Goal: Task Accomplishment & Management: Manage account settings

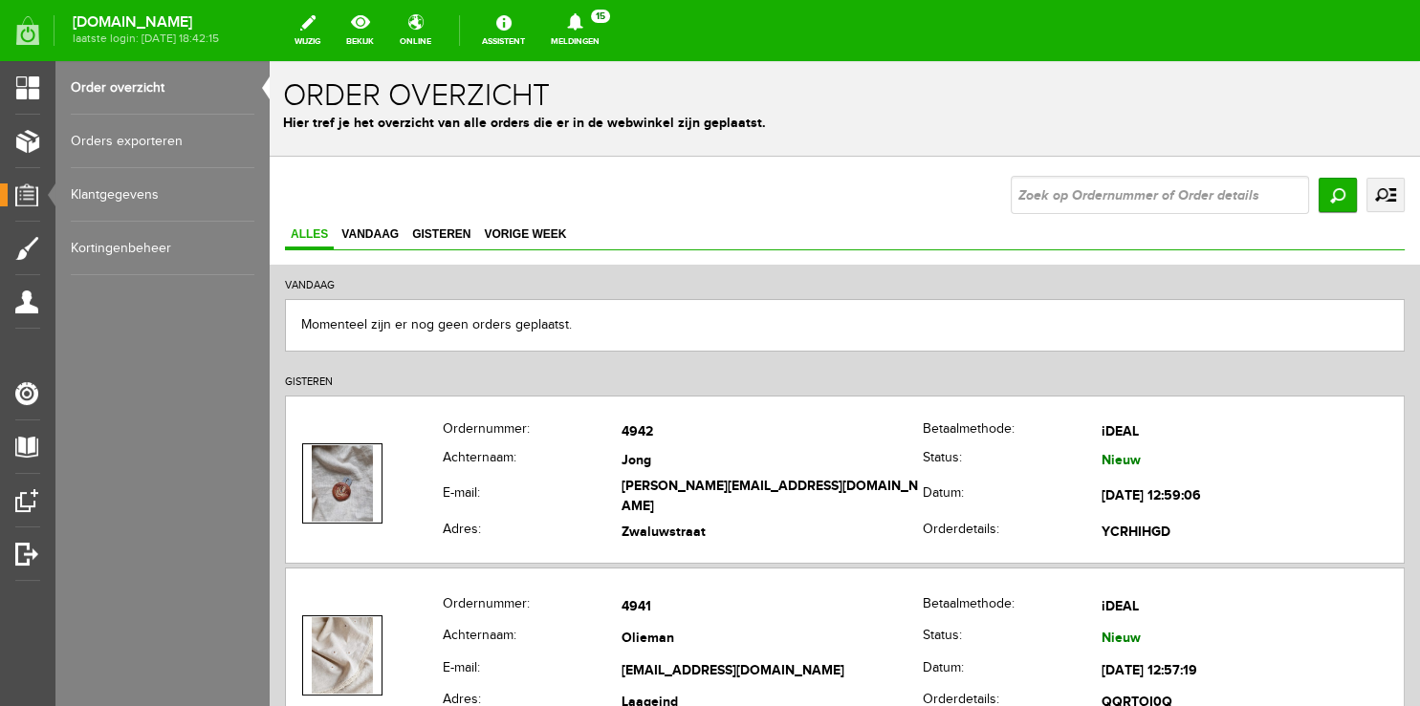
click at [569, 44] on link "Meldingen 15 Nieuwe orders Er is een nieuwe order( #4942 ) geplaatst door [PERS…" at bounding box center [575, 31] width 72 height 42
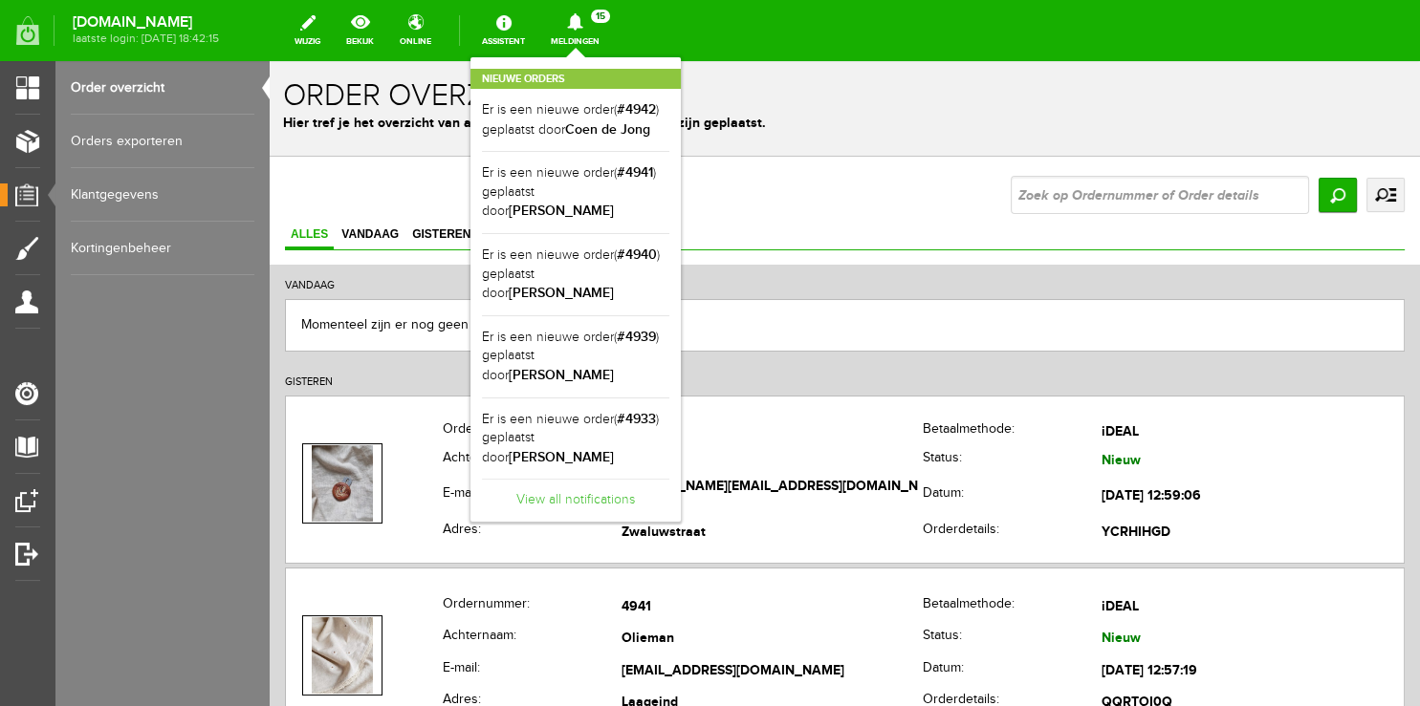
click at [588, 479] on link "View all notifications" at bounding box center [575, 495] width 187 height 32
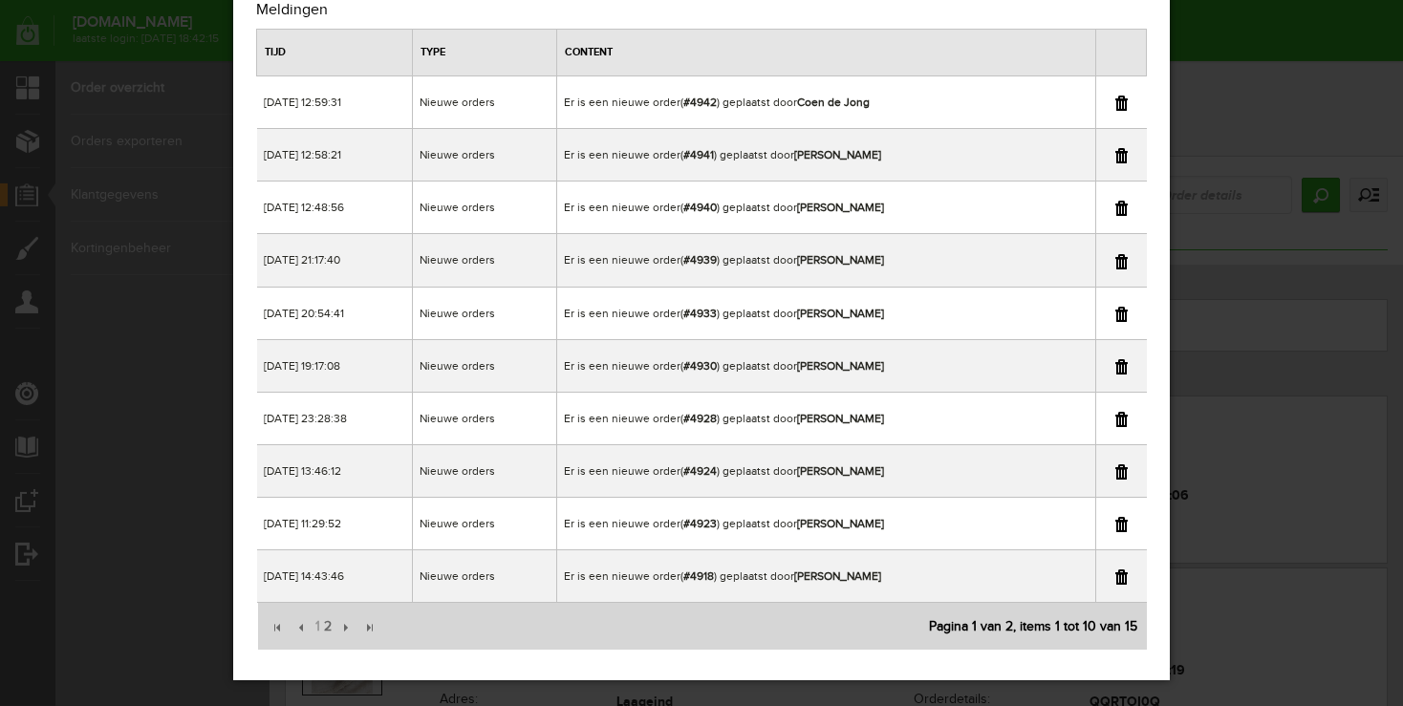
scroll to position [80, 0]
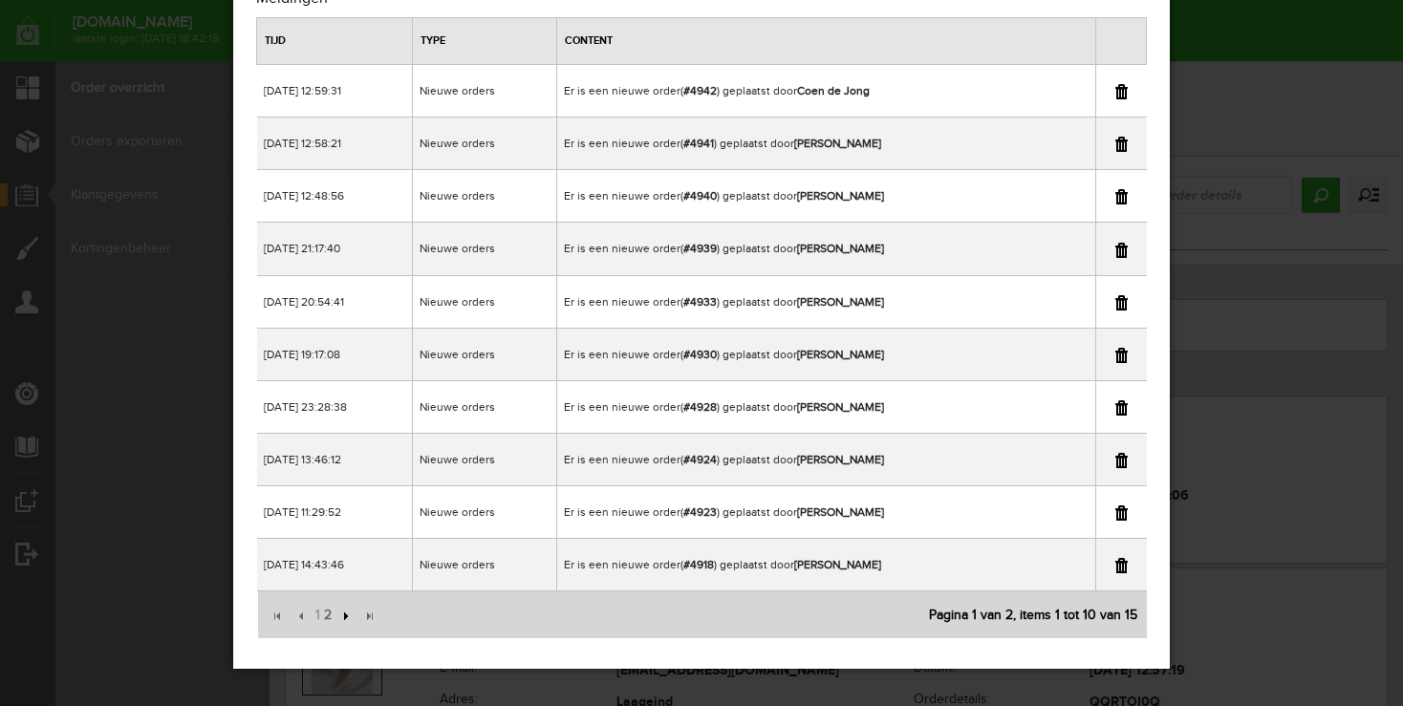
click at [334, 616] on input "submit" at bounding box center [344, 616] width 21 height 21
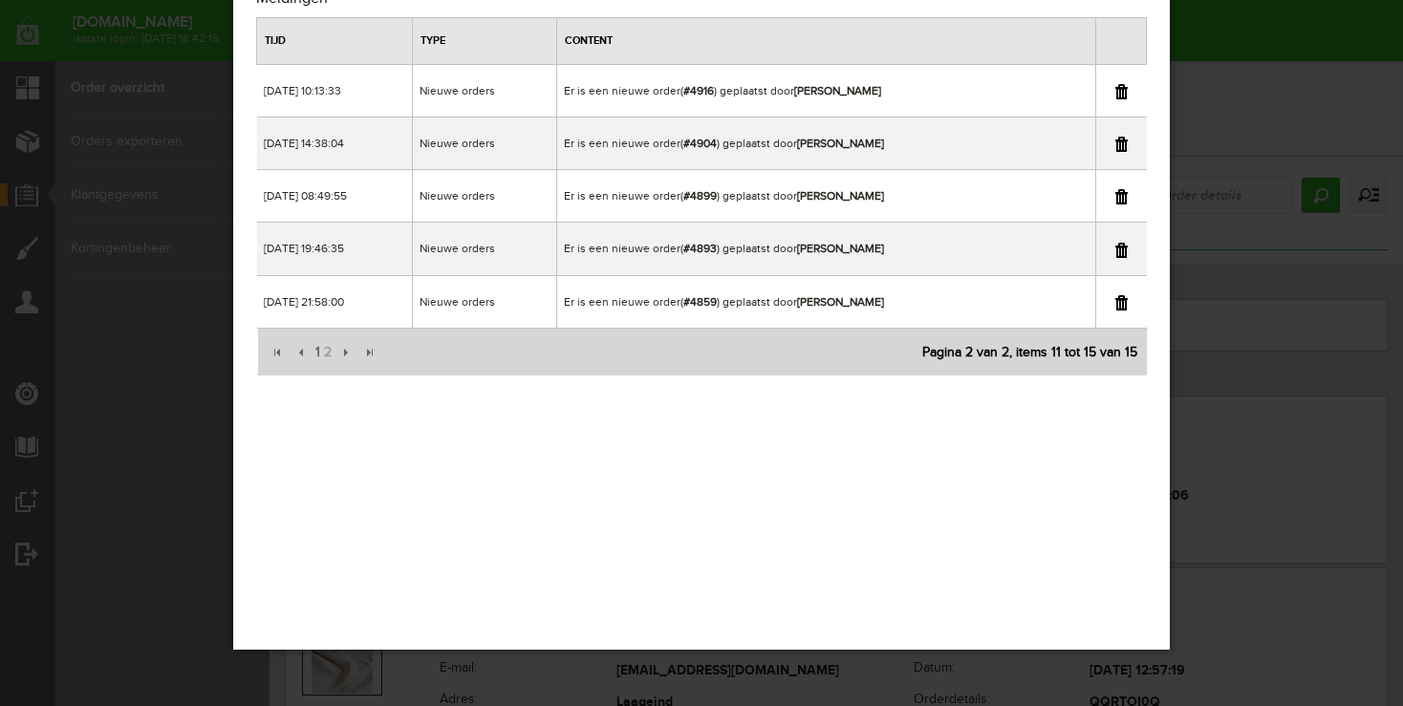
scroll to position [0, 0]
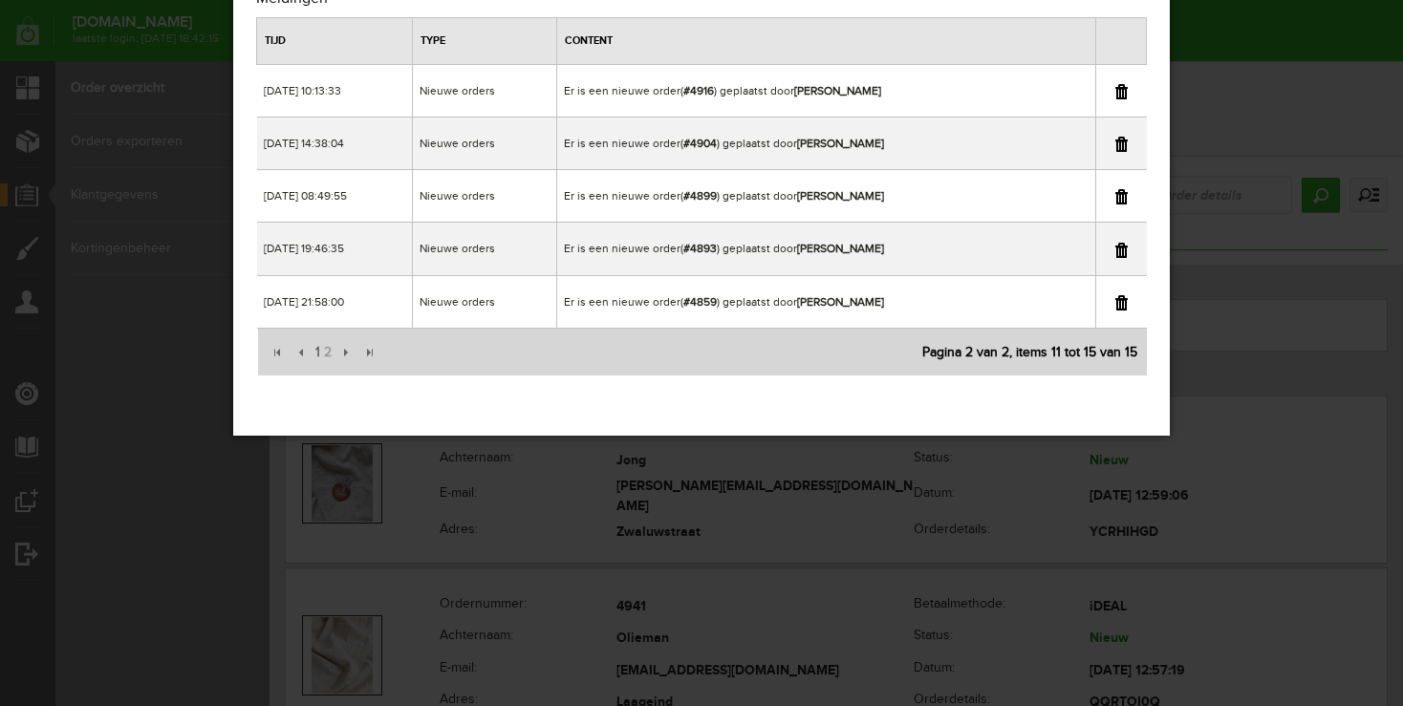
click at [1302, 29] on div "×" at bounding box center [701, 273] width 1403 height 706
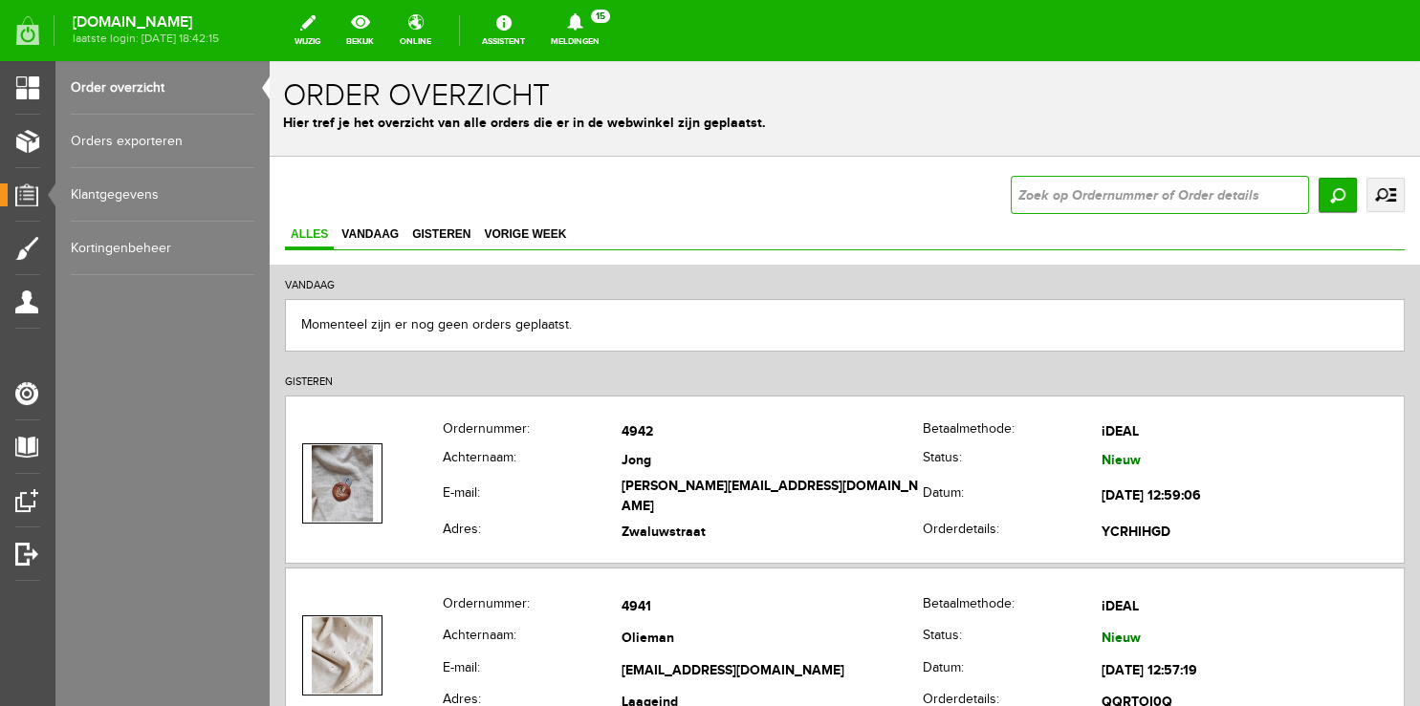
click at [1019, 198] on input "text" at bounding box center [1159, 195] width 298 height 38
click at [583, 25] on icon at bounding box center [575, 21] width 49 height 17
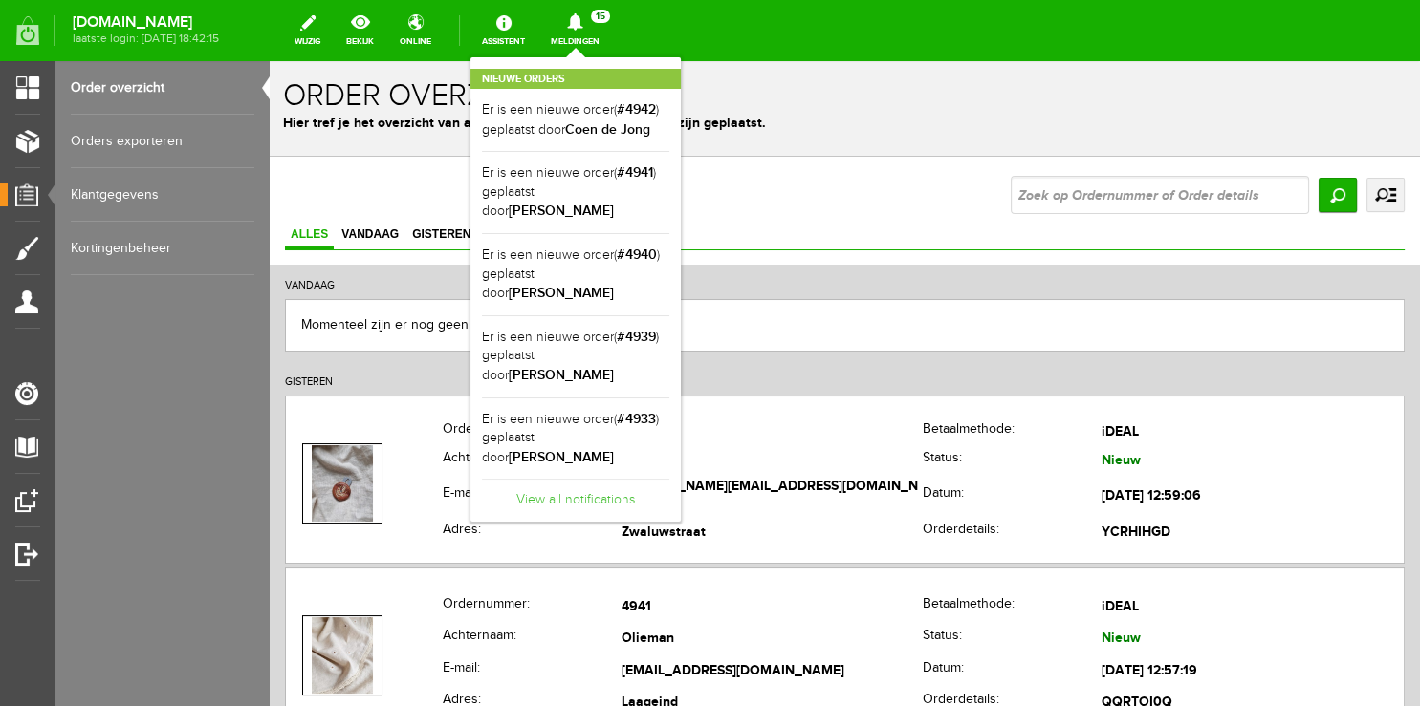
click at [556, 479] on link "View all notifications" at bounding box center [575, 495] width 187 height 32
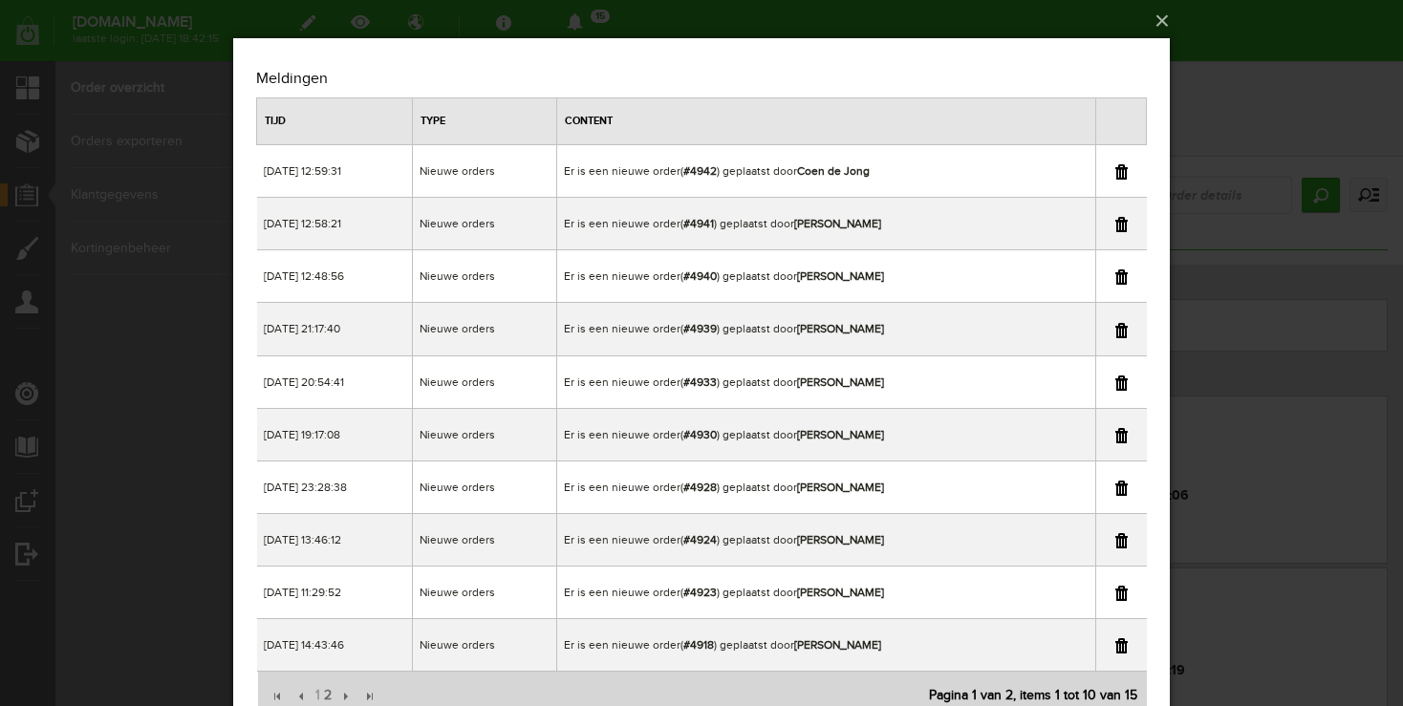
scroll to position [80, 0]
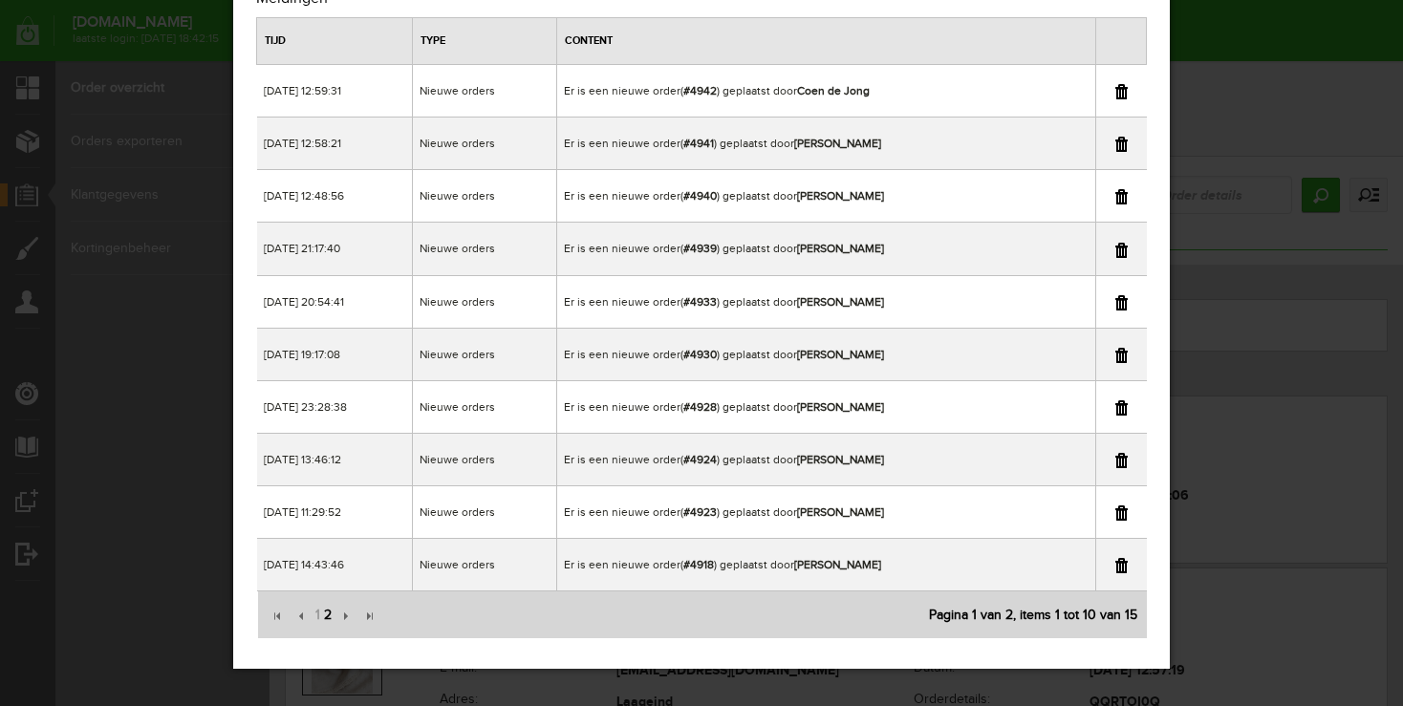
click at [327, 611] on span "2" at bounding box center [327, 616] width 11 height 38
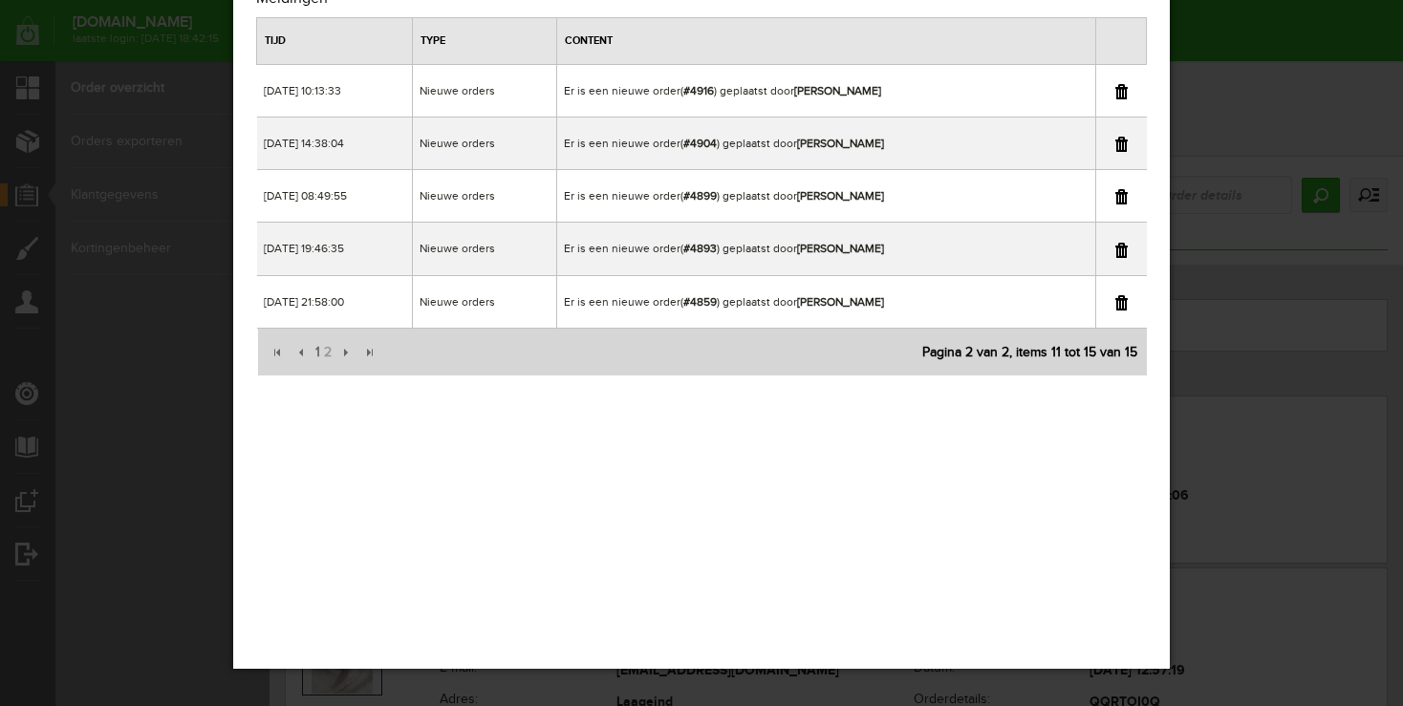
scroll to position [0, 0]
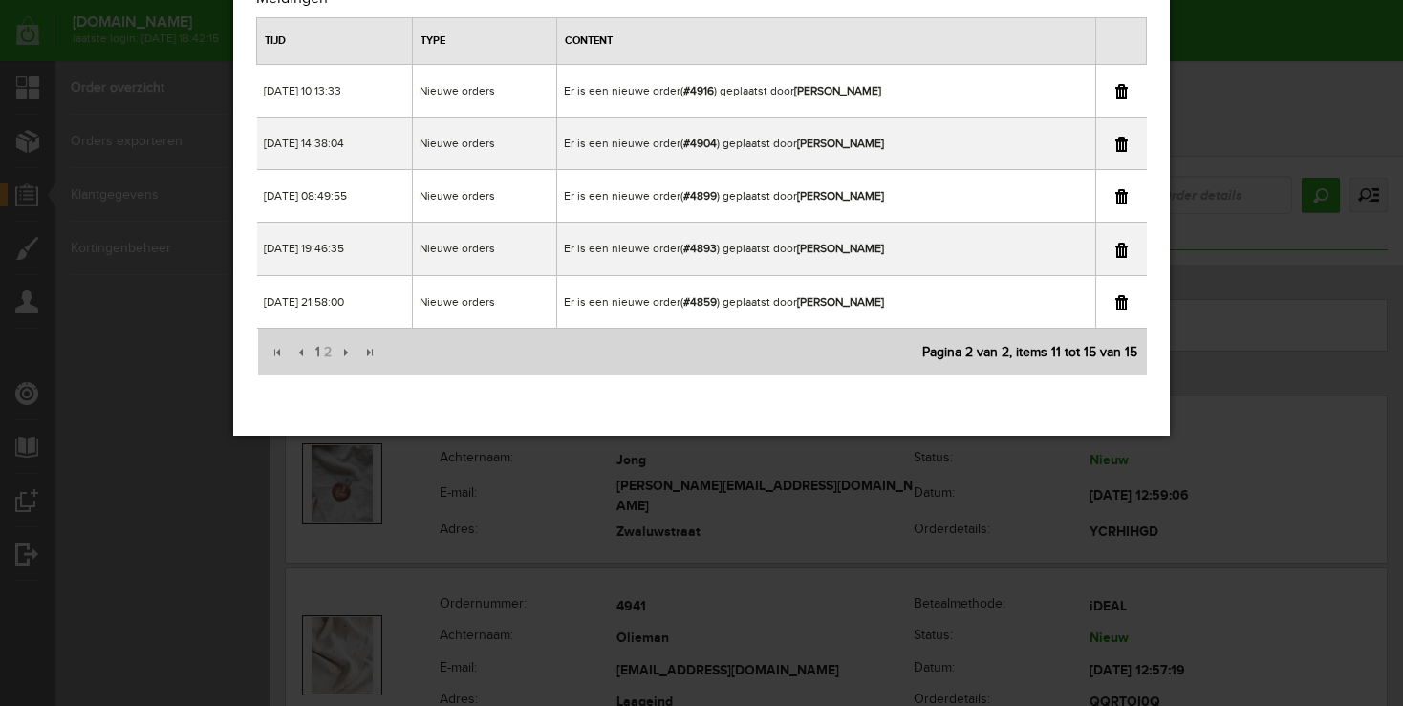
click at [1290, 33] on div "×" at bounding box center [701, 273] width 1403 height 706
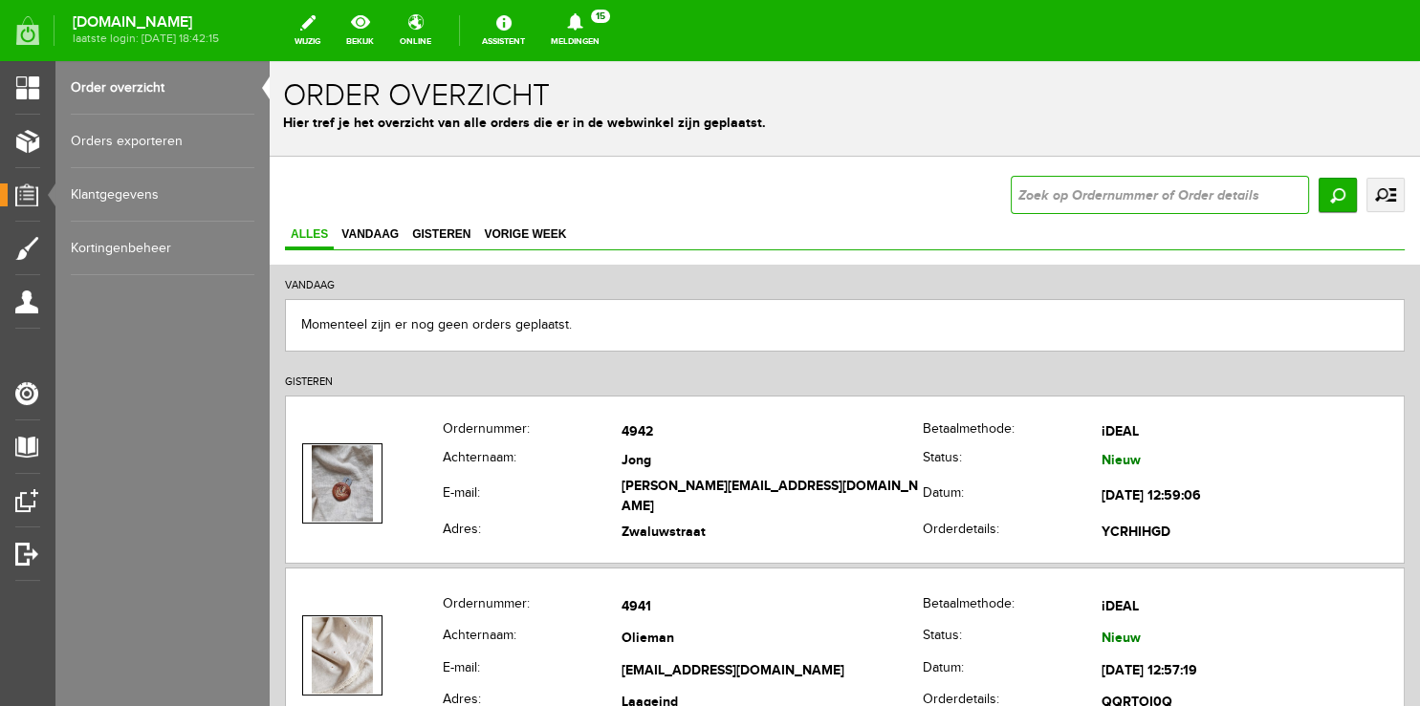
click at [1073, 198] on input "text" at bounding box center [1159, 195] width 298 height 38
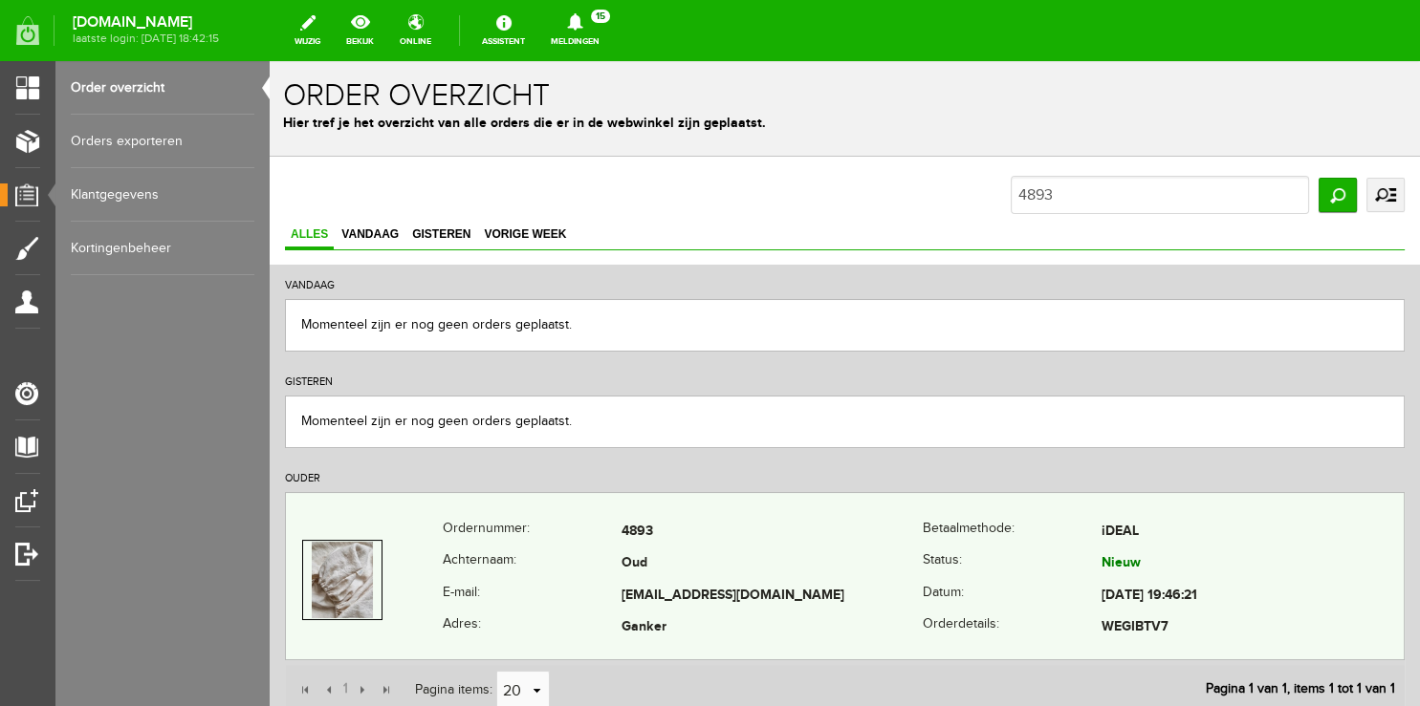
click at [549, 590] on th "E-mail:" at bounding box center [532, 596] width 179 height 33
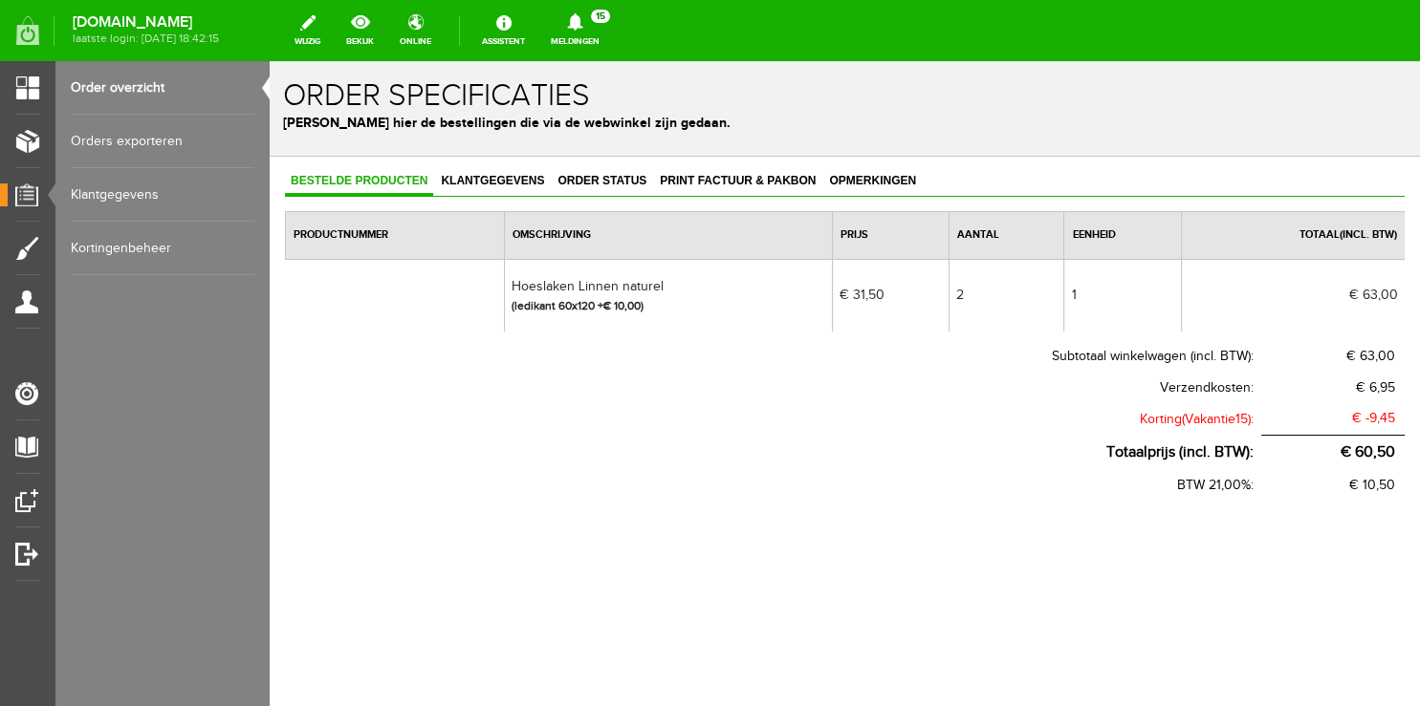
click at [104, 92] on link "Order overzicht" at bounding box center [163, 88] width 184 height 54
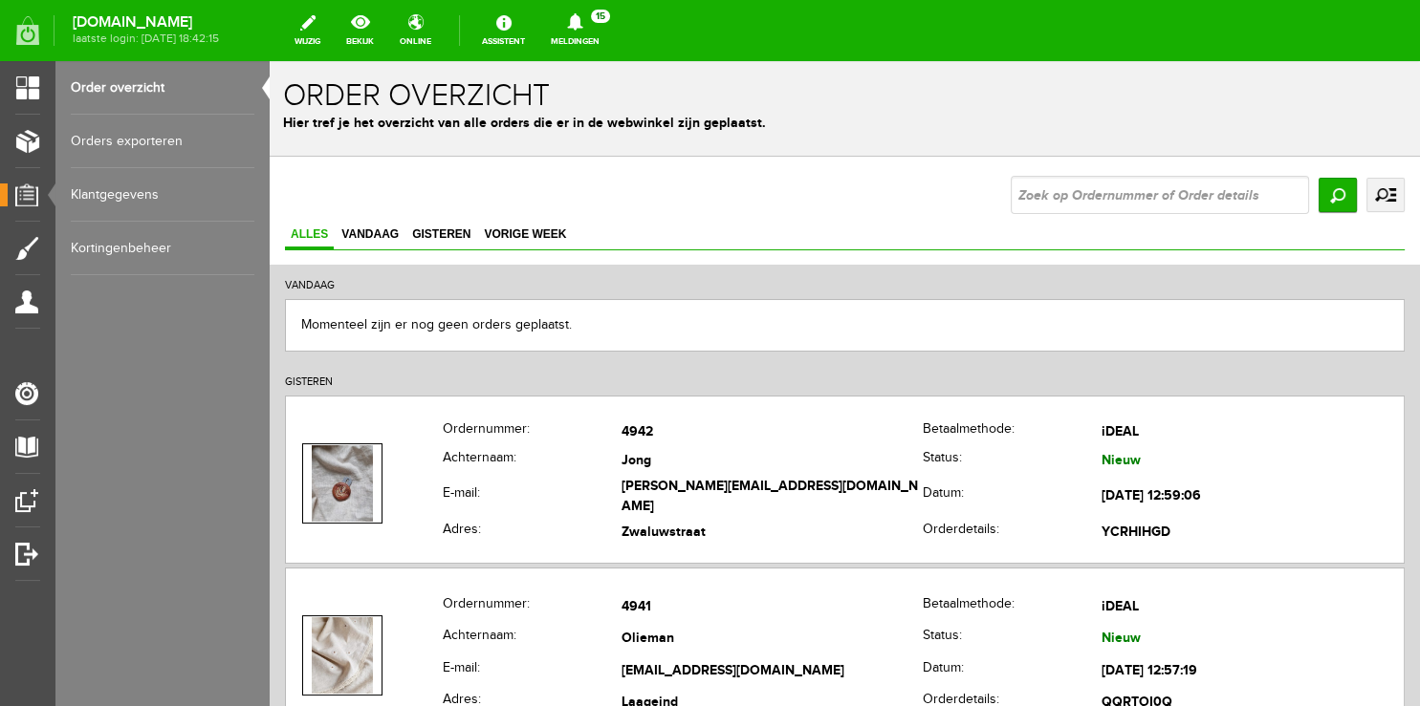
click at [578, 35] on link "Meldingen 15 Nieuwe orders Er is een nieuwe order( #4942 ) geplaatst door [PERS…" at bounding box center [575, 31] width 72 height 42
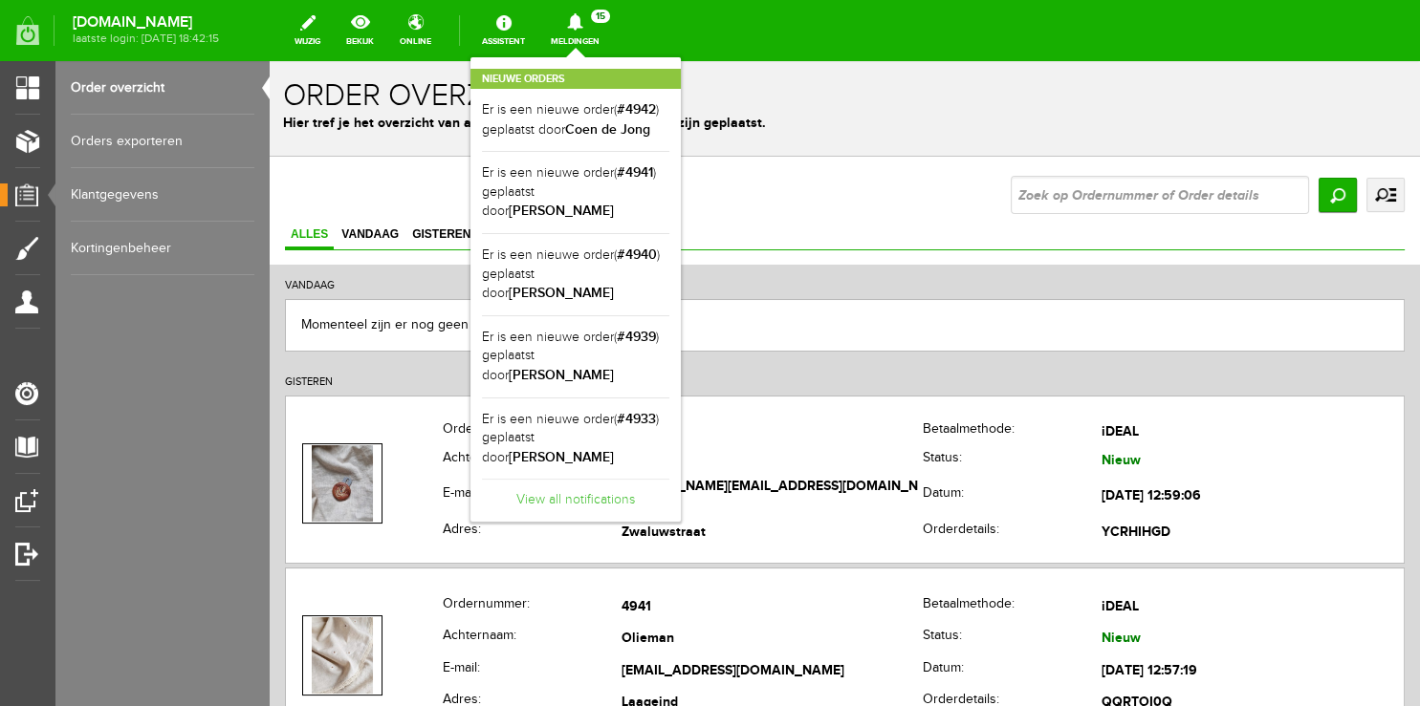
click at [568, 479] on link "View all notifications" at bounding box center [575, 495] width 187 height 32
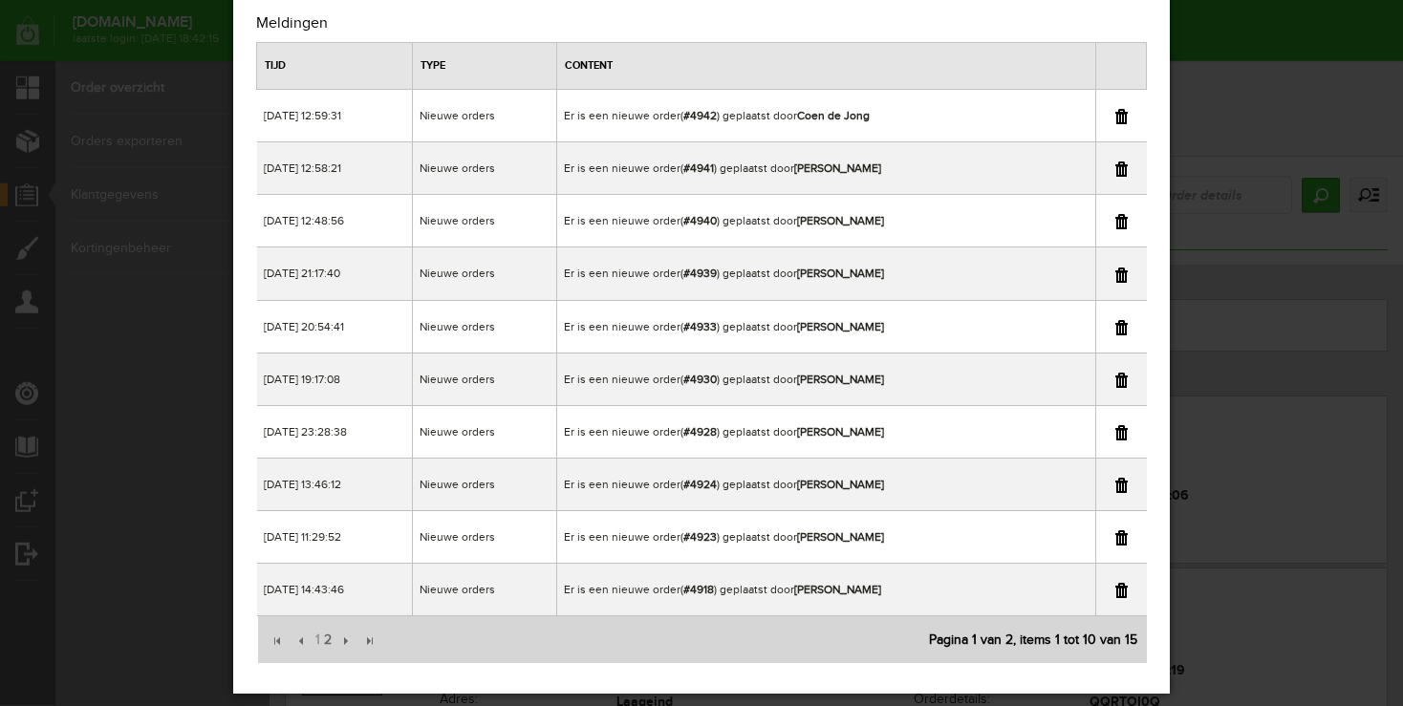
scroll to position [80, 0]
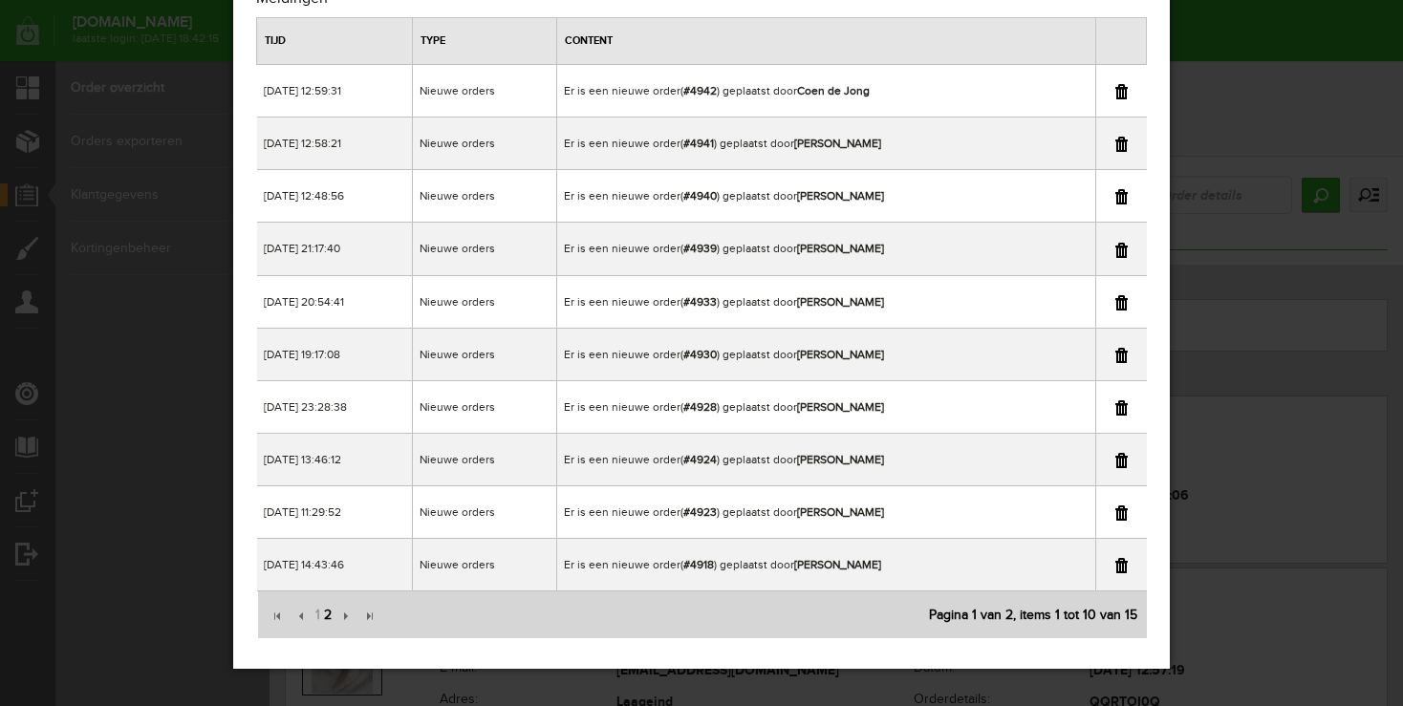
click at [325, 613] on span "2" at bounding box center [327, 616] width 11 height 38
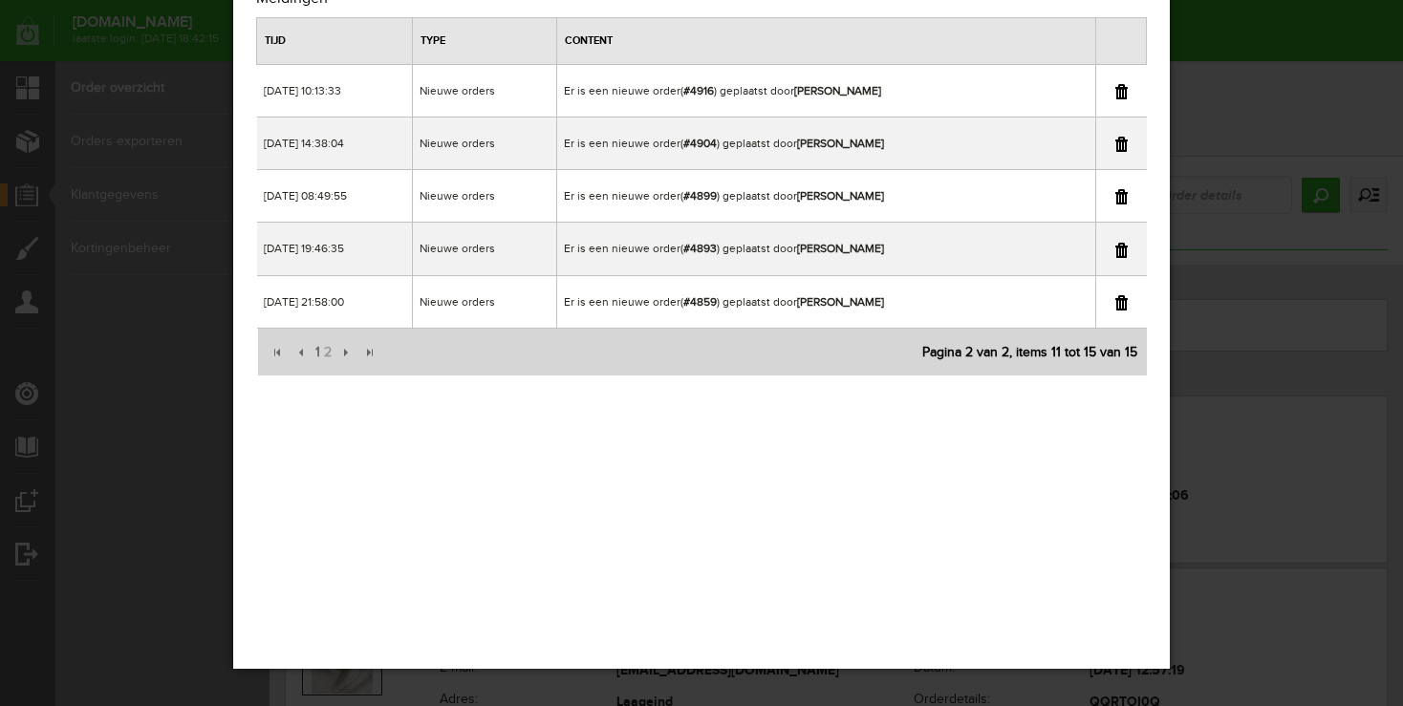
scroll to position [0, 0]
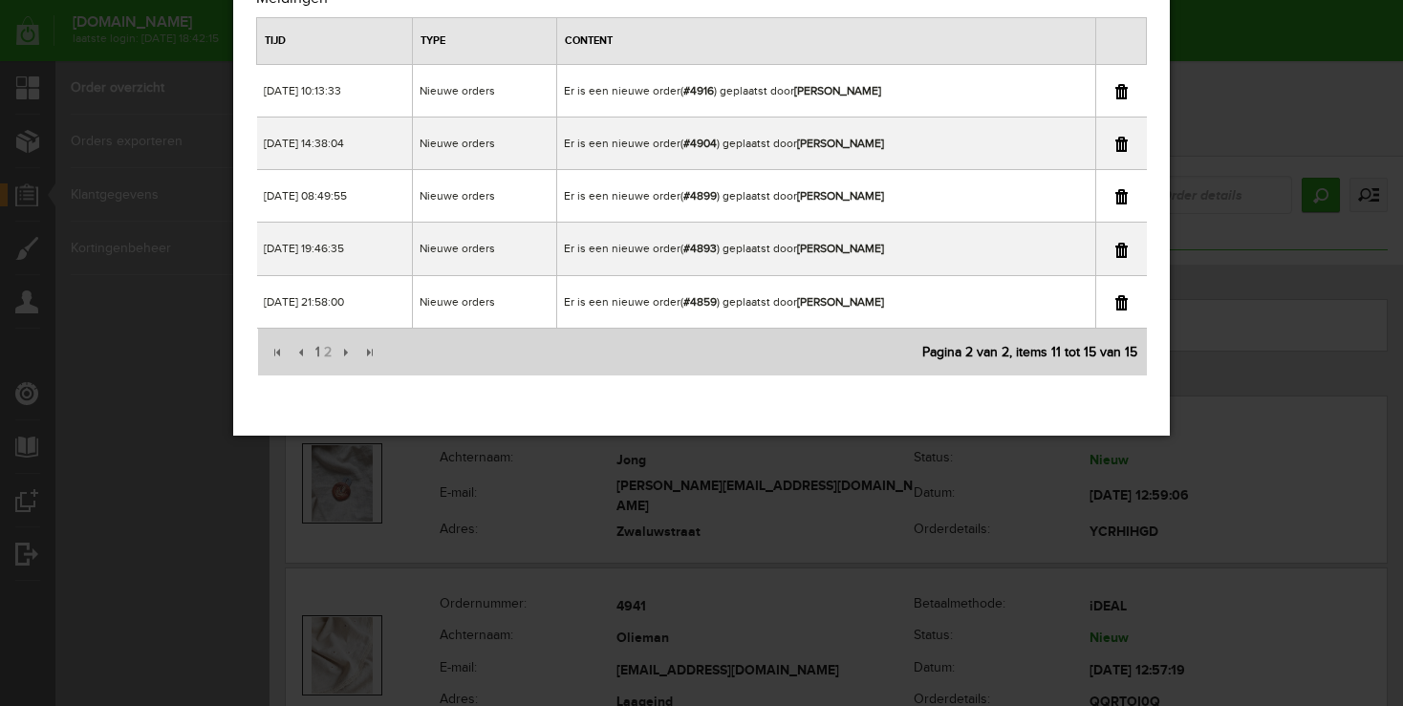
drag, startPoint x: 797, startPoint y: 195, endPoint x: 922, endPoint y: 198, distance: 125.3
click at [922, 198] on td "Er is een nieuwe order( #4899 ) geplaatst door [PERSON_NAME]" at bounding box center [826, 196] width 538 height 53
click at [750, 202] on td "Er is een nieuwe order( #4899 ) geplaatst door [PERSON_NAME]" at bounding box center [826, 196] width 538 height 53
click at [1304, 97] on div "×" at bounding box center [701, 273] width 1403 height 706
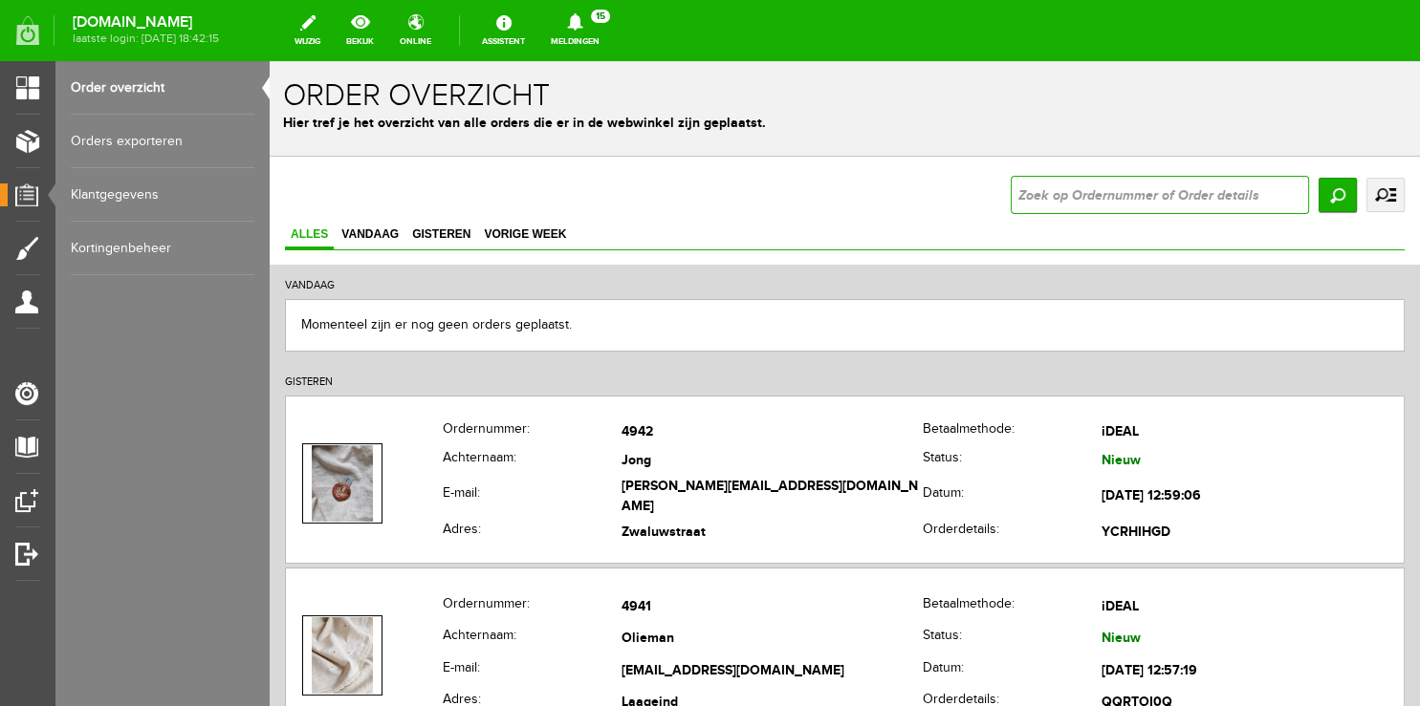
click at [1052, 184] on input "text" at bounding box center [1159, 195] width 298 height 38
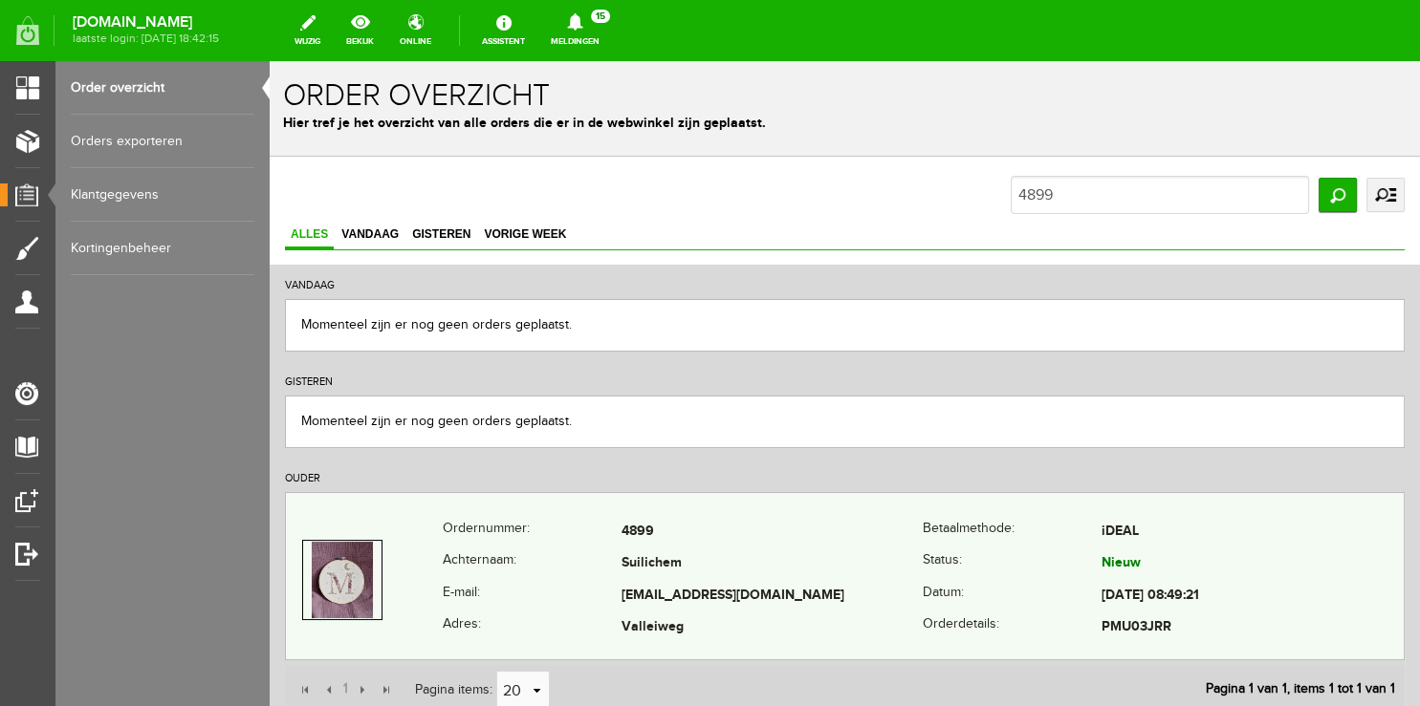
click at [522, 526] on th "Ordernummer:" at bounding box center [532, 532] width 179 height 33
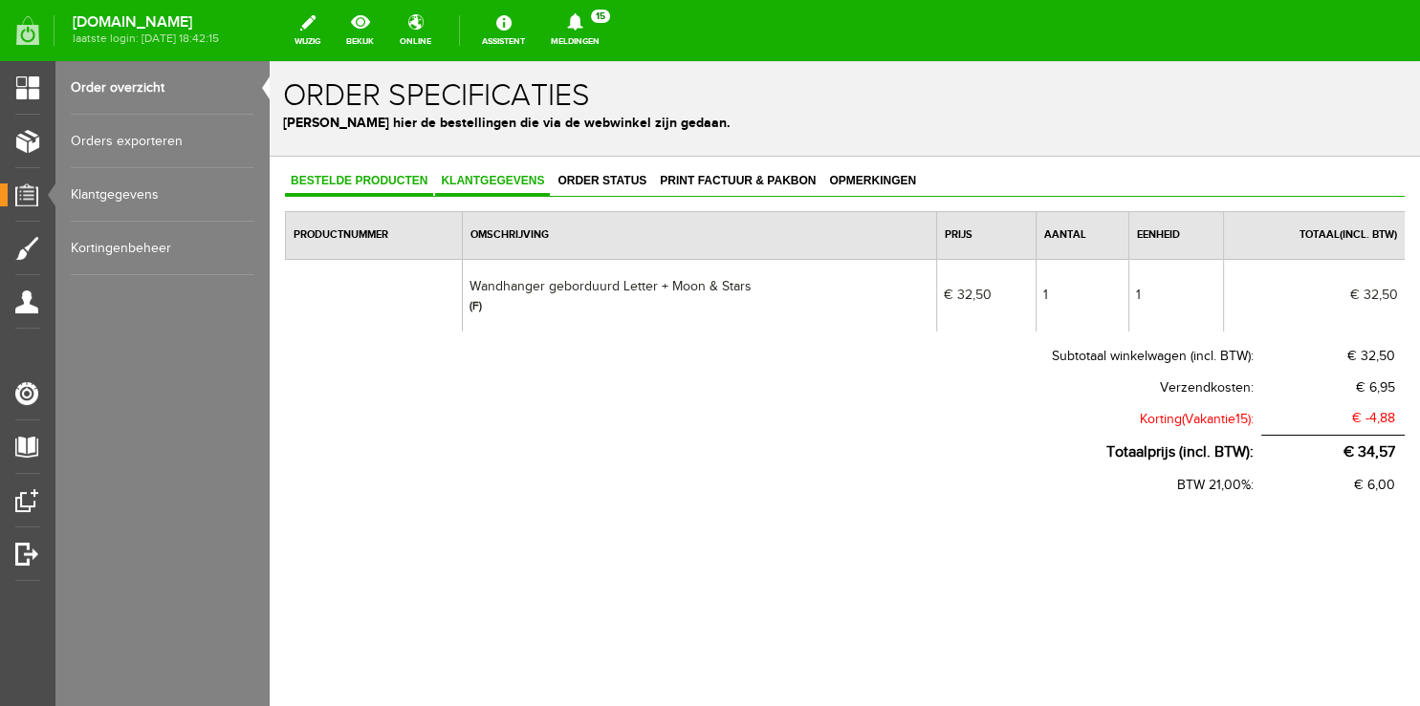
click at [476, 191] on link "Klantgegevens" at bounding box center [492, 182] width 115 height 28
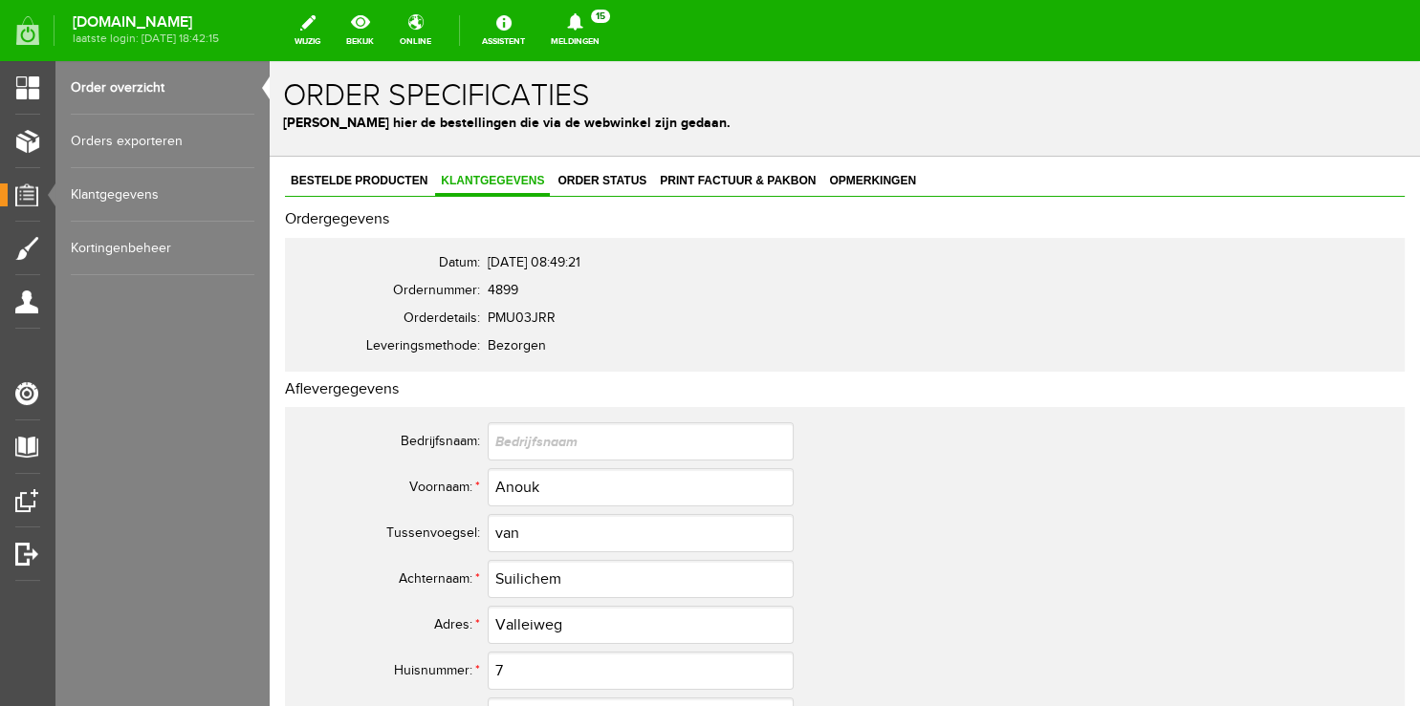
scroll to position [403, 0]
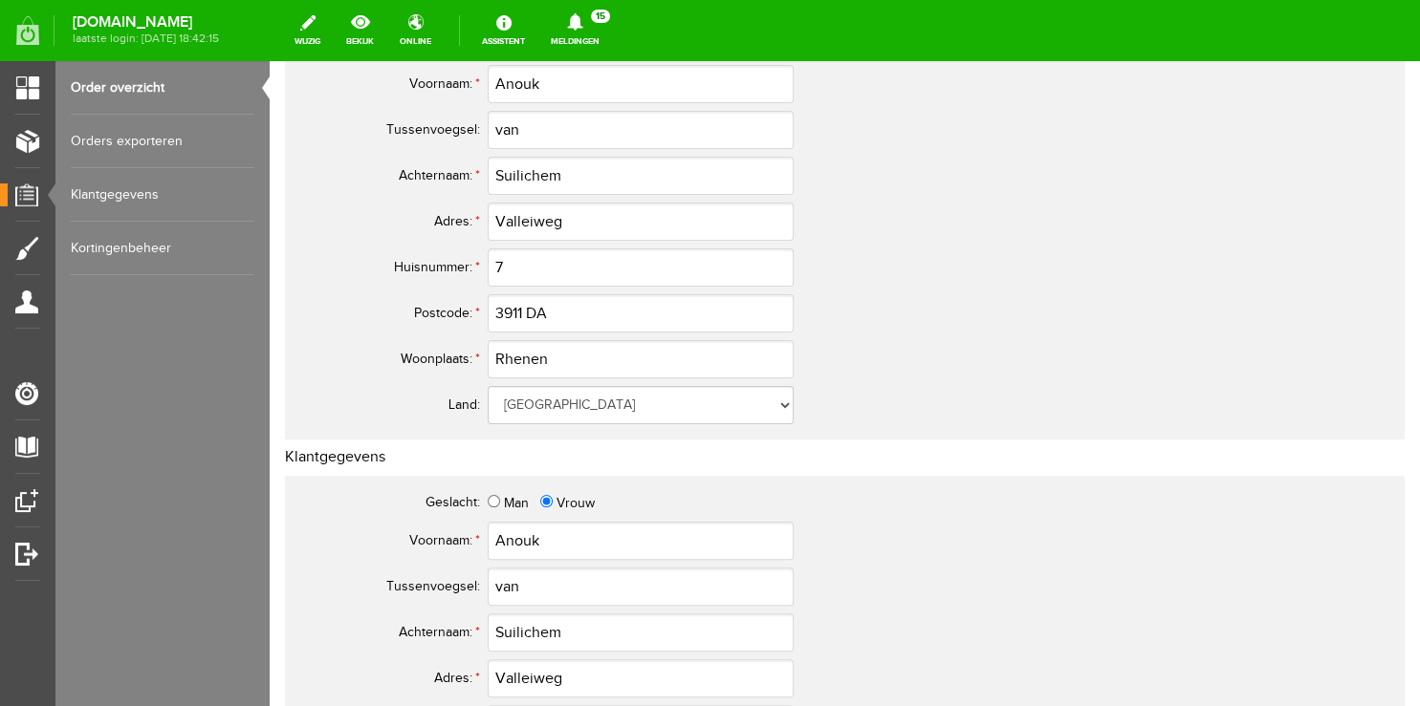
click at [122, 86] on link "Order overzicht" at bounding box center [163, 88] width 184 height 54
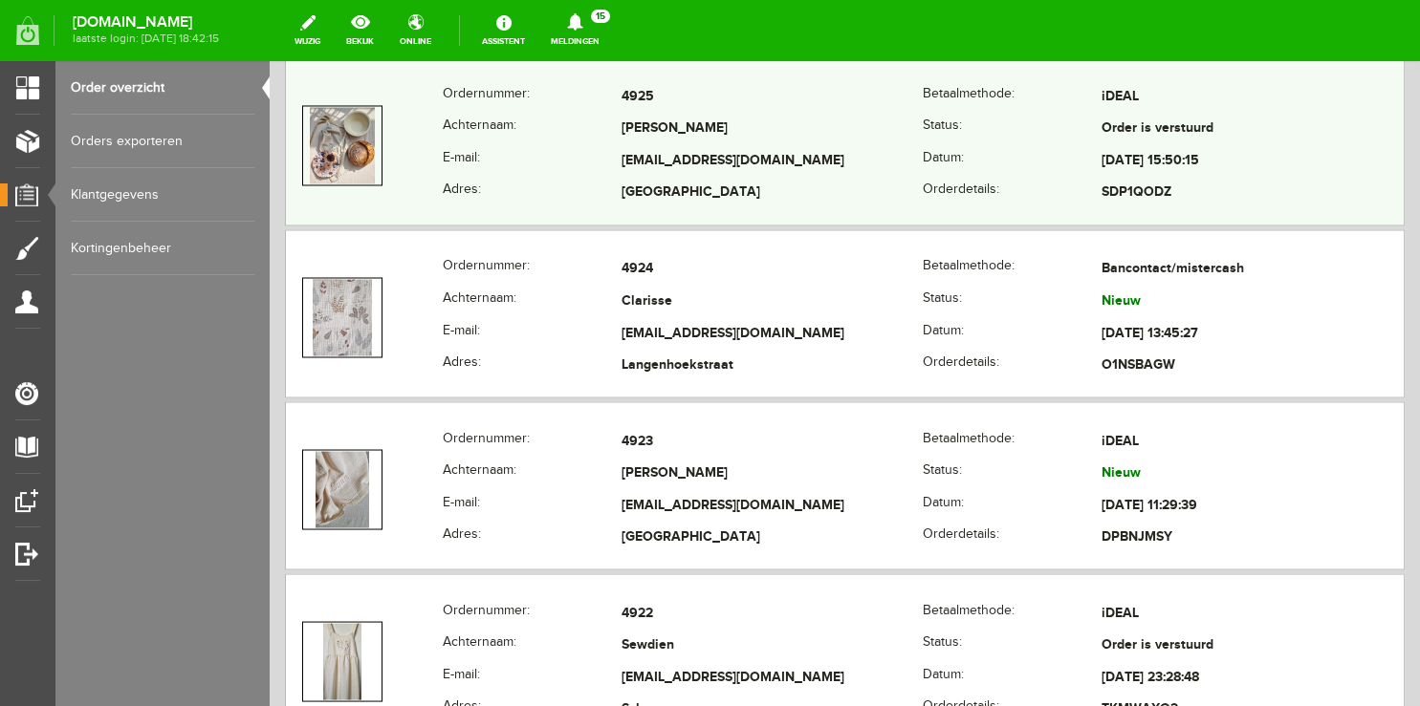
scroll to position [3230, 0]
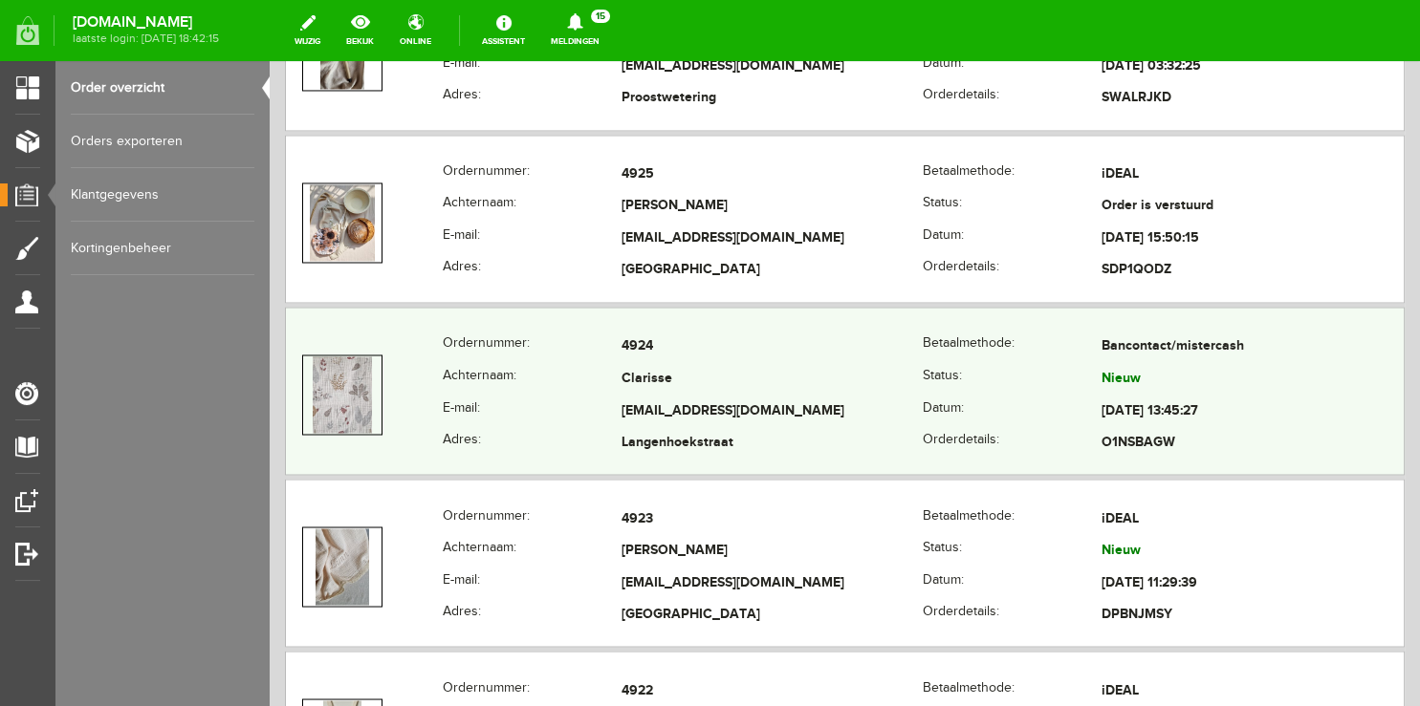
click at [532, 377] on th "Achternaam:" at bounding box center [532, 379] width 179 height 33
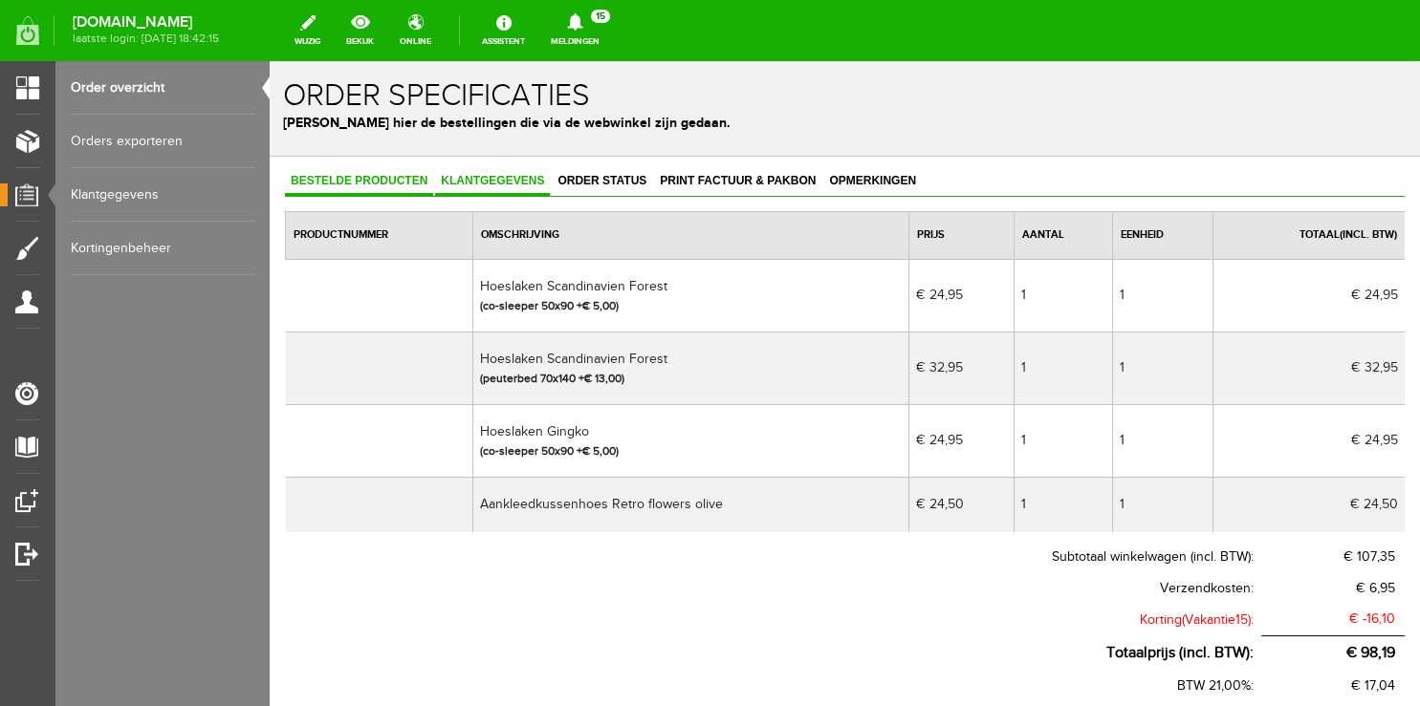
click at [491, 178] on span "Klantgegevens" at bounding box center [492, 180] width 115 height 13
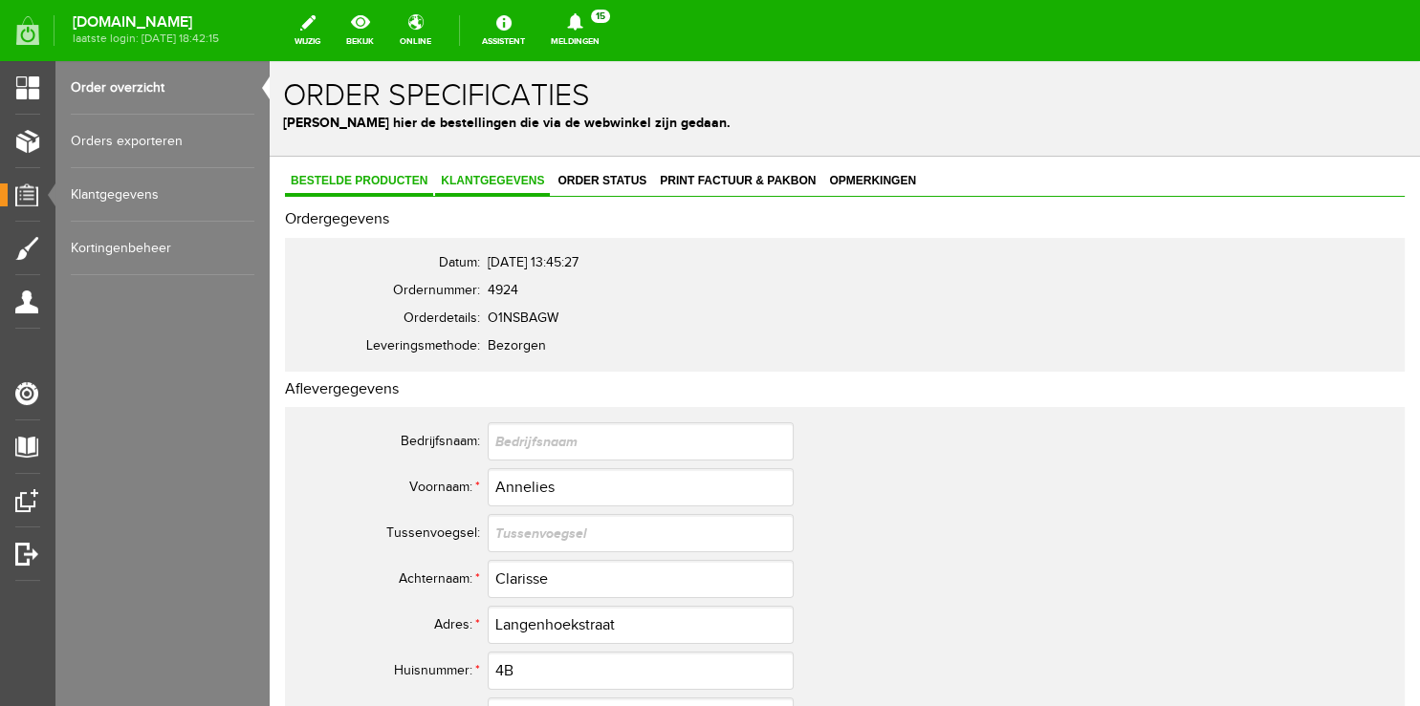
click at [375, 185] on span "Bestelde producten" at bounding box center [359, 180] width 148 height 13
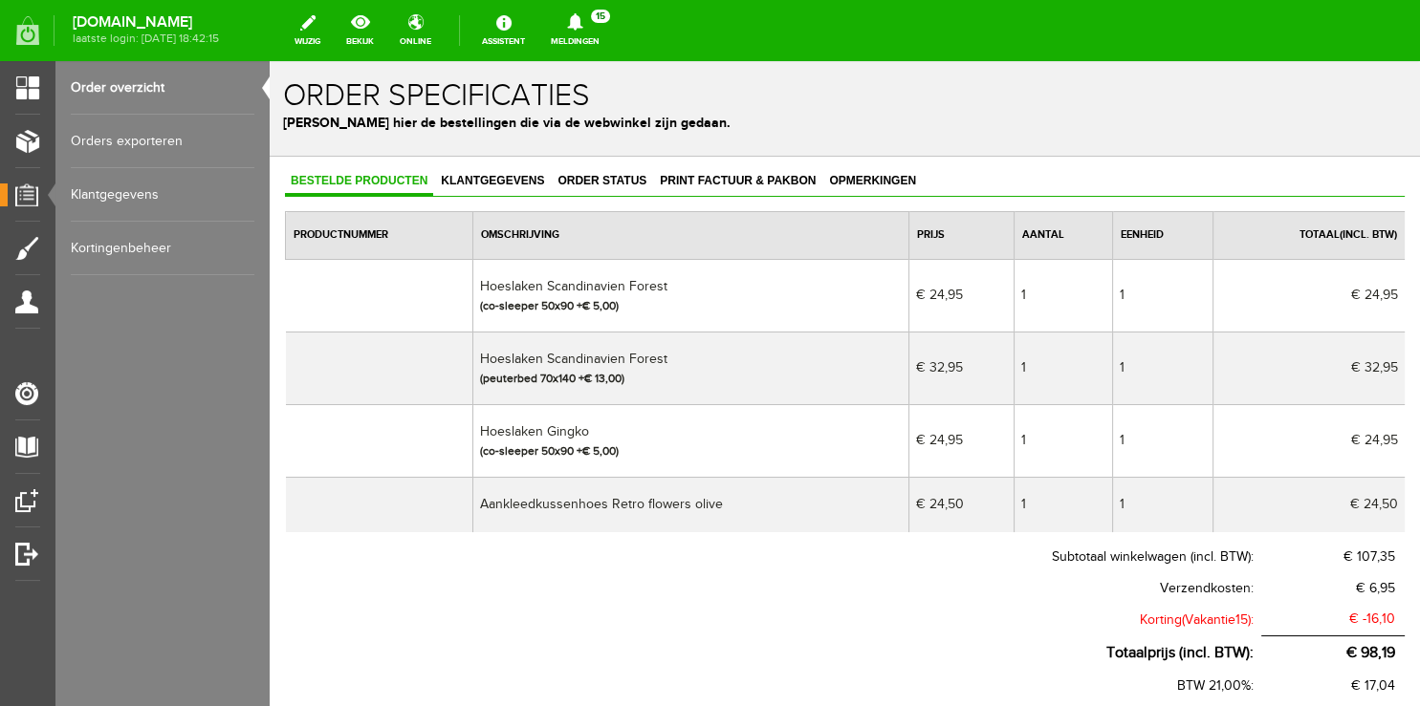
click at [111, 90] on link "Order overzicht" at bounding box center [163, 88] width 184 height 54
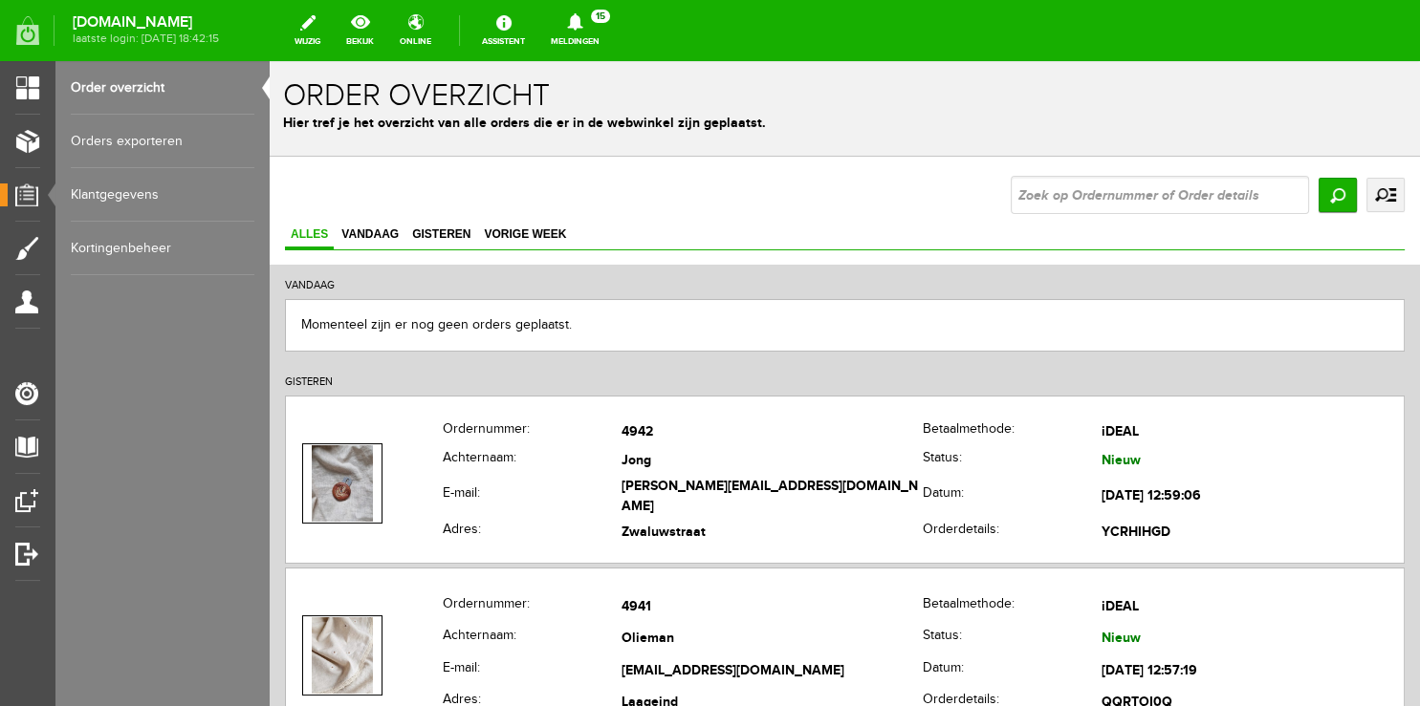
click at [597, 36] on link "Meldingen 15 Nieuwe orders Er is een nieuwe order( #4942 ) geplaatst door [PERS…" at bounding box center [575, 31] width 72 height 42
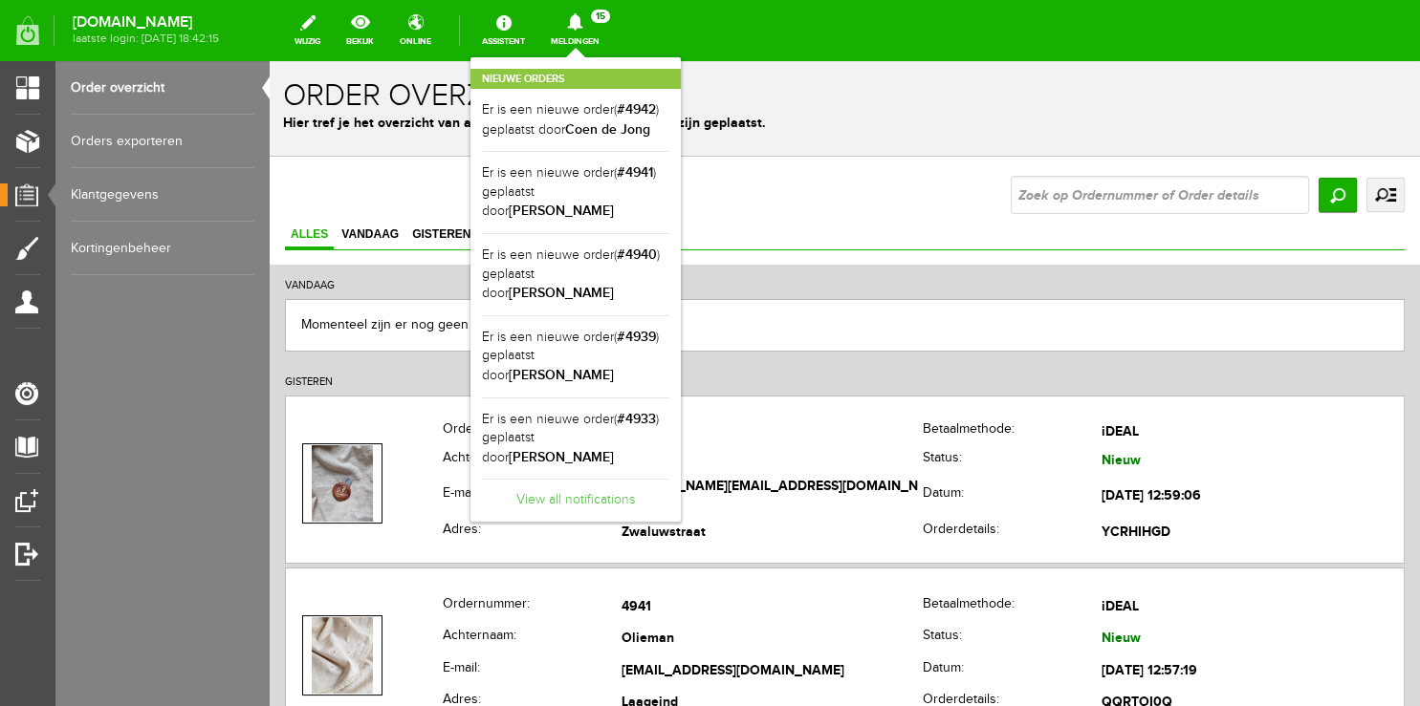
click at [572, 479] on link "View all notifications" at bounding box center [575, 495] width 187 height 32
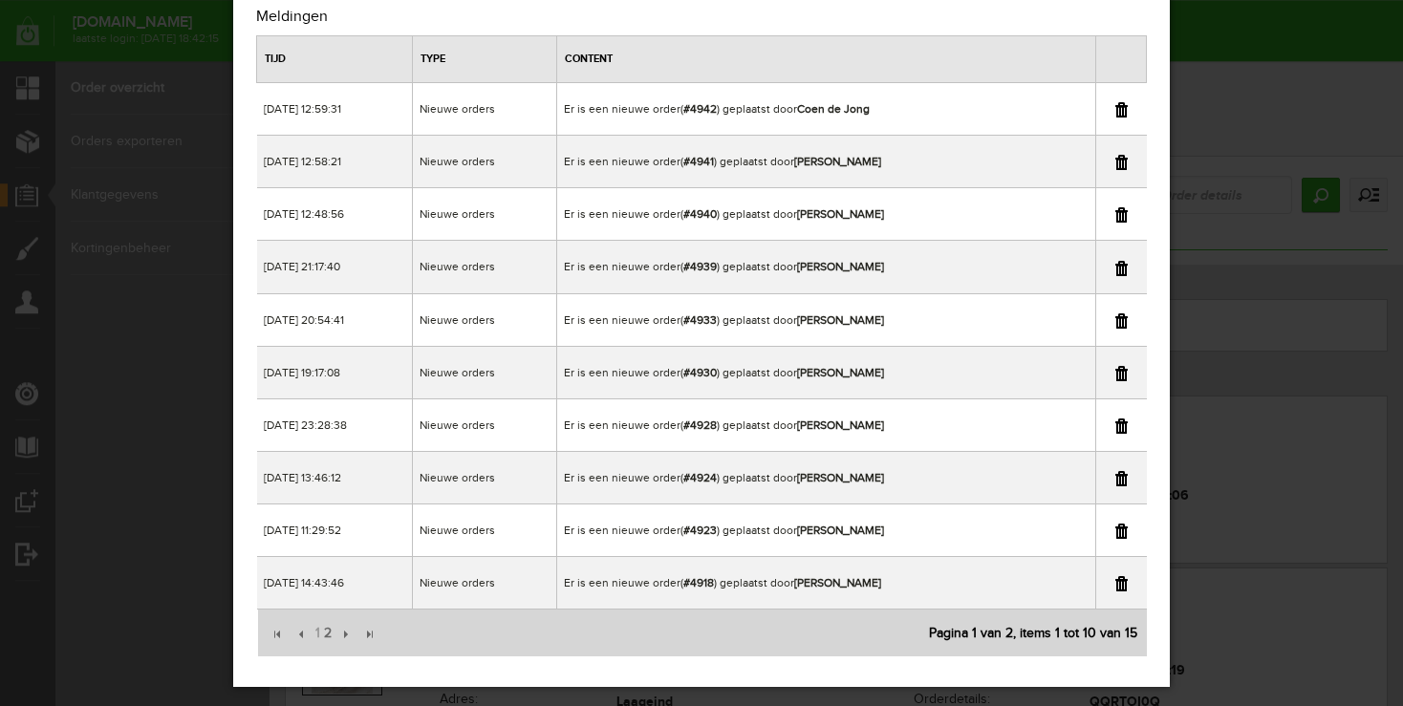
scroll to position [80, 0]
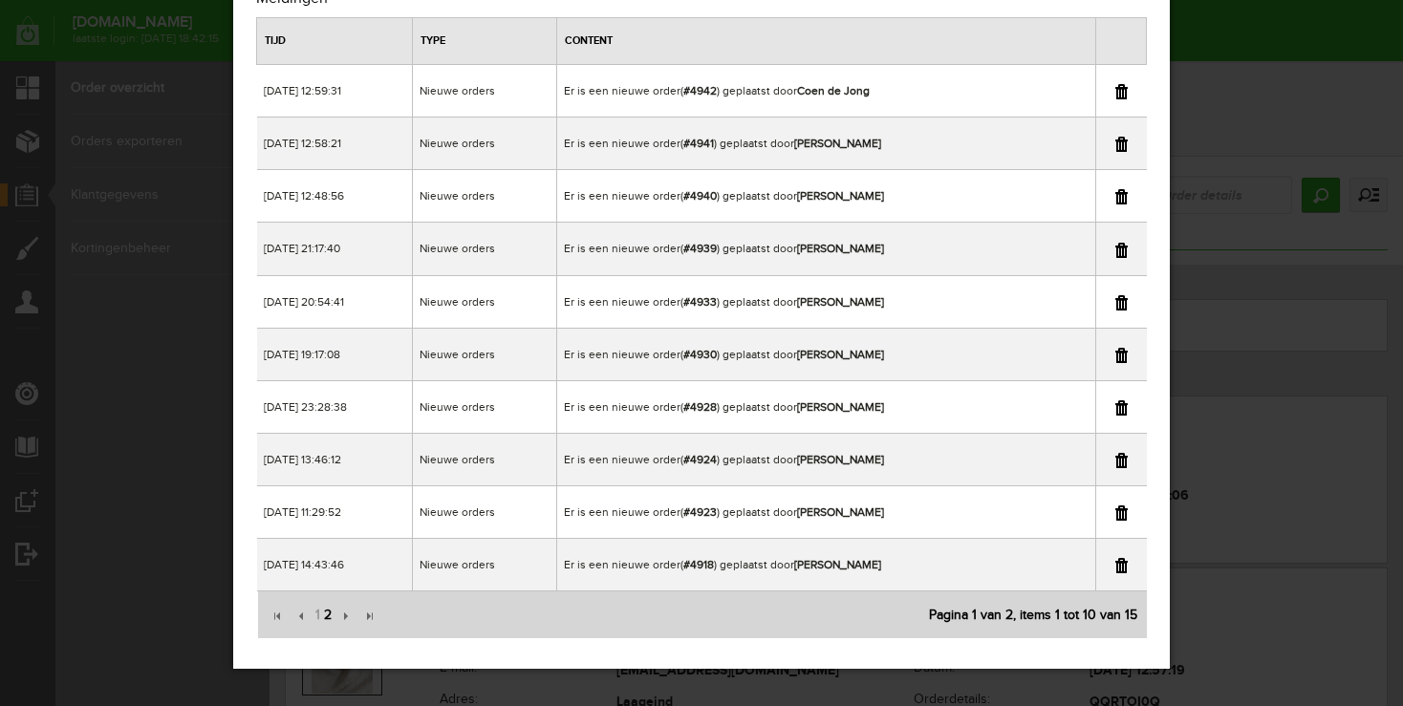
click at [324, 616] on span "2" at bounding box center [327, 616] width 11 height 38
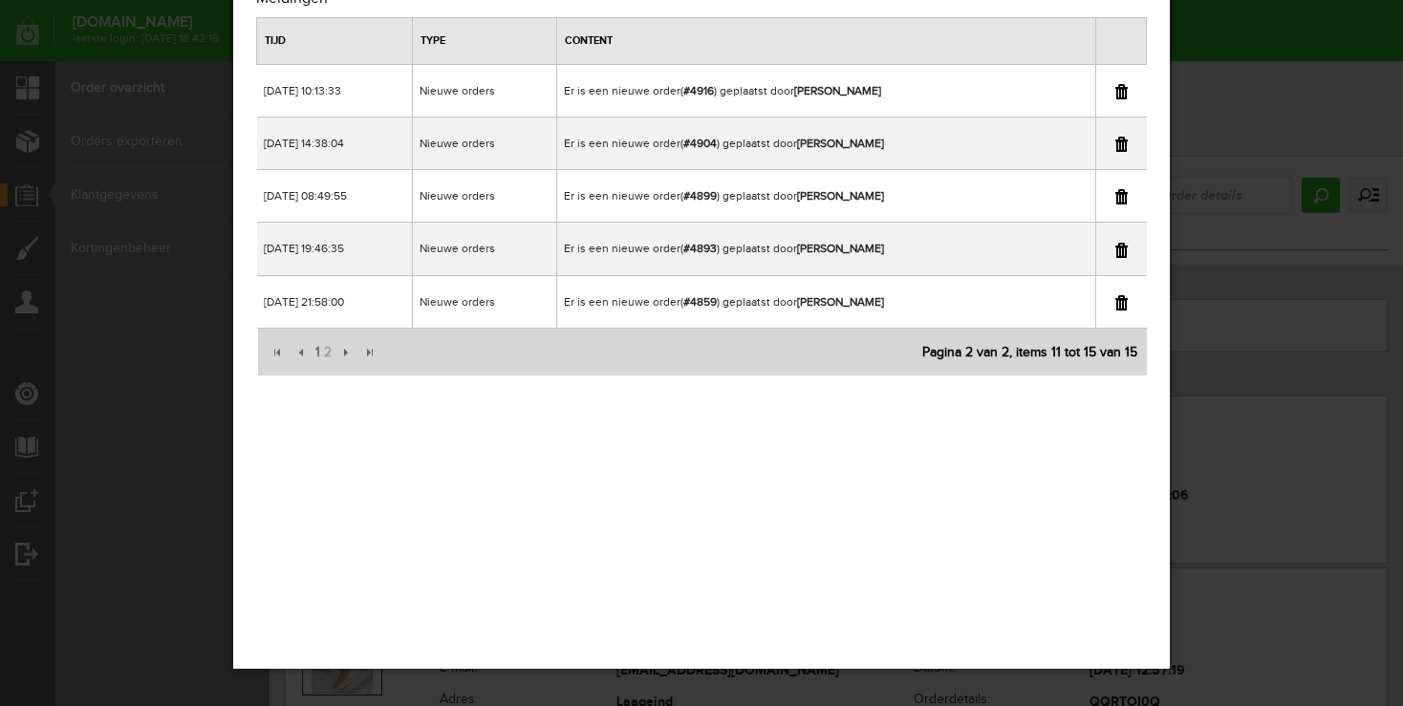
scroll to position [0, 0]
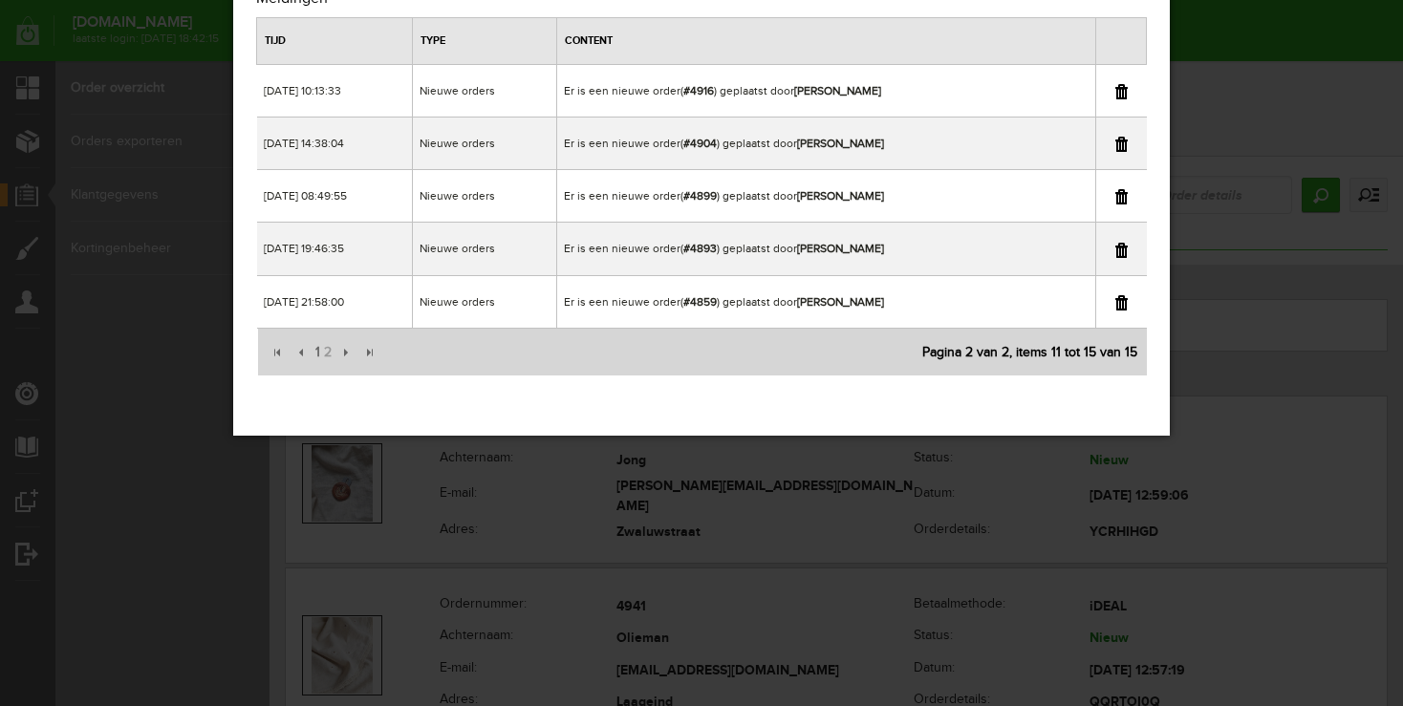
click at [1244, 19] on div "×" at bounding box center [701, 273] width 1403 height 706
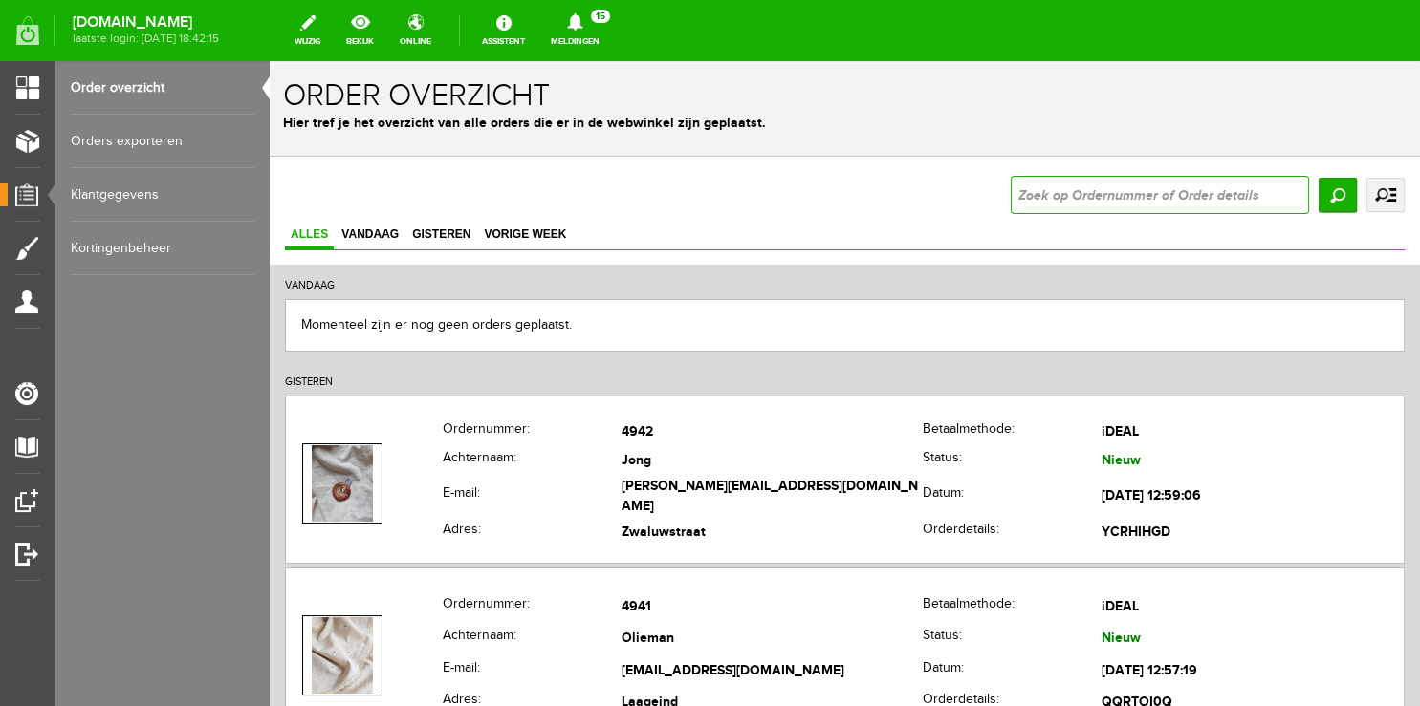
click at [1085, 194] on input "text" at bounding box center [1159, 195] width 298 height 38
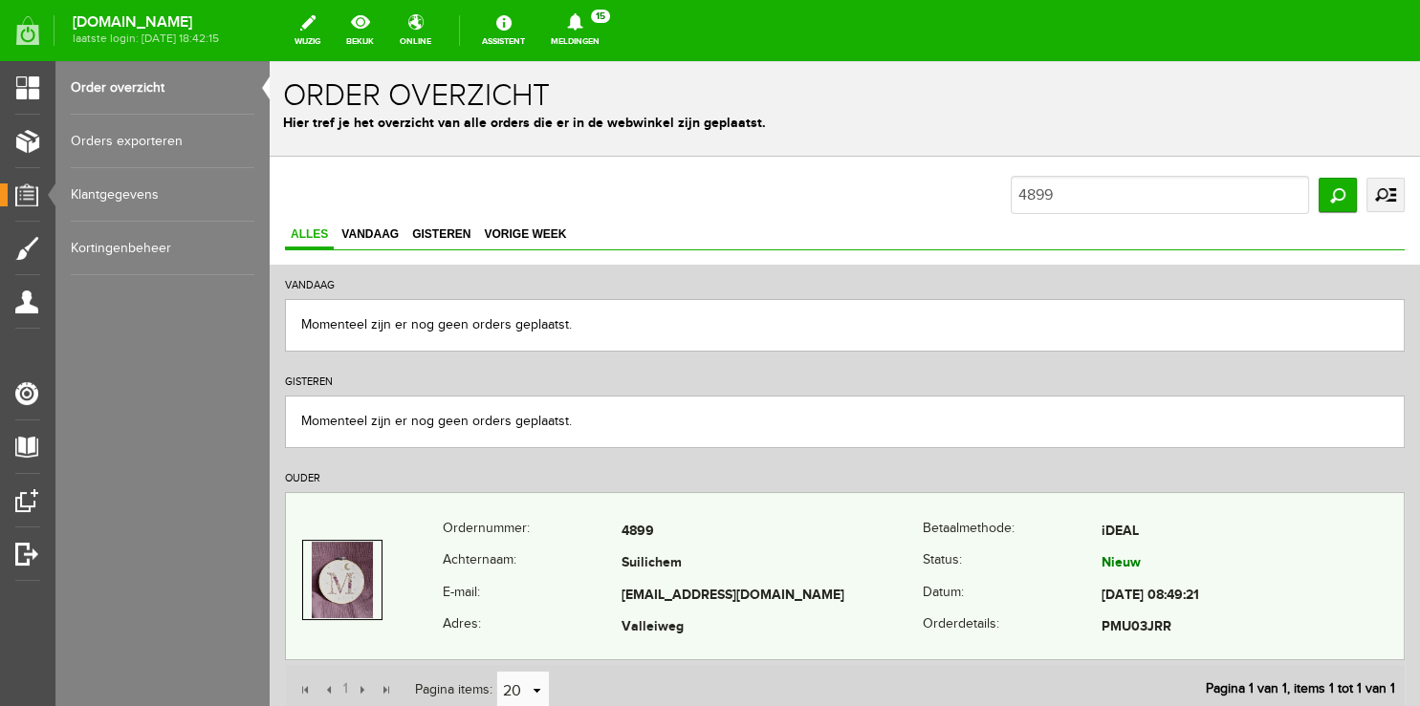
click at [499, 595] on th "E-mail:" at bounding box center [532, 596] width 179 height 33
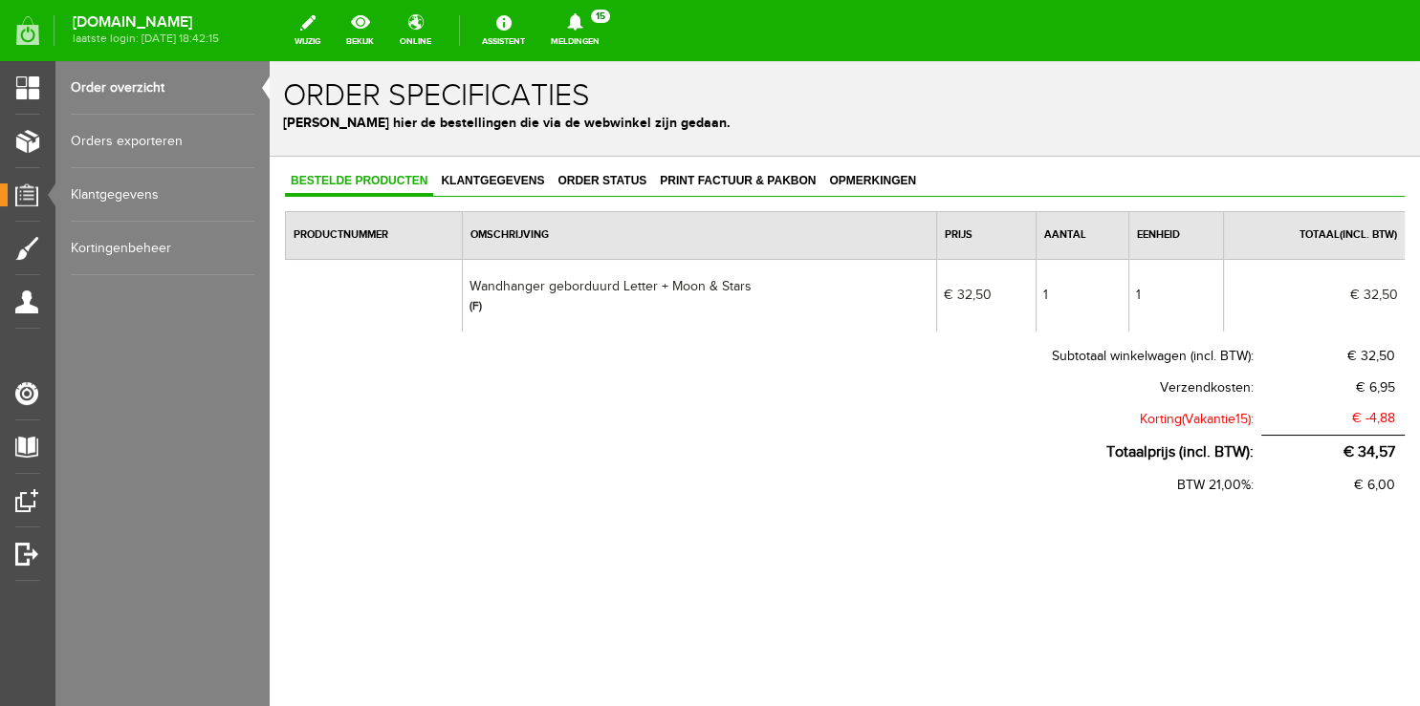
click at [147, 88] on link "Order overzicht" at bounding box center [163, 88] width 184 height 54
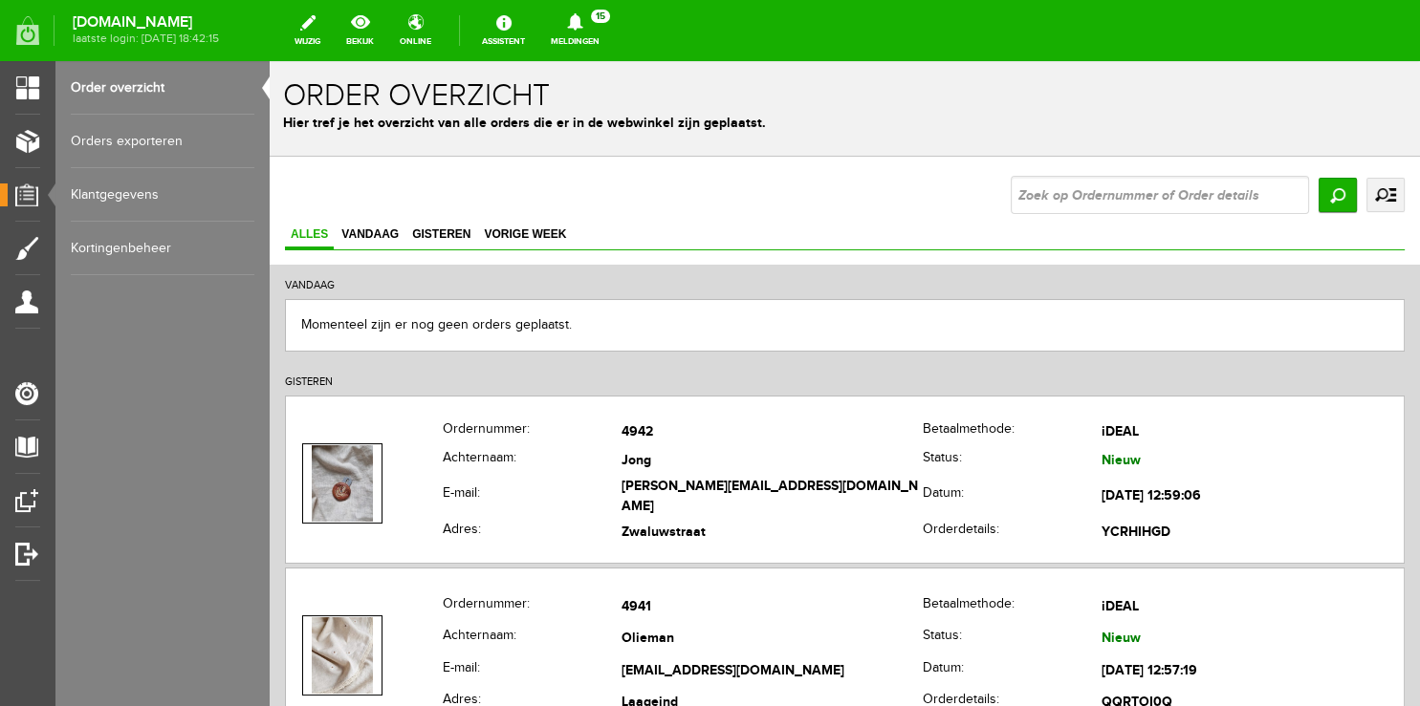
click at [588, 30] on icon at bounding box center [575, 21] width 49 height 17
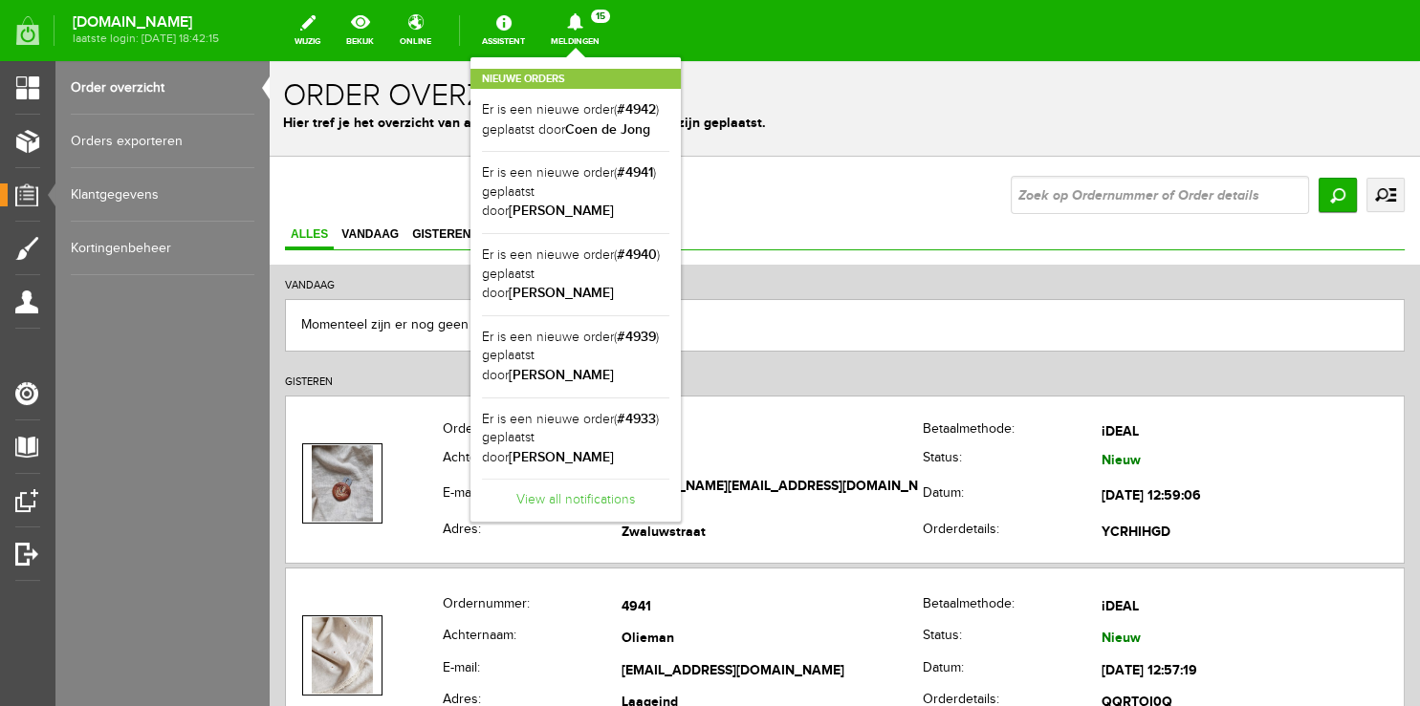
click at [588, 479] on link "View all notifications" at bounding box center [575, 495] width 187 height 32
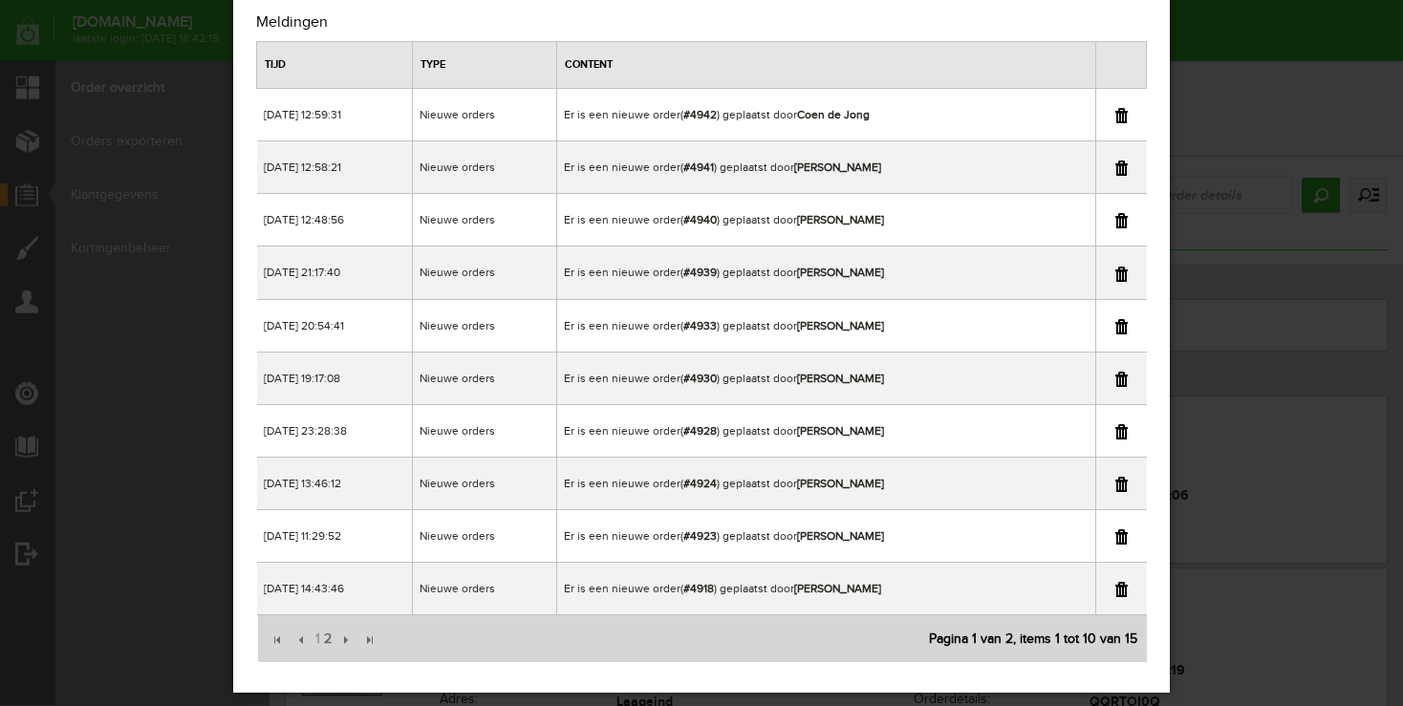
scroll to position [80, 0]
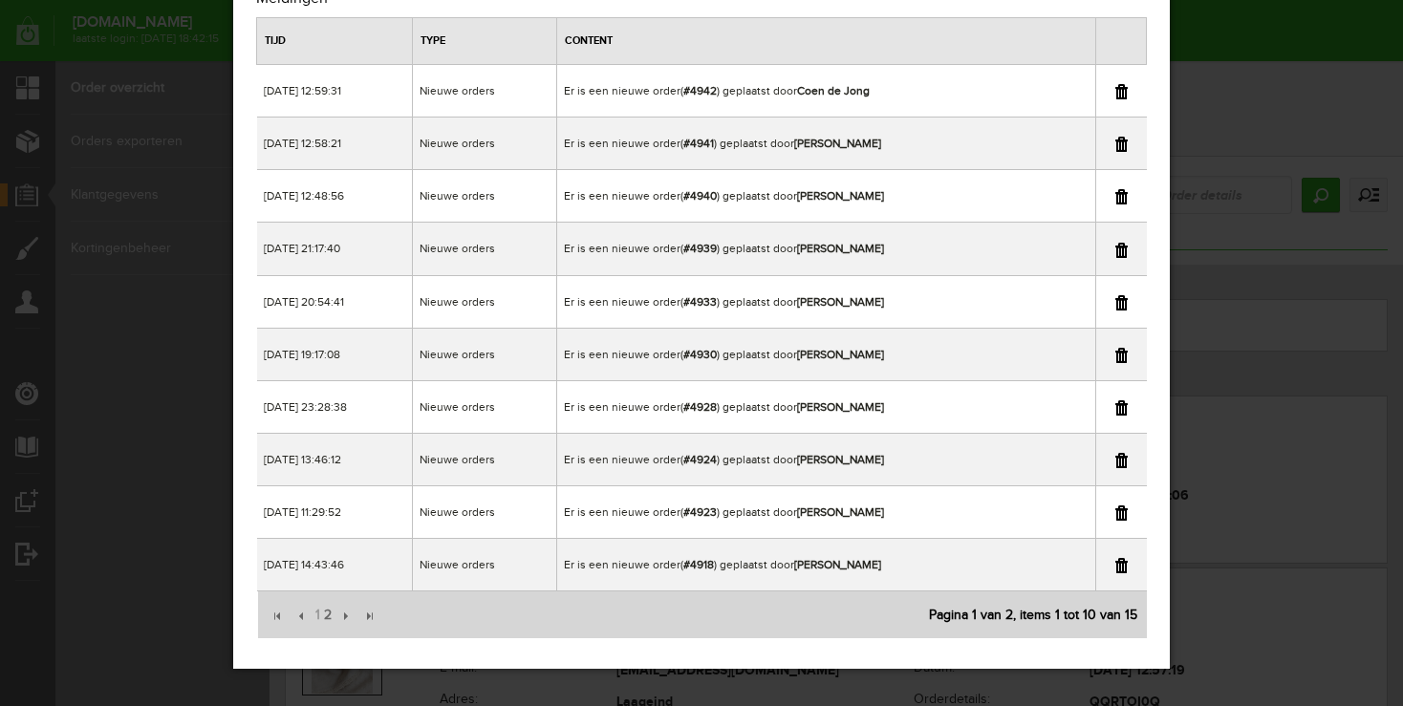
click at [1262, 86] on div "×" at bounding box center [701, 273] width 1403 height 706
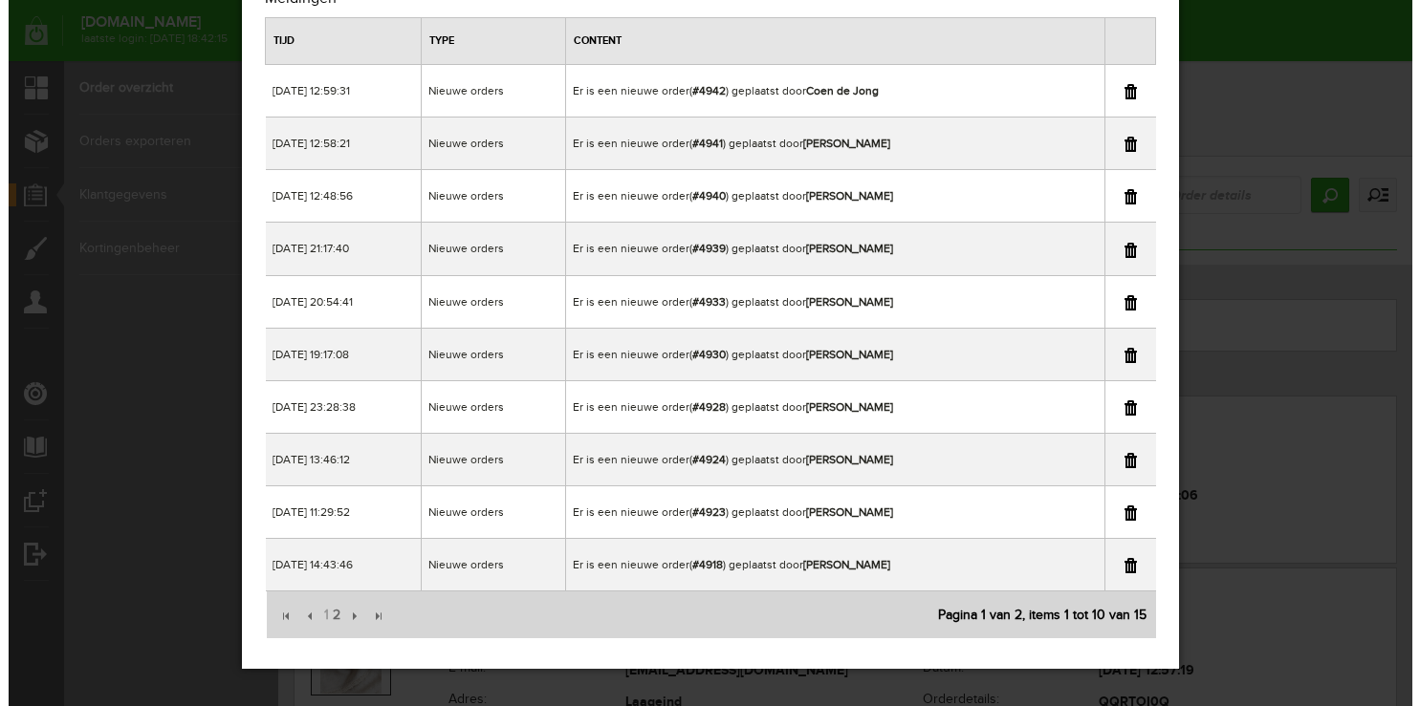
scroll to position [0, 0]
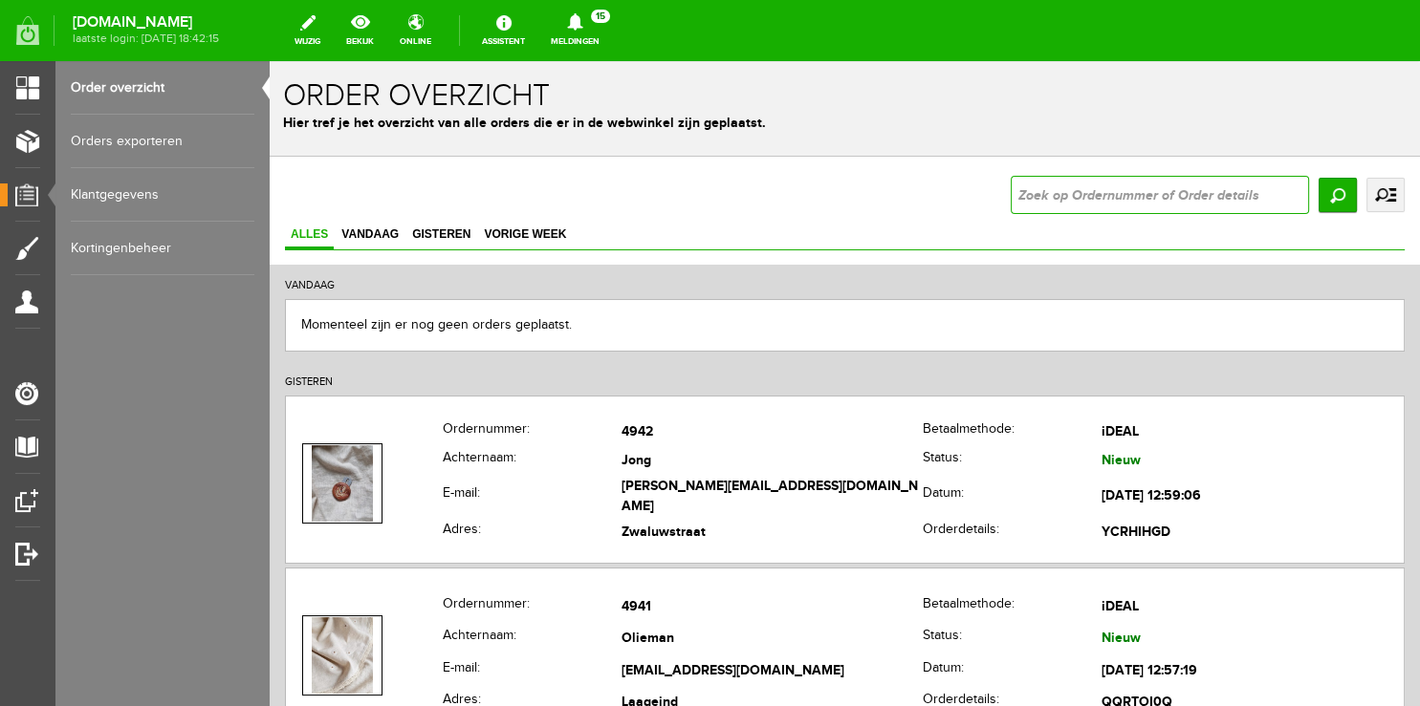
click at [1107, 206] on input "text" at bounding box center [1159, 195] width 298 height 38
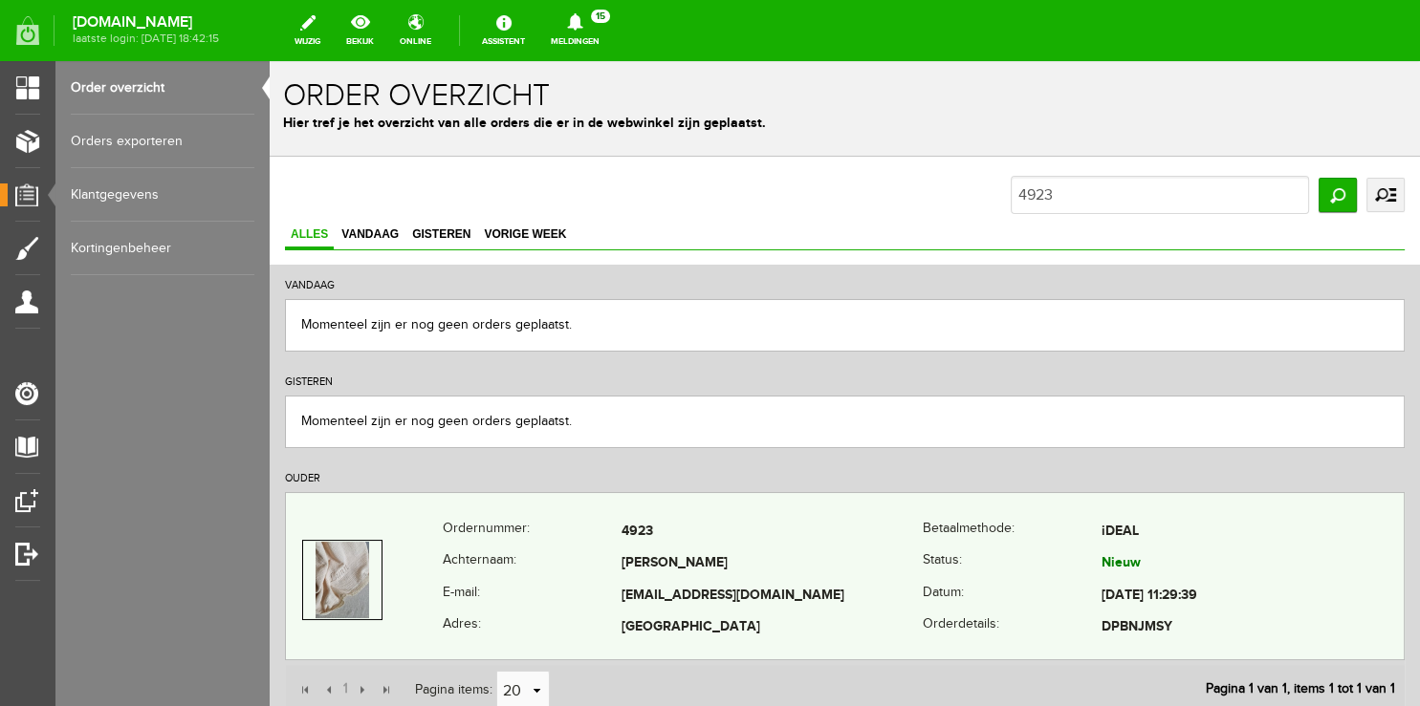
click at [504, 569] on th "Achternaam:" at bounding box center [532, 565] width 179 height 33
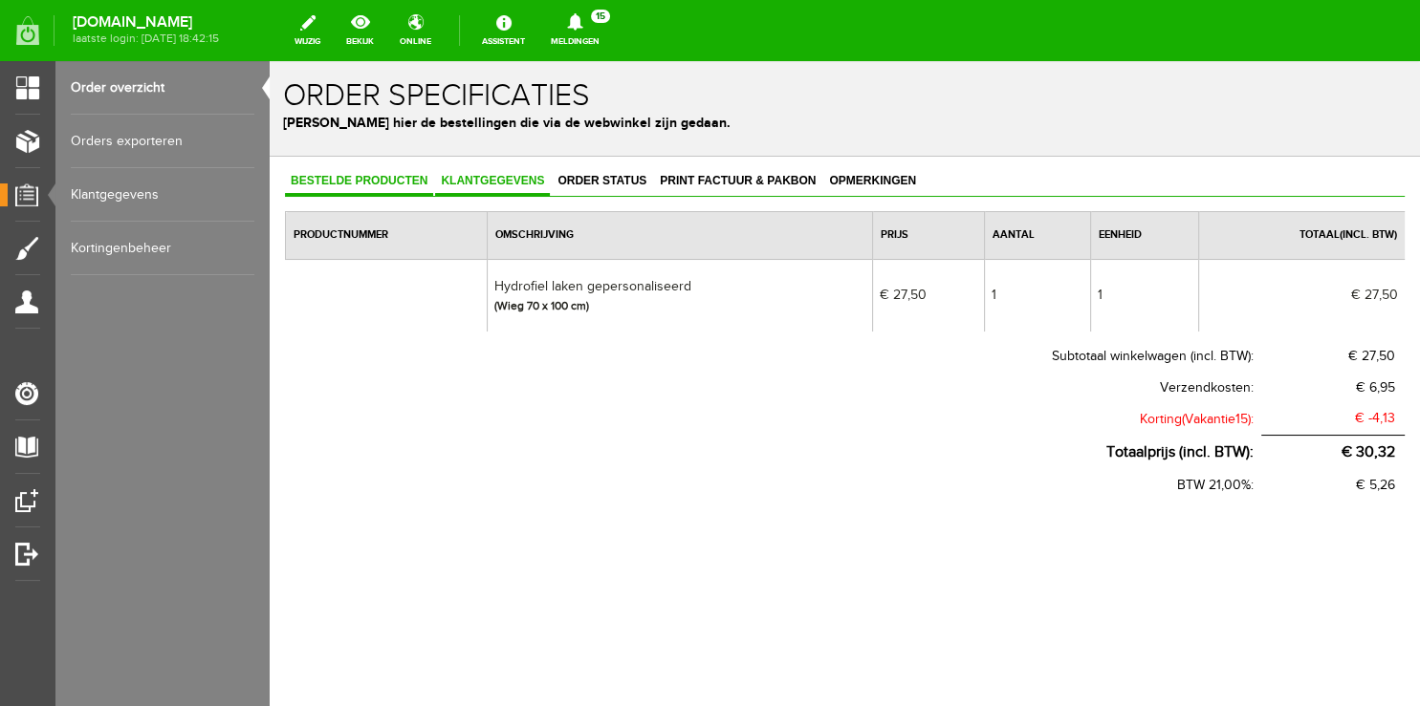
click at [479, 176] on span "Klantgegevens" at bounding box center [492, 180] width 115 height 13
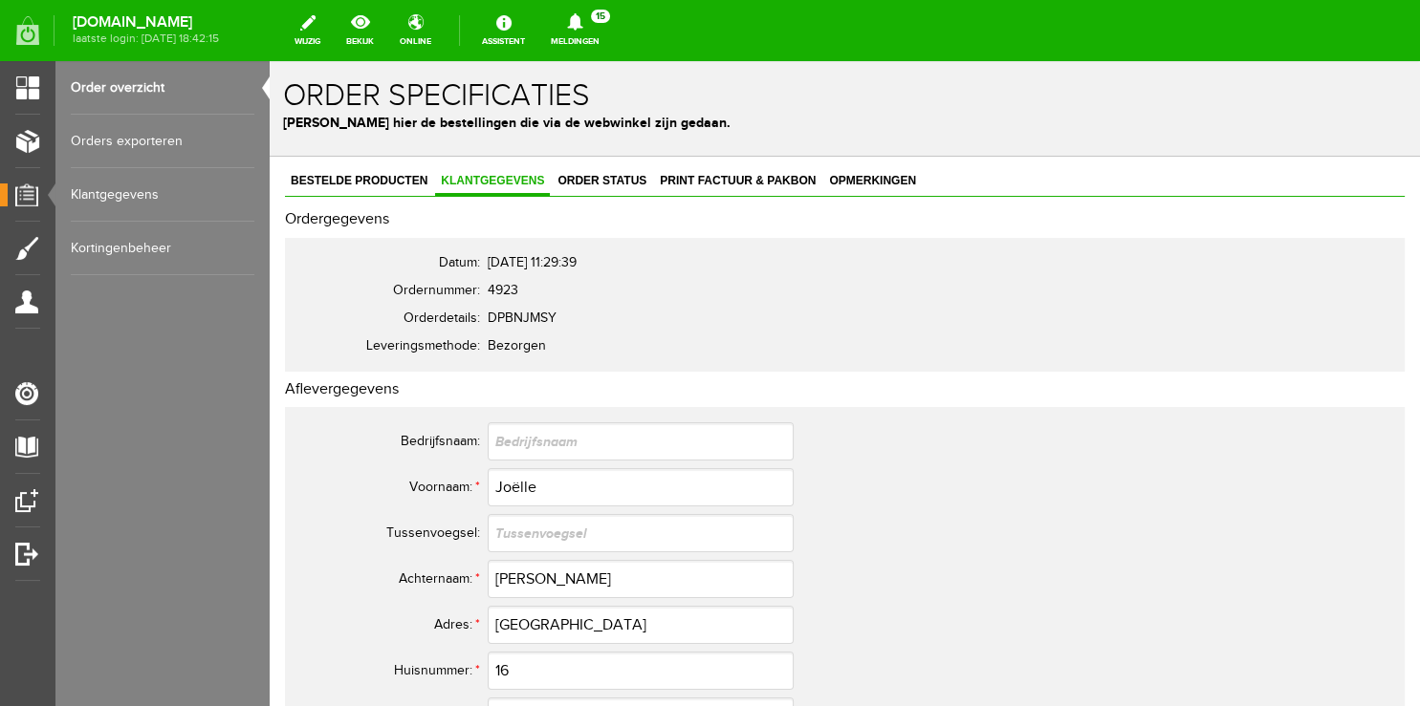
click at [124, 83] on link "Order overzicht" at bounding box center [163, 88] width 184 height 54
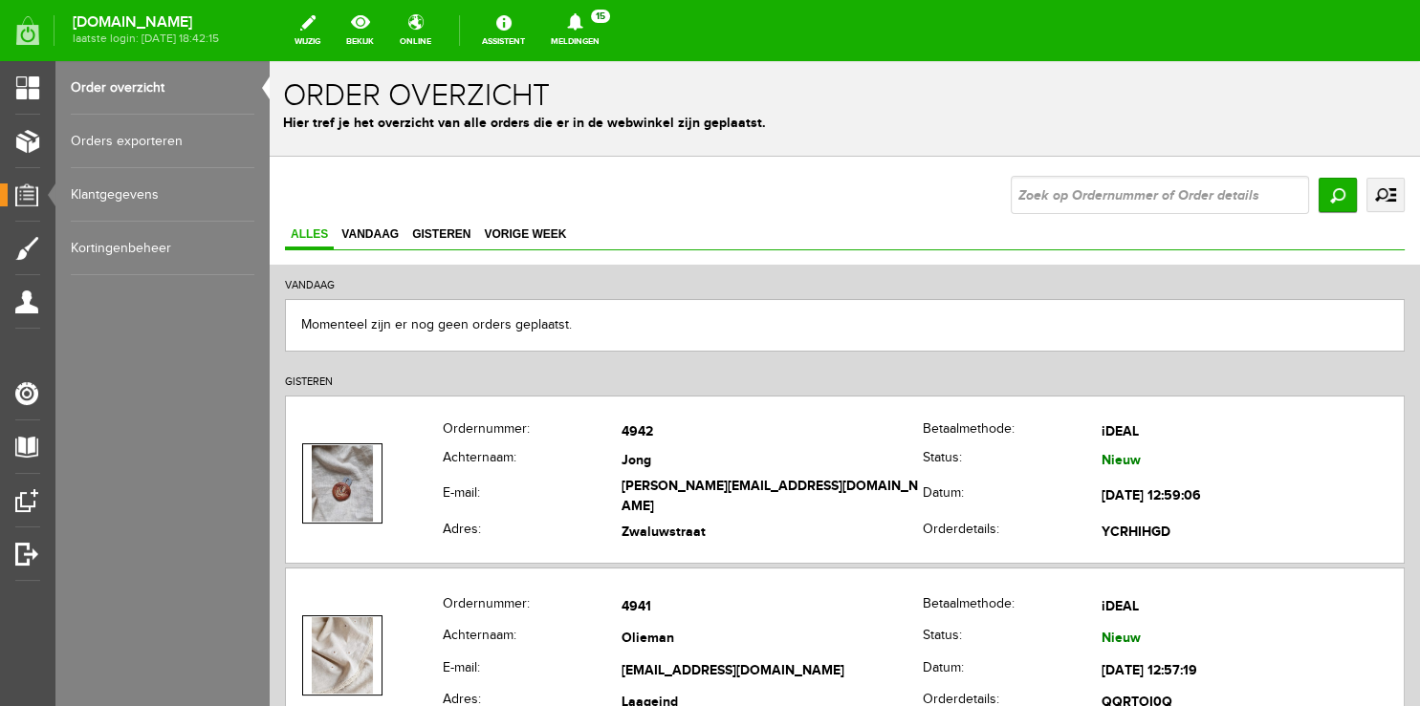
click at [582, 24] on icon at bounding box center [574, 21] width 15 height 17
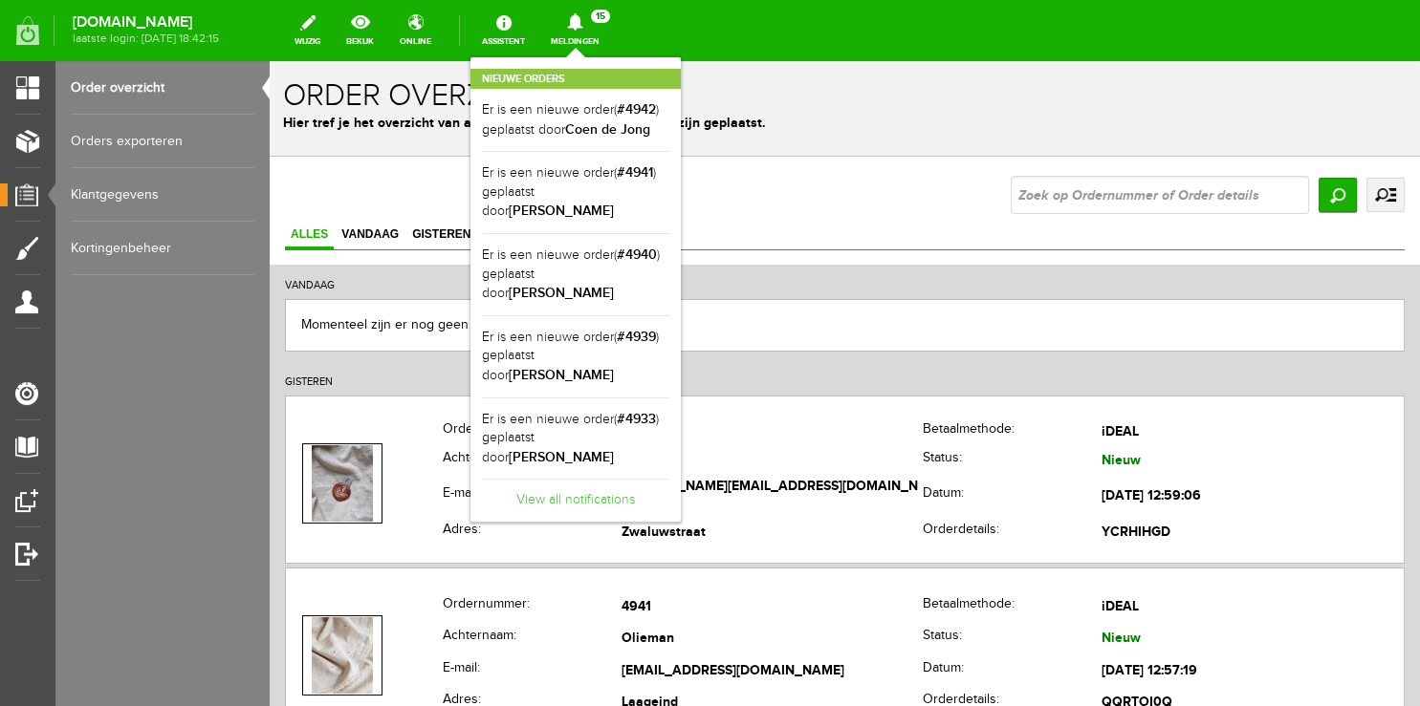
click at [629, 479] on link "View all notifications" at bounding box center [575, 495] width 187 height 32
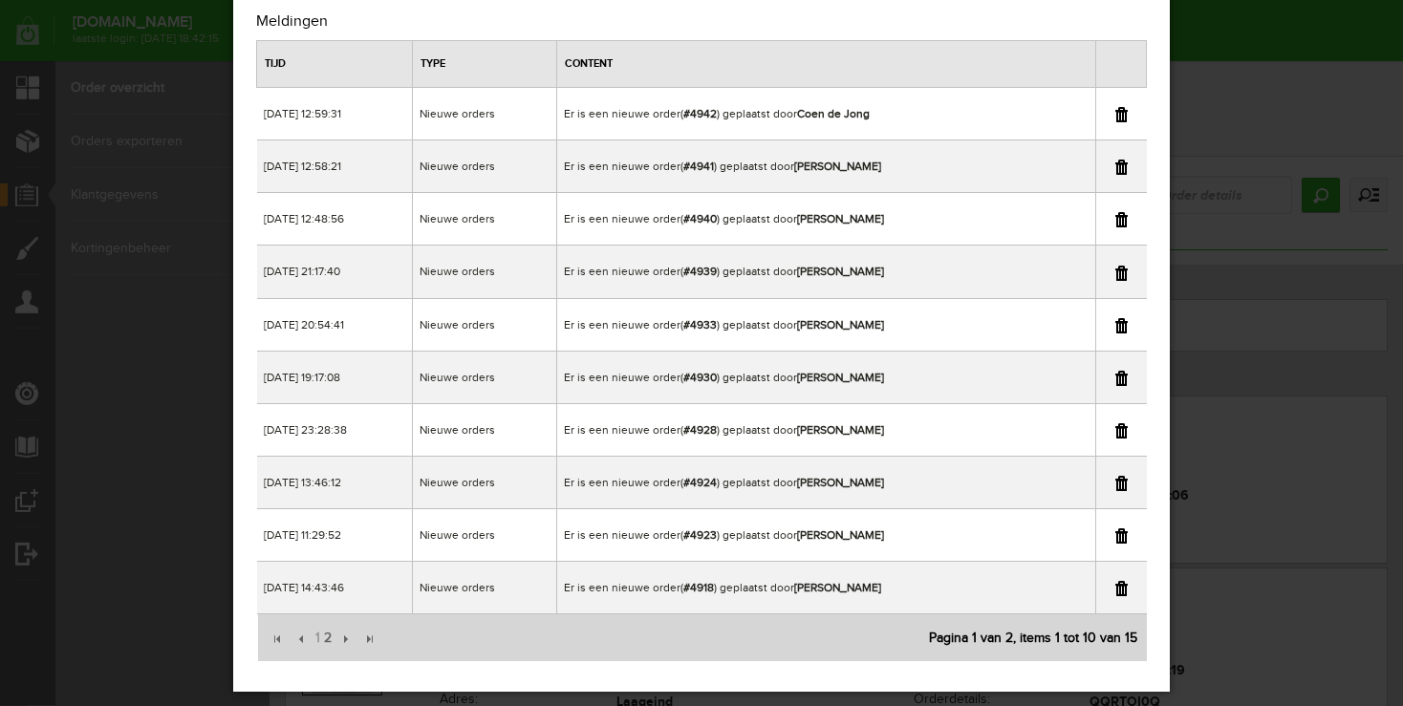
scroll to position [80, 0]
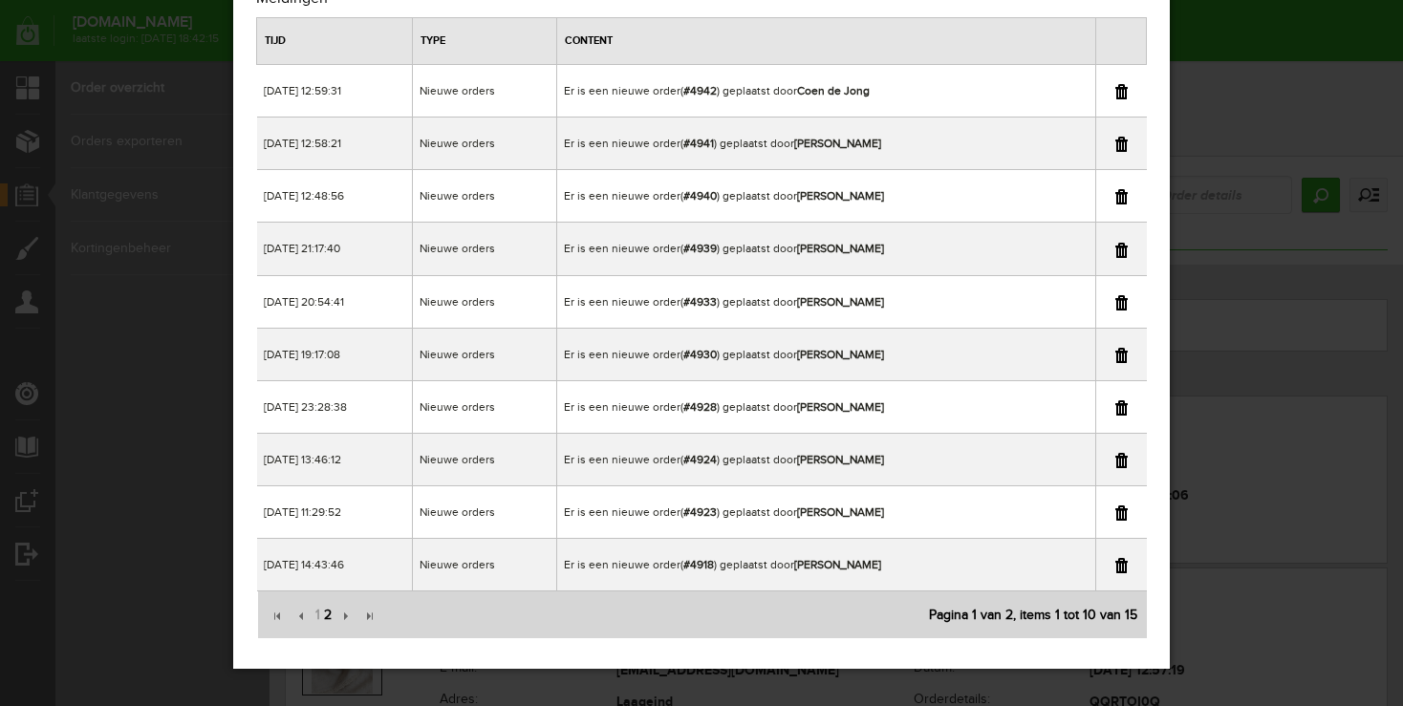
click at [324, 610] on span "2" at bounding box center [327, 616] width 11 height 38
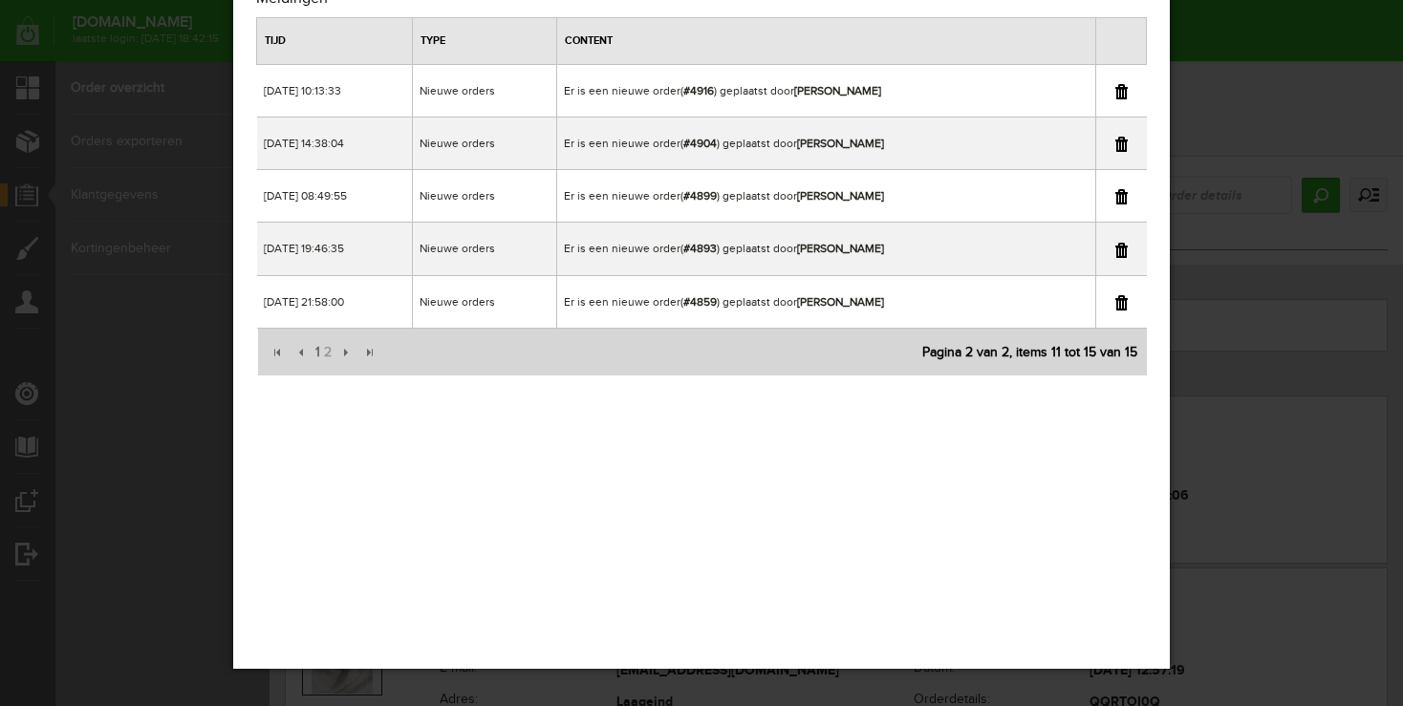
scroll to position [0, 0]
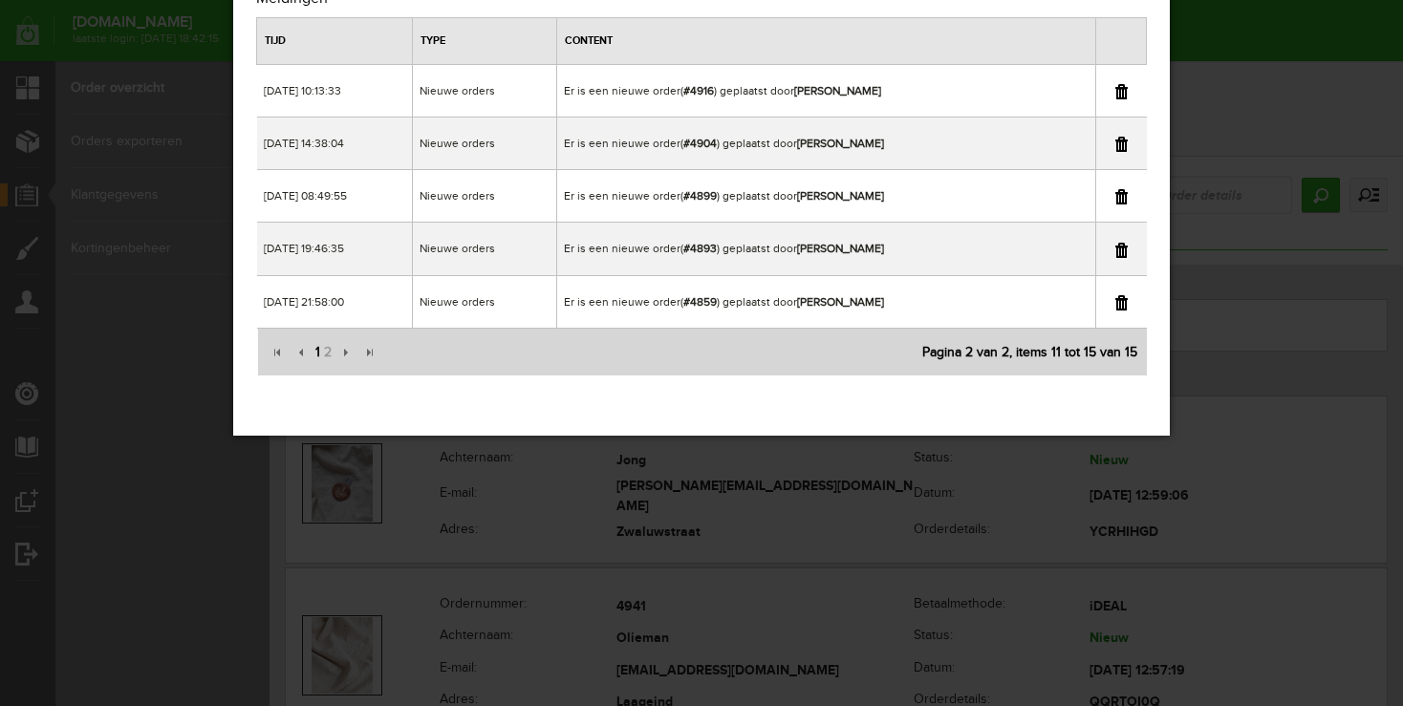
click at [317, 350] on span "1" at bounding box center [318, 353] width 9 height 38
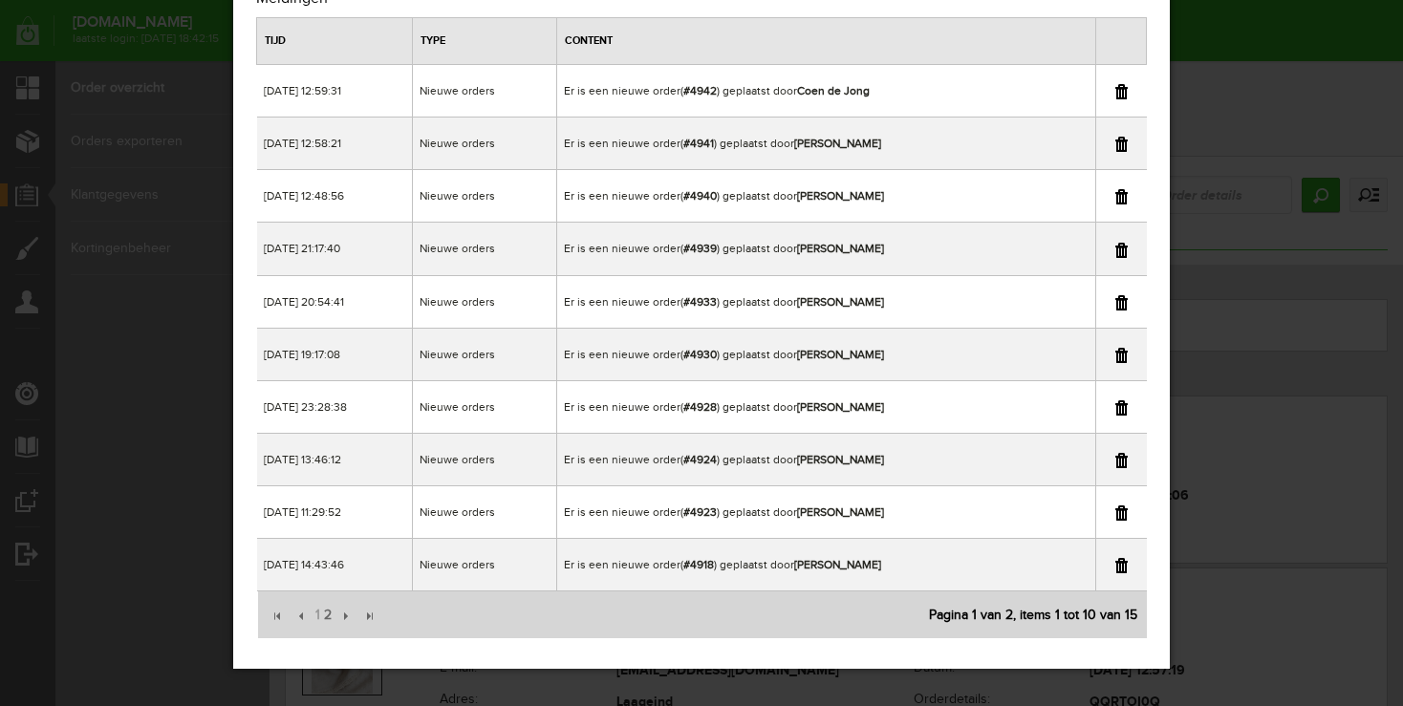
click at [1247, 47] on div "×" at bounding box center [701, 273] width 1403 height 706
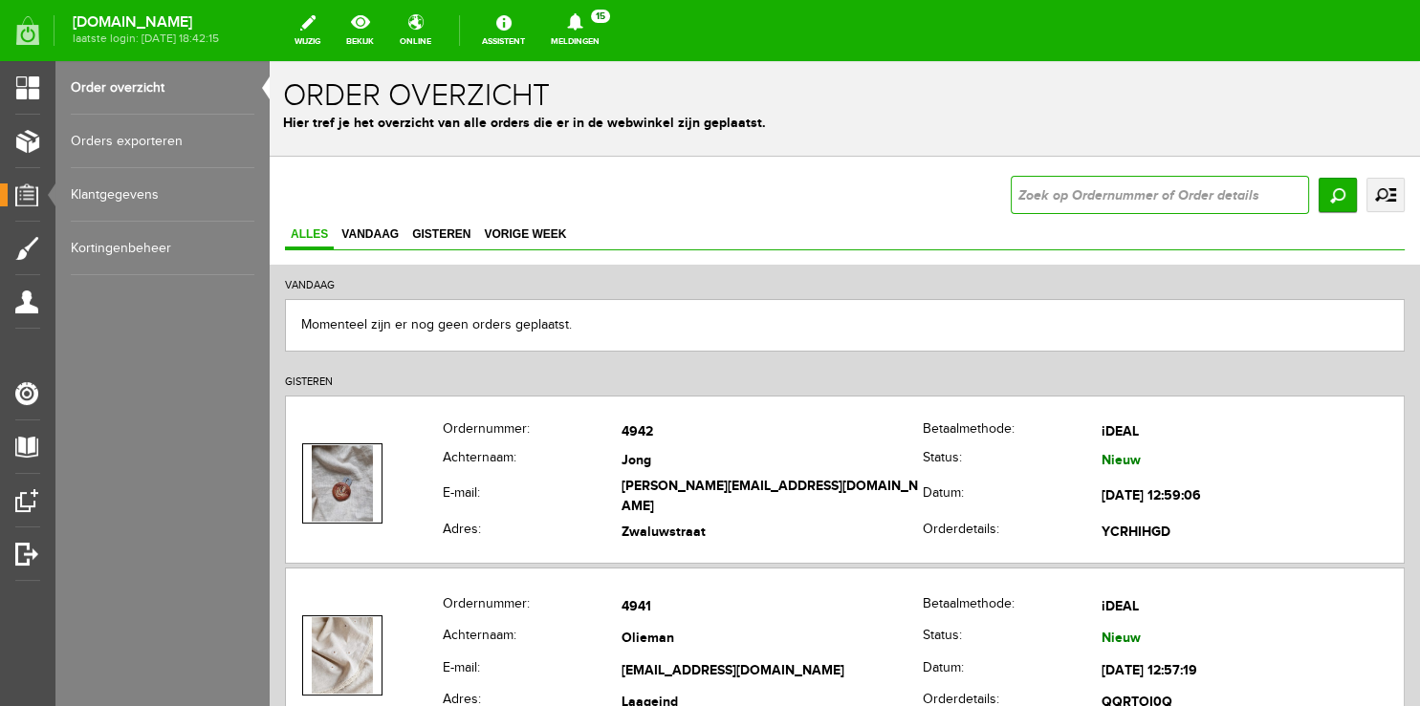
click at [1180, 205] on input "text" at bounding box center [1159, 195] width 298 height 38
type input "4923"
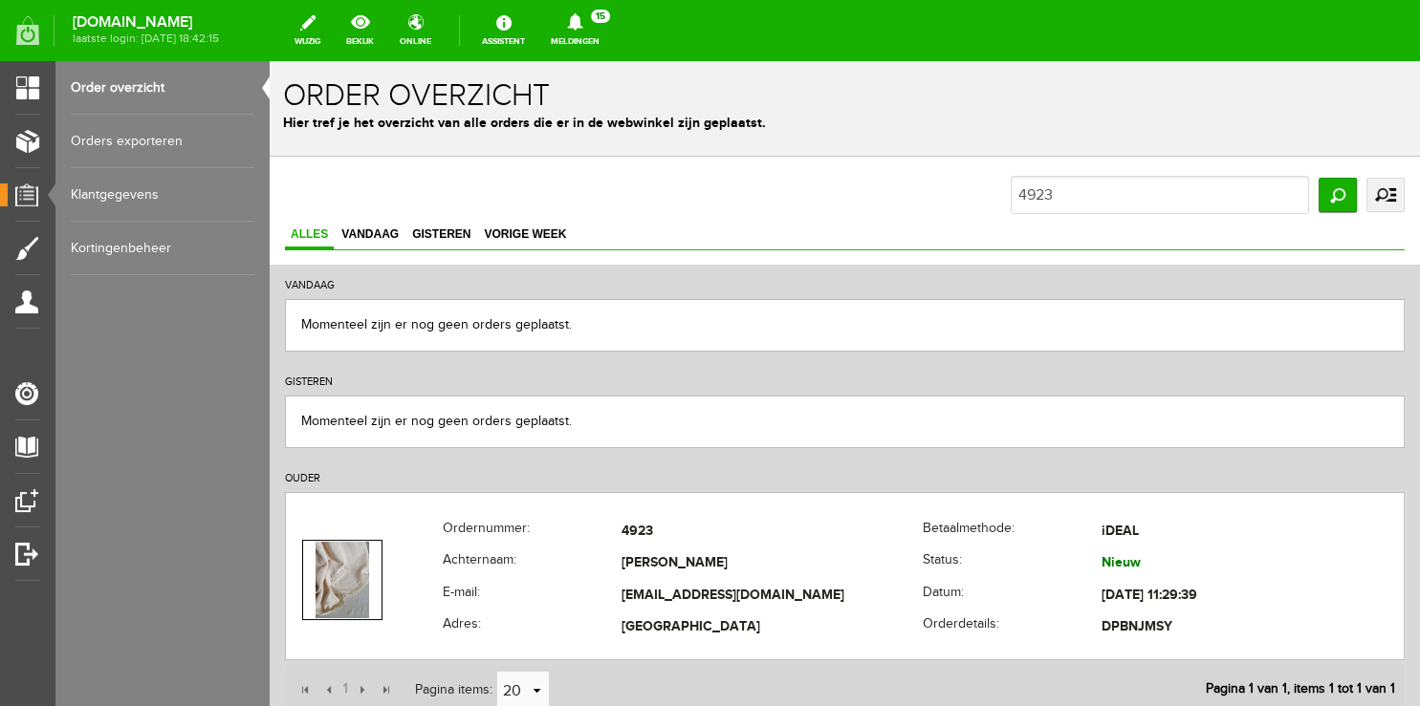
click at [607, 40] on link "Meldingen 15 Nieuwe orders Er is een nieuwe order( #4942 ) geplaatst door [PERS…" at bounding box center [575, 31] width 72 height 42
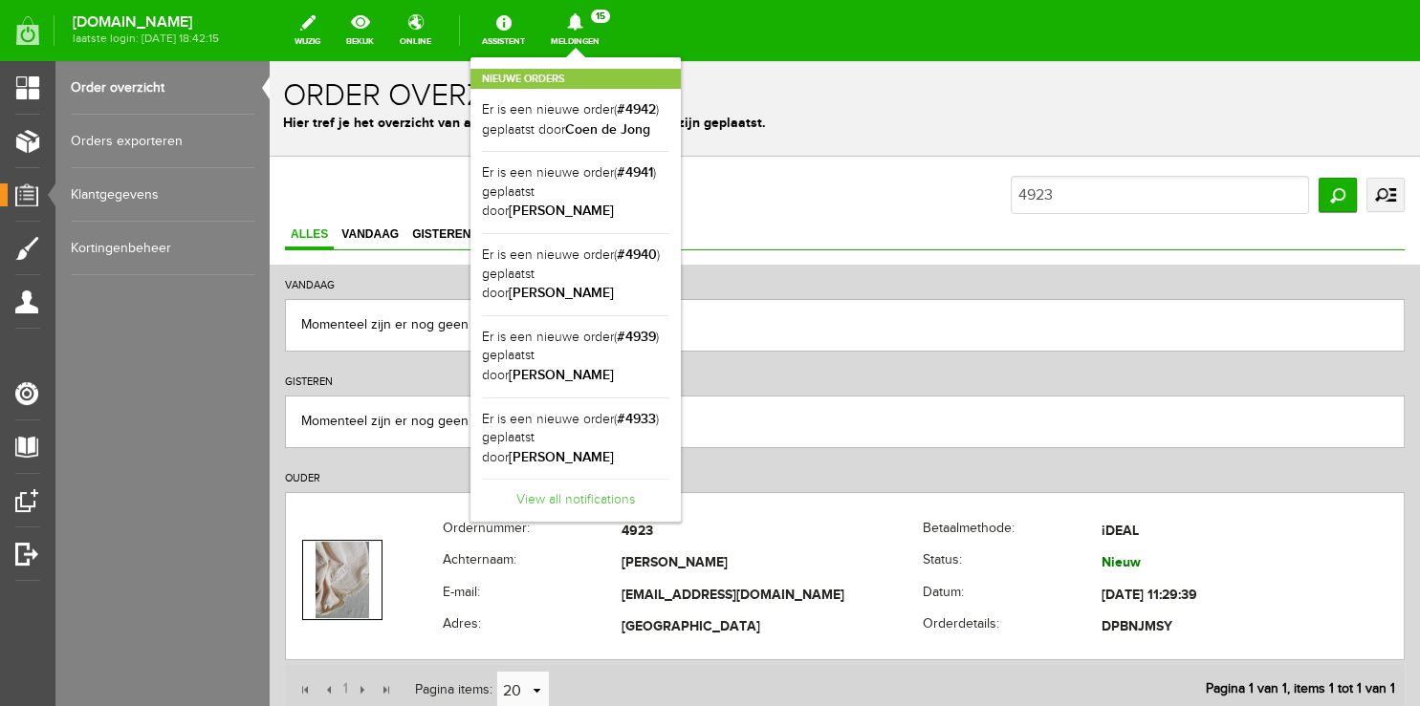
click at [595, 479] on link "View all notifications" at bounding box center [575, 495] width 187 height 32
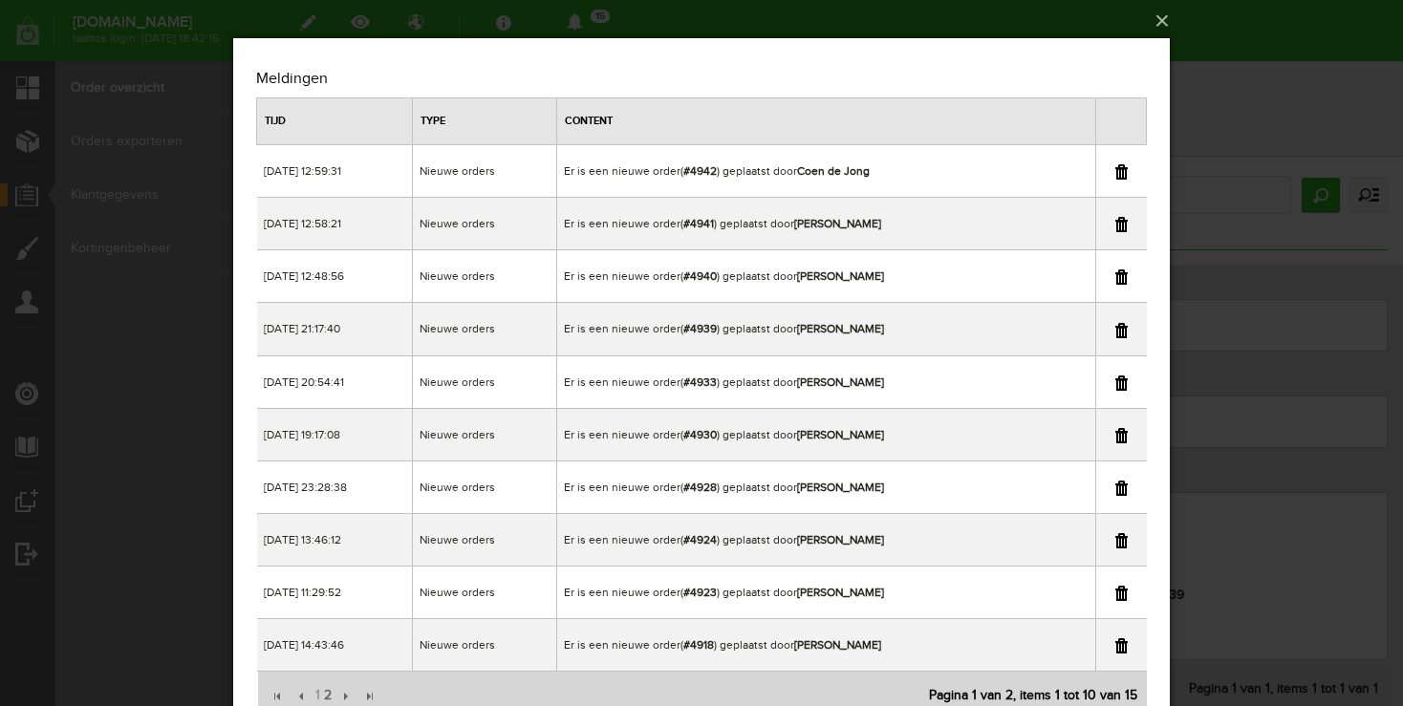
click at [1338, 33] on div "×" at bounding box center [701, 353] width 1403 height 706
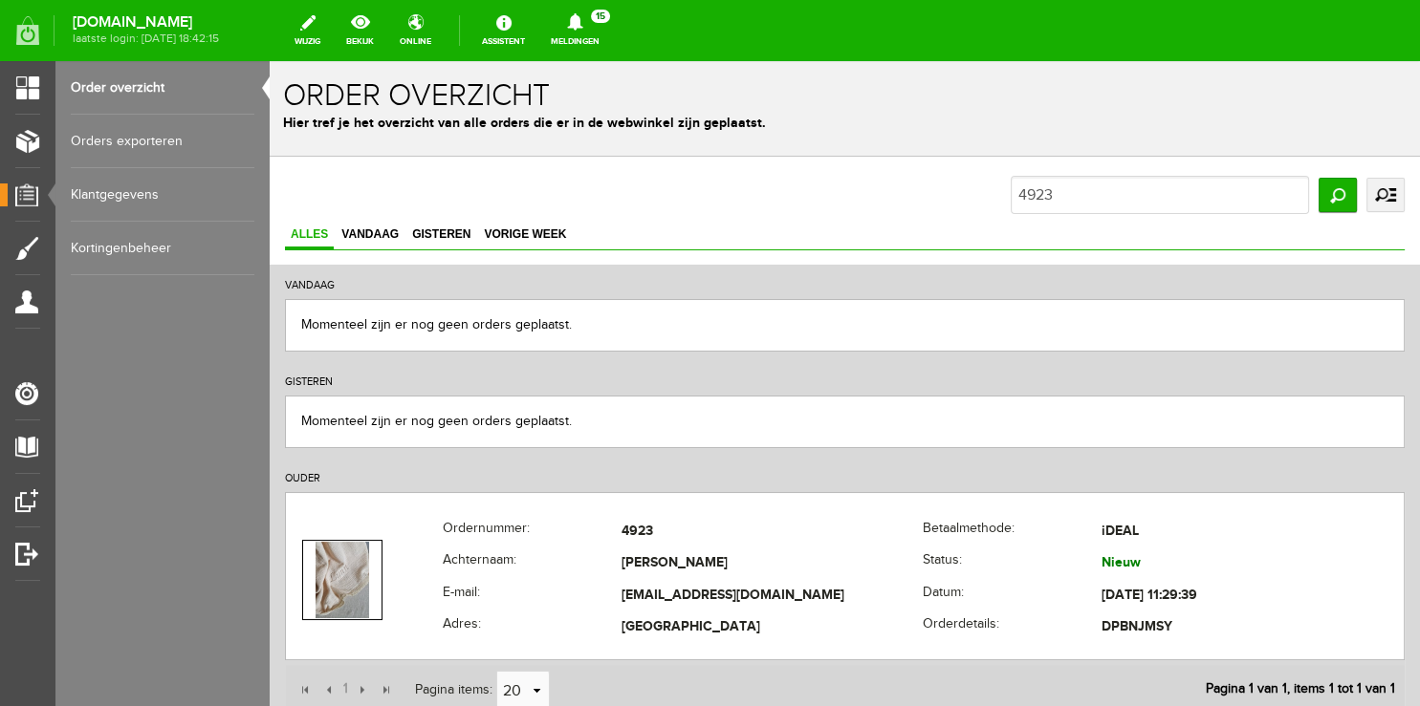
click at [1083, 193] on input "4923" at bounding box center [1159, 195] width 298 height 38
type input "4918"
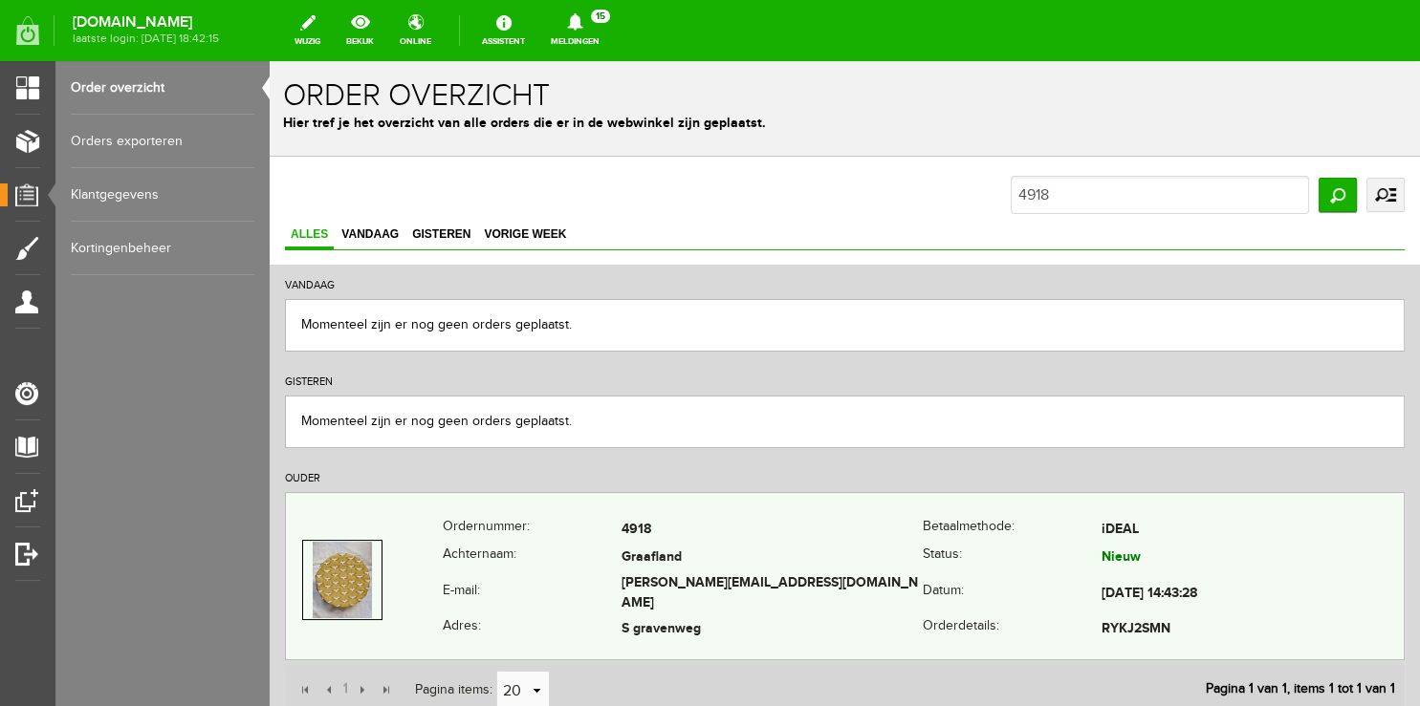
click at [500, 579] on th "E-mail:" at bounding box center [532, 595] width 179 height 44
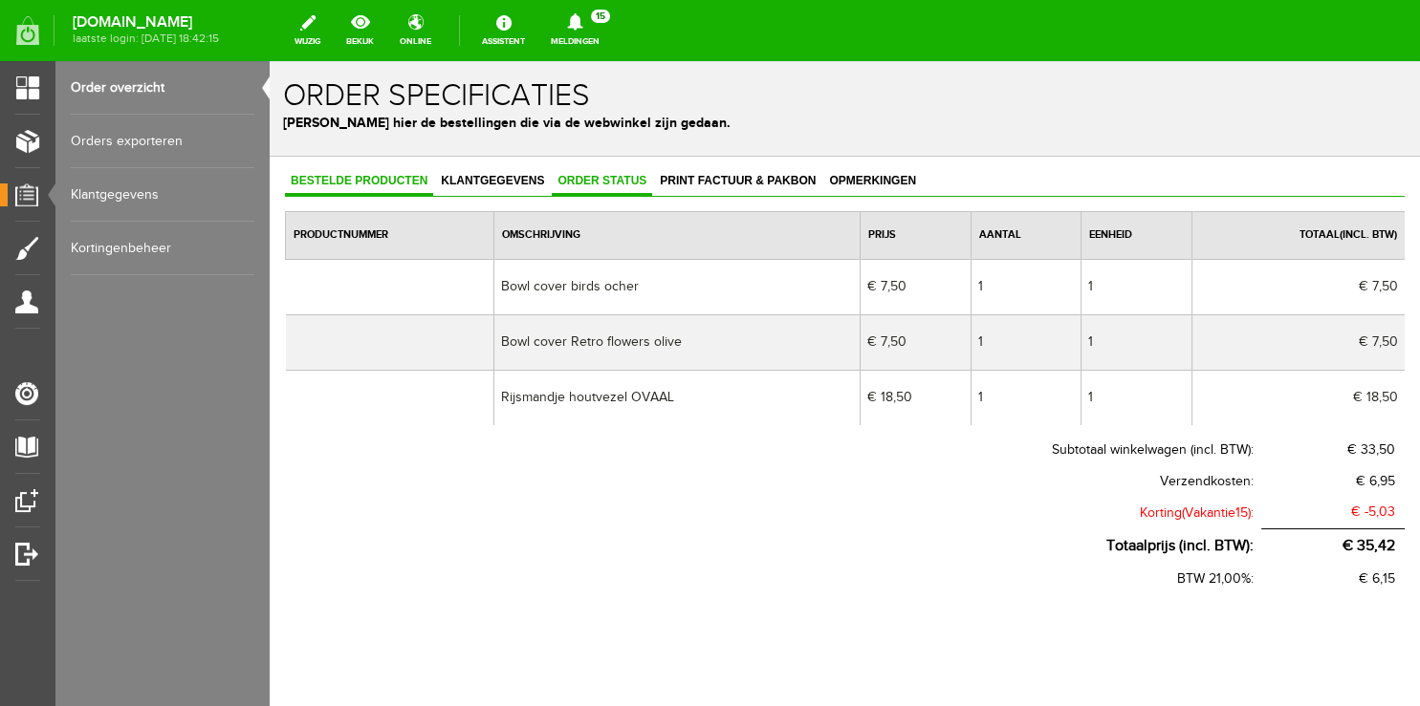
click at [595, 185] on span "Order status" at bounding box center [602, 180] width 100 height 13
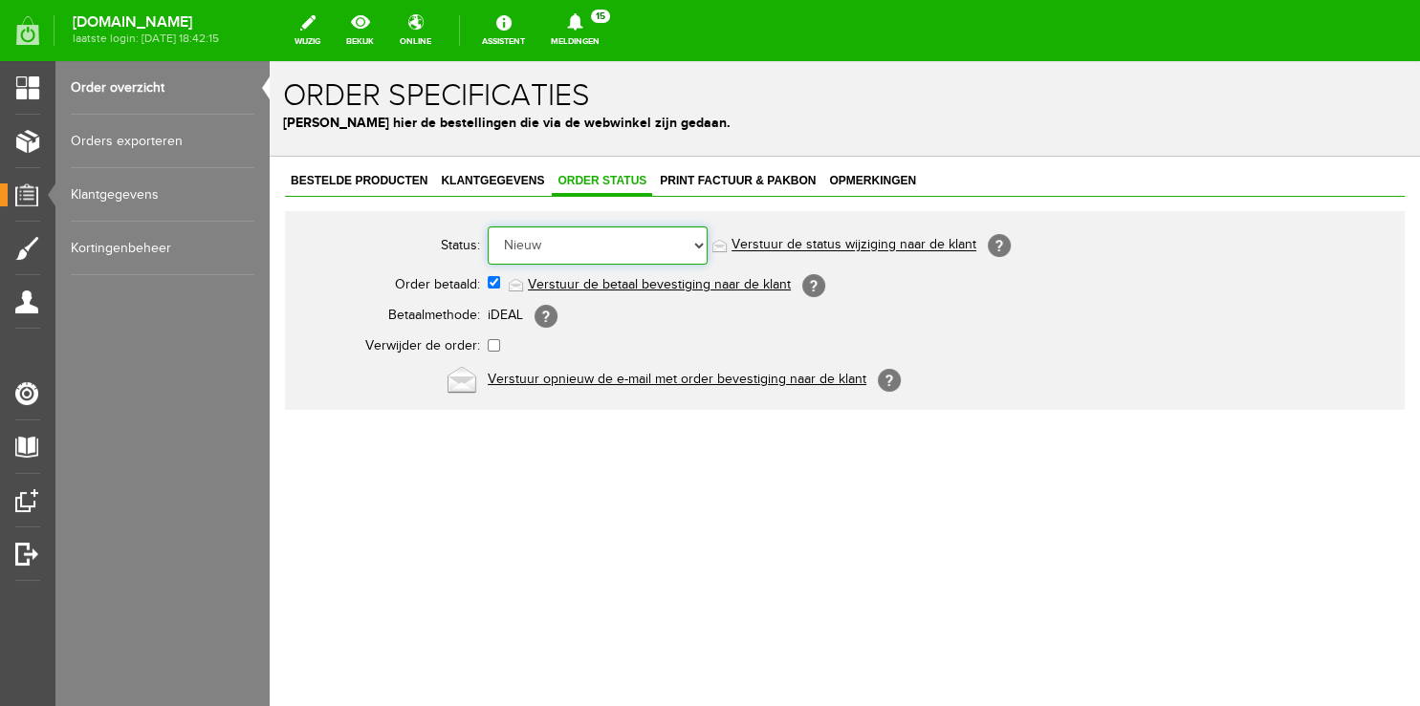
click at [488, 227] on select "Order niet afgerond Nieuw Order in behandeling Wacht op leverancier Wacht op be…" at bounding box center [598, 246] width 220 height 38
select select "5"
click option "Order is verstuurd" at bounding box center [270, 61] width 0 height 0
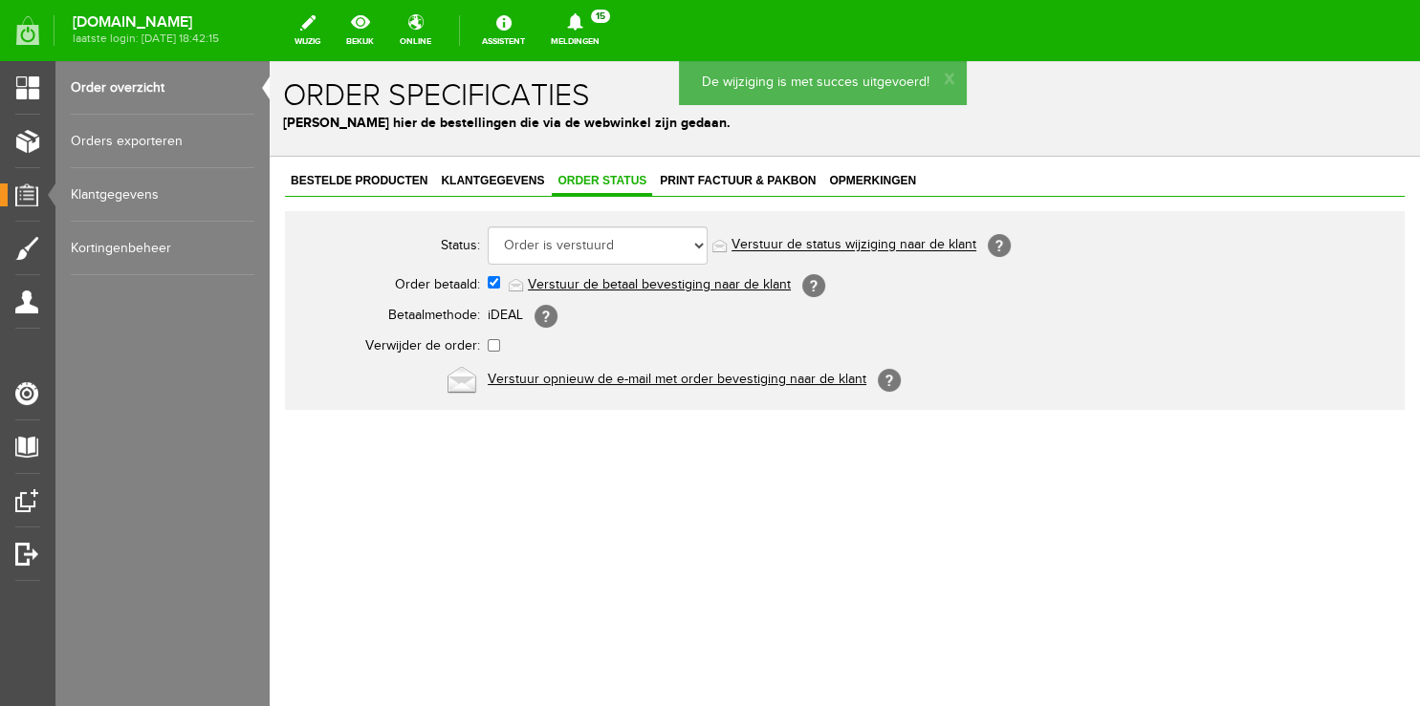
click at [578, 36] on link "Meldingen 15 Nieuwe orders Er is een nieuwe order( #4942 ) geplaatst door [PERS…" at bounding box center [575, 31] width 72 height 42
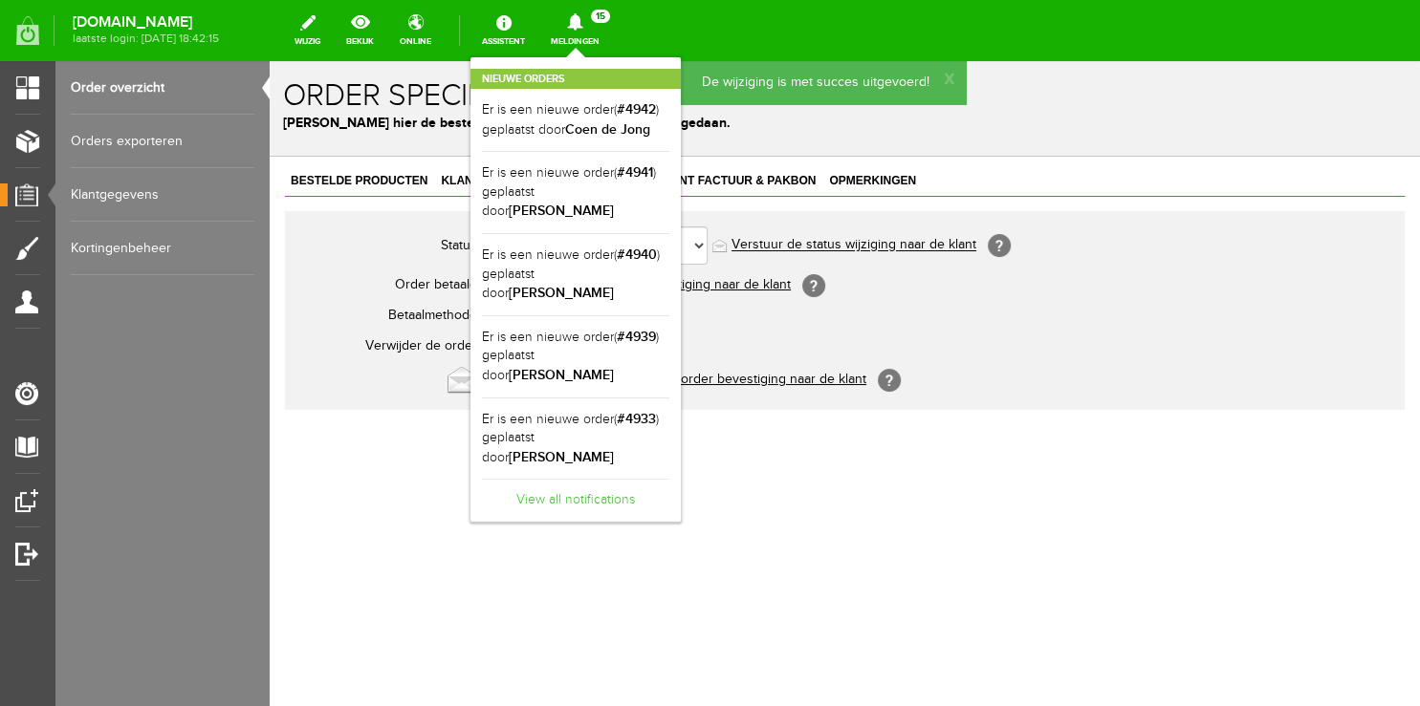
click at [573, 479] on link "View all notifications" at bounding box center [575, 495] width 187 height 32
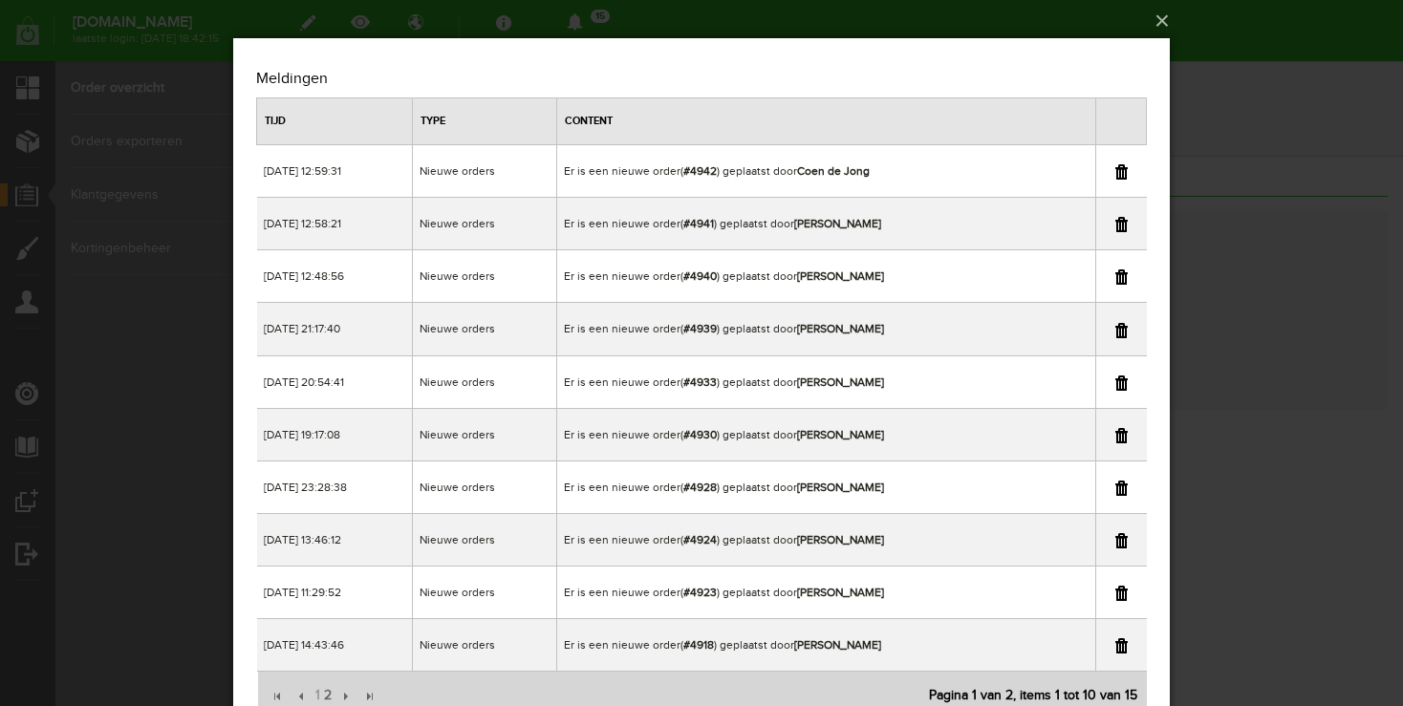
click at [1121, 640] on link at bounding box center [1122, 646] width 12 height 15
click at [1123, 435] on link at bounding box center [1122, 435] width 12 height 15
drag, startPoint x: 1252, startPoint y: 277, endPoint x: 982, endPoint y: 213, distance: 278.0
click at [1252, 277] on div "×" at bounding box center [701, 353] width 1403 height 706
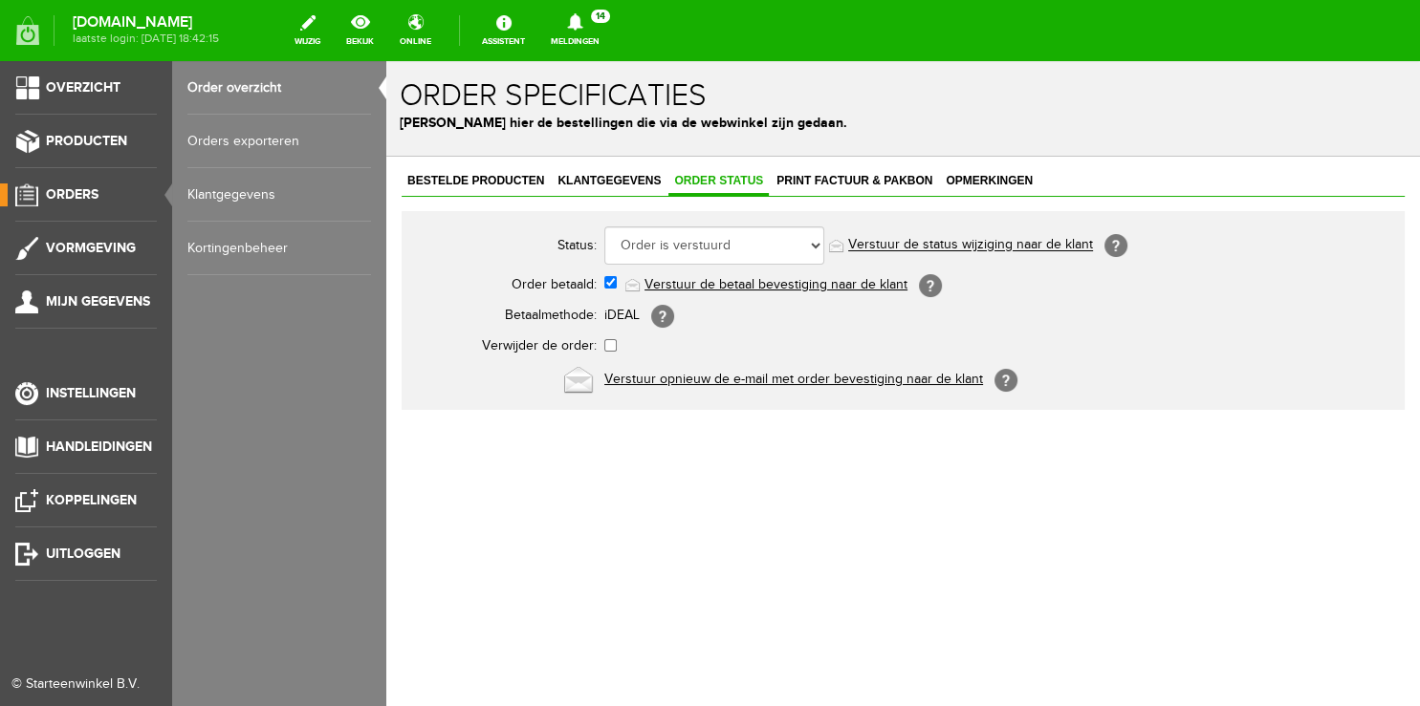
click at [186, 97] on ul "Order overzicht Orders exporteren Klantgegevens Kortingenbeheer" at bounding box center [279, 168] width 214 height 214
click at [205, 94] on link "Order overzicht" at bounding box center [279, 88] width 184 height 54
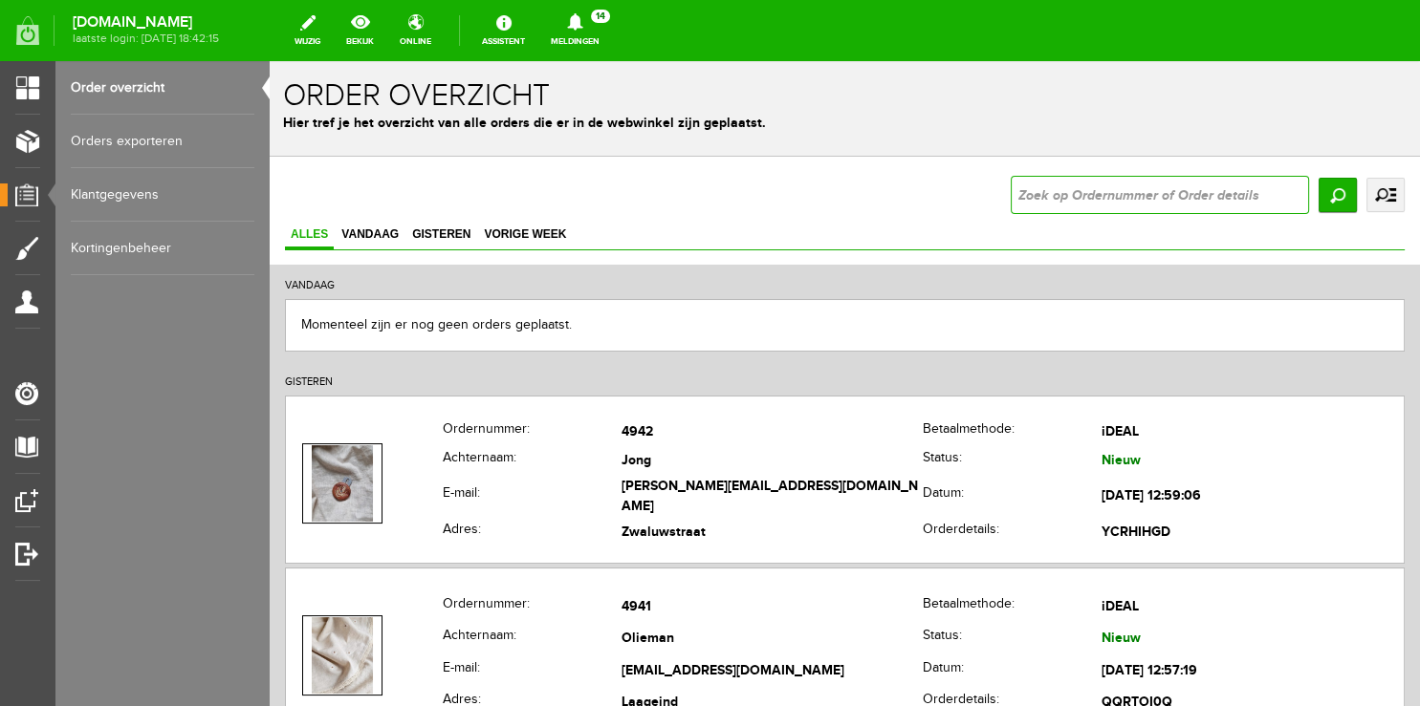
click at [1054, 189] on input "text" at bounding box center [1159, 195] width 298 height 38
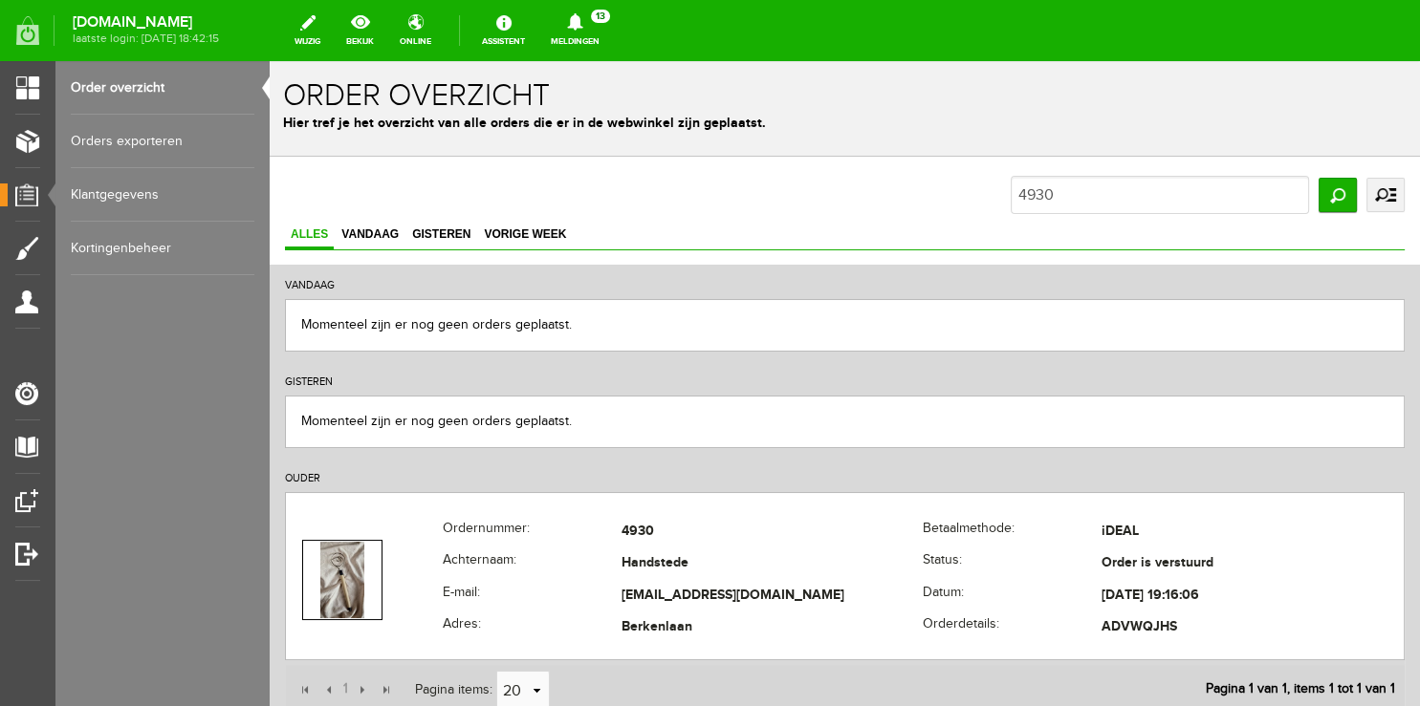
click at [131, 84] on link "Order overzicht" at bounding box center [163, 88] width 184 height 54
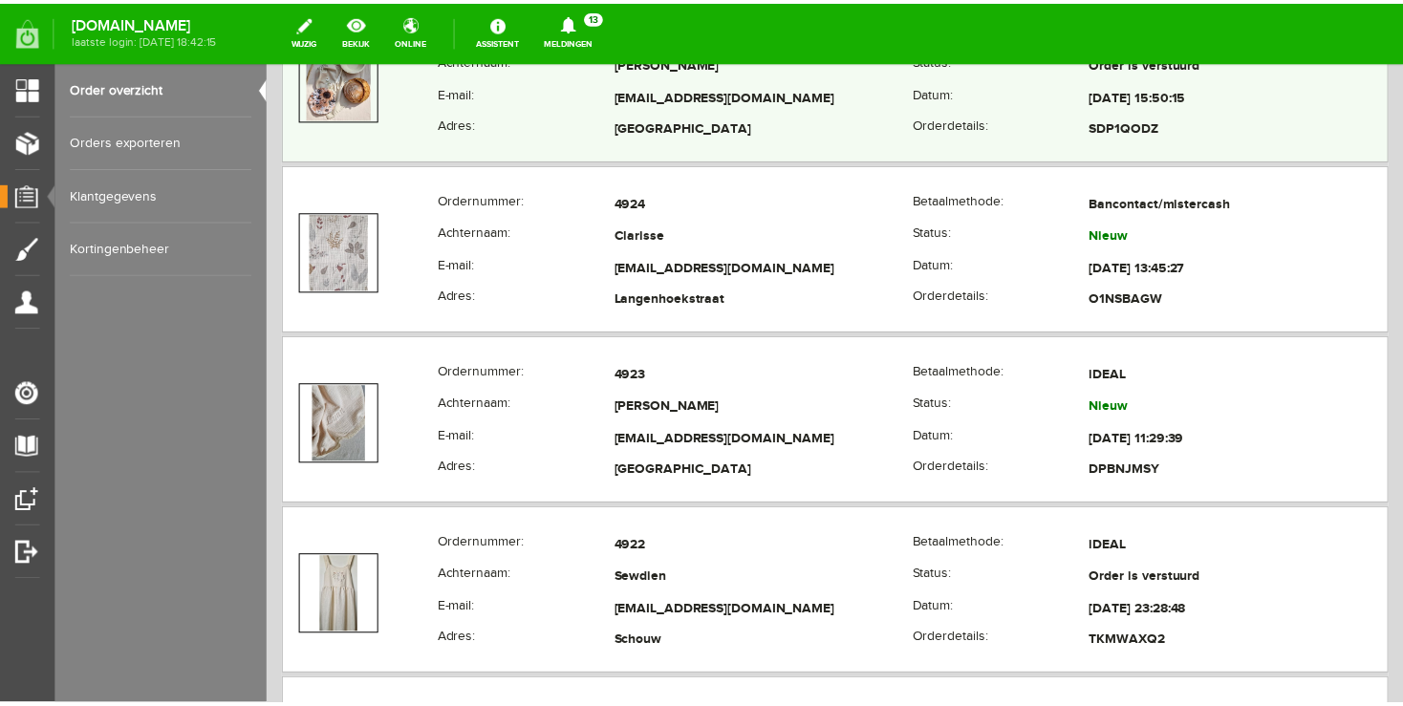
scroll to position [3369, 0]
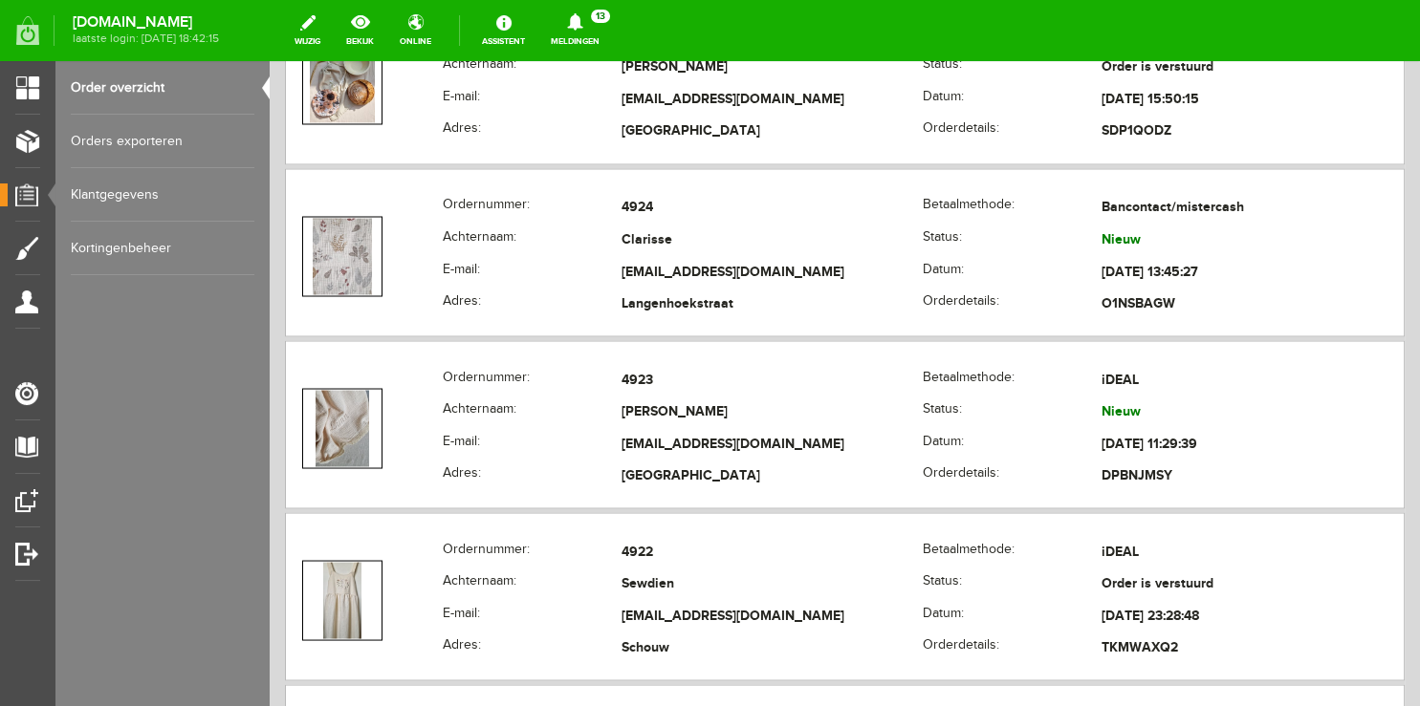
click at [582, 26] on icon at bounding box center [574, 21] width 15 height 17
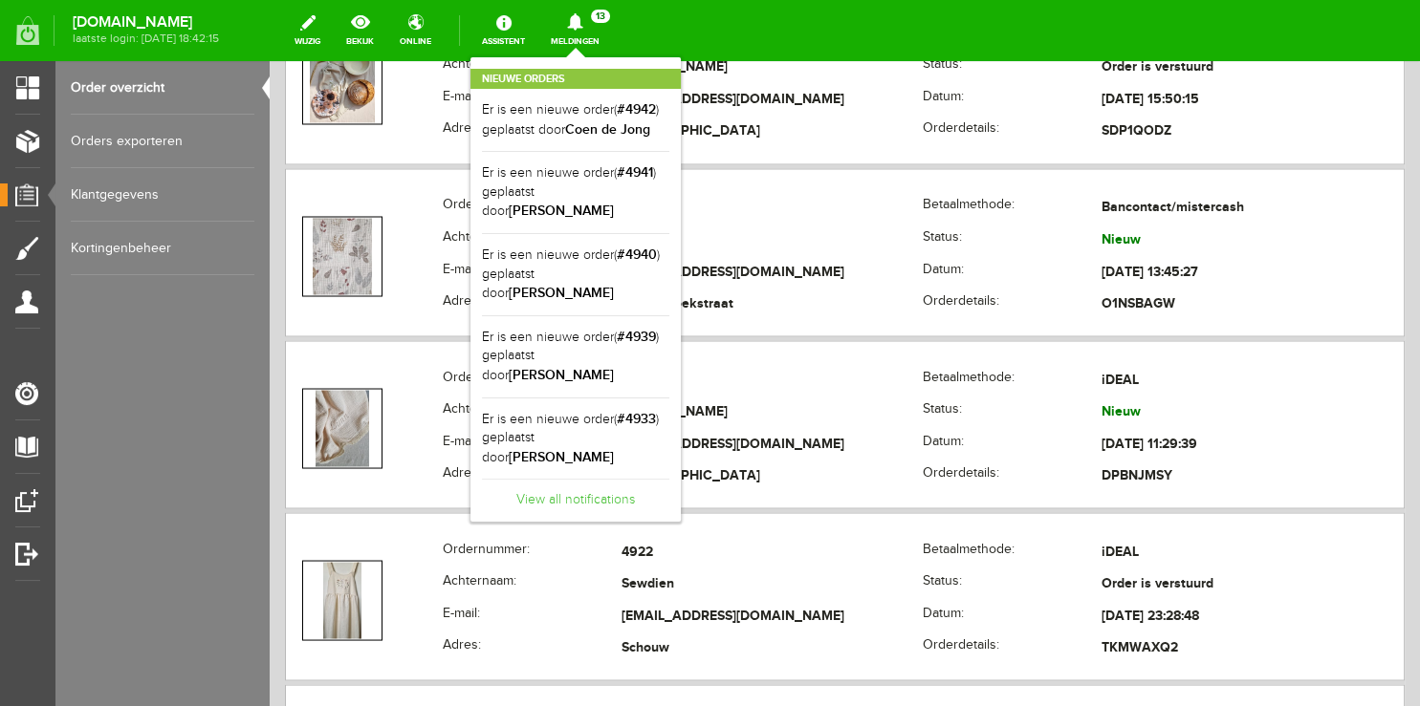
click at [577, 479] on link "View all notifications" at bounding box center [575, 495] width 187 height 32
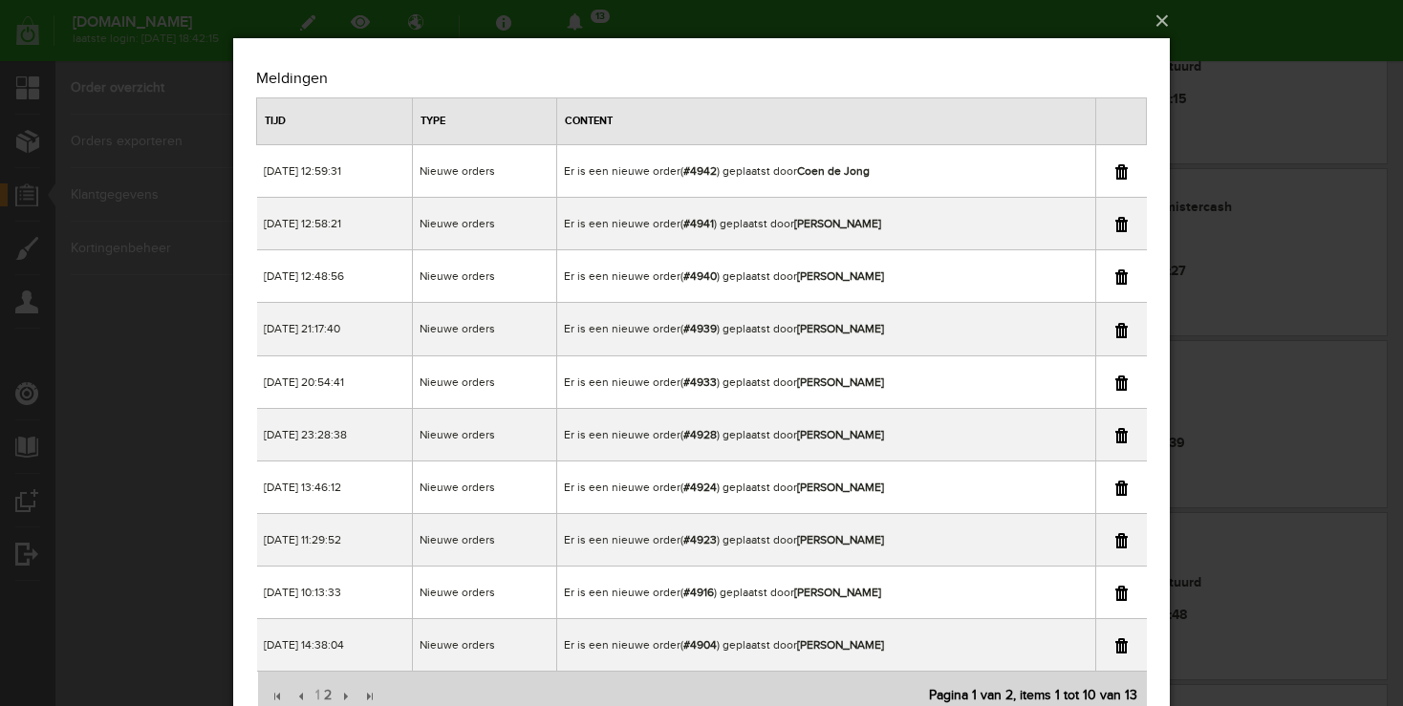
scroll to position [80, 0]
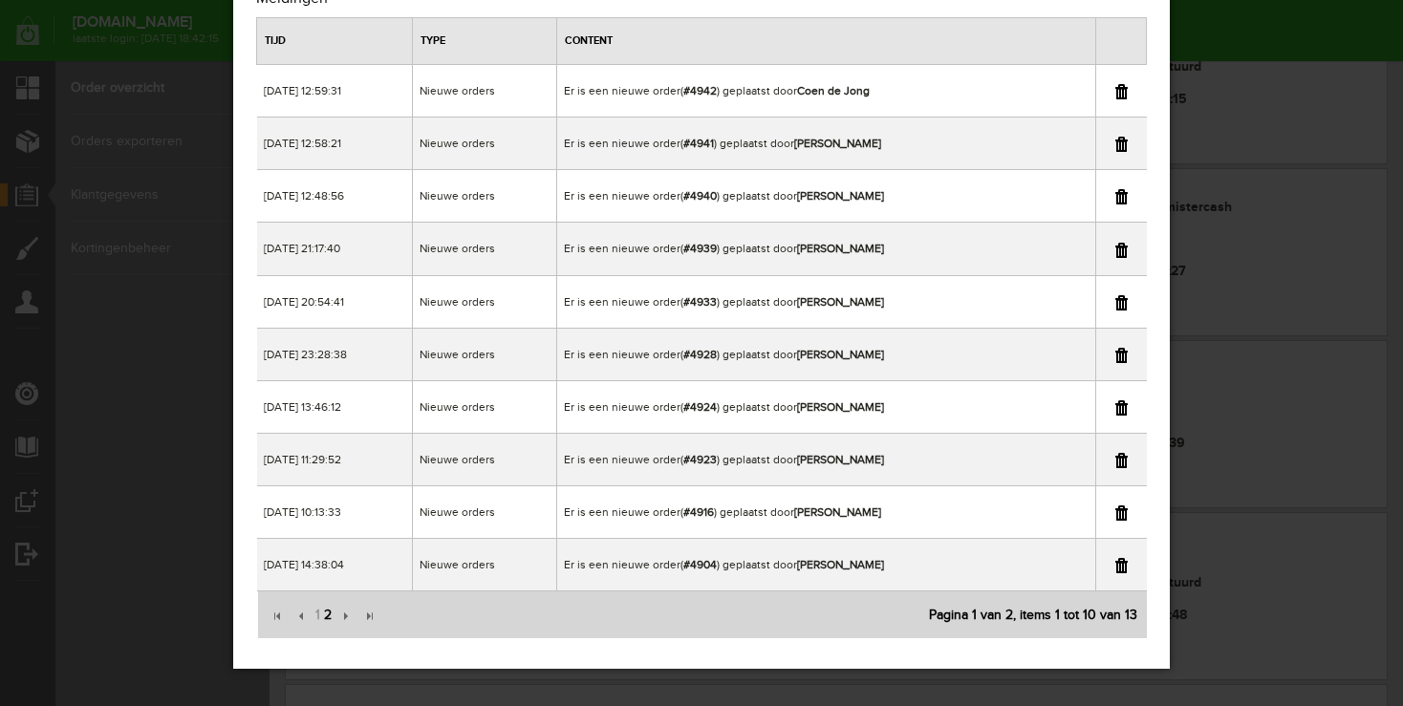
click at [326, 618] on span "2" at bounding box center [327, 616] width 11 height 38
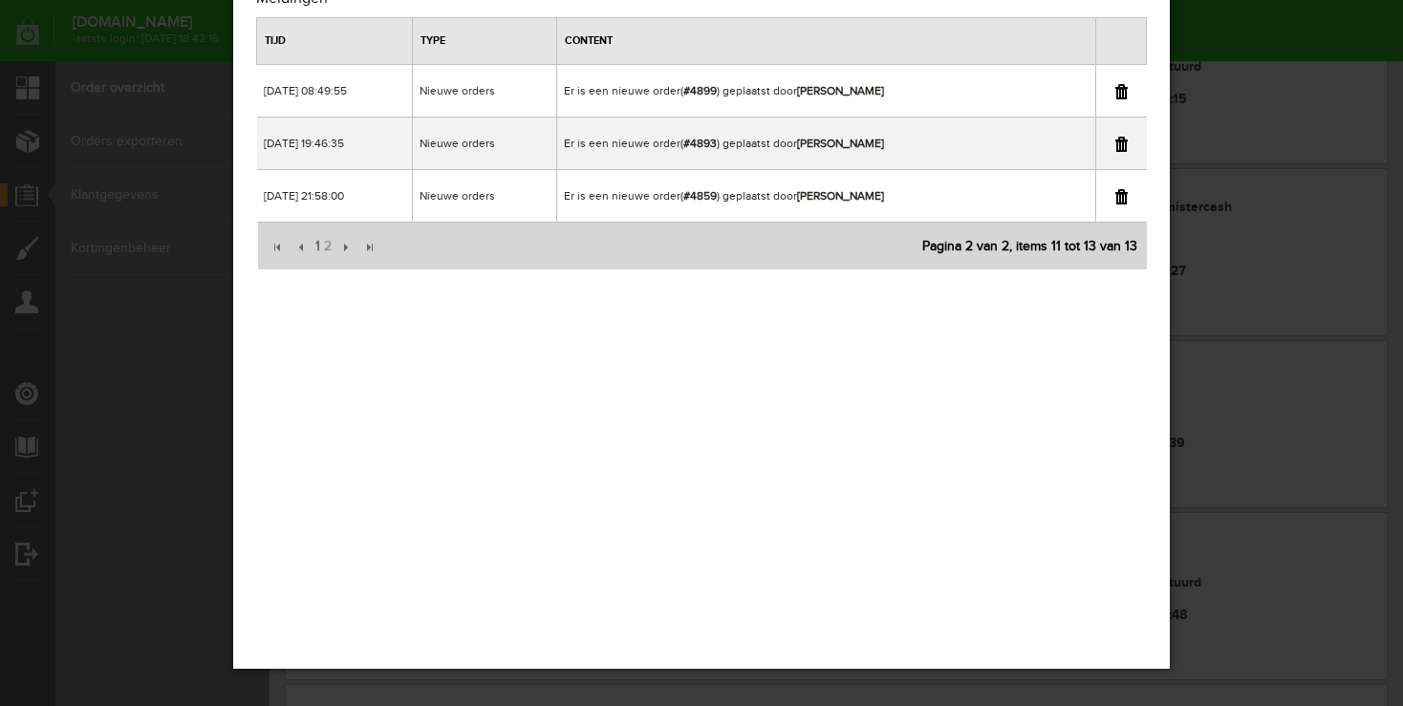
scroll to position [0, 0]
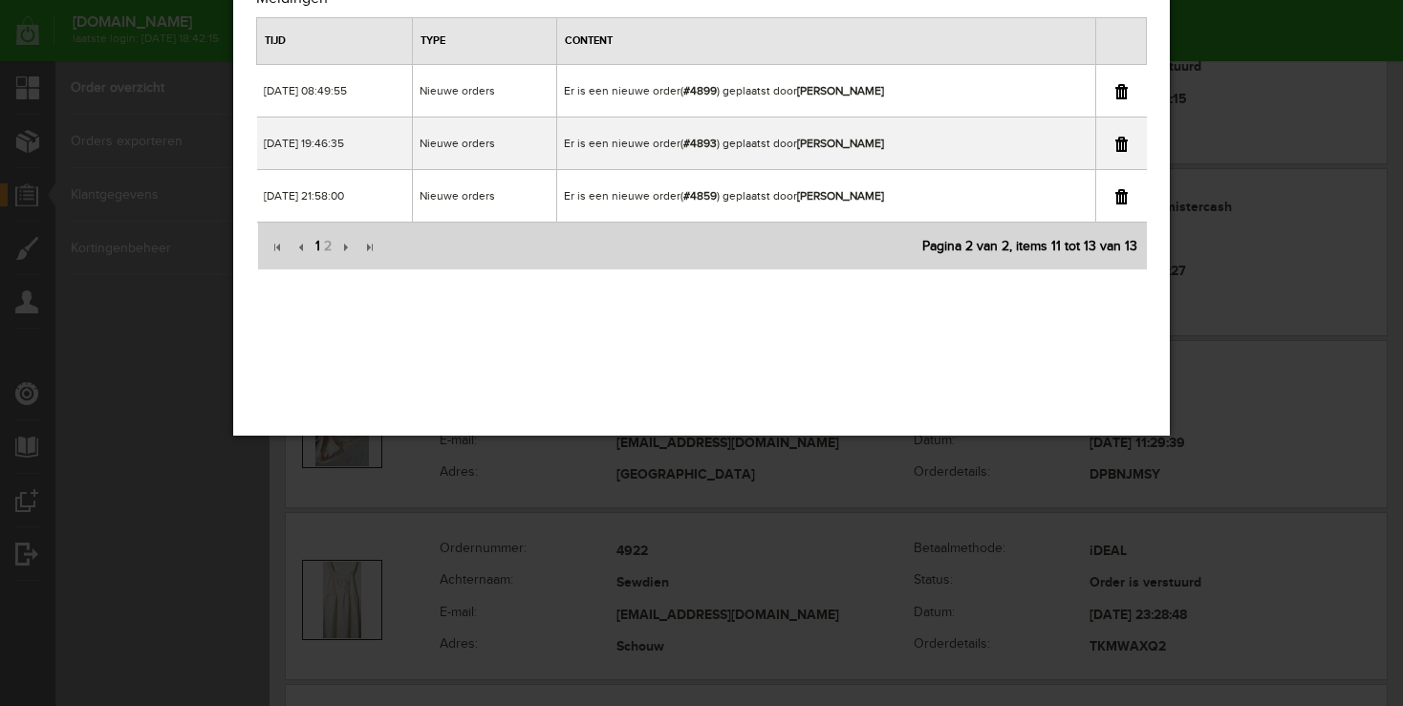
click at [315, 250] on span "1" at bounding box center [318, 247] width 9 height 38
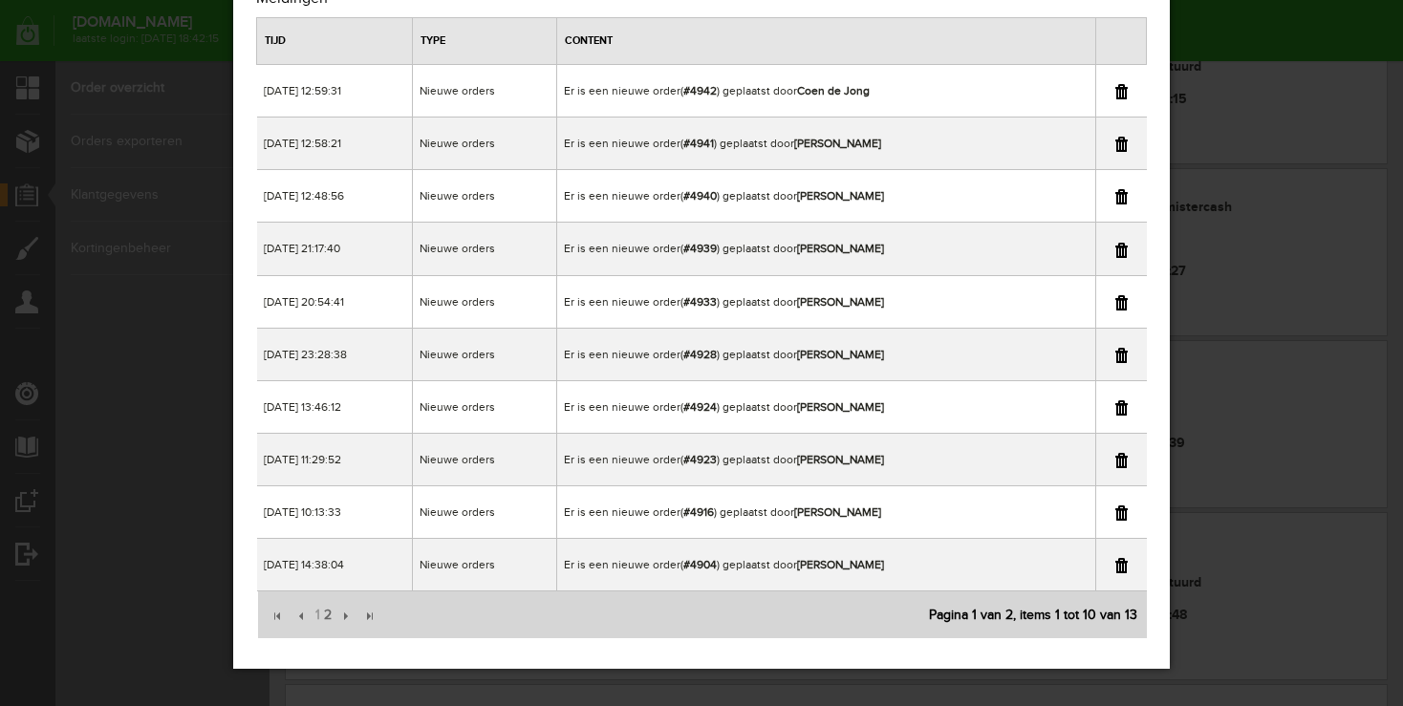
click at [1266, 74] on div "×" at bounding box center [701, 273] width 1403 height 706
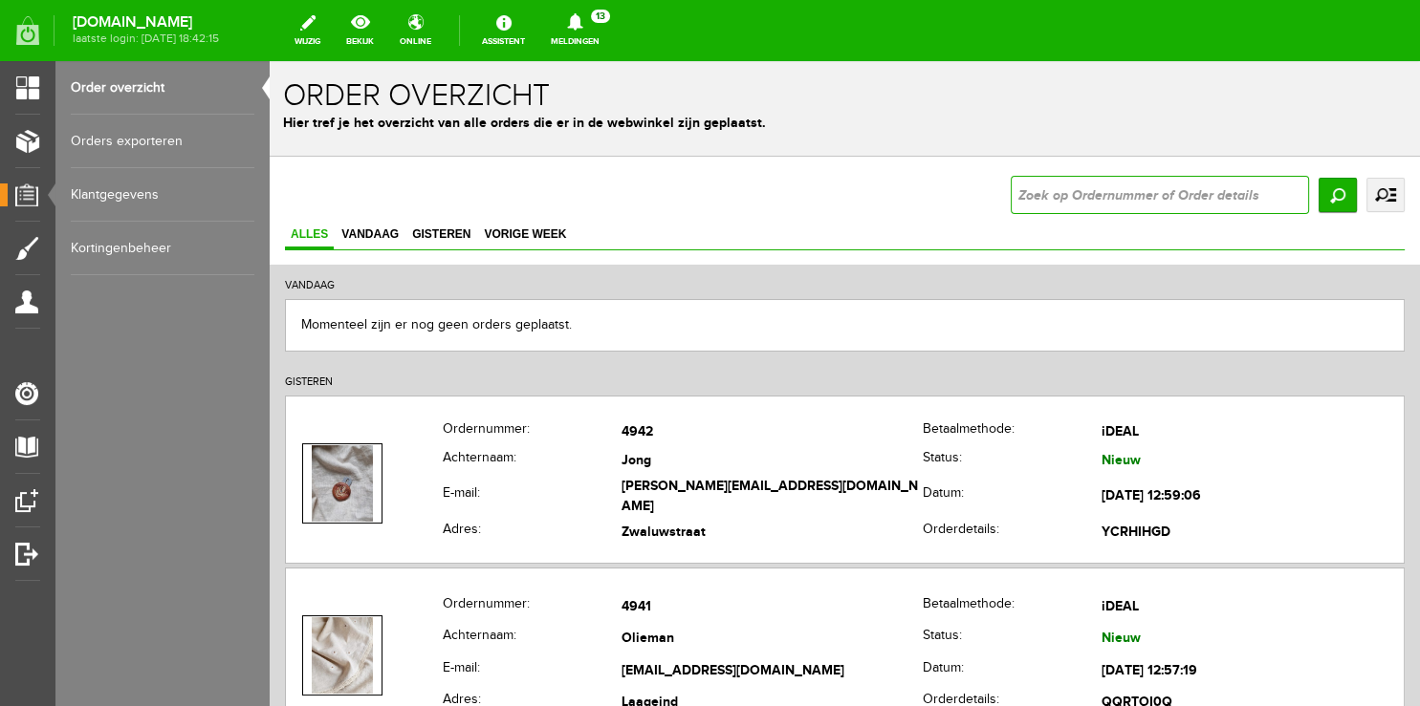
click at [1039, 185] on input "text" at bounding box center [1159, 195] width 298 height 38
type input "4924"
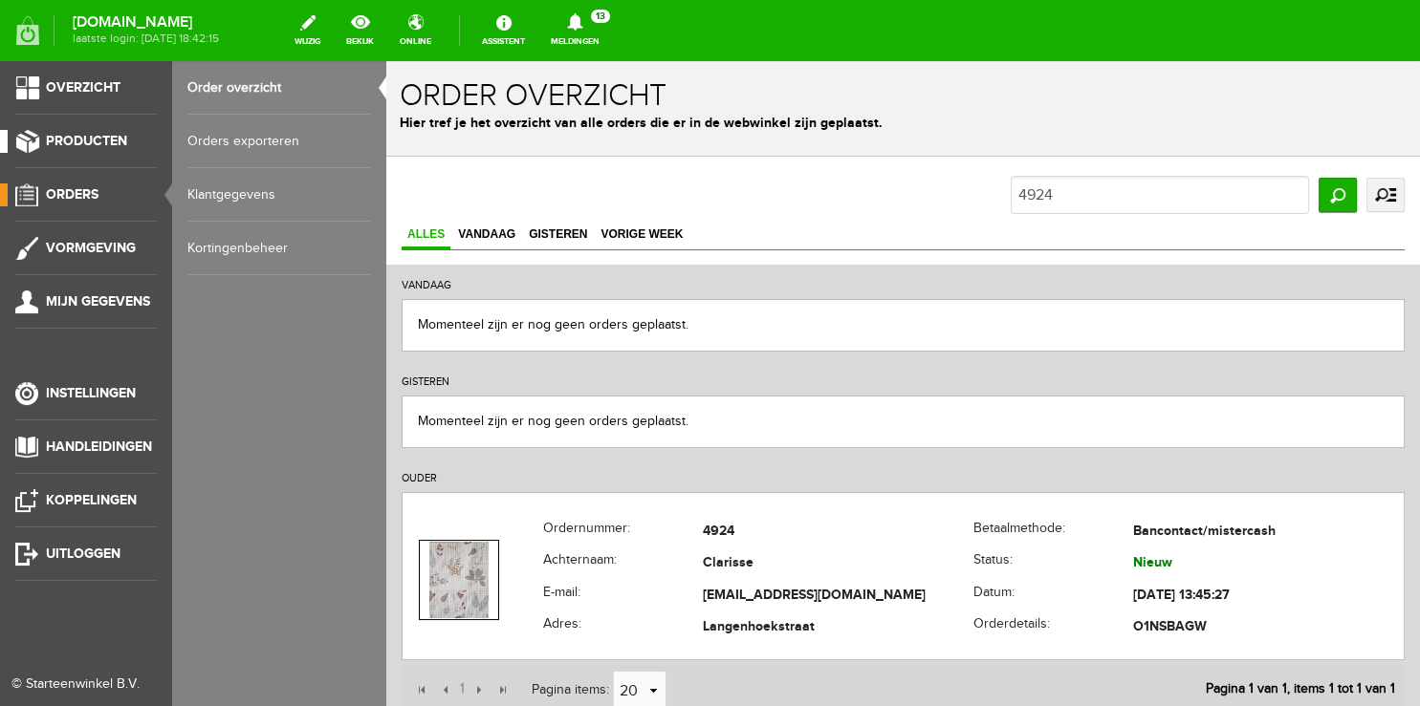
click at [108, 140] on span "Producten" at bounding box center [86, 141] width 81 height 16
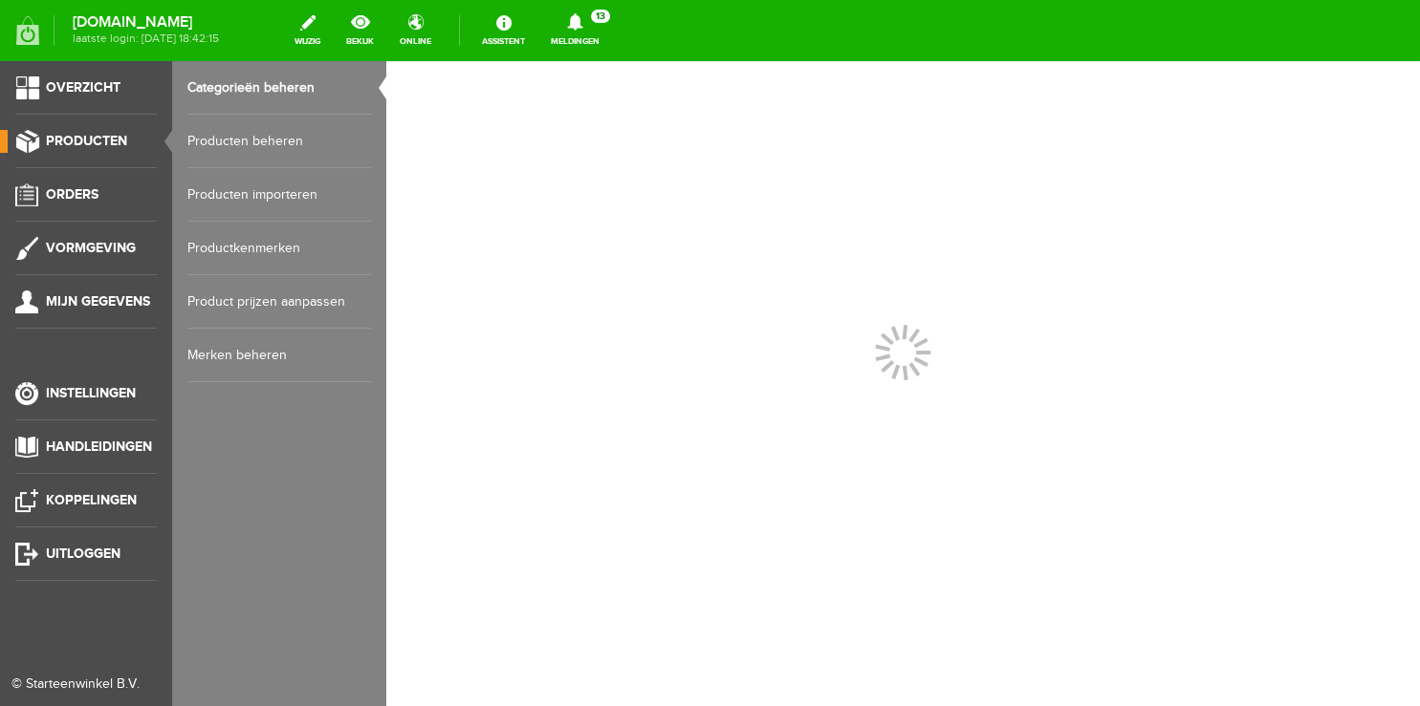
click at [222, 137] on link "Producten beheren" at bounding box center [279, 142] width 184 height 54
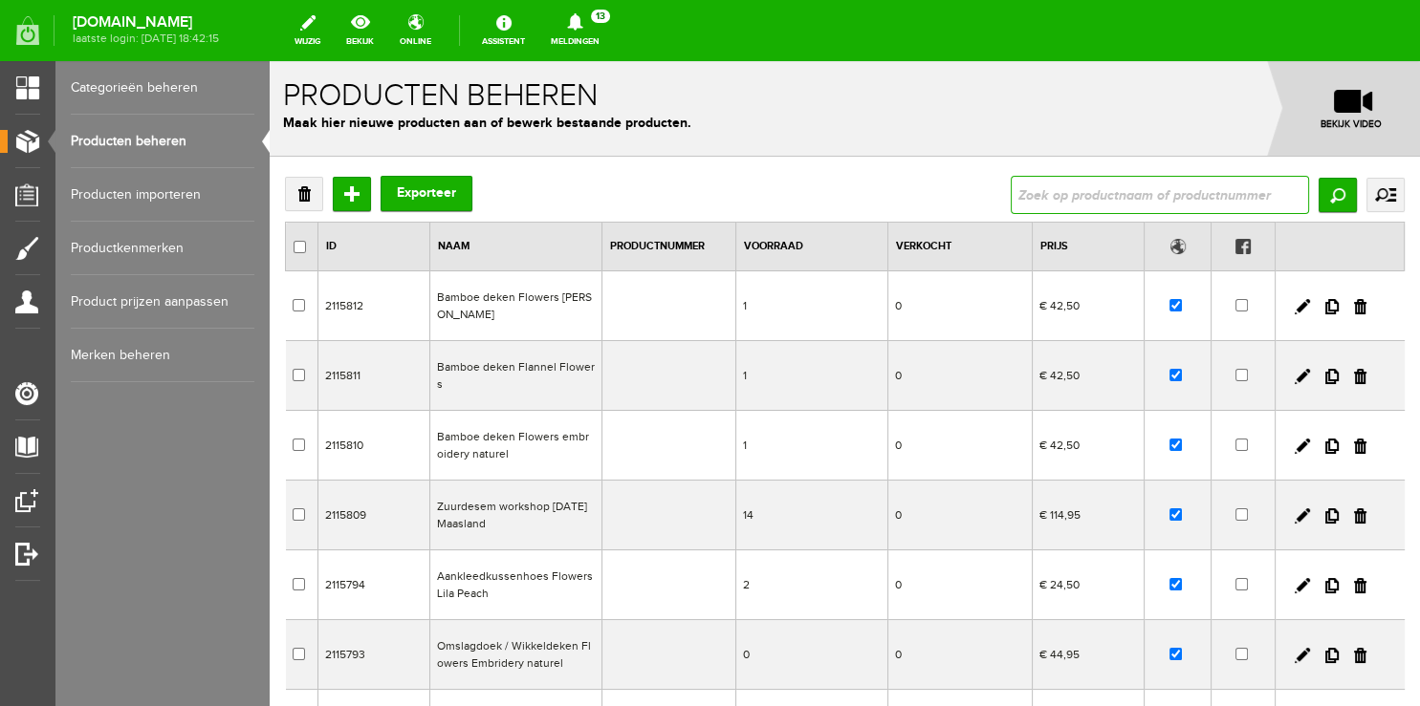
click at [1176, 211] on input "text" at bounding box center [1159, 195] width 298 height 38
type input "keuken"
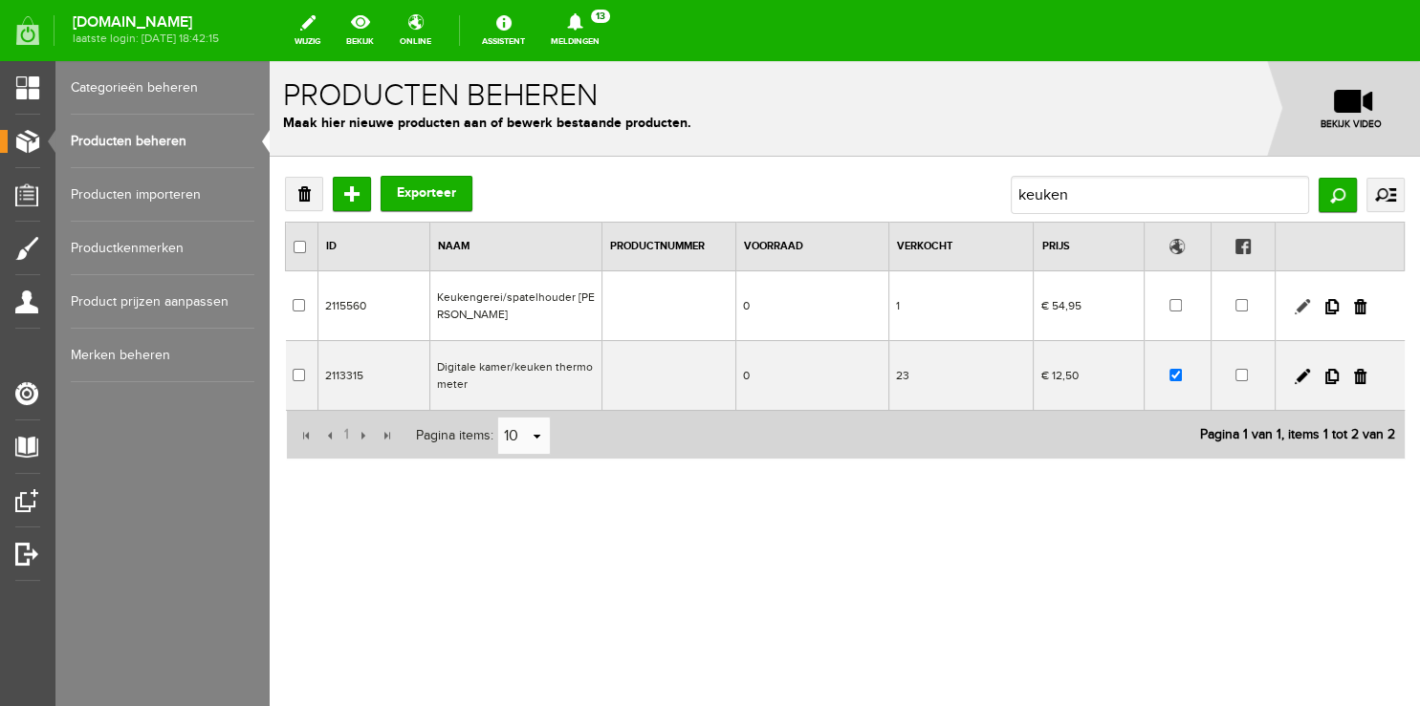
click at [1304, 309] on link at bounding box center [1301, 306] width 15 height 15
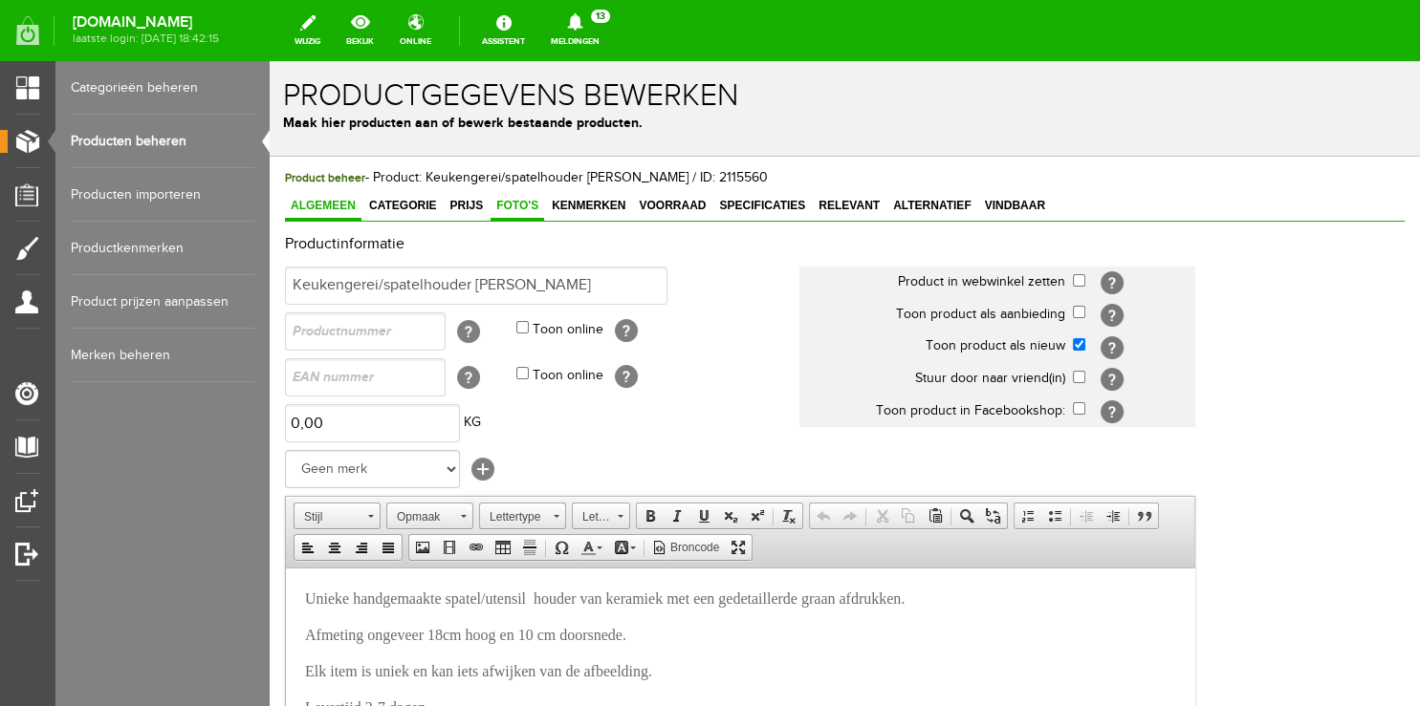
click at [505, 214] on link "Foto's" at bounding box center [517, 207] width 54 height 28
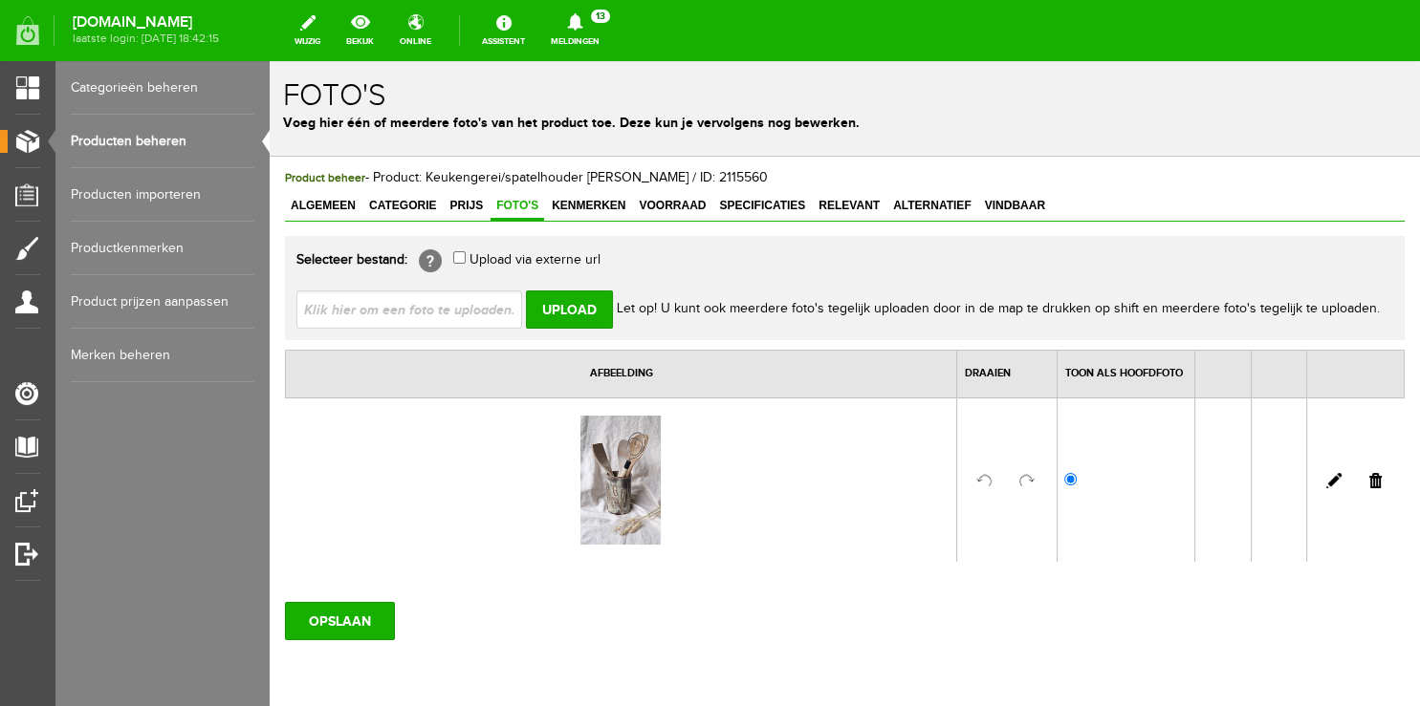
click at [1369, 480] on link at bounding box center [1375, 480] width 12 height 15
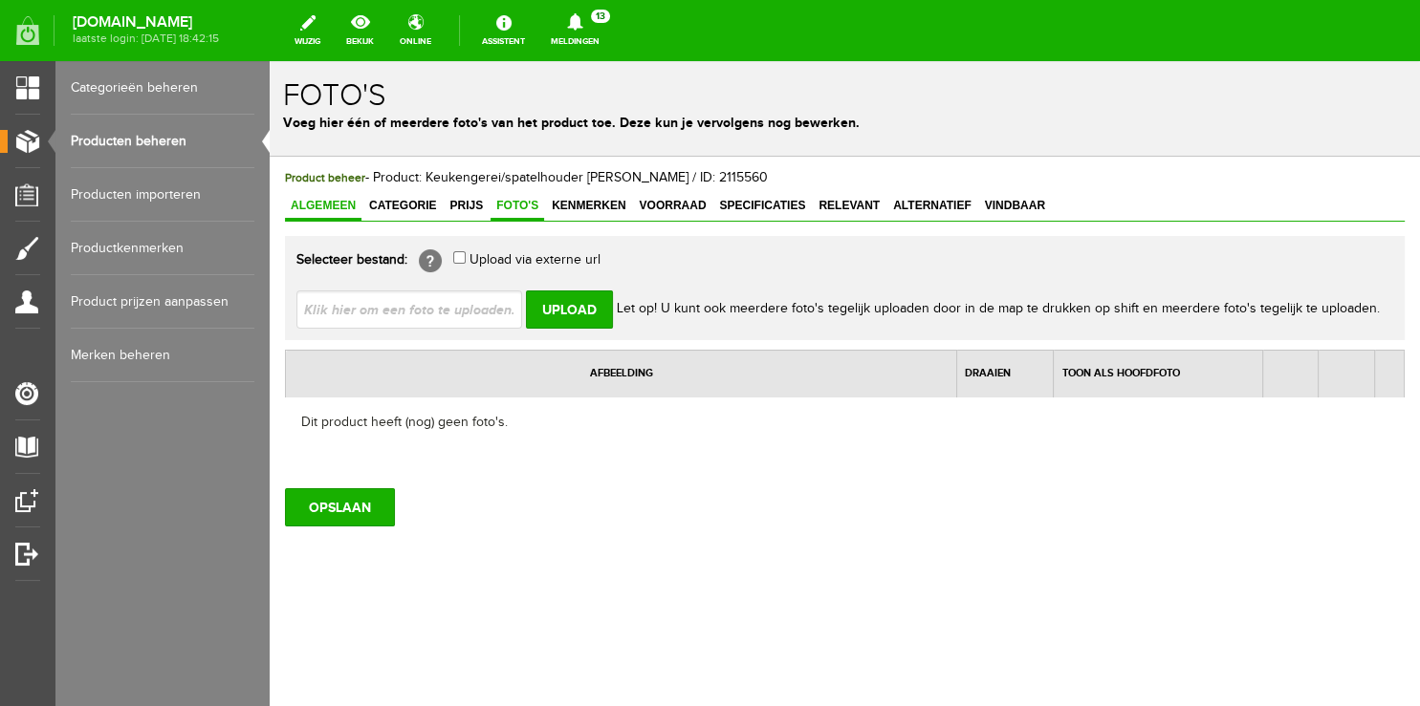
click at [329, 207] on span "Algemeen" at bounding box center [323, 205] width 76 height 13
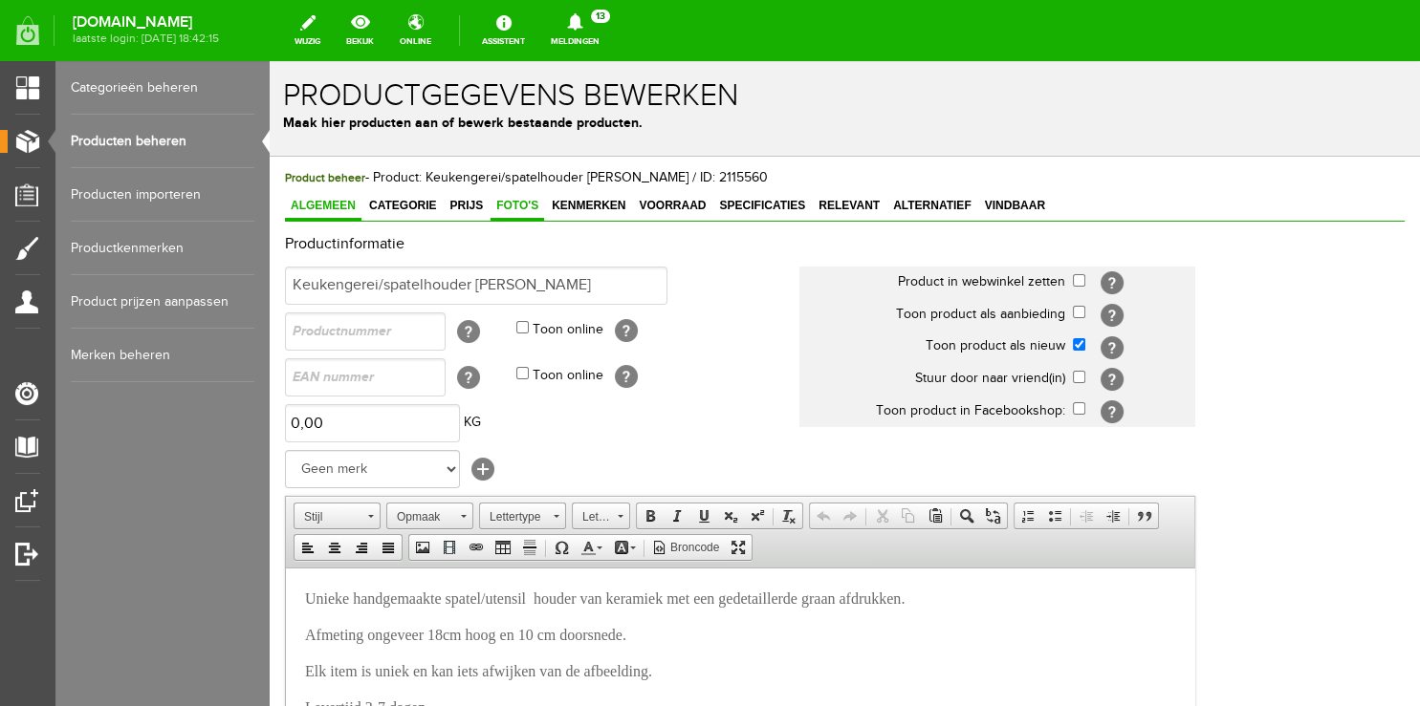
click at [514, 212] on span "Foto's" at bounding box center [517, 205] width 54 height 13
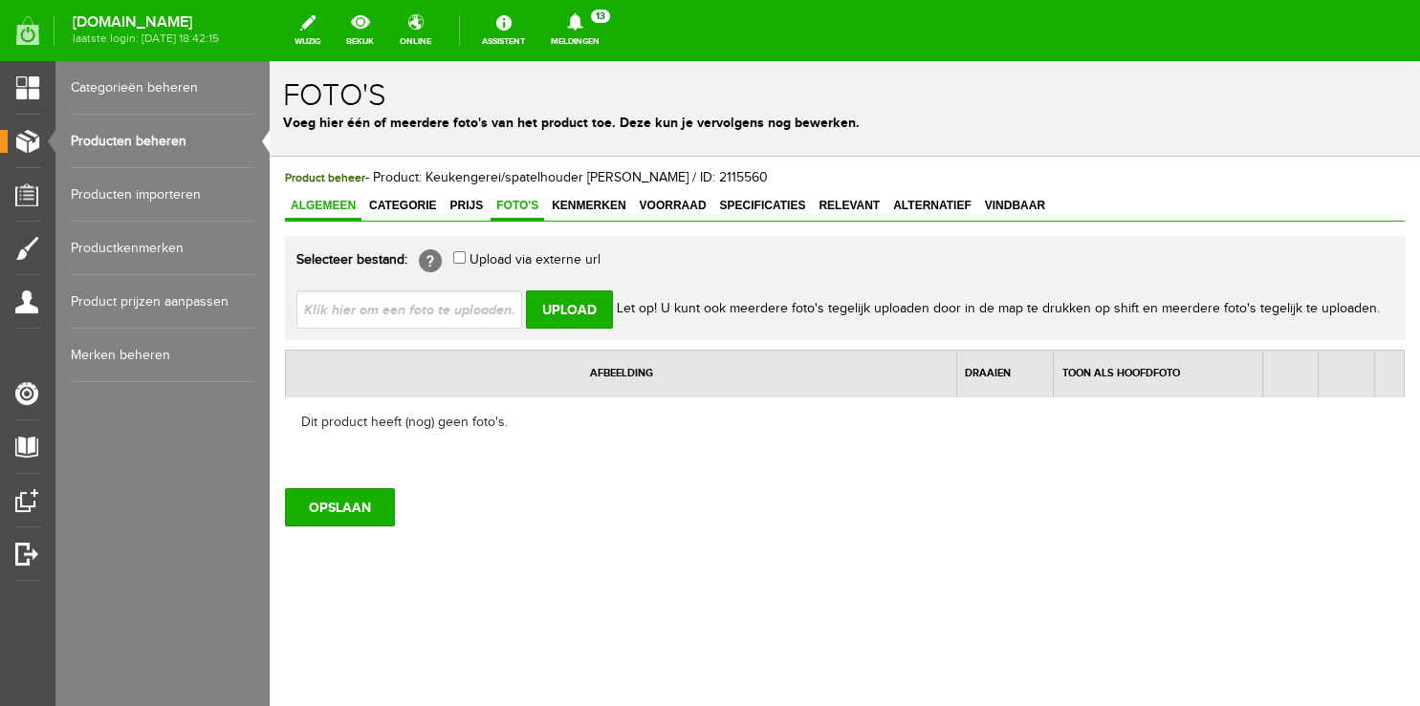
click at [310, 210] on span "Algemeen" at bounding box center [323, 205] width 76 height 13
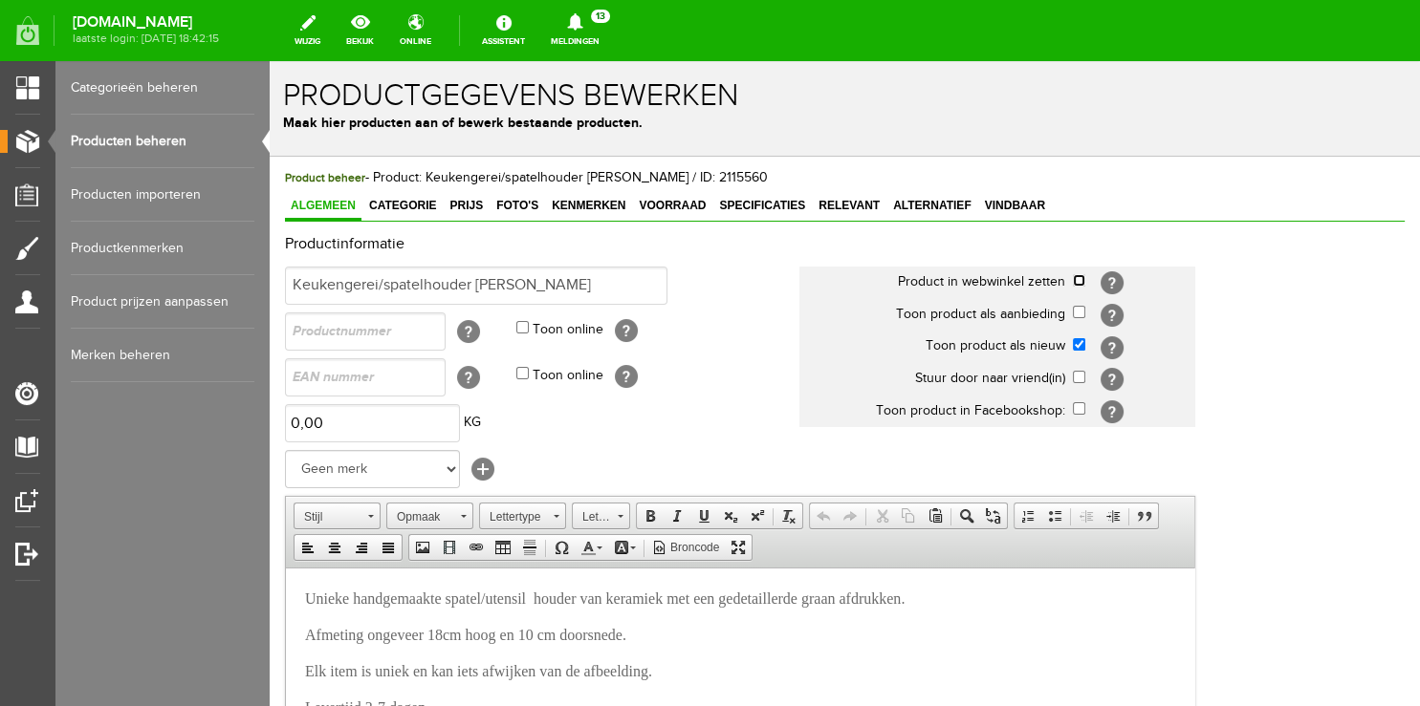
click at [1074, 280] on input "checkbox" at bounding box center [1079, 280] width 12 height 12
checkbox input "true"
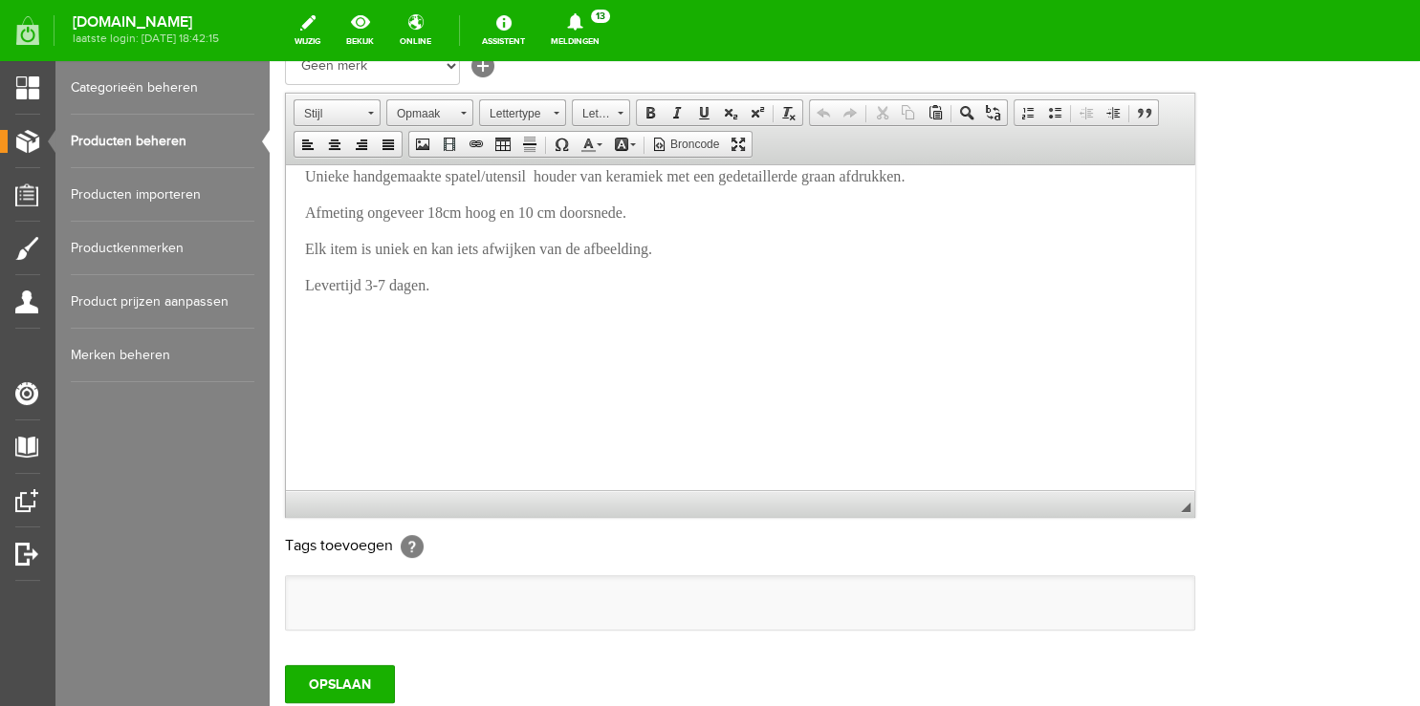
scroll to position [585, 0]
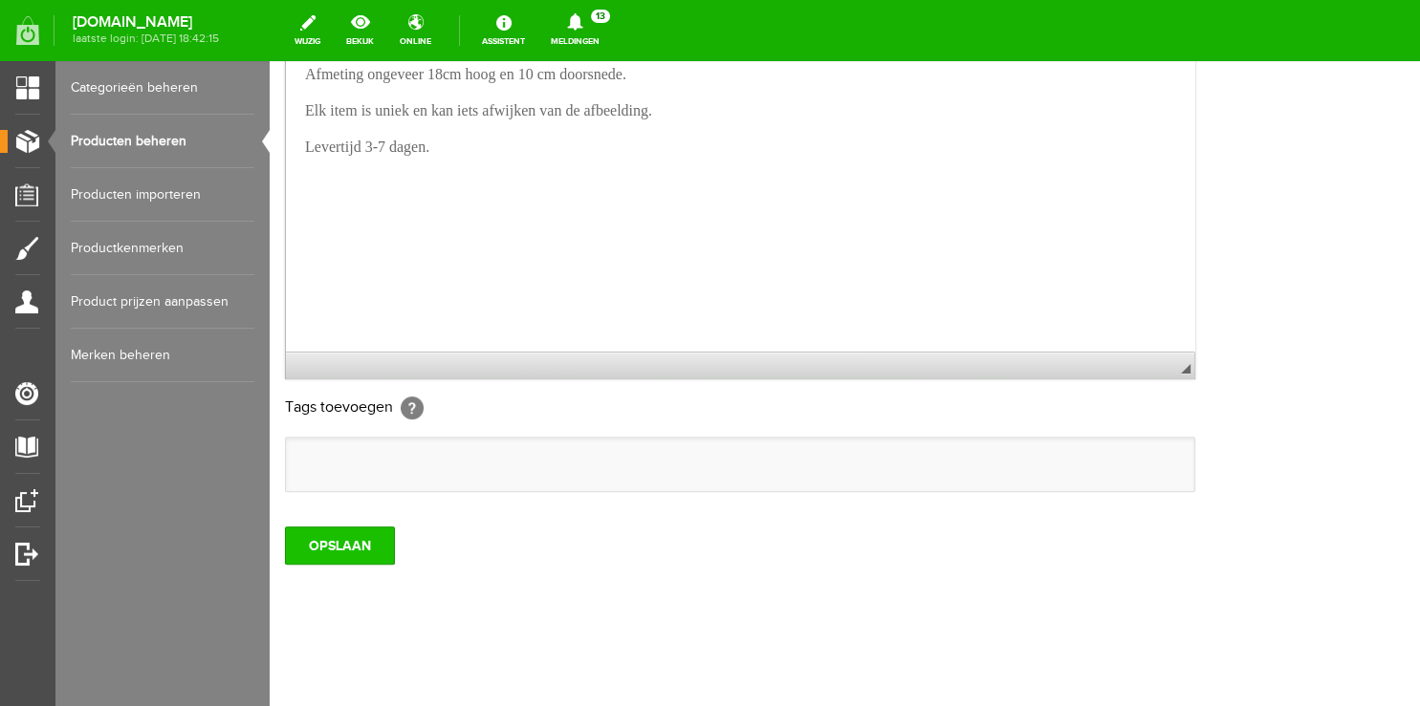
click at [310, 544] on input "OPSLAAN" at bounding box center [340, 546] width 110 height 38
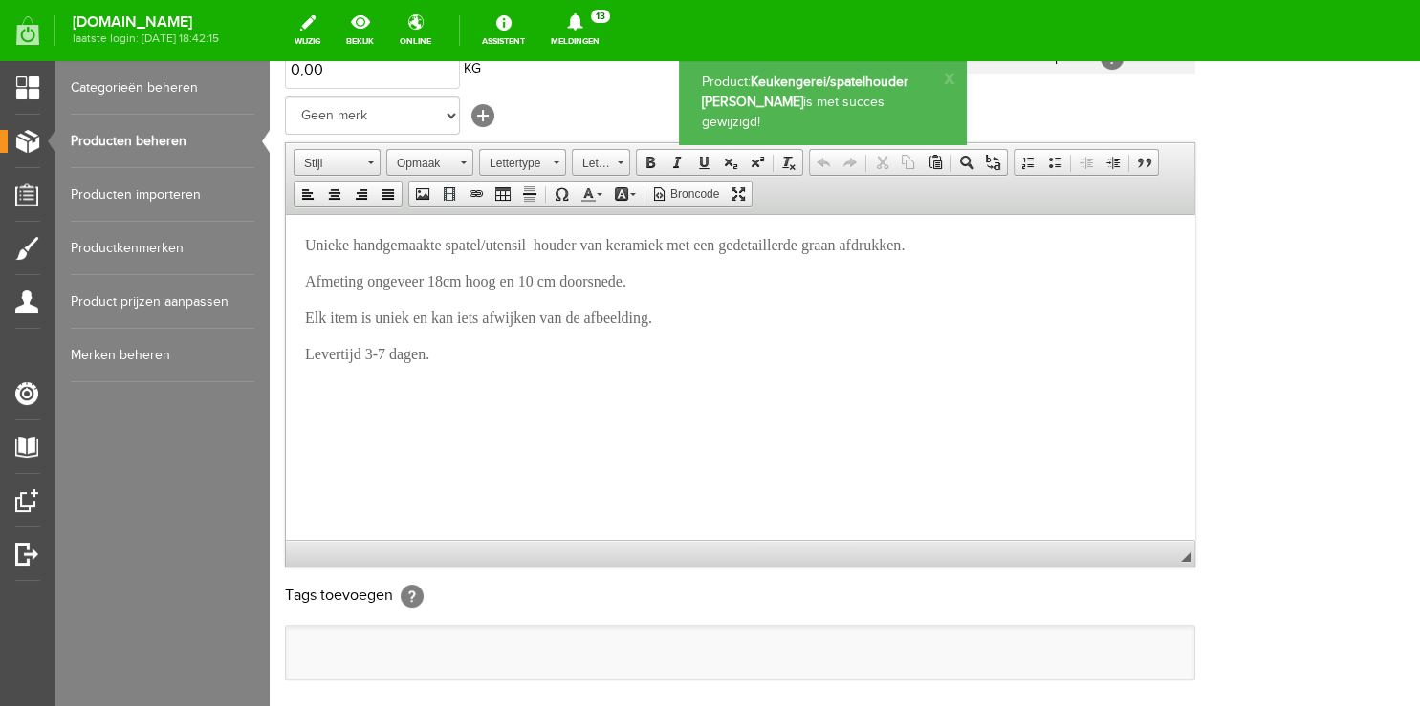
scroll to position [0, 0]
click at [132, 141] on link "Producten beheren" at bounding box center [163, 142] width 184 height 54
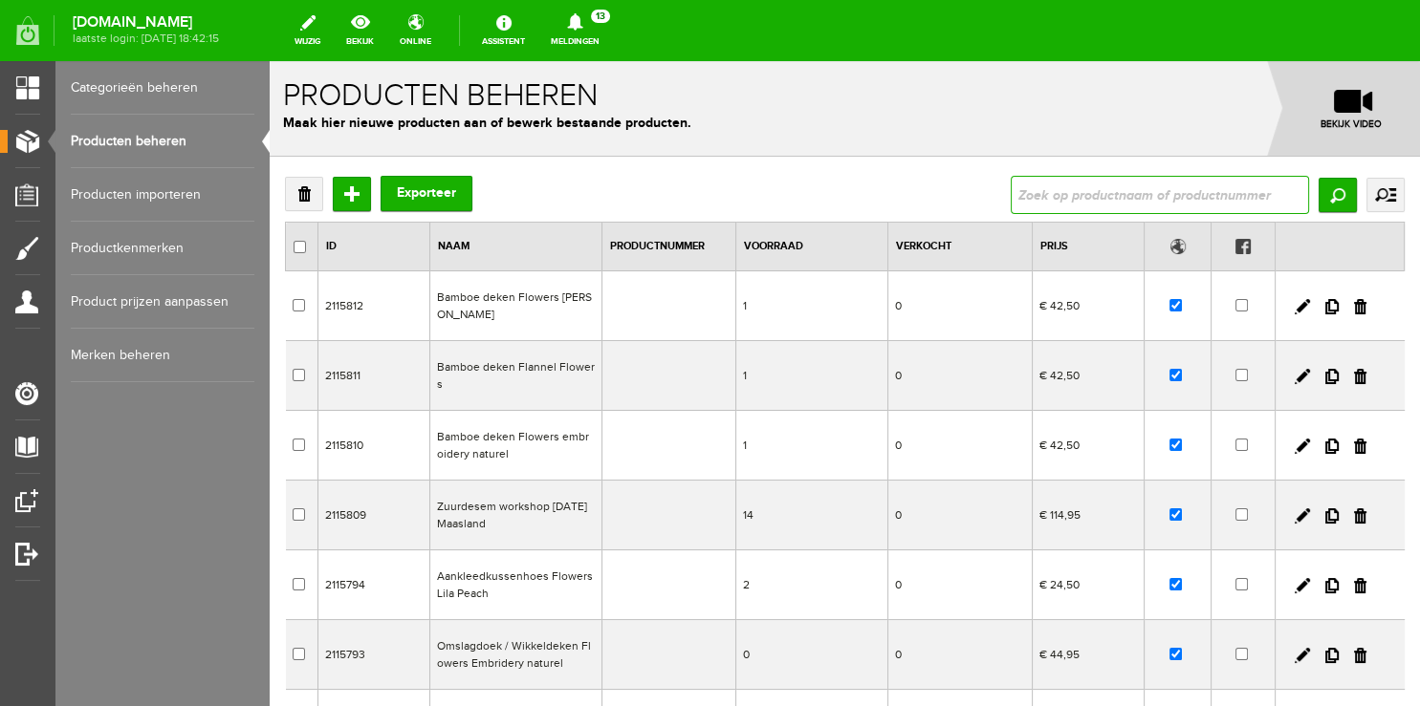
click at [1146, 205] on input "text" at bounding box center [1159, 195] width 298 height 38
type input "lepel"
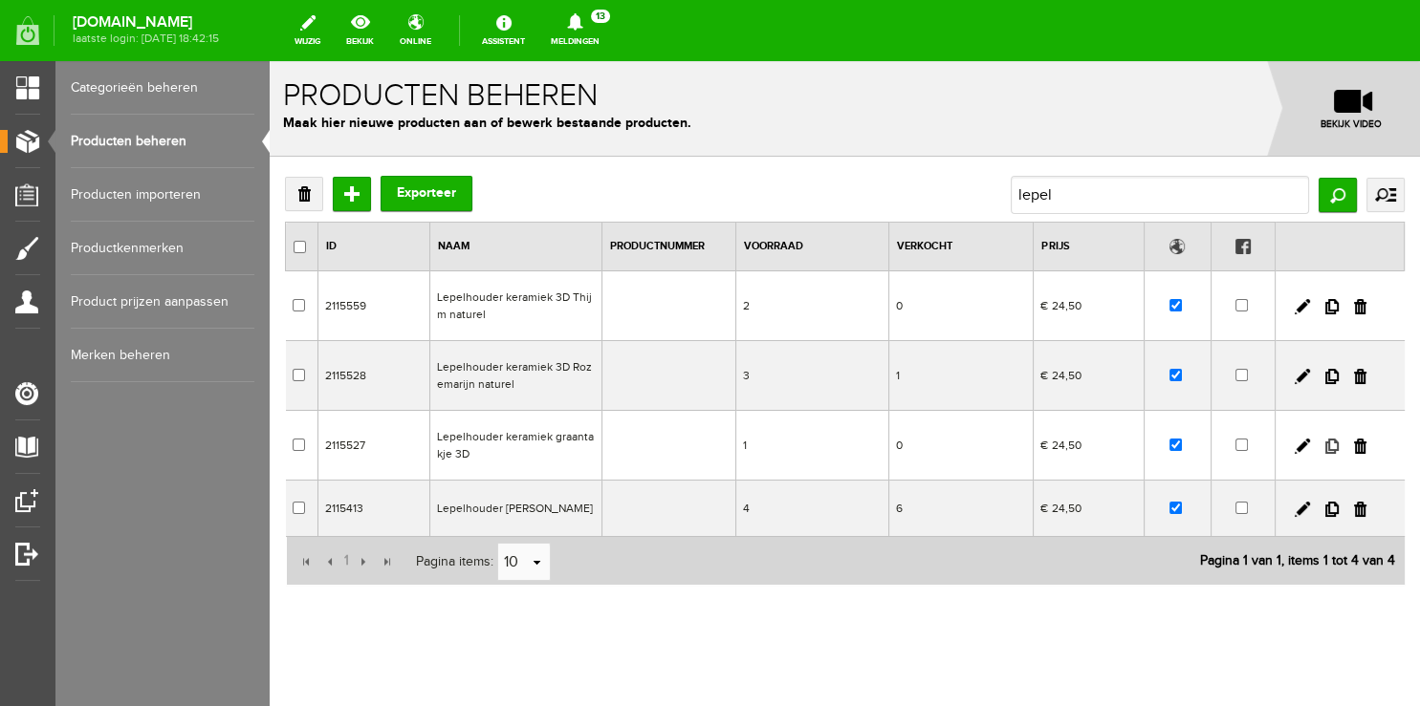
click at [1325, 447] on link at bounding box center [1331, 446] width 13 height 15
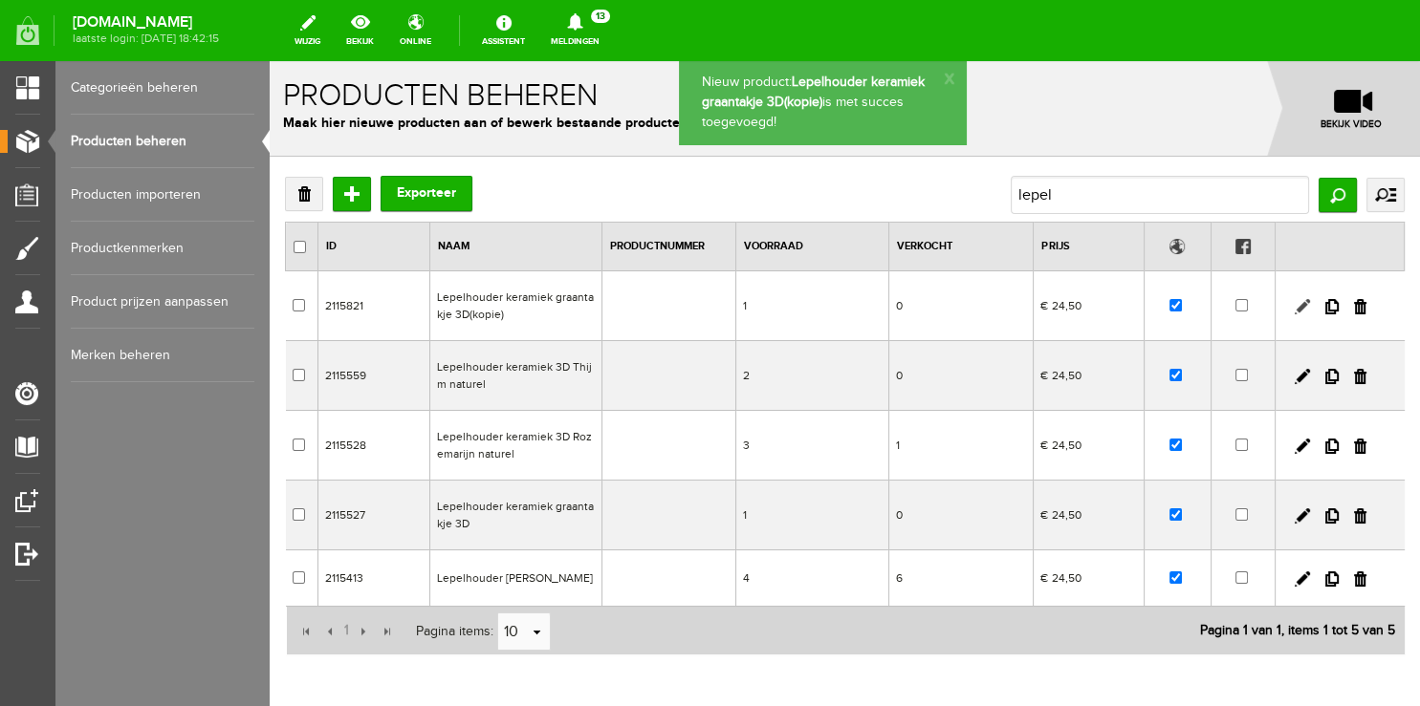
click at [1294, 305] on link at bounding box center [1301, 306] width 15 height 15
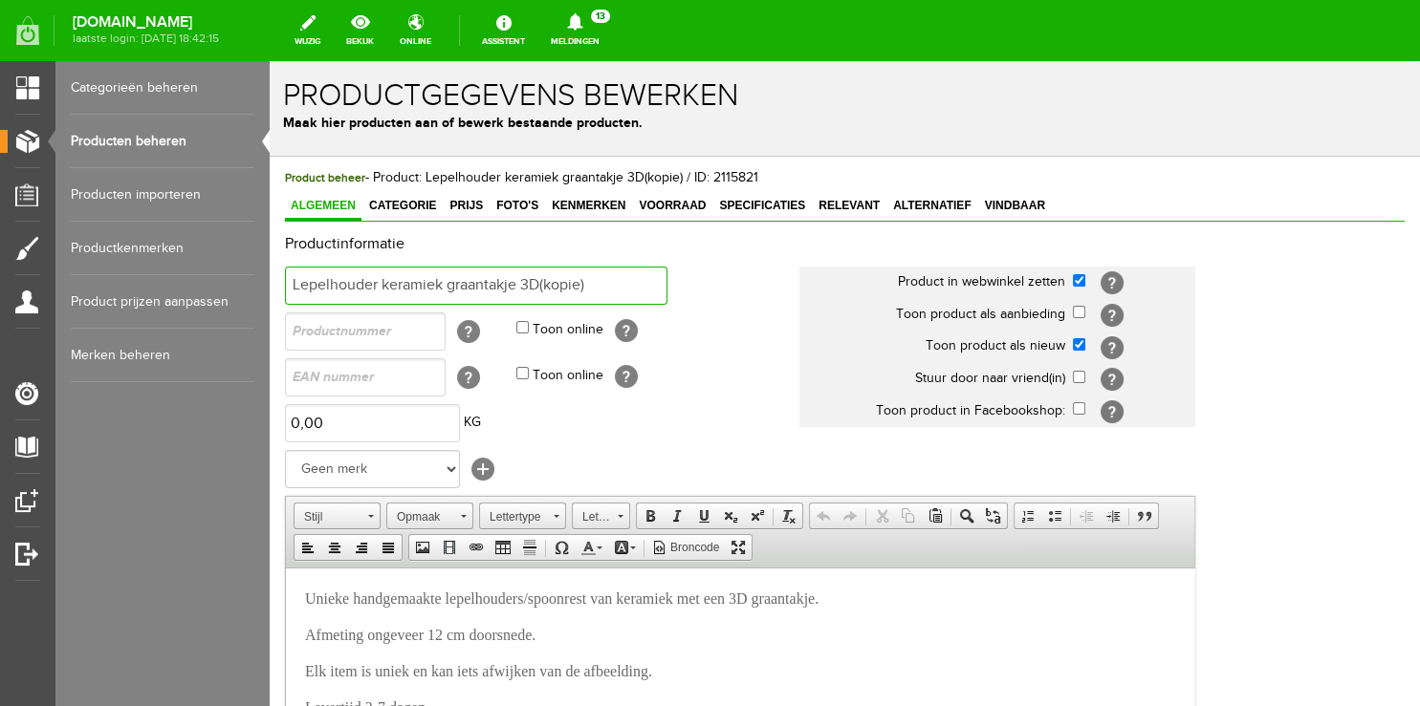
drag, startPoint x: 540, startPoint y: 284, endPoint x: 629, endPoint y: 289, distance: 89.0
click at [629, 289] on input "Lepelhouder keramiek graantakje 3D(kopie)" at bounding box center [476, 286] width 382 height 38
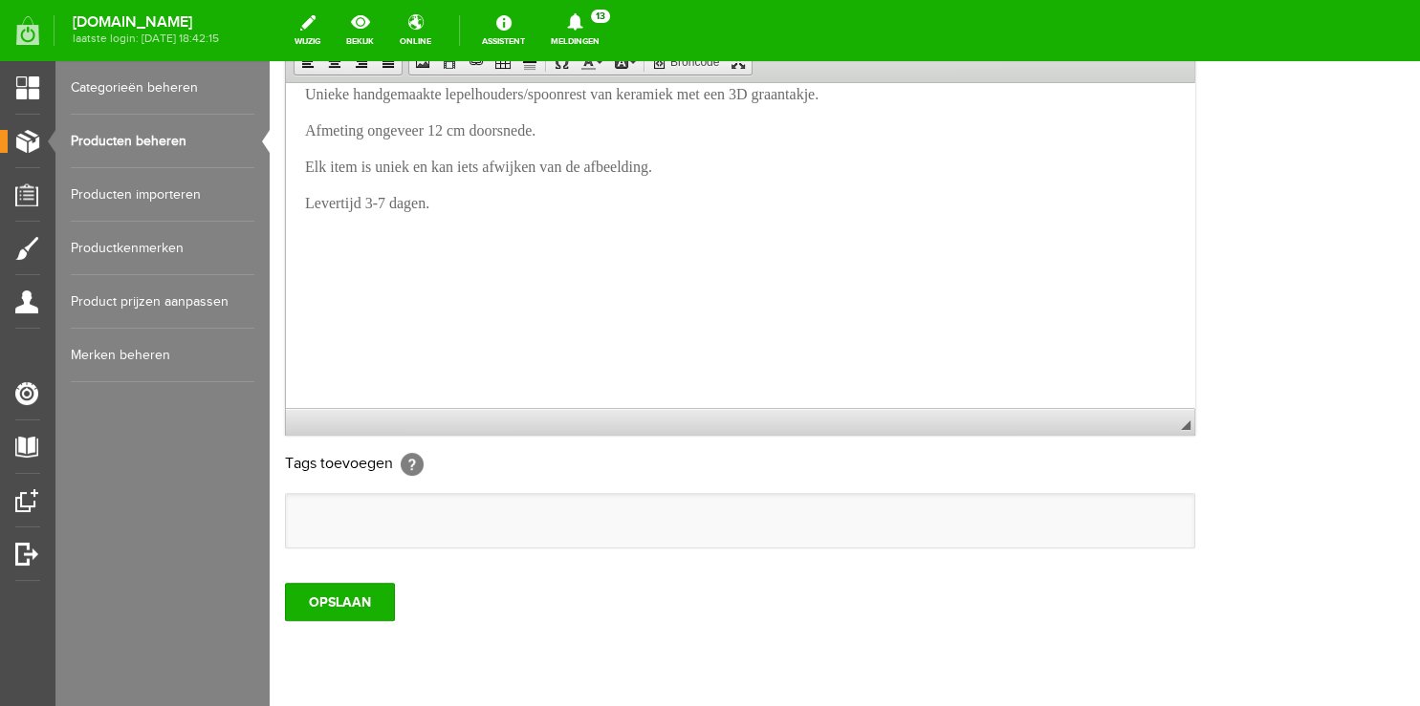
scroll to position [585, 0]
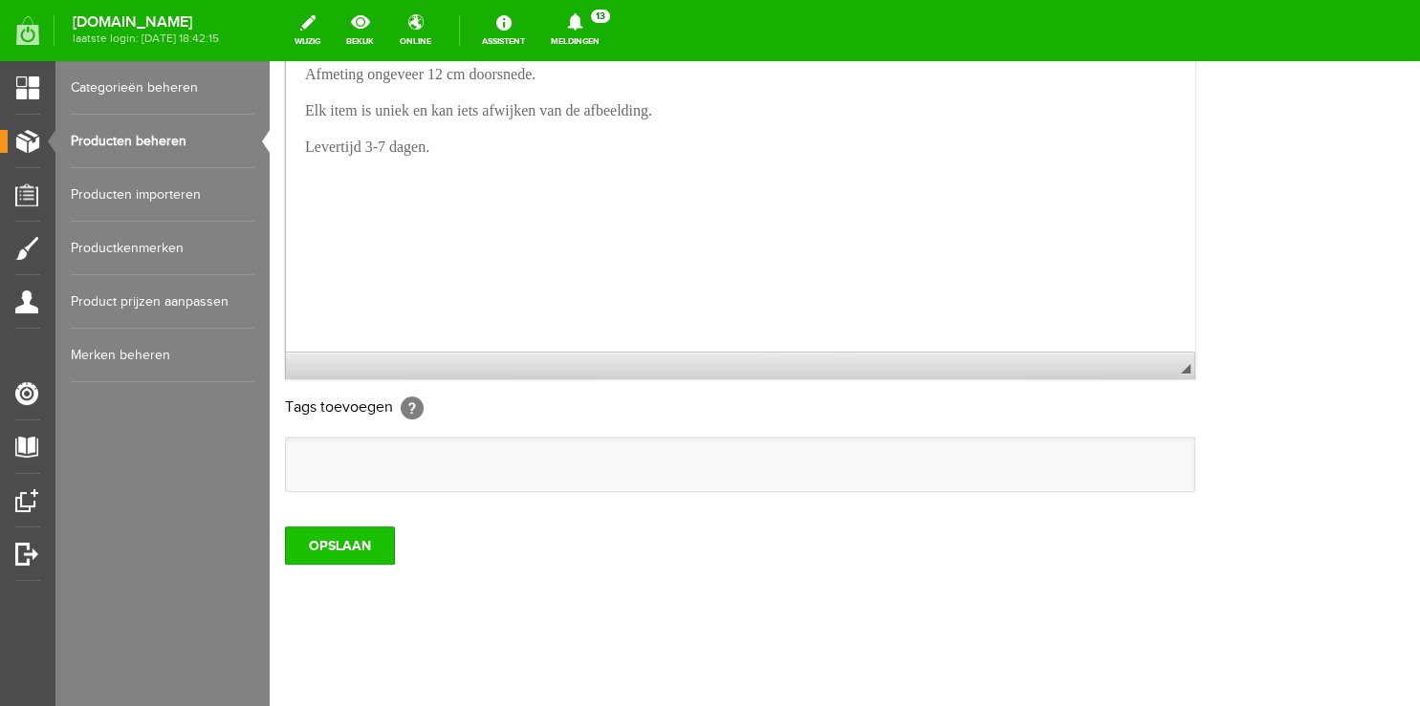
click at [342, 553] on input "OPSLAAN" at bounding box center [340, 546] width 110 height 38
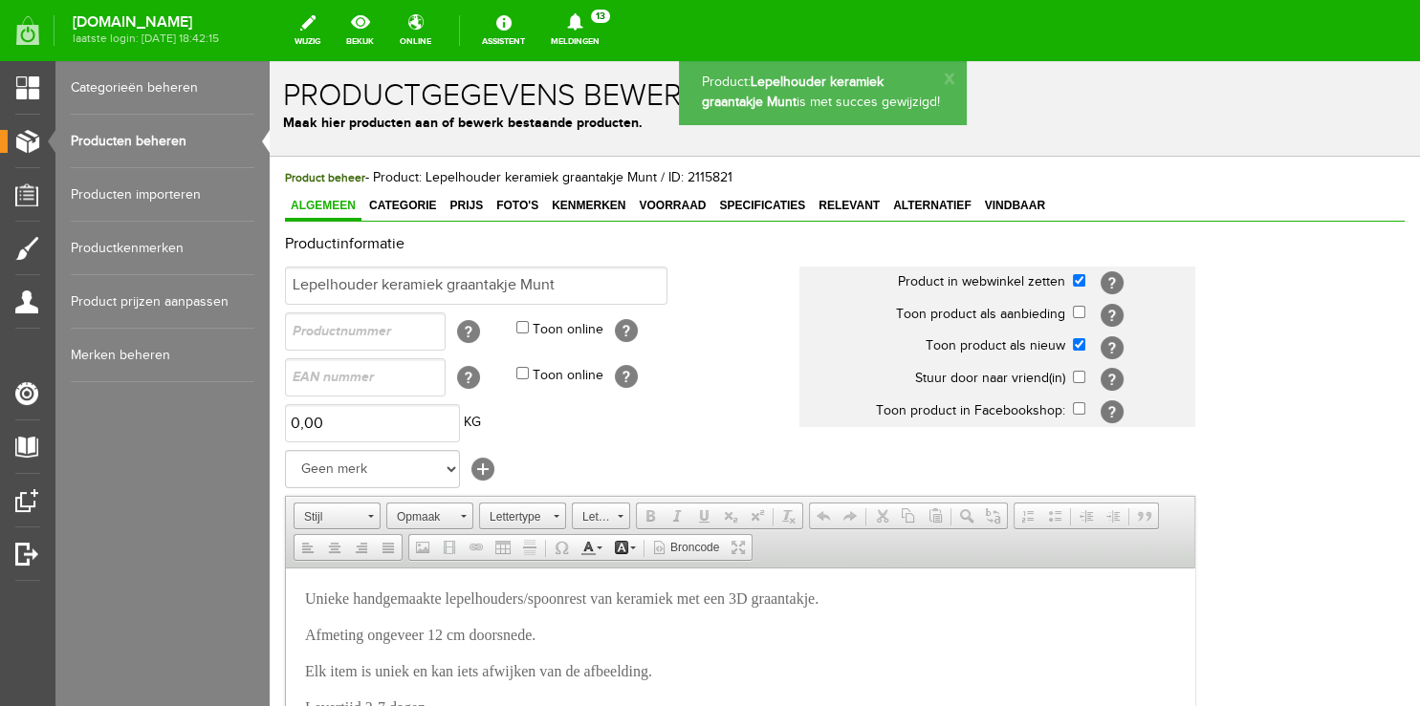
scroll to position [0, 0]
click at [512, 201] on span "Foto's" at bounding box center [517, 205] width 54 height 13
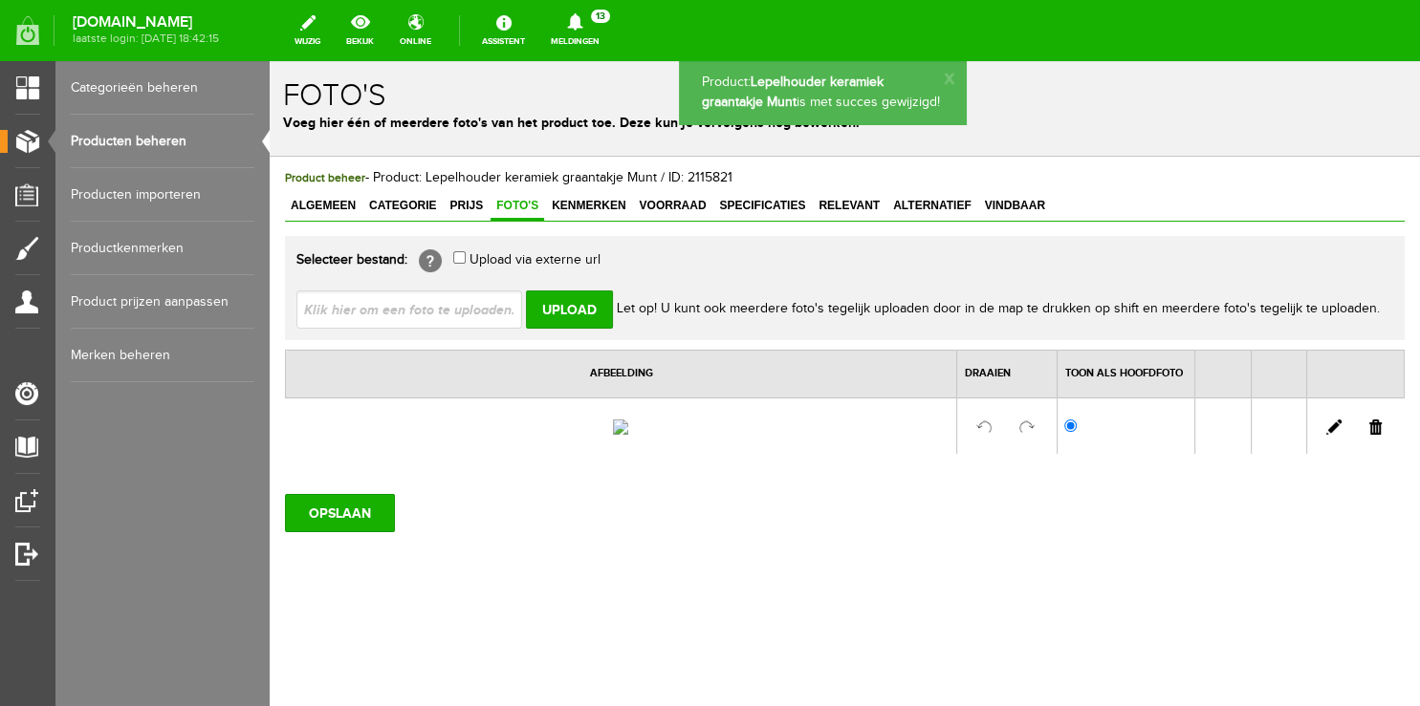
click at [1369, 435] on link at bounding box center [1375, 427] width 12 height 15
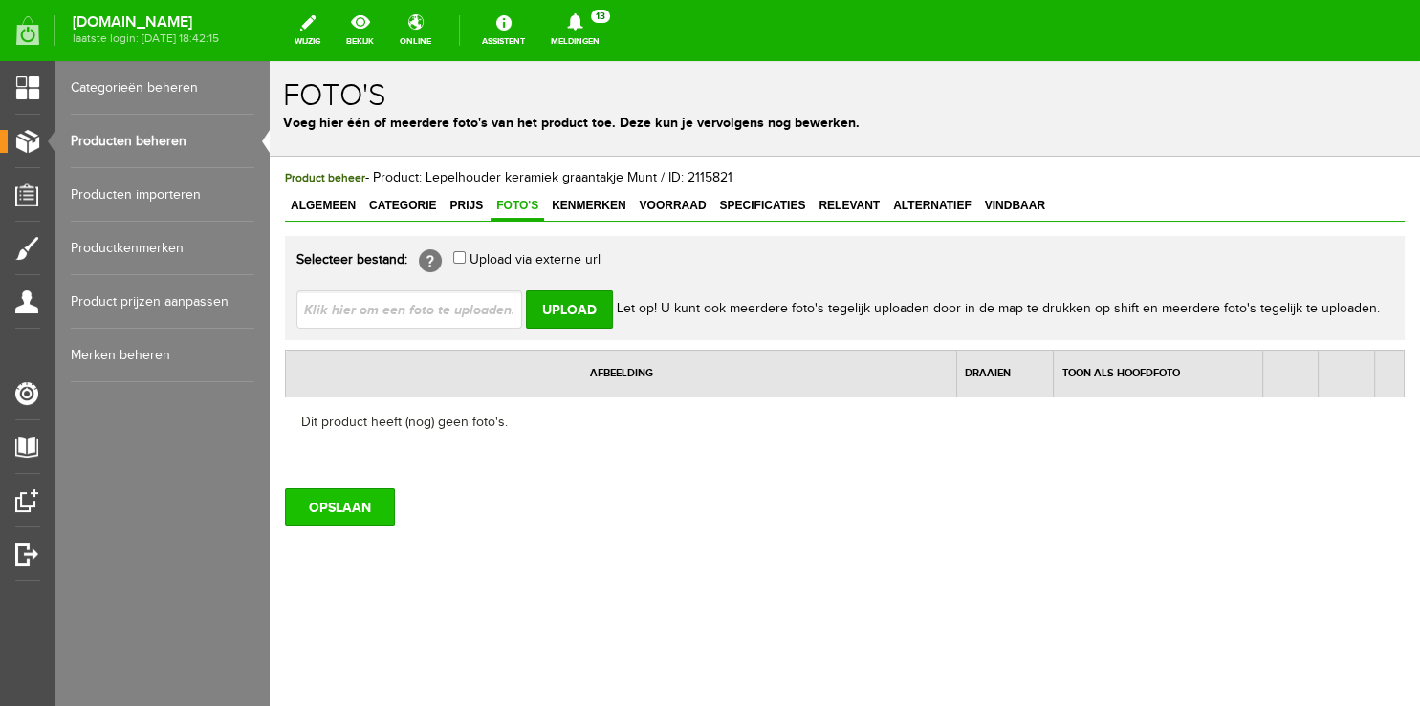
click at [331, 498] on input "OPSLAAN" at bounding box center [340, 507] width 110 height 38
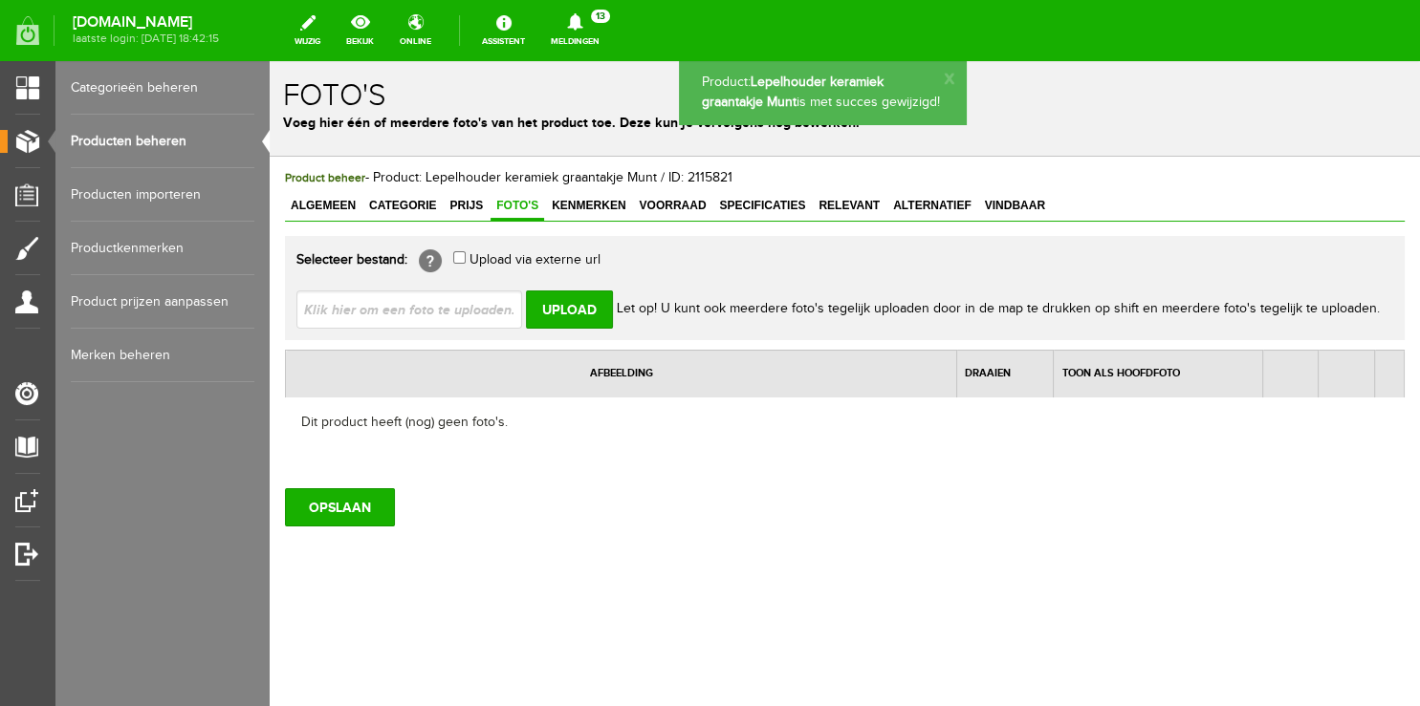
click at [162, 140] on link "Producten beheren" at bounding box center [163, 142] width 184 height 54
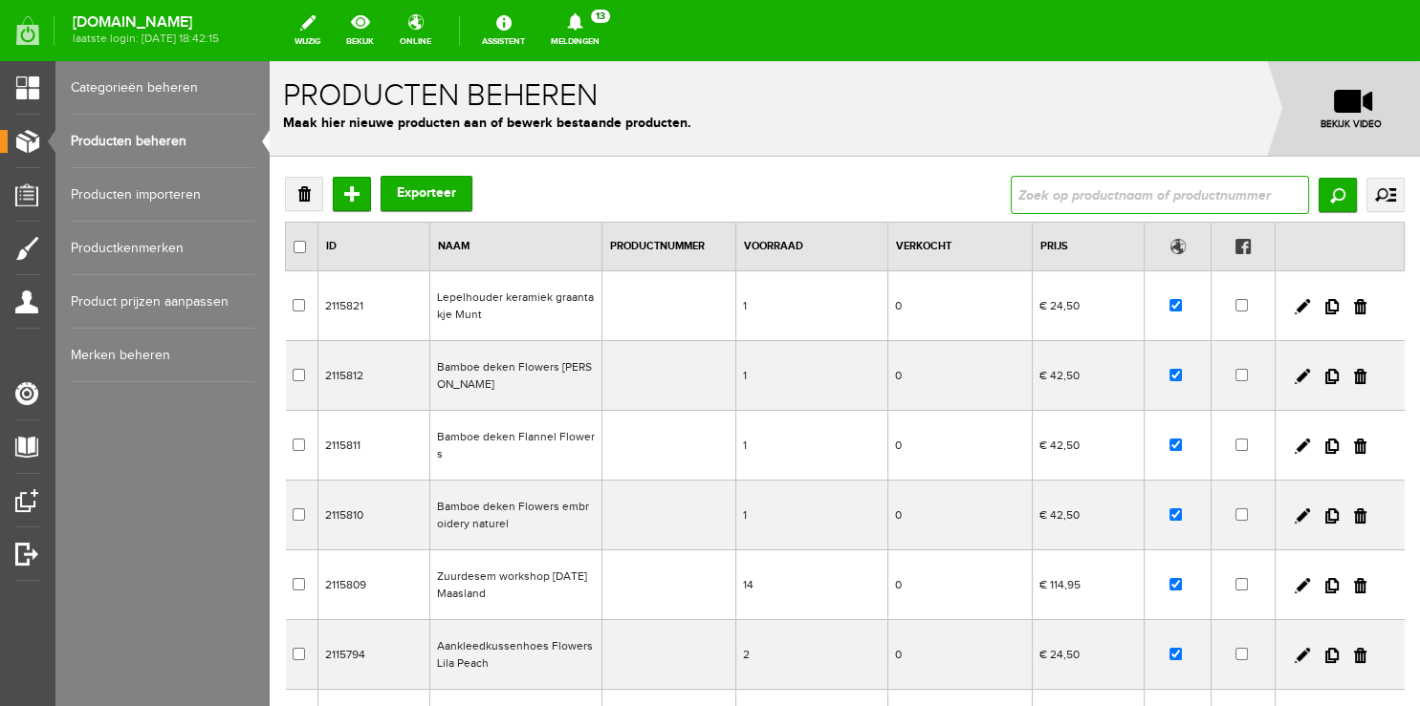
click at [1159, 202] on input "text" at bounding box center [1159, 195] width 298 height 38
click at [1325, 307] on link at bounding box center [1331, 306] width 13 height 15
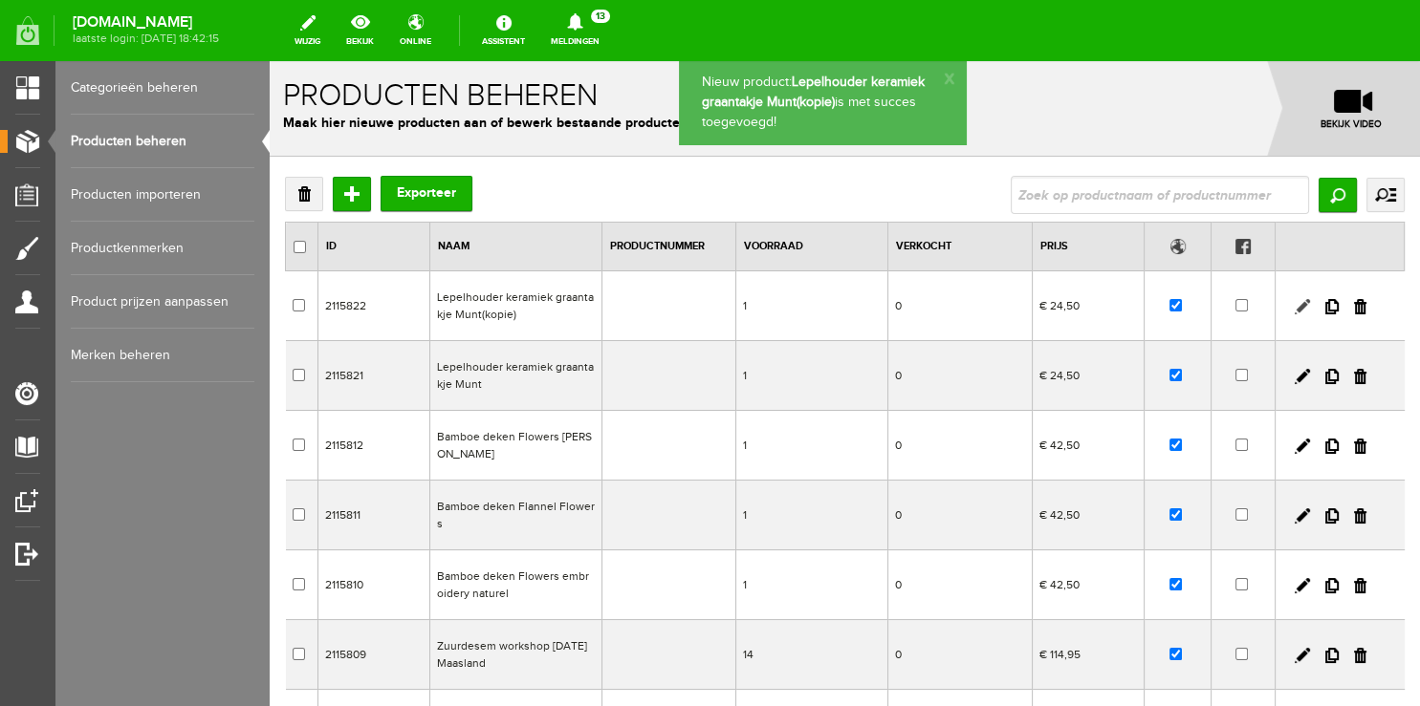
click at [1294, 312] on link at bounding box center [1301, 306] width 15 height 15
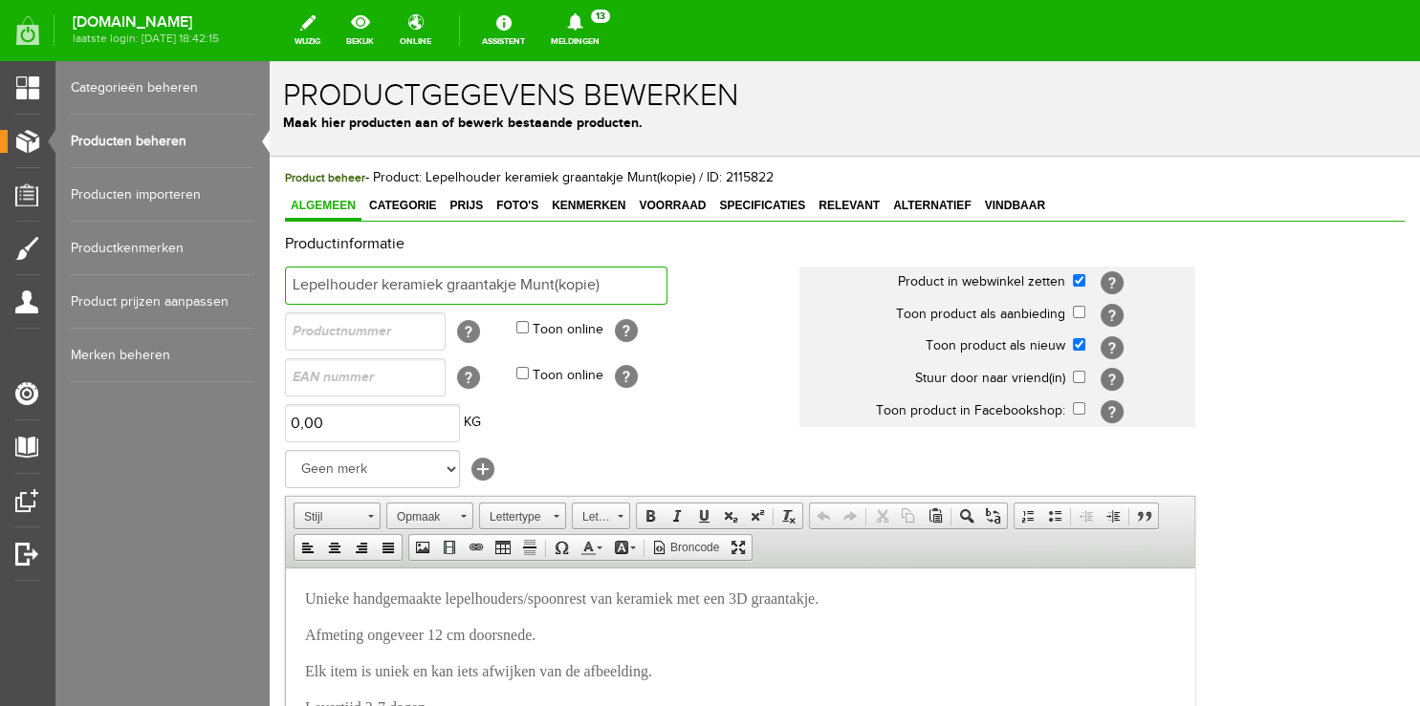
drag, startPoint x: 523, startPoint y: 285, endPoint x: 657, endPoint y: 285, distance: 133.8
click at [657, 285] on input "Lepelhouder keramiek graantakje Munt(kopie)" at bounding box center [476, 286] width 382 height 38
click at [453, 284] on input "Lepelhouder keramiek graantakje" at bounding box center [476, 286] width 382 height 38
click at [582, 284] on input "Lepelhouder [PERSON_NAME]" at bounding box center [476, 286] width 382 height 38
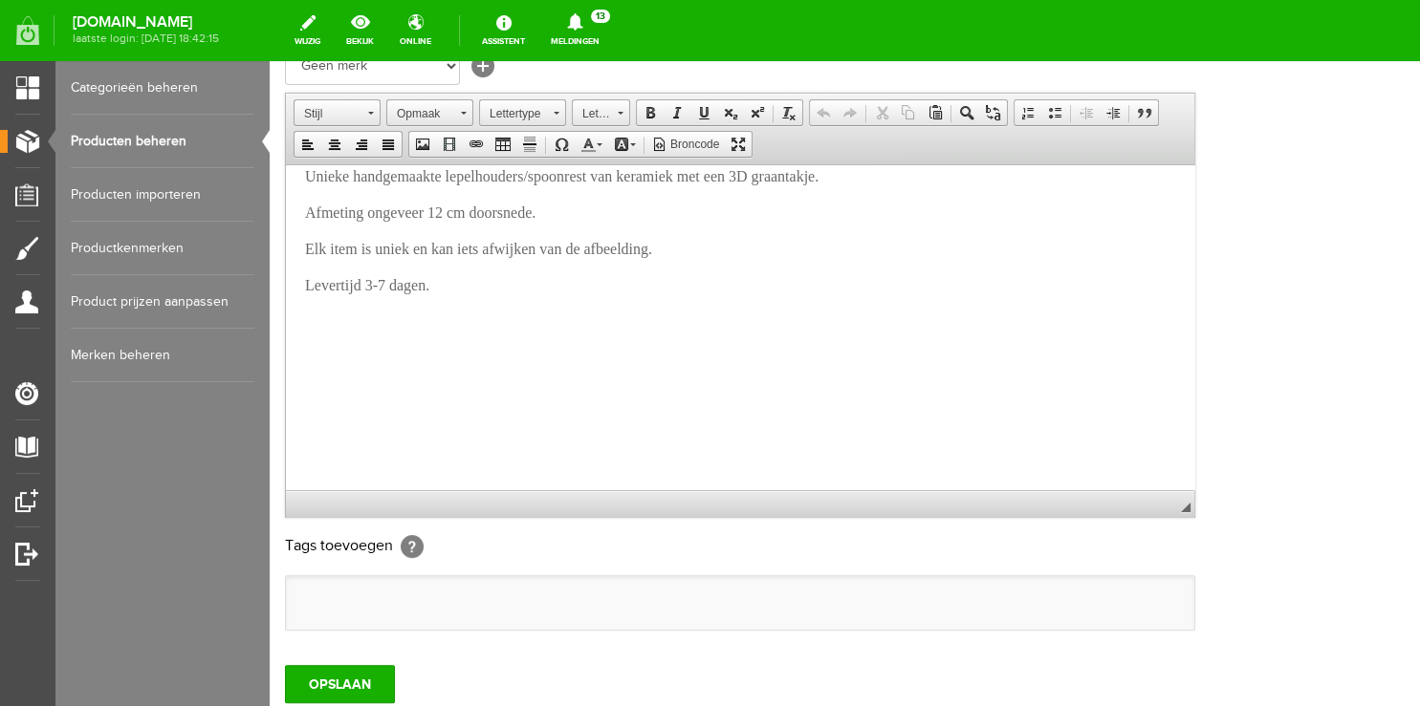
scroll to position [585, 0]
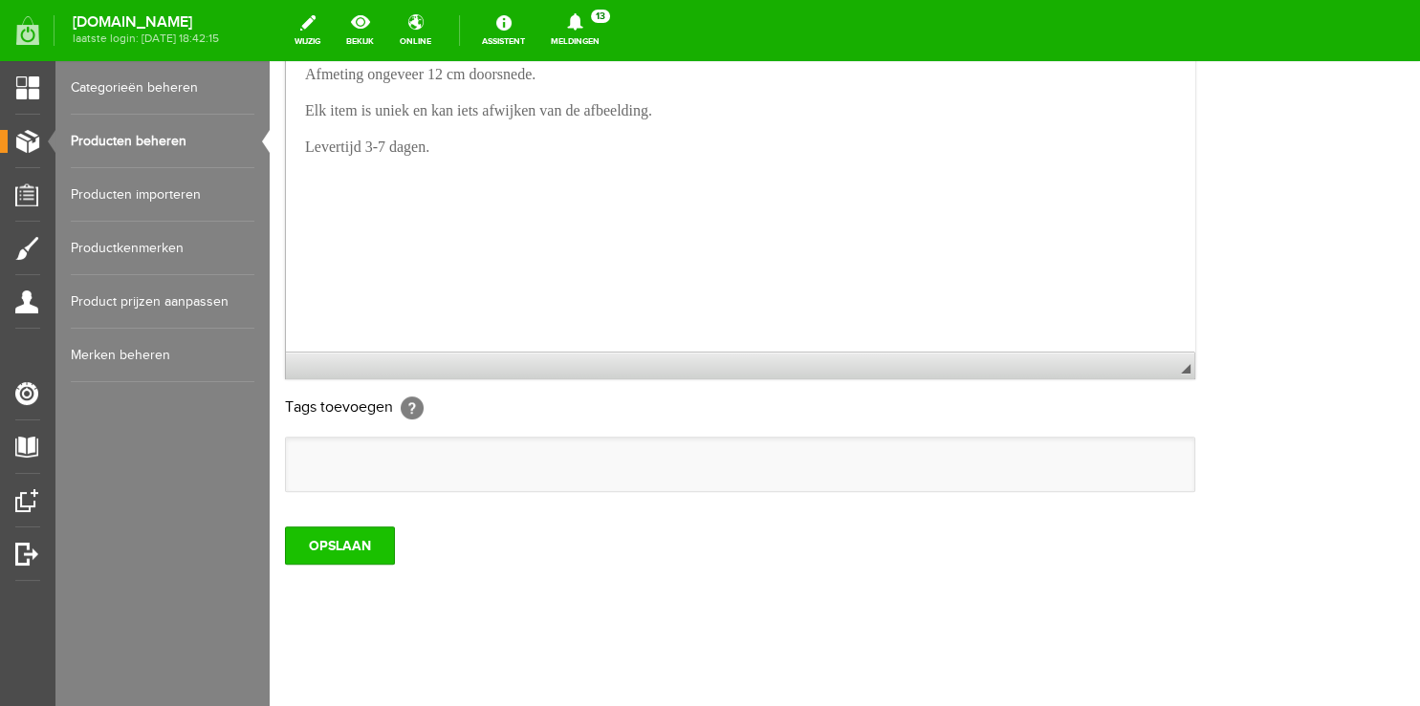
type input "Lepelhouder keramiek Graantakje aardetinten"
click at [312, 532] on input "OPSLAAN" at bounding box center [340, 546] width 110 height 38
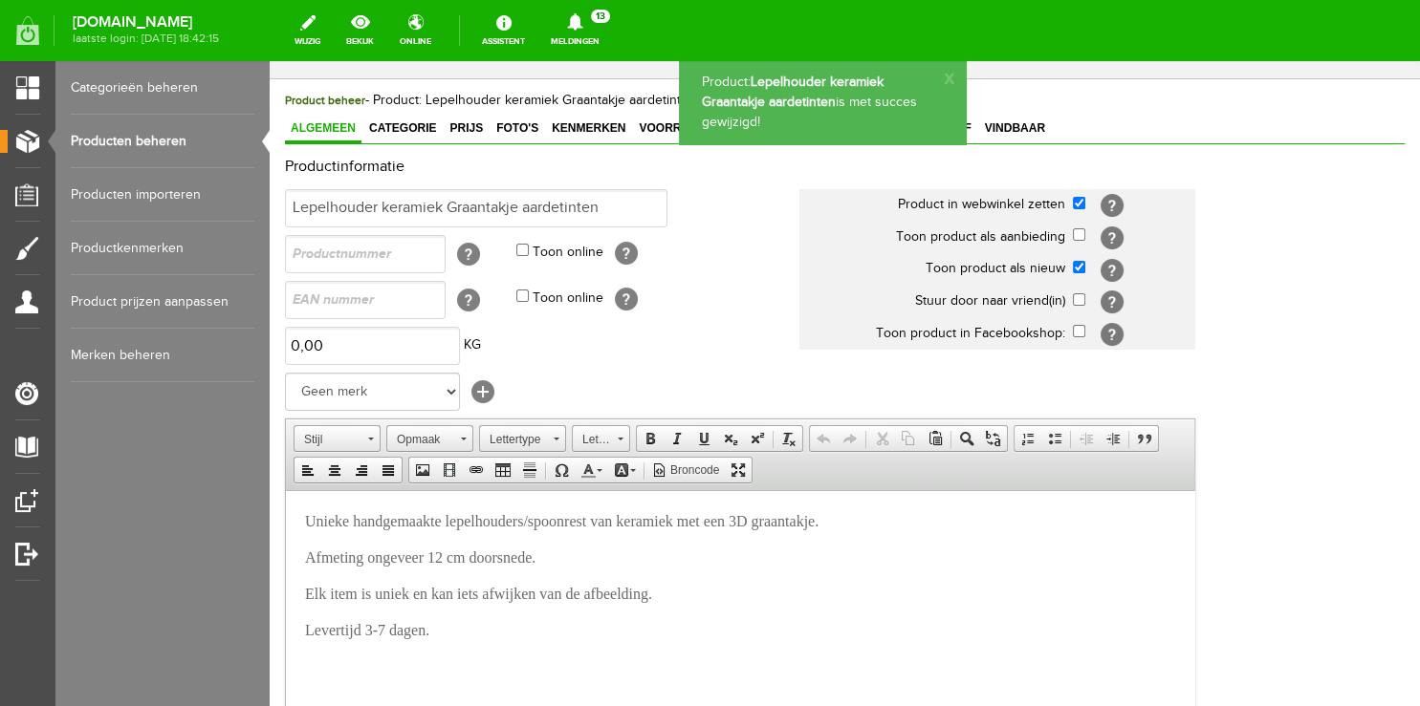
scroll to position [0, 0]
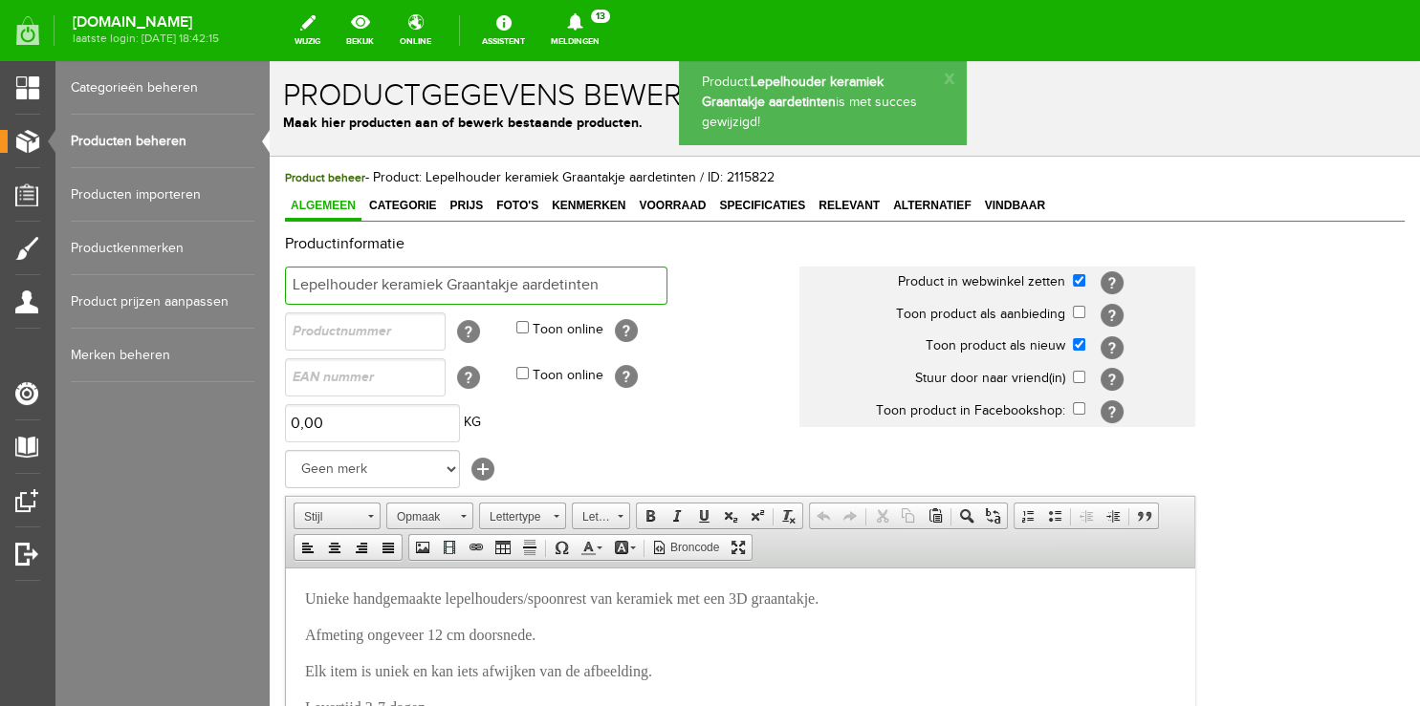
click at [524, 289] on input "Lepelhouder keramiek Graantakje aardetinten" at bounding box center [476, 286] width 382 height 38
click at [450, 277] on input "Lepelhouder keramiek Graantakje aardetinten" at bounding box center [476, 286] width 382 height 38
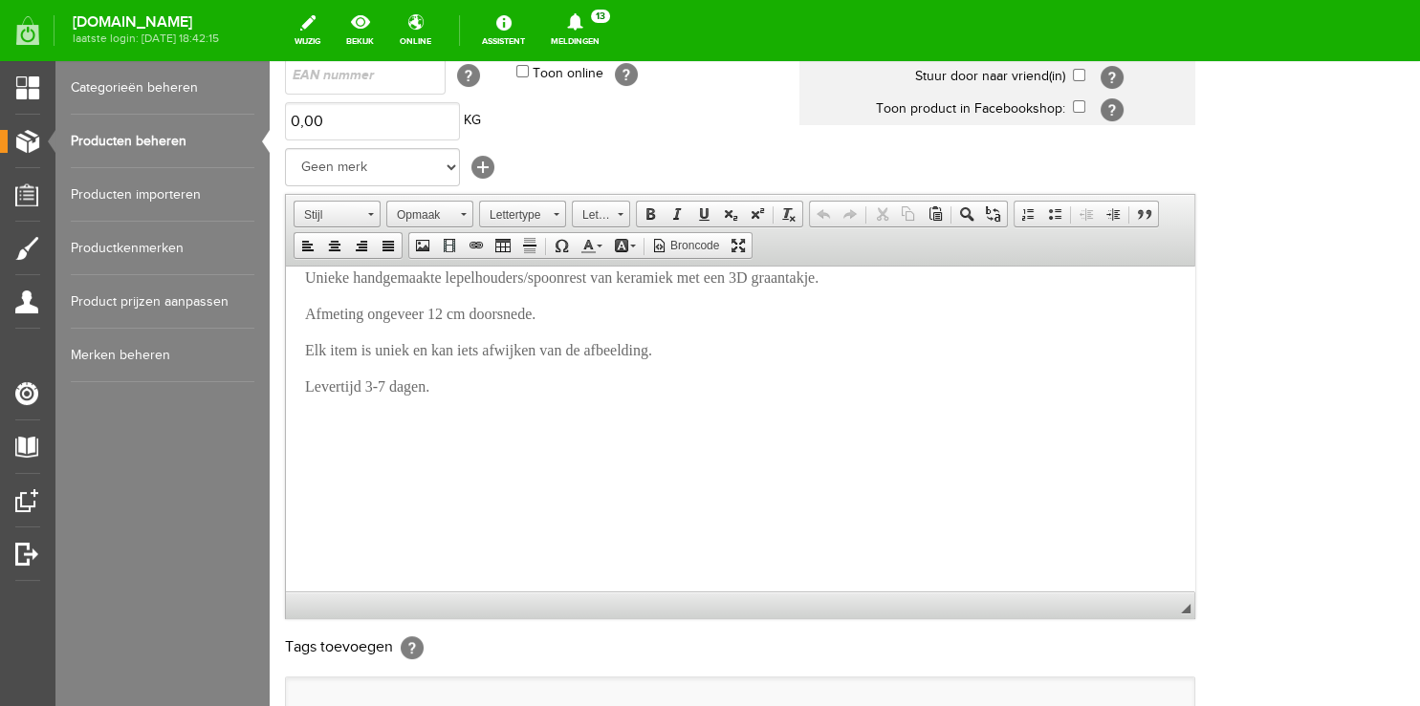
scroll to position [585, 0]
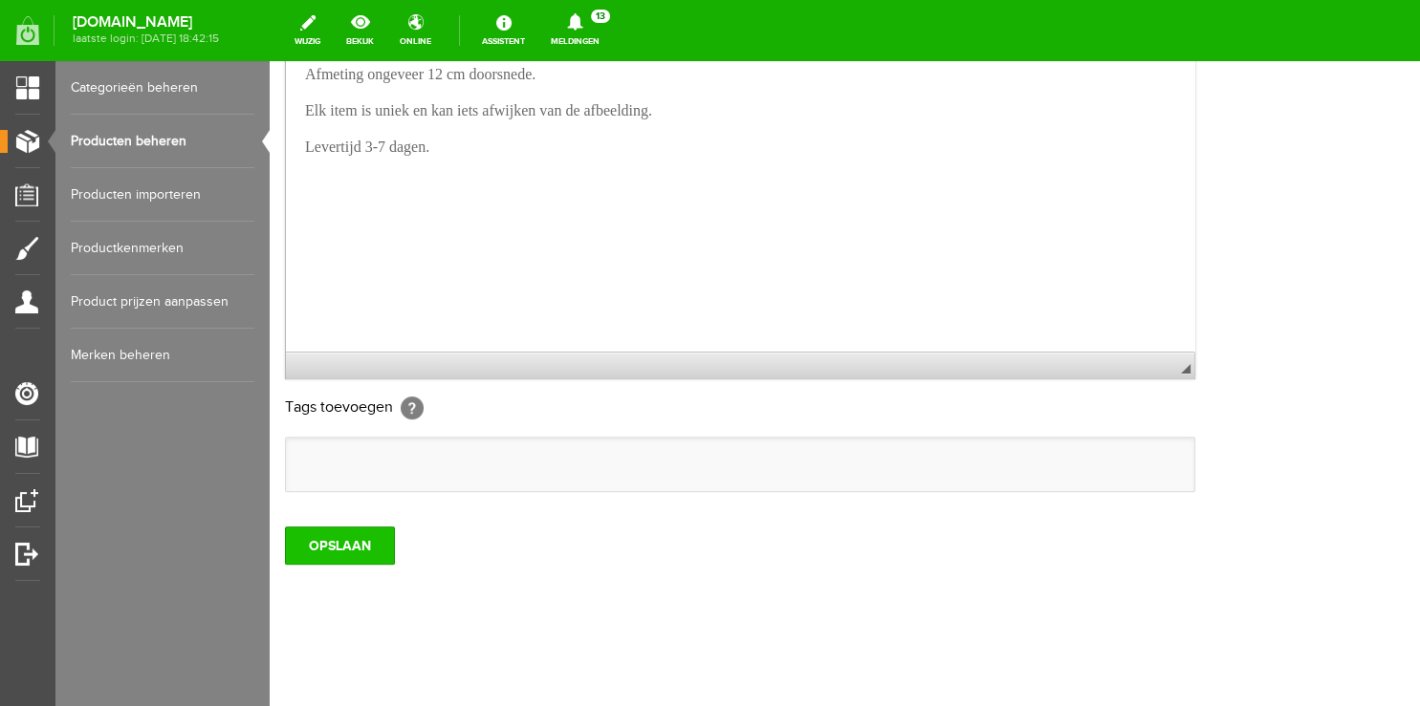
type input "Lepelhouder keramiek 3D Graantakje aardetinten"
click at [355, 547] on input "OPSLAAN" at bounding box center [340, 546] width 110 height 38
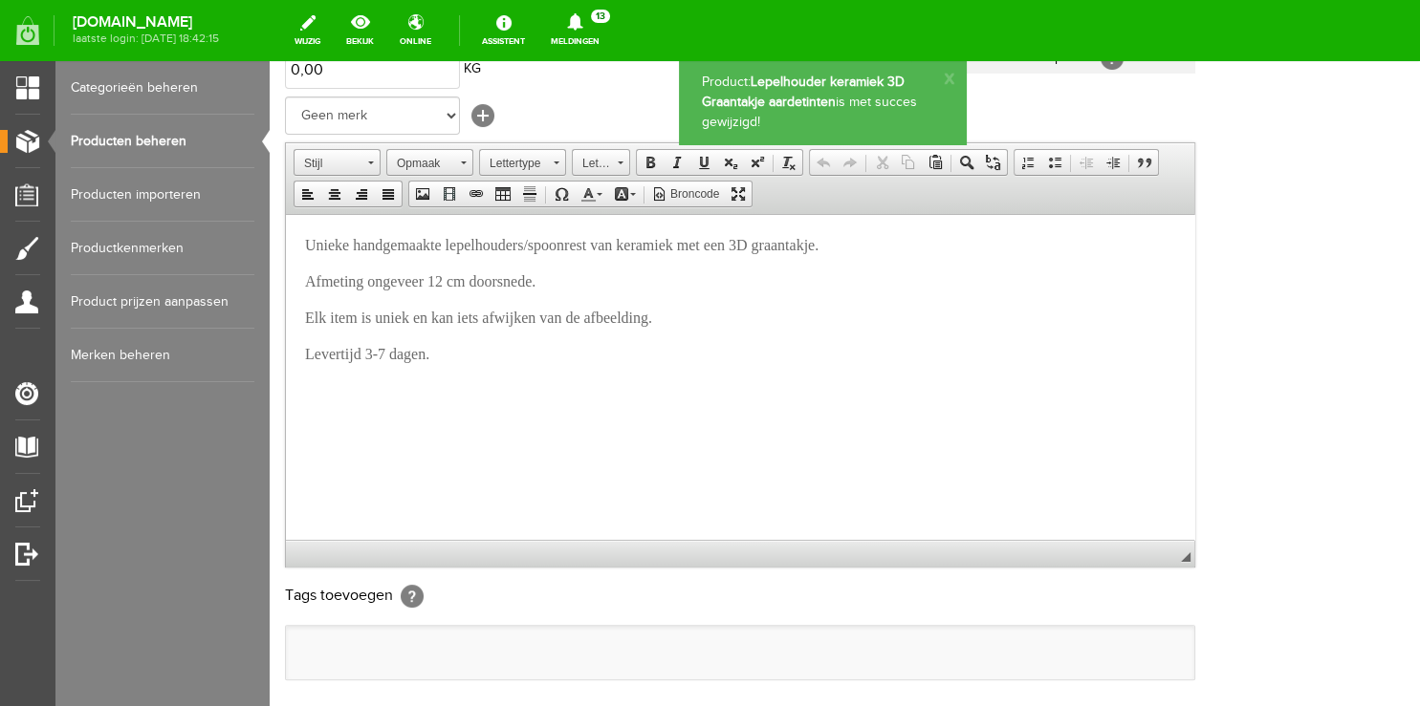
scroll to position [0, 0]
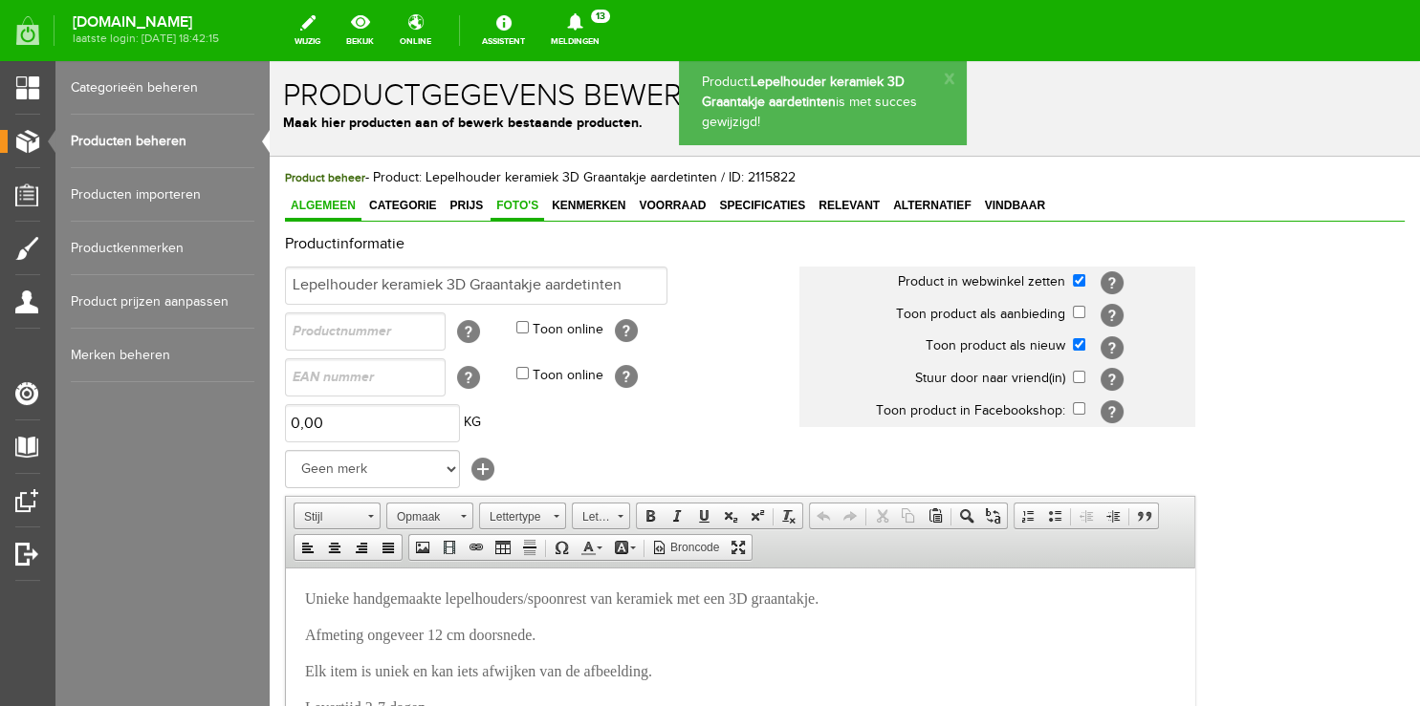
click at [508, 211] on span "Foto's" at bounding box center [517, 205] width 54 height 13
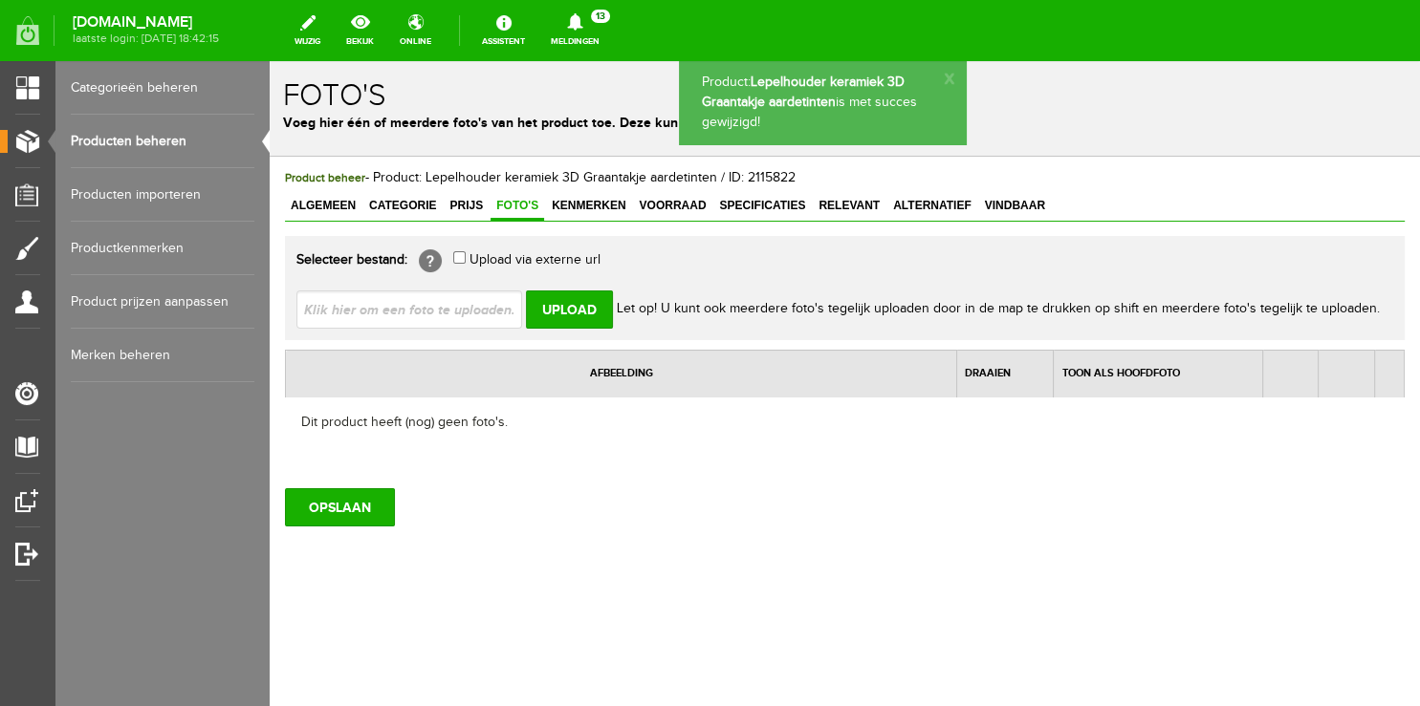
click at [162, 131] on link "Producten beheren" at bounding box center [163, 142] width 184 height 54
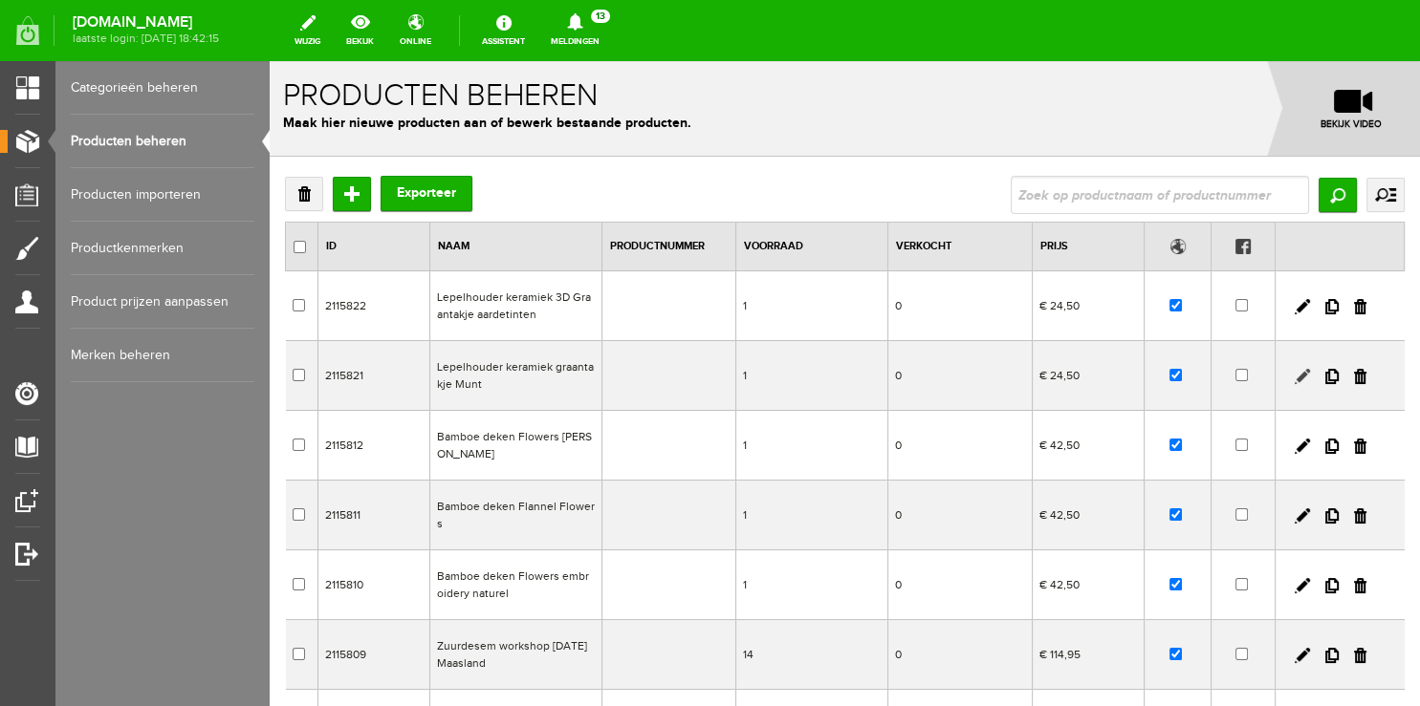
click at [1294, 374] on link at bounding box center [1301, 376] width 15 height 15
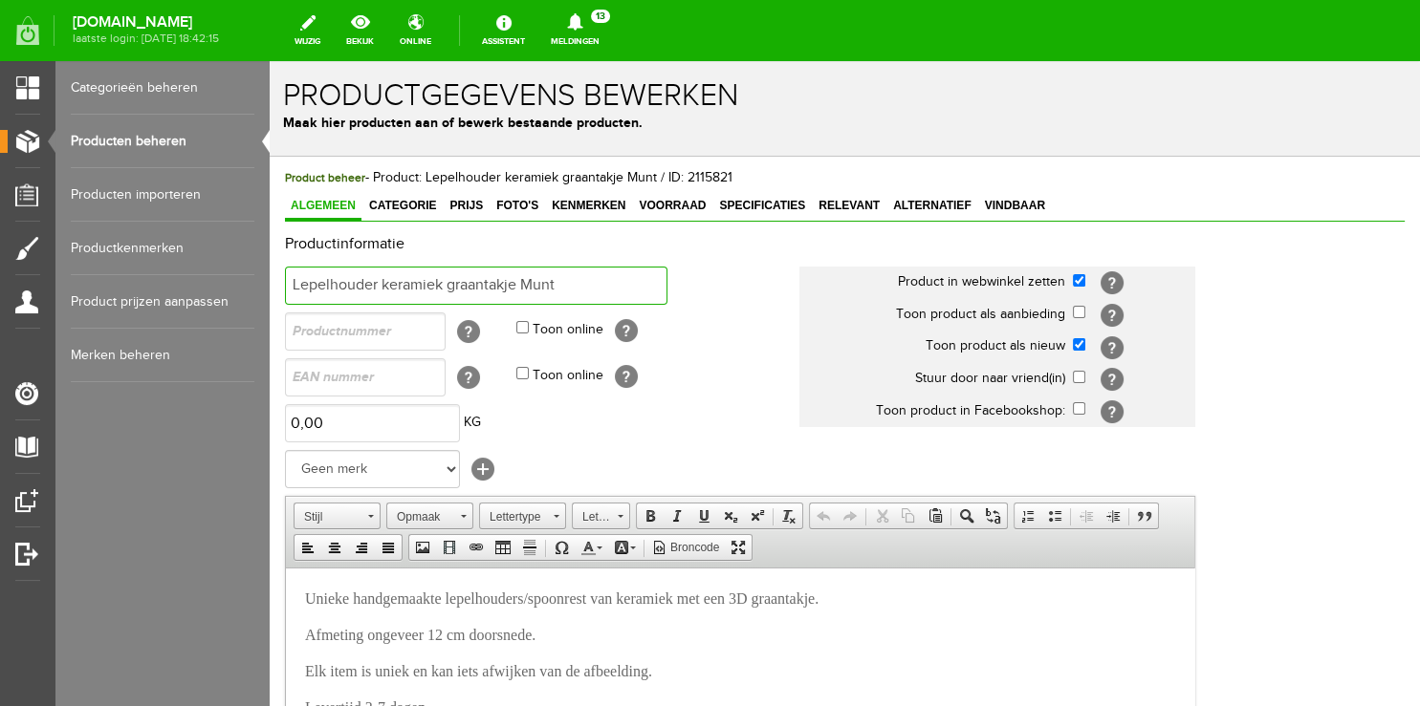
drag, startPoint x: 445, startPoint y: 286, endPoint x: 521, endPoint y: 289, distance: 75.6
click at [521, 289] on input "Lepelhouder keramiek graantakje Munt" at bounding box center [476, 286] width 382 height 38
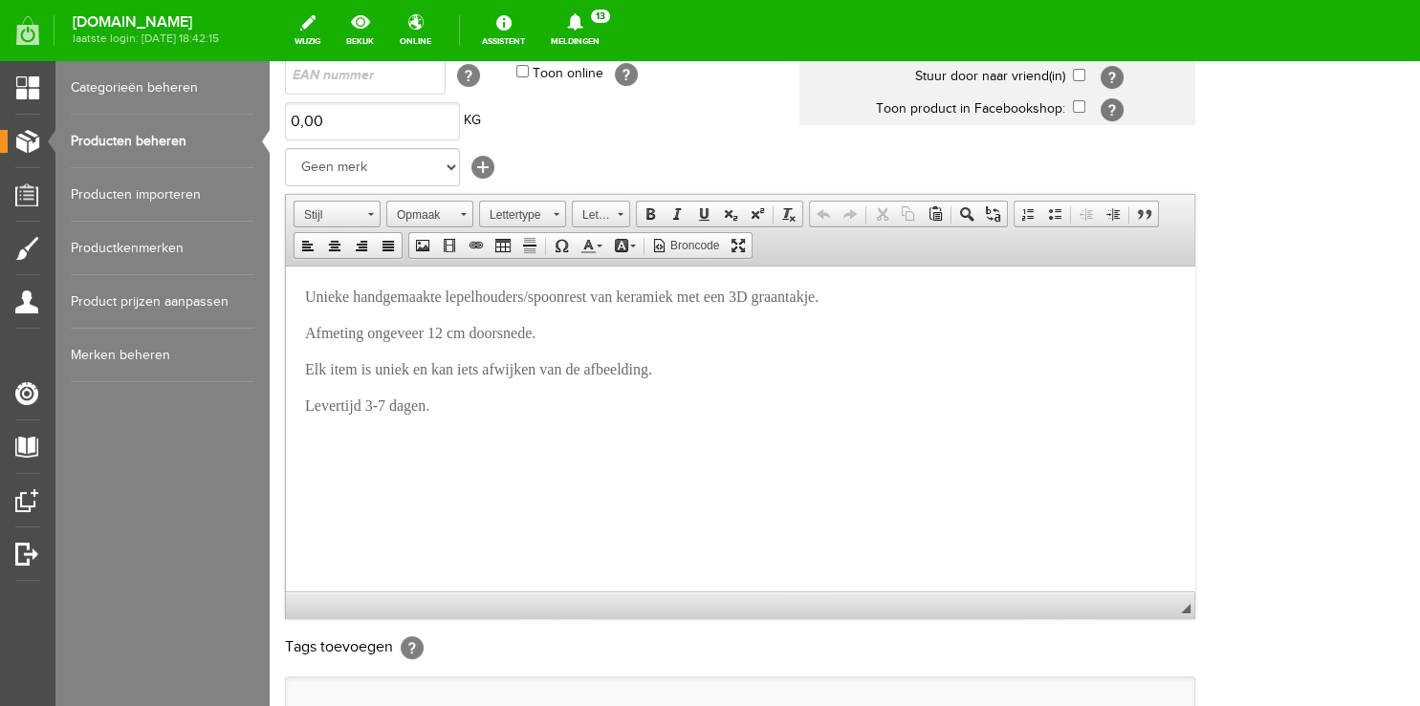
scroll to position [585, 0]
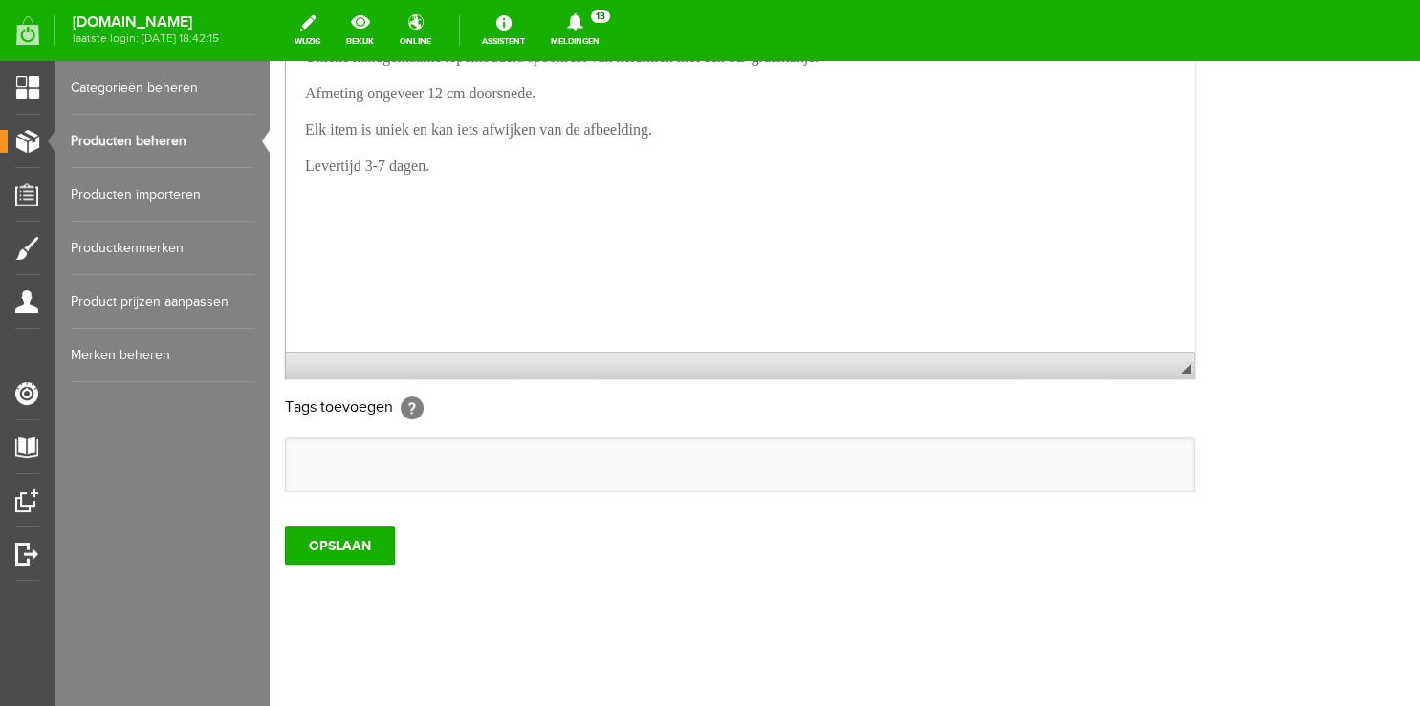
type input "Lepelhouder [PERSON_NAME]"
click at [330, 566] on div "Product beheer - Product: Lepelhouder keramiek graantakje Munt / ID: 2115821 Al…" at bounding box center [845, 161] width 1150 height 1092
click at [336, 555] on input "OPSLAAN" at bounding box center [340, 546] width 110 height 38
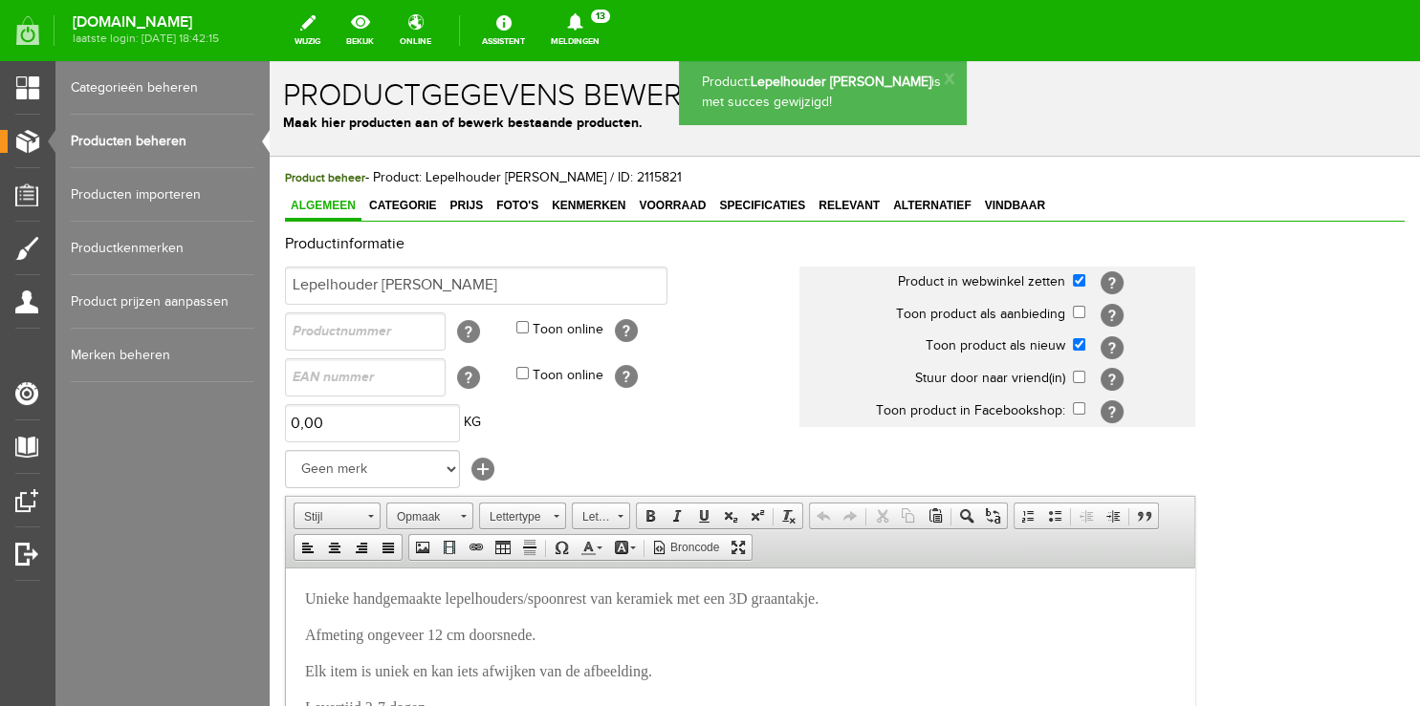
scroll to position [0, 0]
click at [513, 206] on span "Foto's" at bounding box center [517, 205] width 54 height 13
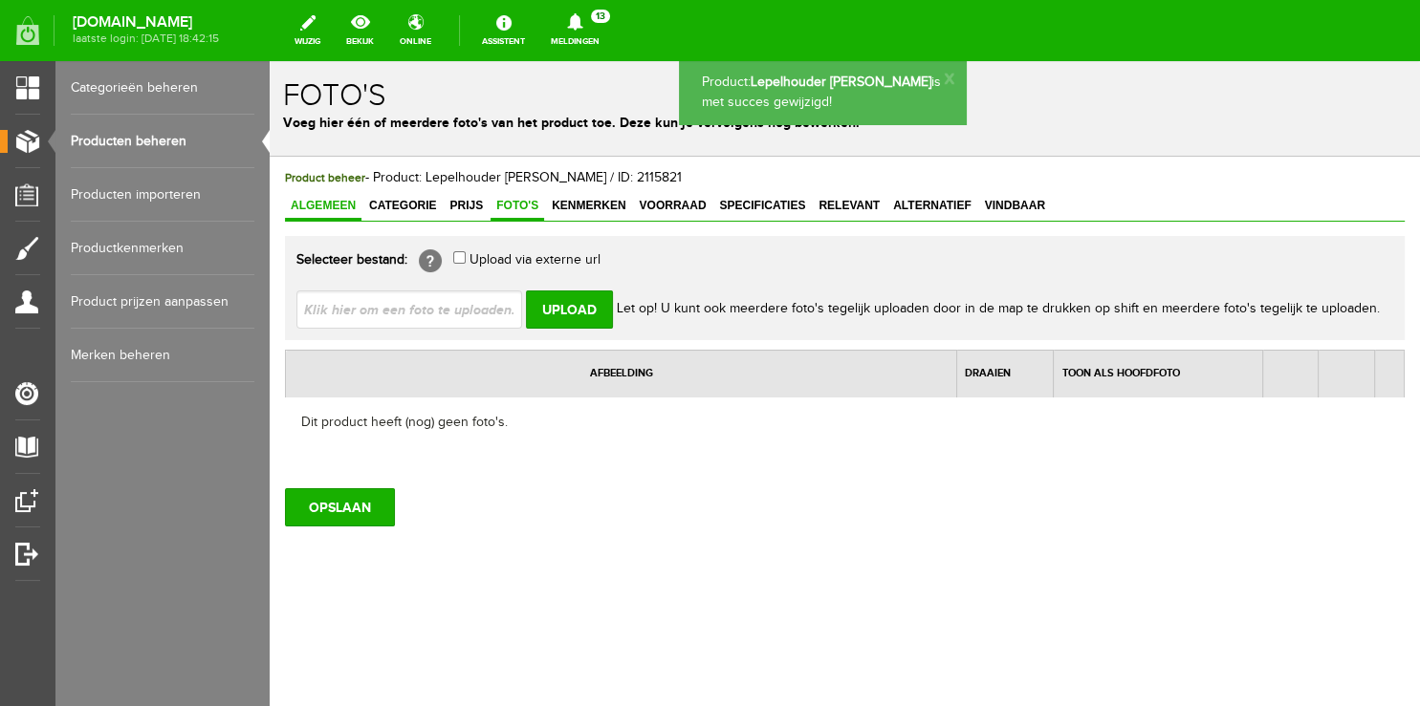
click at [330, 201] on span "Algemeen" at bounding box center [323, 205] width 76 height 13
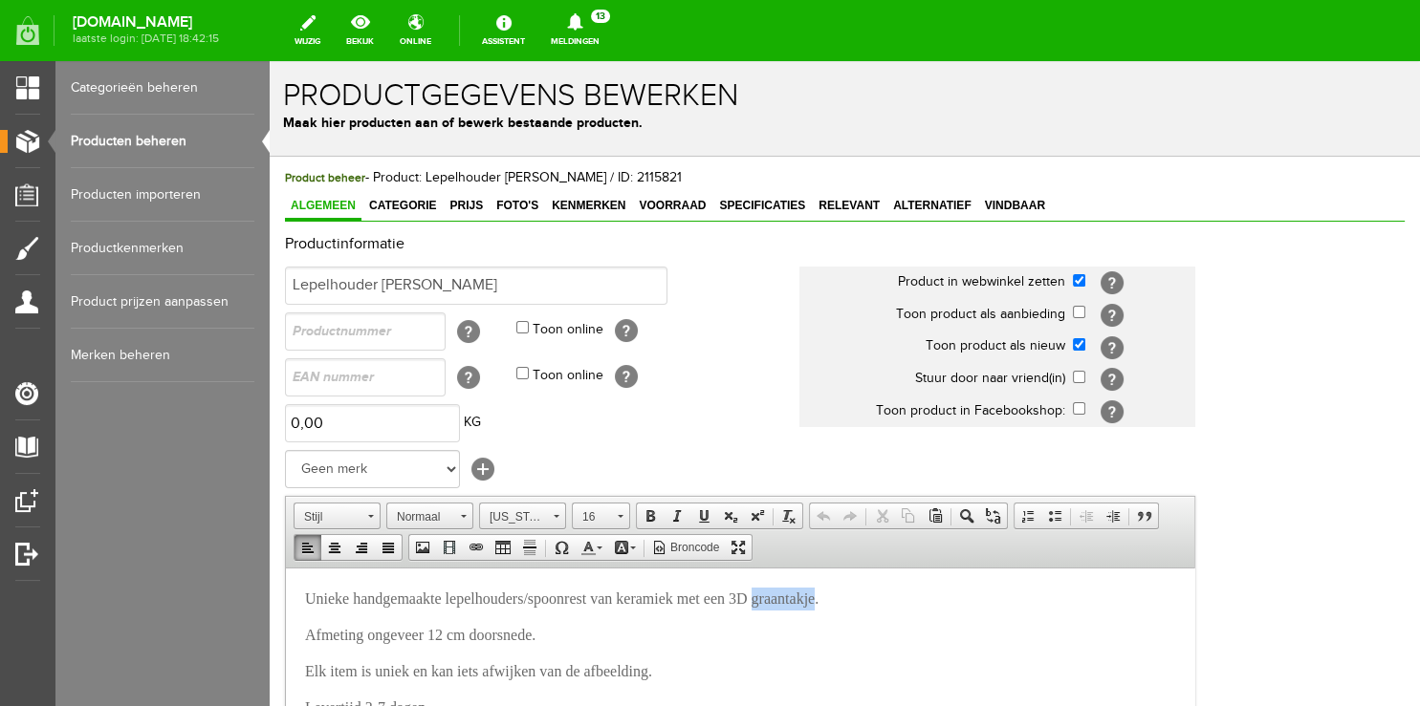
drag, startPoint x: 798, startPoint y: 601, endPoint x: 873, endPoint y: 601, distance: 74.6
click at [818, 601] on span "Unieke handgemaakte lepelhouders/spoonrest van keramiek met een 3D graantakje." at bounding box center [561, 598] width 513 height 16
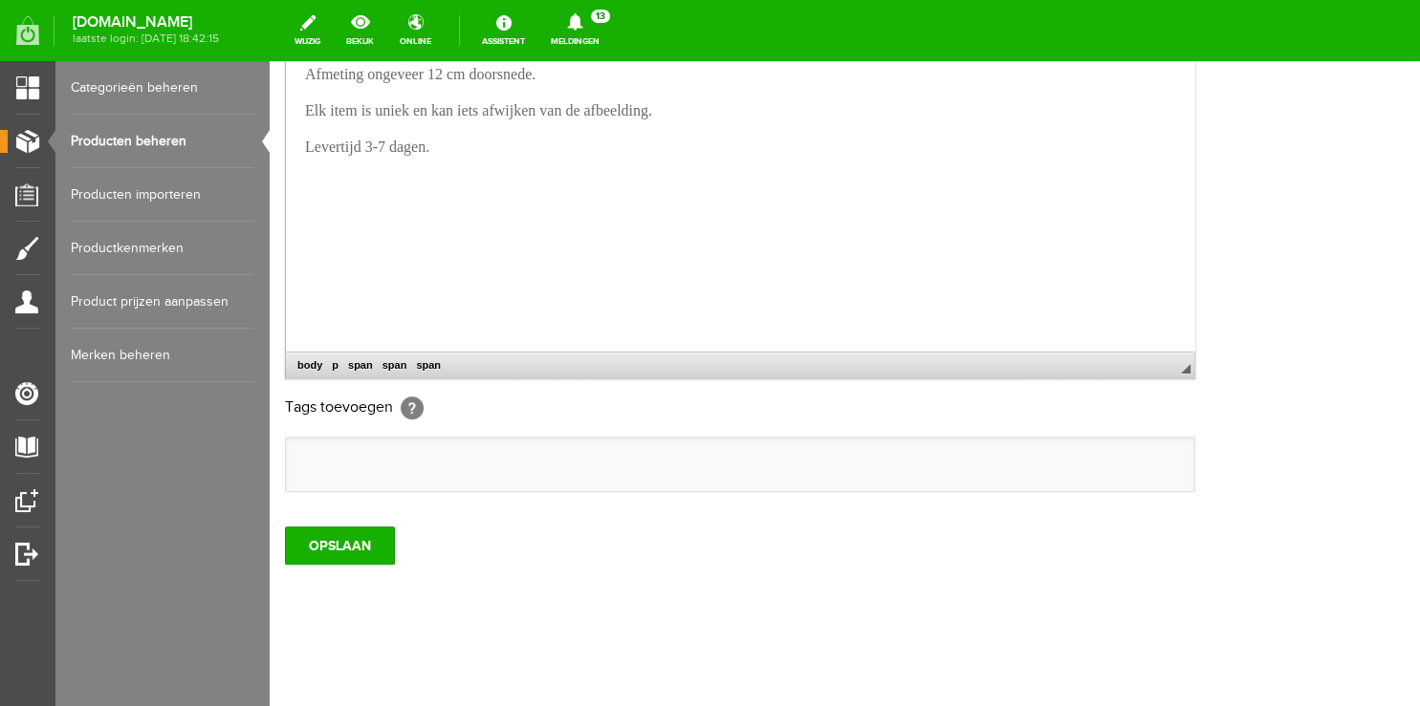
scroll to position [585, 0]
click at [327, 540] on input "OPSLAAN" at bounding box center [340, 546] width 110 height 38
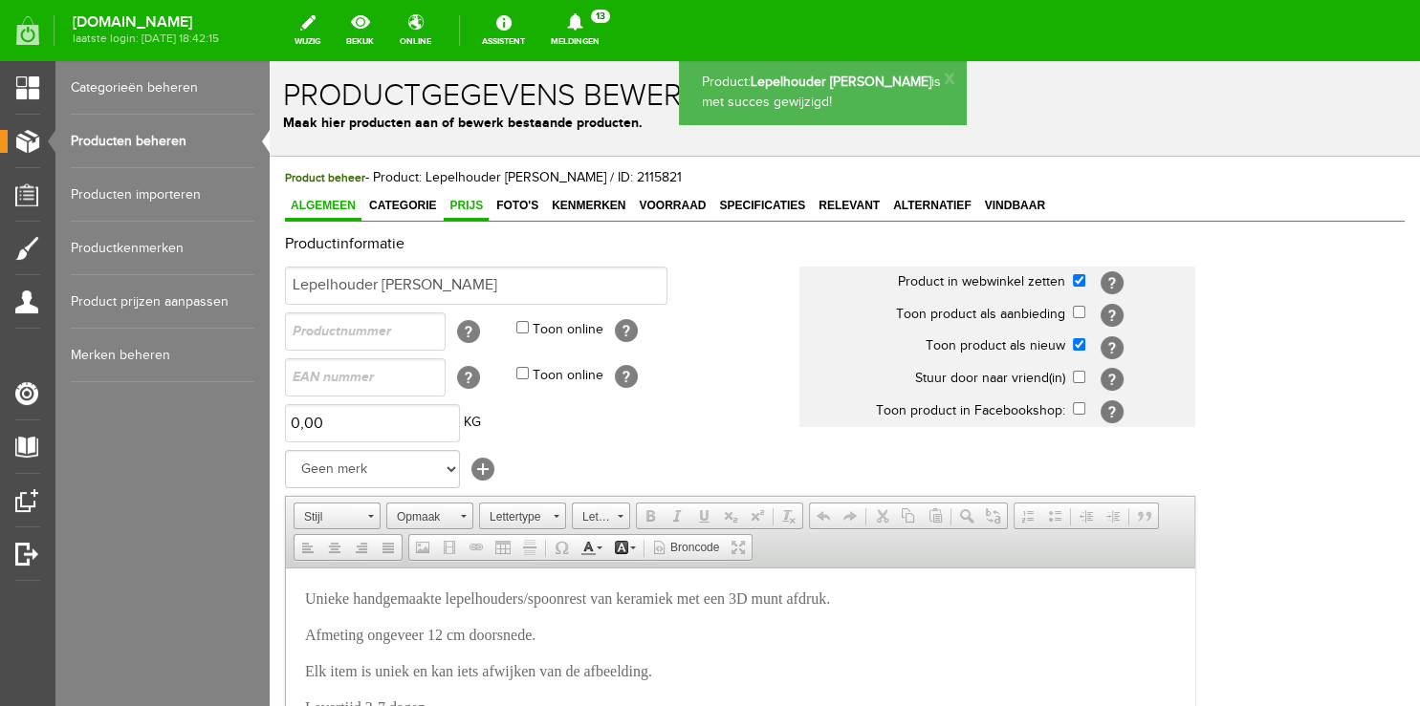
scroll to position [0, 0]
click at [141, 135] on link "Producten beheren" at bounding box center [163, 142] width 184 height 54
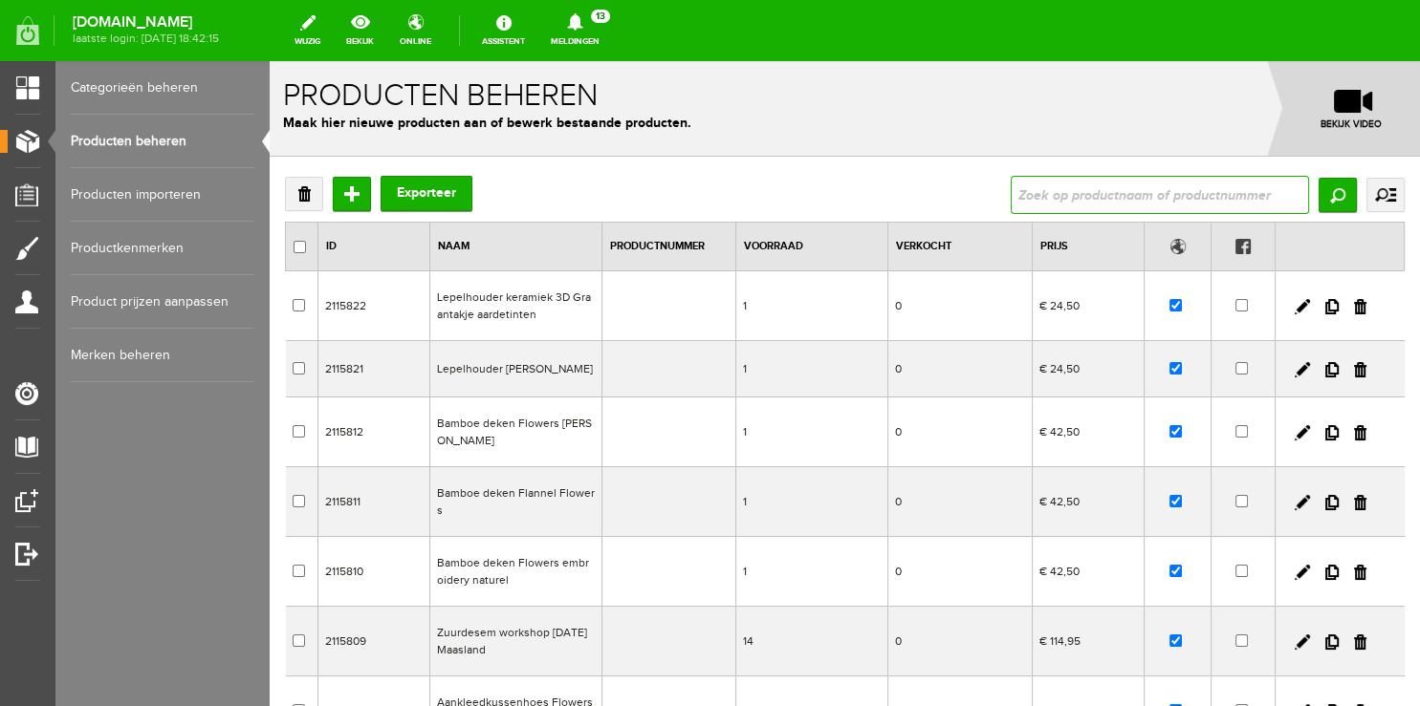
click at [1070, 187] on input "text" at bounding box center [1159, 195] width 298 height 38
type input "graan"
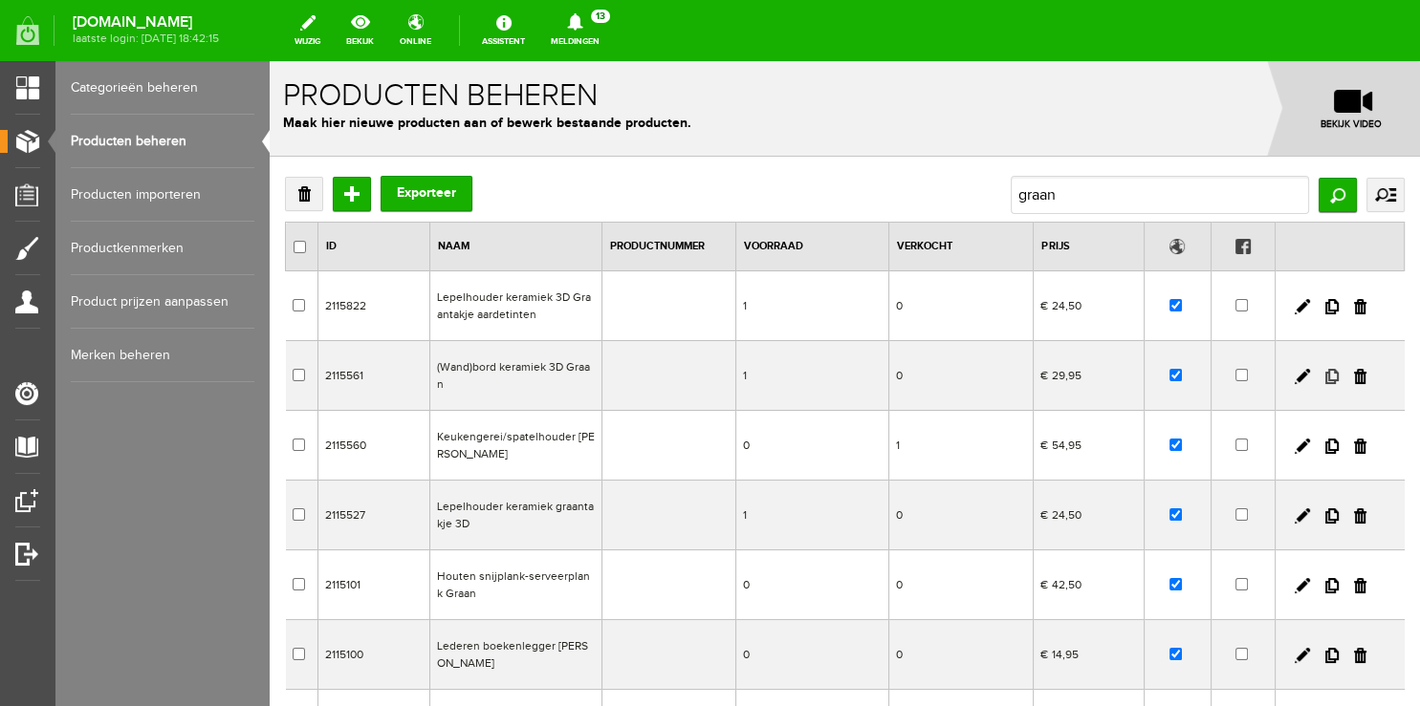
click at [1325, 383] on link at bounding box center [1331, 376] width 13 height 15
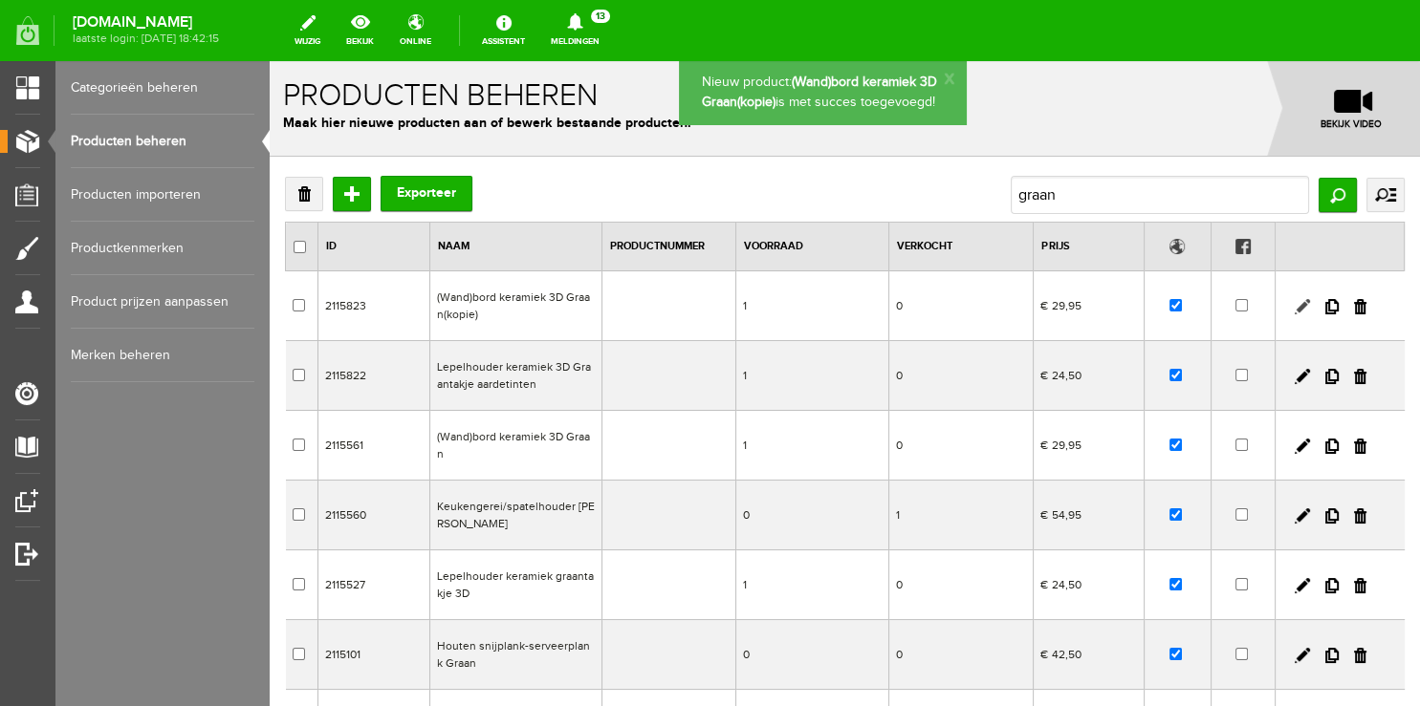
click at [1294, 305] on link at bounding box center [1301, 306] width 15 height 15
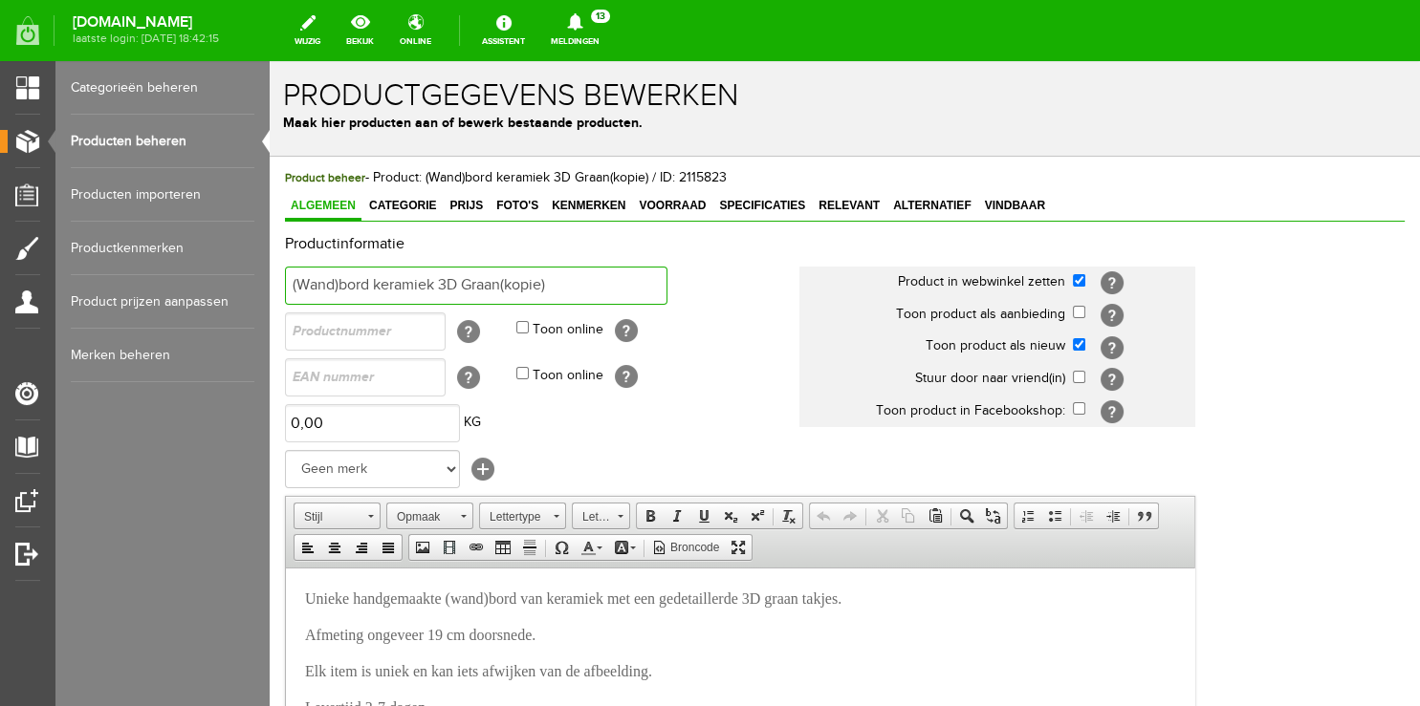
drag, startPoint x: 503, startPoint y: 282, endPoint x: 625, endPoint y: 285, distance: 122.4
click at [625, 285] on input "(Wand)bord keramiek 3D Graan(kopie)" at bounding box center [476, 286] width 382 height 38
click at [367, 276] on input "(Wand)bord keramiek 3D Graan" at bounding box center [476, 286] width 382 height 38
click at [568, 291] on input "(Wand)bordje keramiek 3D Graan" at bounding box center [476, 286] width 382 height 38
click at [345, 283] on input "(Wand)bordje keramiek 3D Graan" at bounding box center [476, 286] width 382 height 38
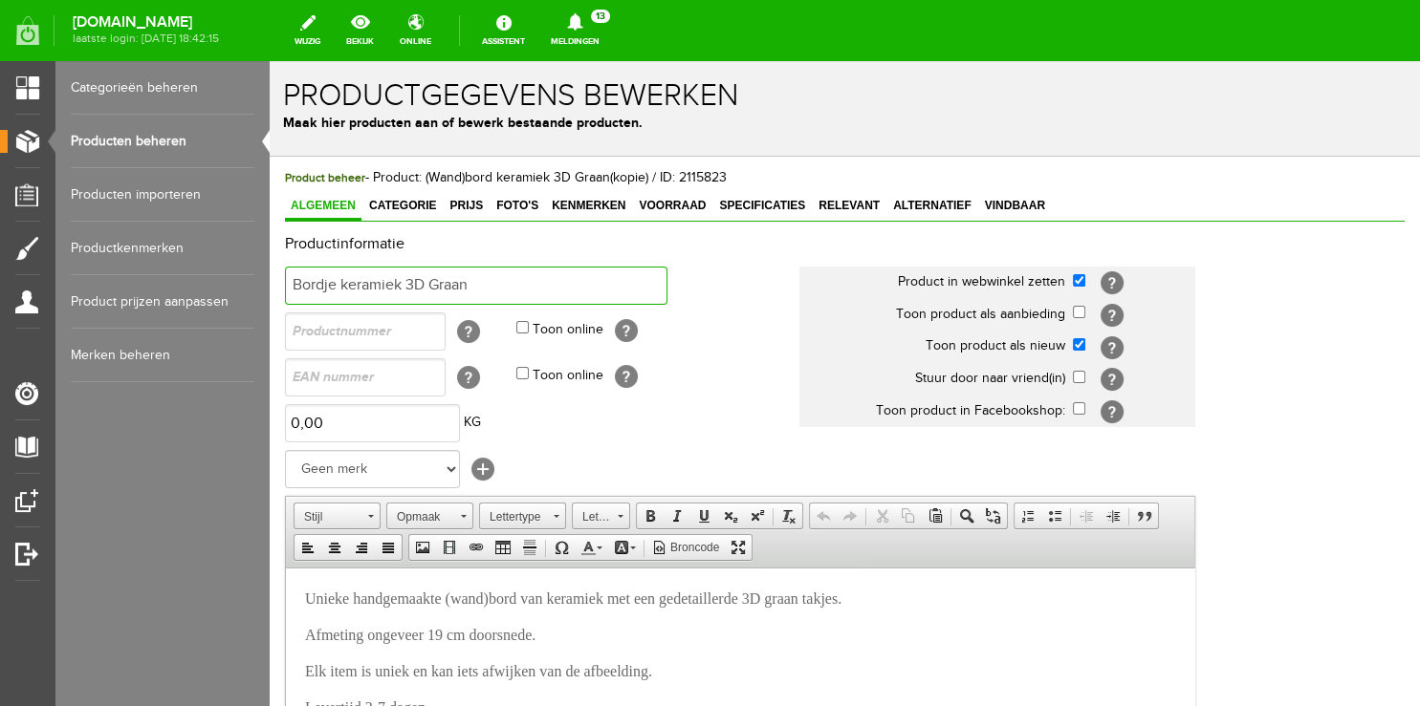
click at [517, 293] on input "Bordje keramiek 3D Graan" at bounding box center [476, 286] width 382 height 38
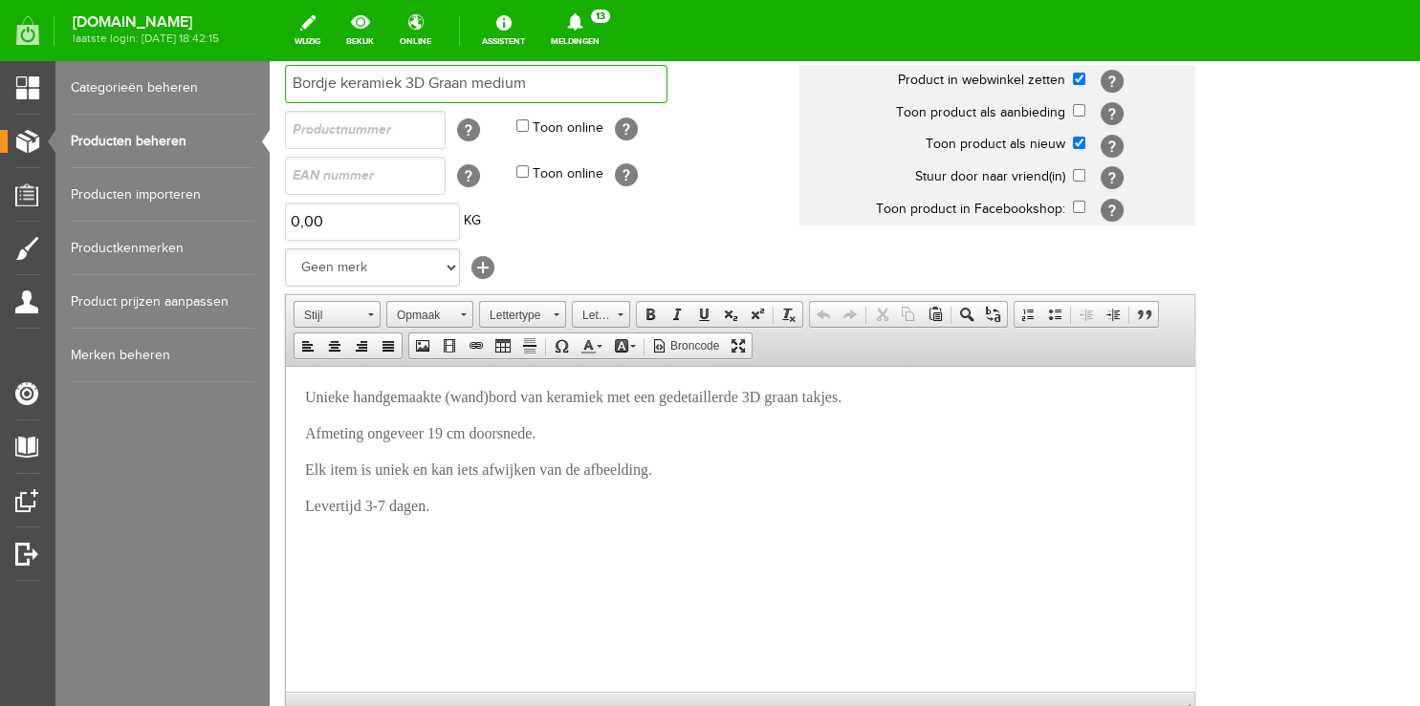
scroll to position [585, 0]
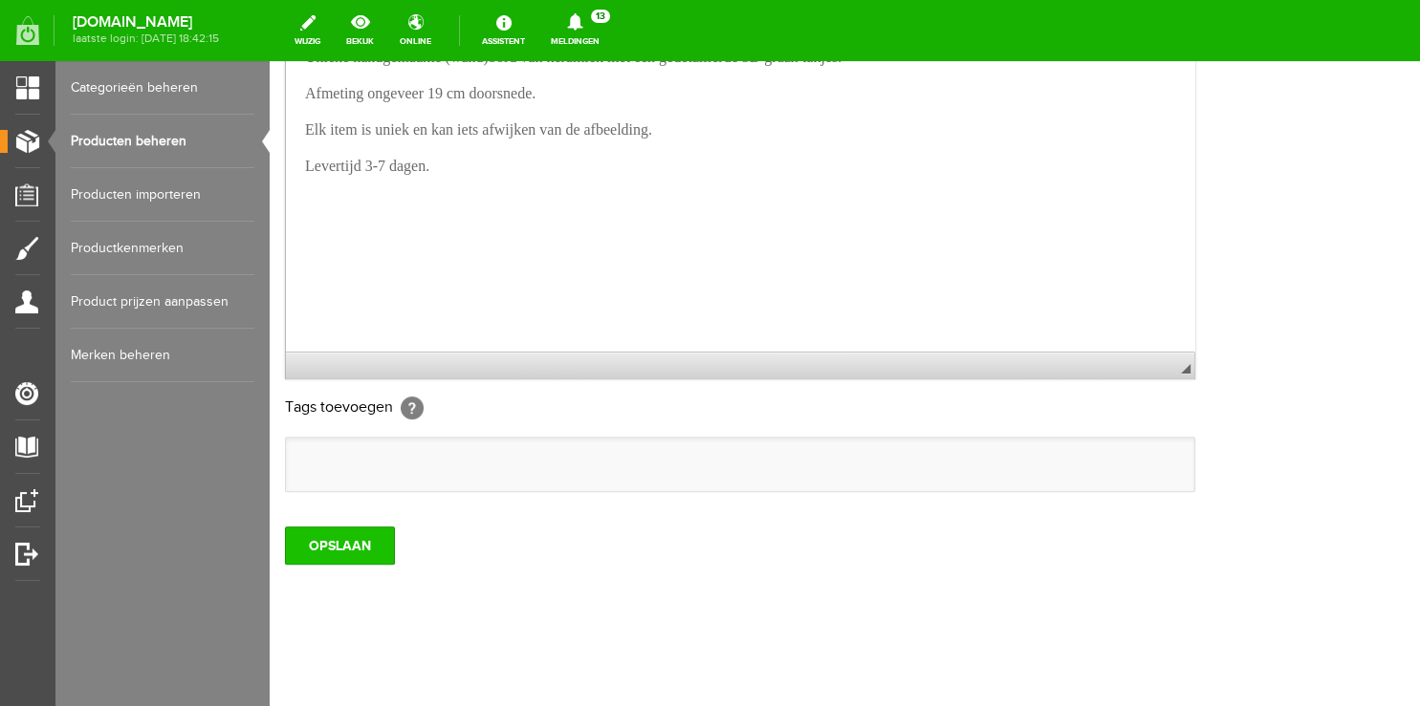
type input "Bordje keramiek 3D Graan medium"
click at [344, 549] on input "OPSLAAN" at bounding box center [340, 546] width 110 height 38
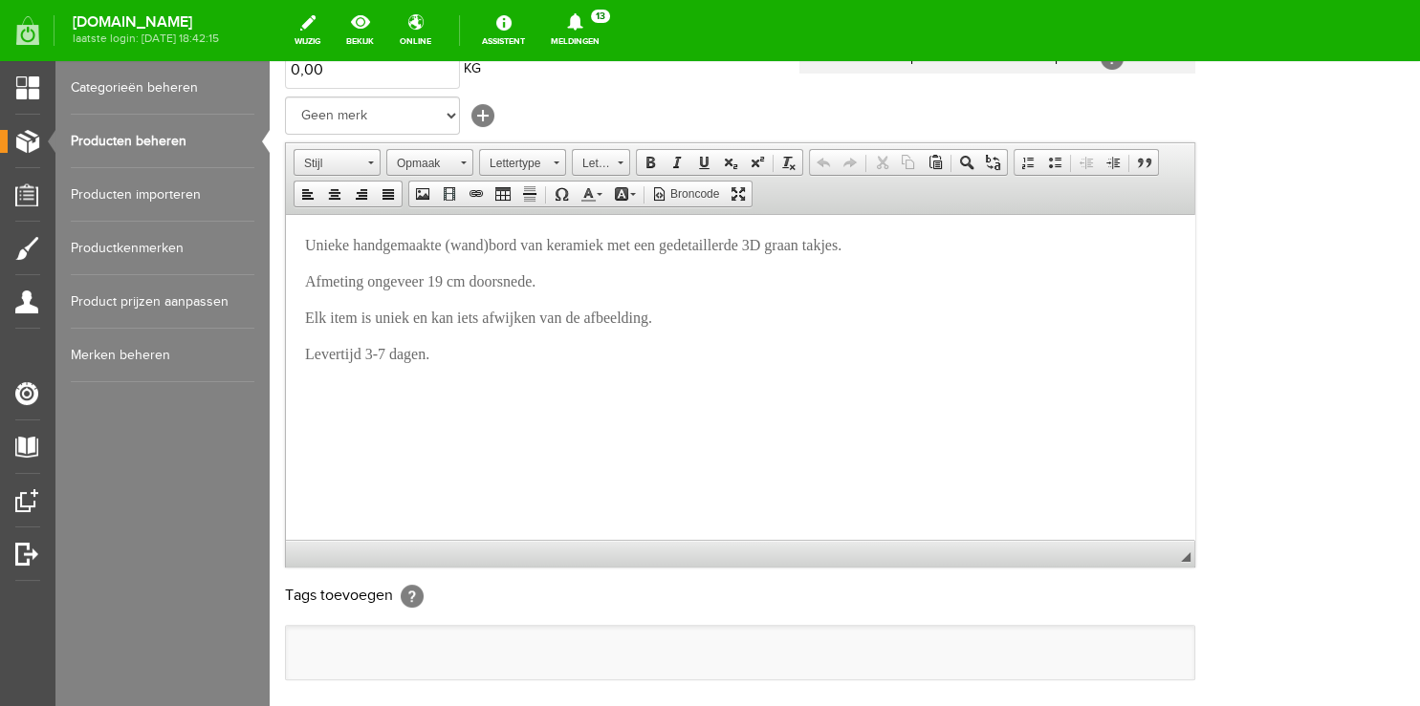
scroll to position [252, 0]
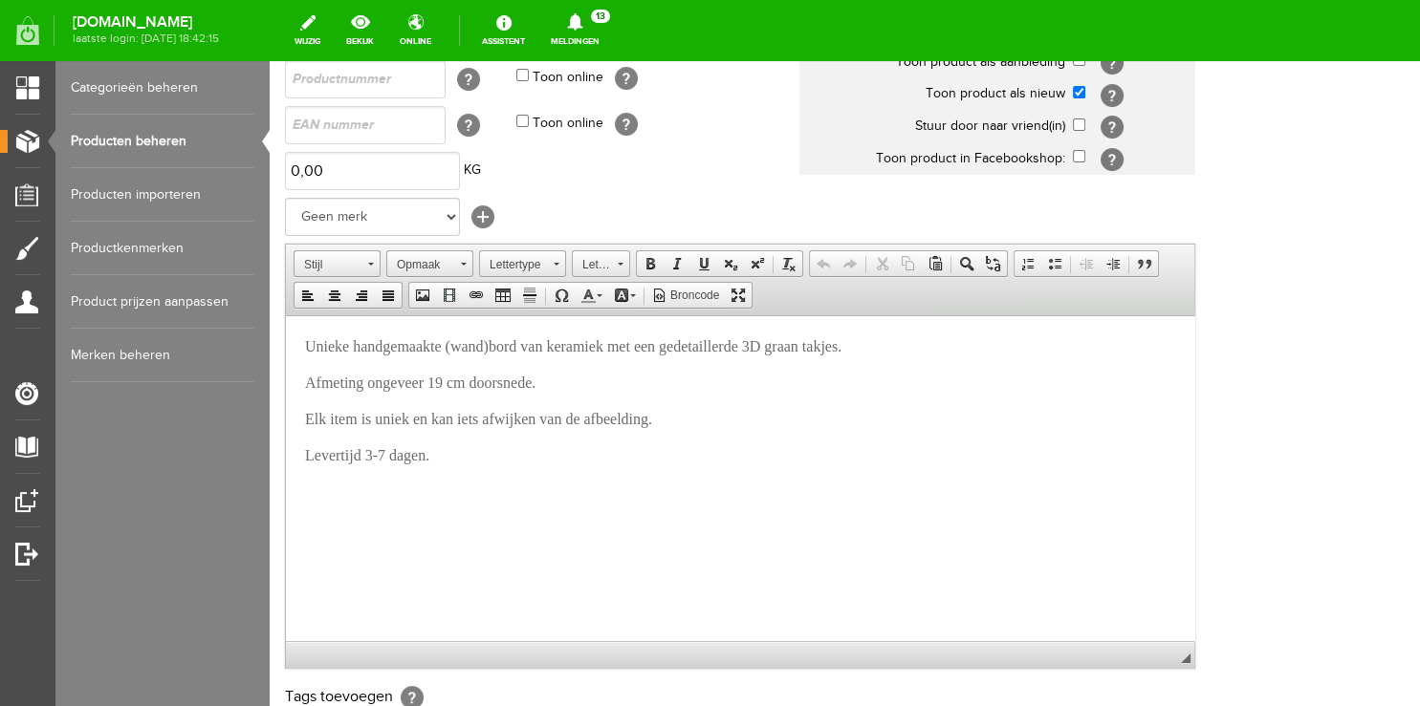
click at [447, 384] on span "Afmeting ongeveer 19 cm doorsnede." at bounding box center [420, 382] width 230 height 16
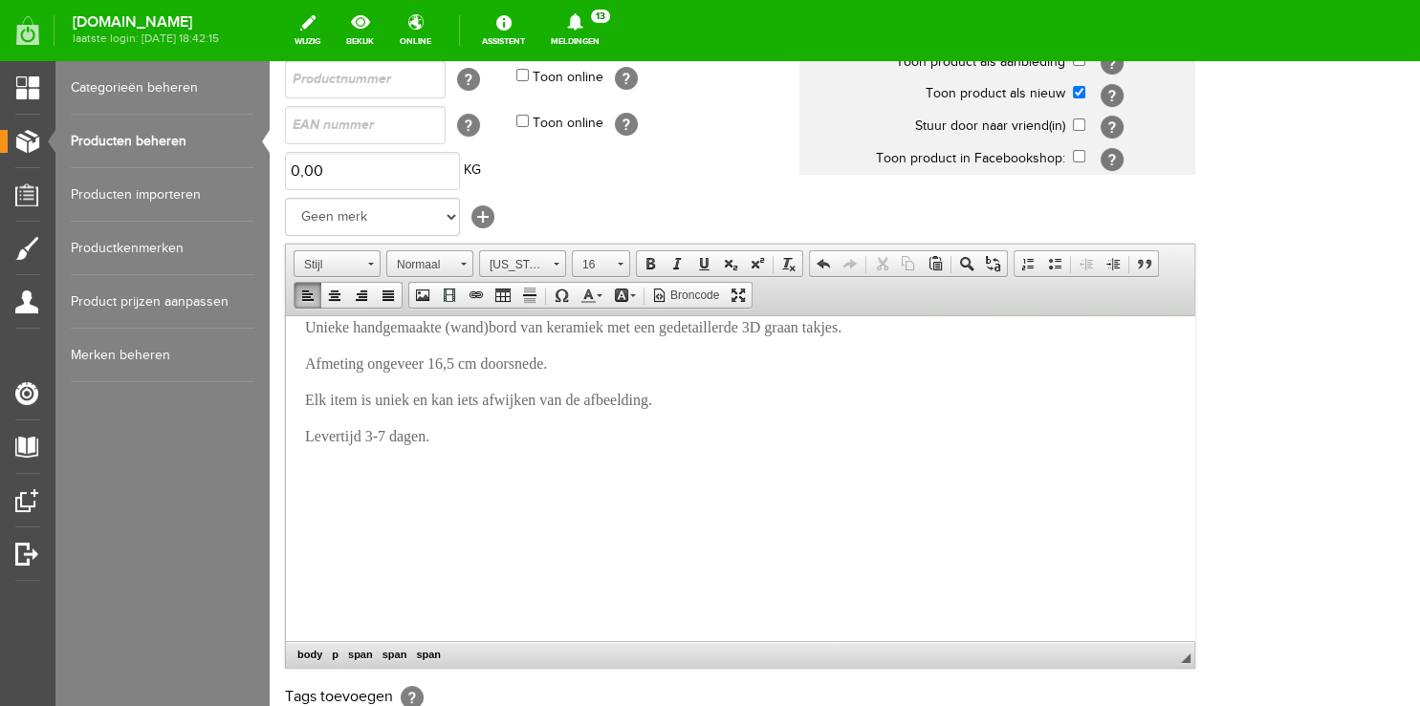
scroll to position [585, 0]
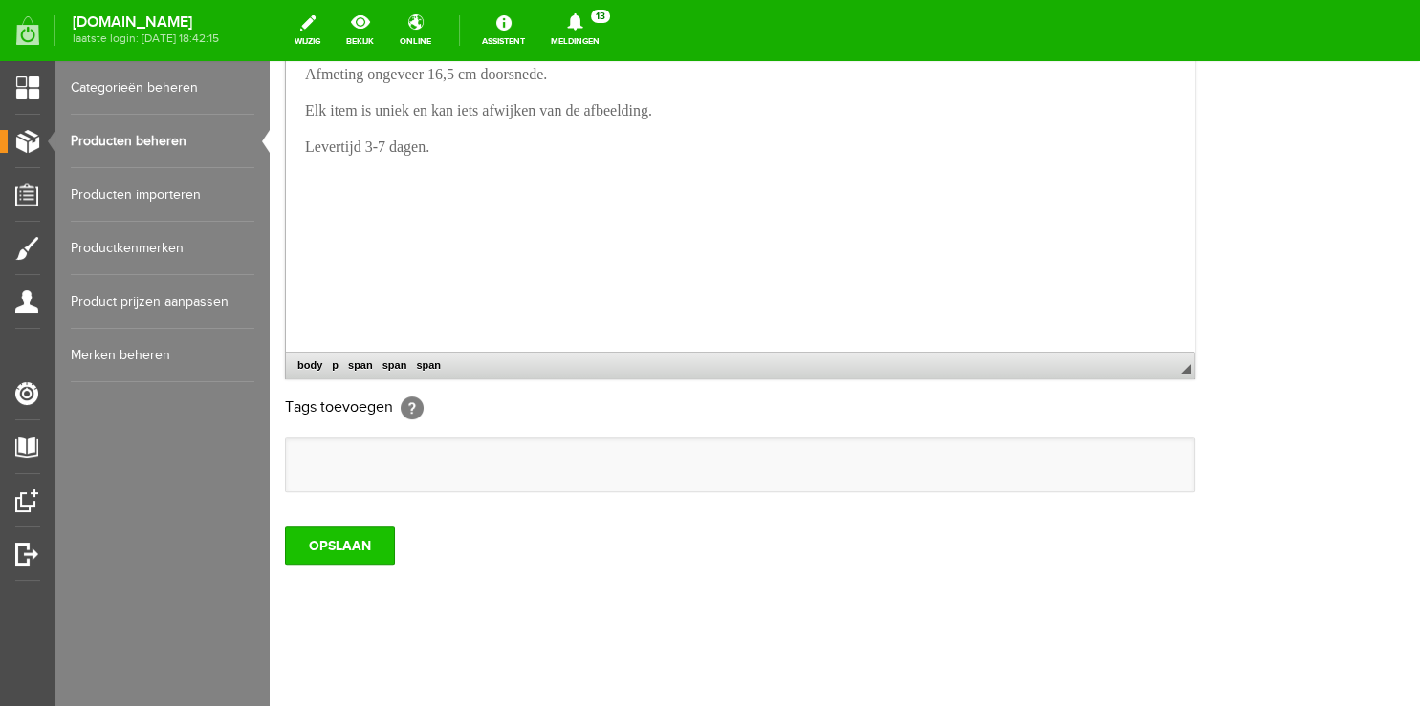
click at [350, 549] on input "OPSLAAN" at bounding box center [340, 546] width 110 height 38
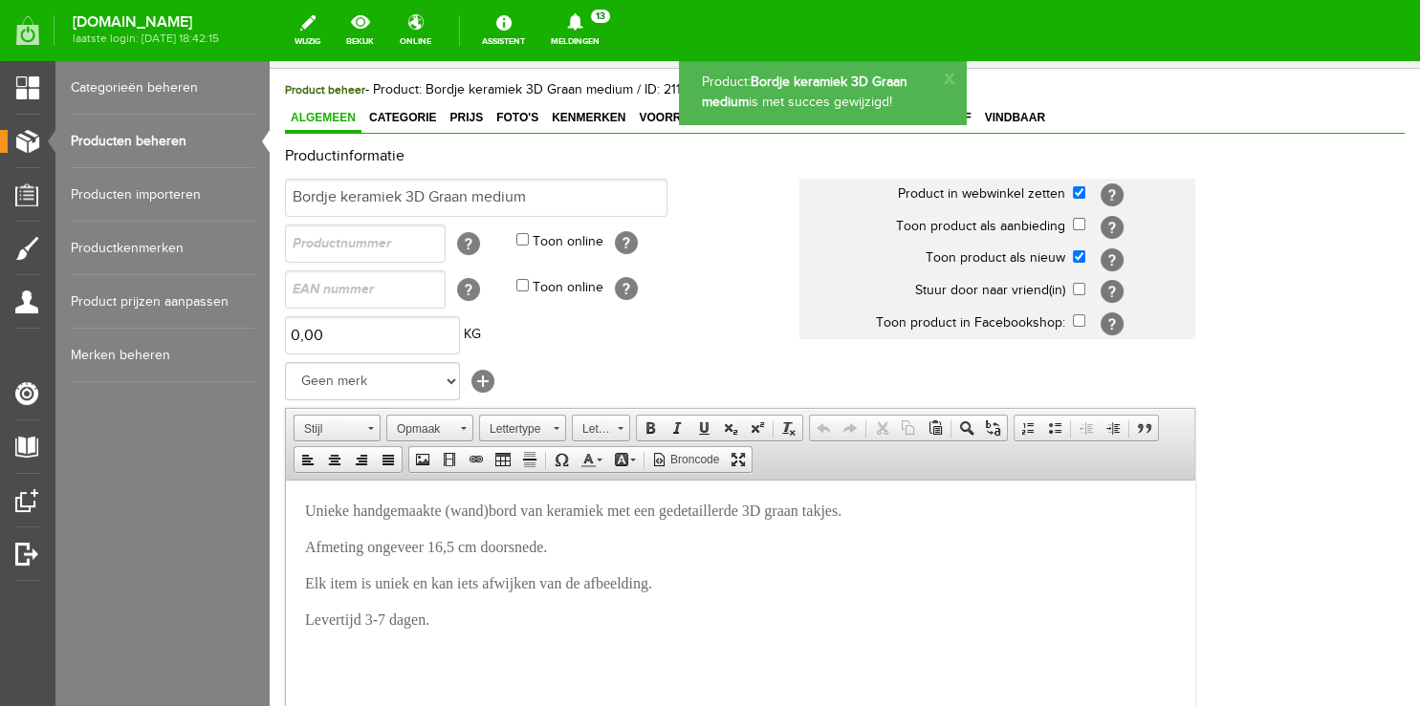
scroll to position [0, 0]
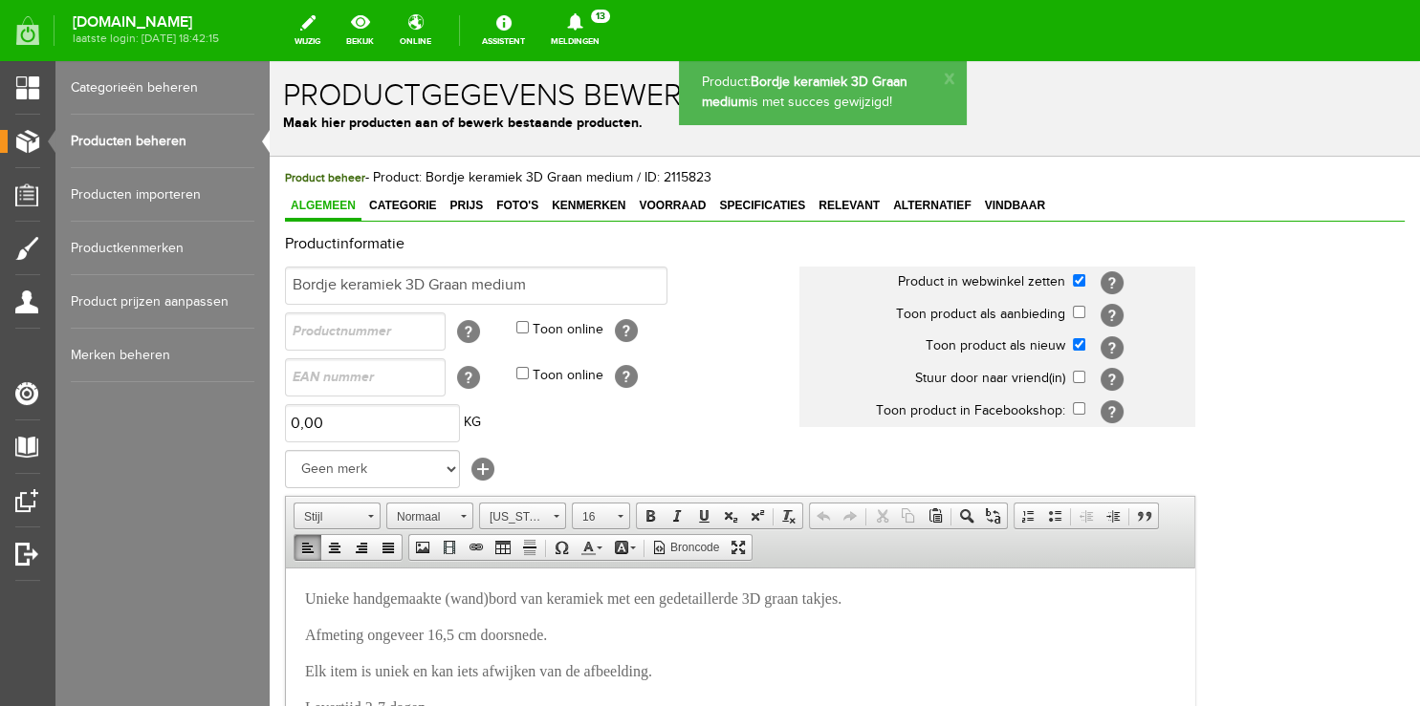
click at [501, 601] on span "Unieke handgemaakte (wand)bord van keramiek met een gedetaillerde 3D graan takj…" at bounding box center [573, 598] width 536 height 16
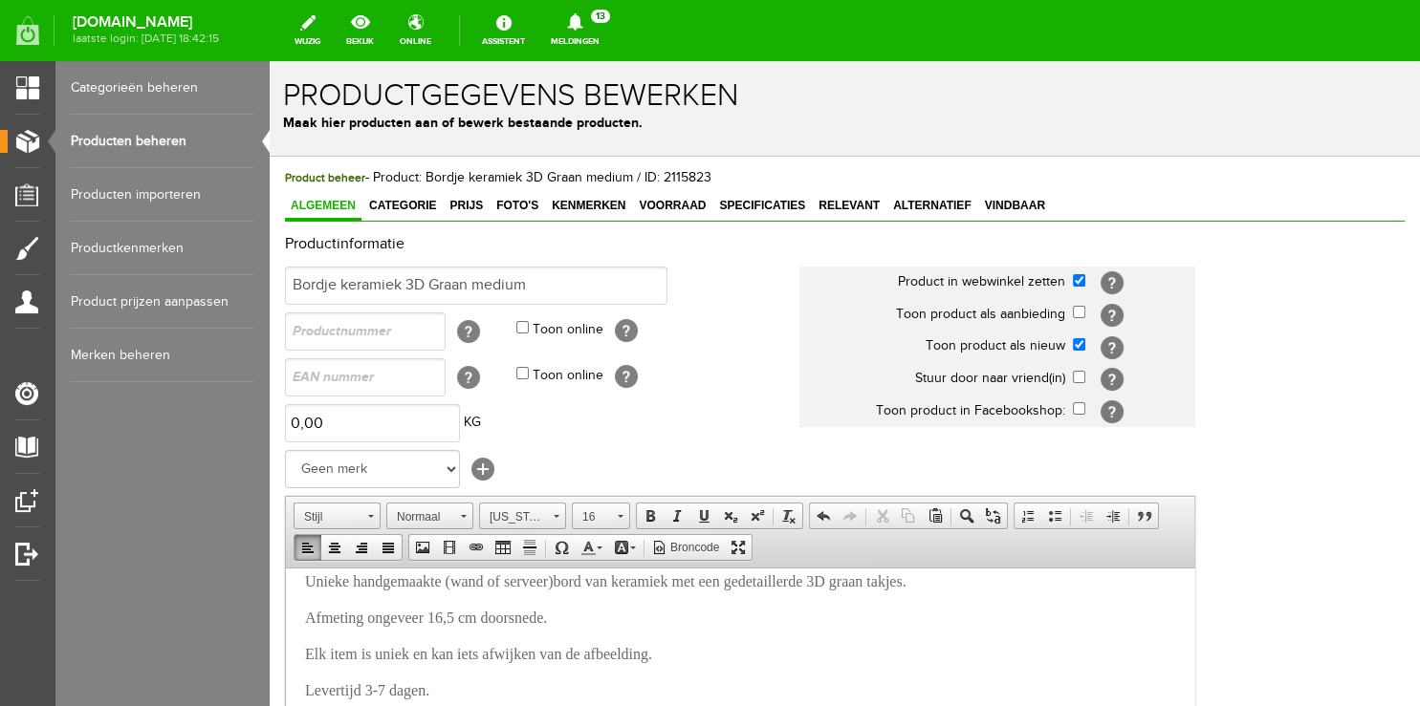
scroll to position [19, 0]
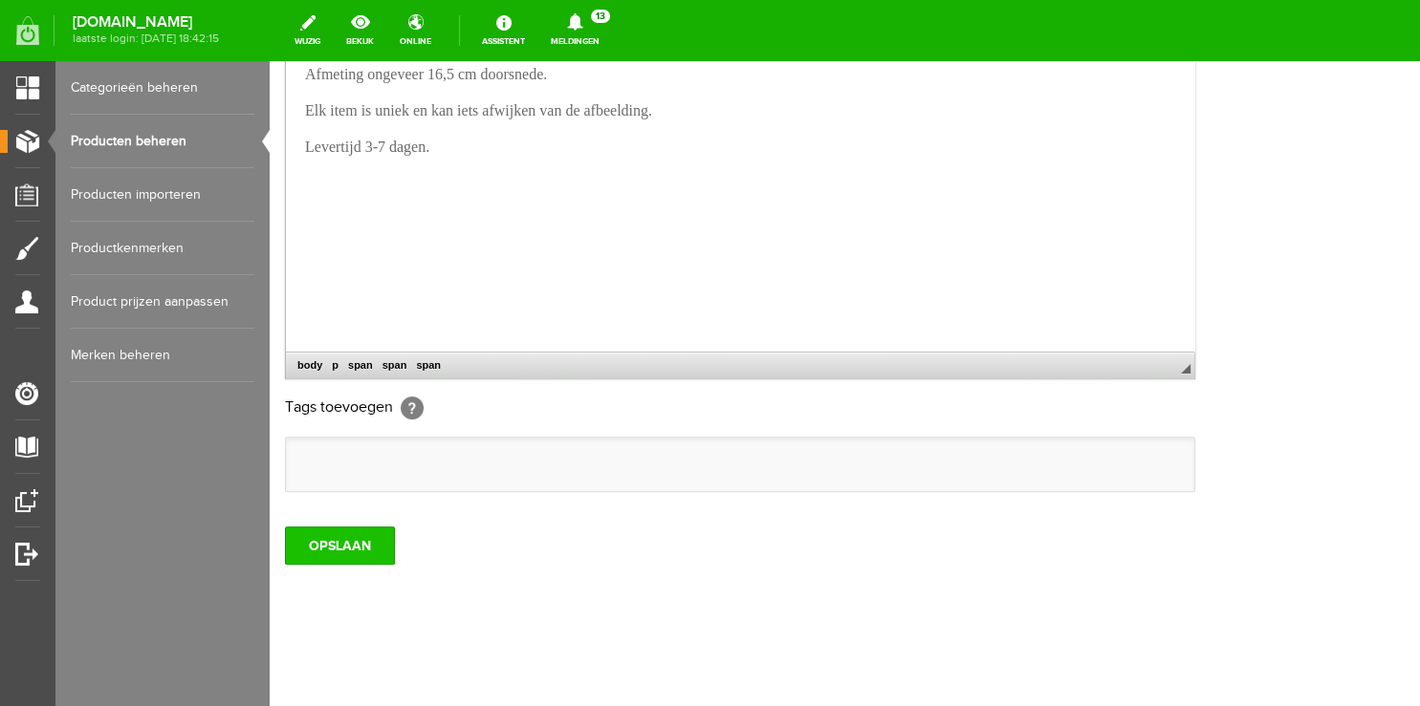
click at [359, 547] on input "OPSLAAN" at bounding box center [340, 546] width 110 height 38
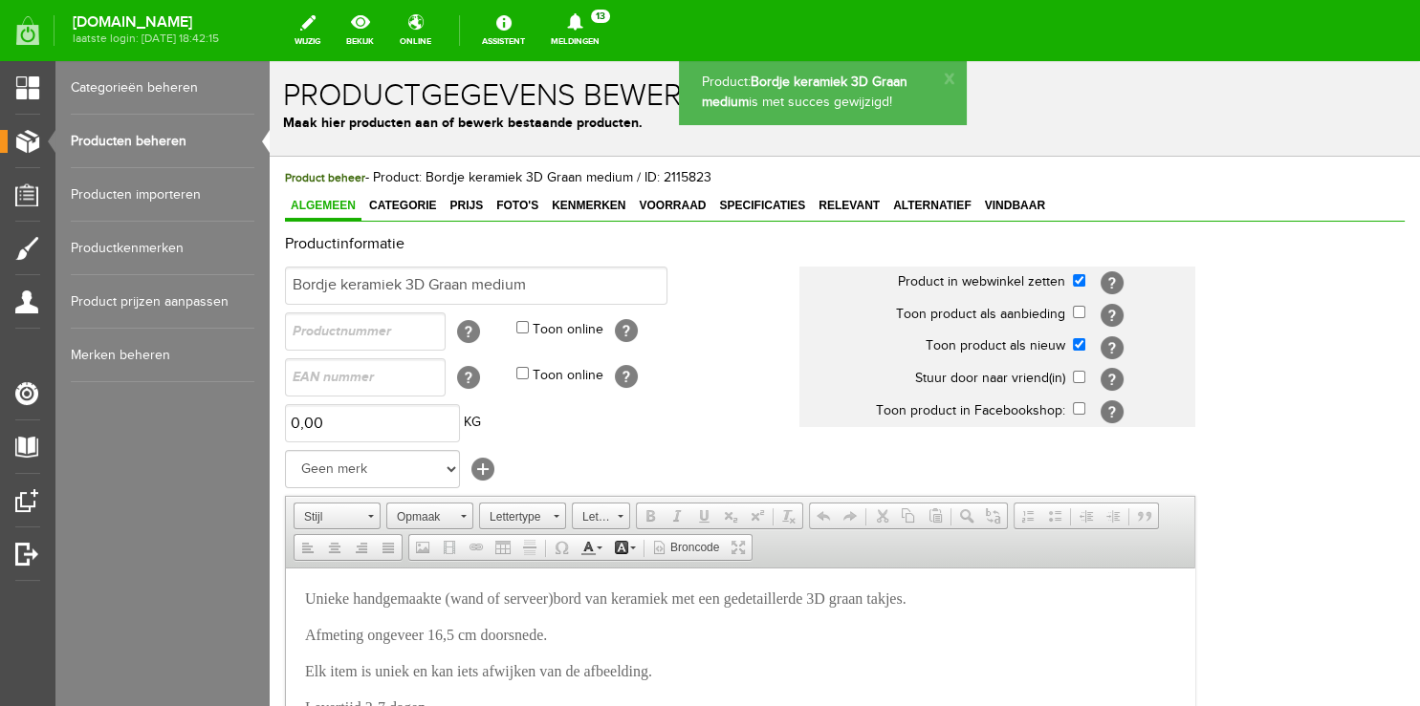
scroll to position [0, 0]
click at [168, 145] on link "Producten beheren" at bounding box center [163, 142] width 184 height 54
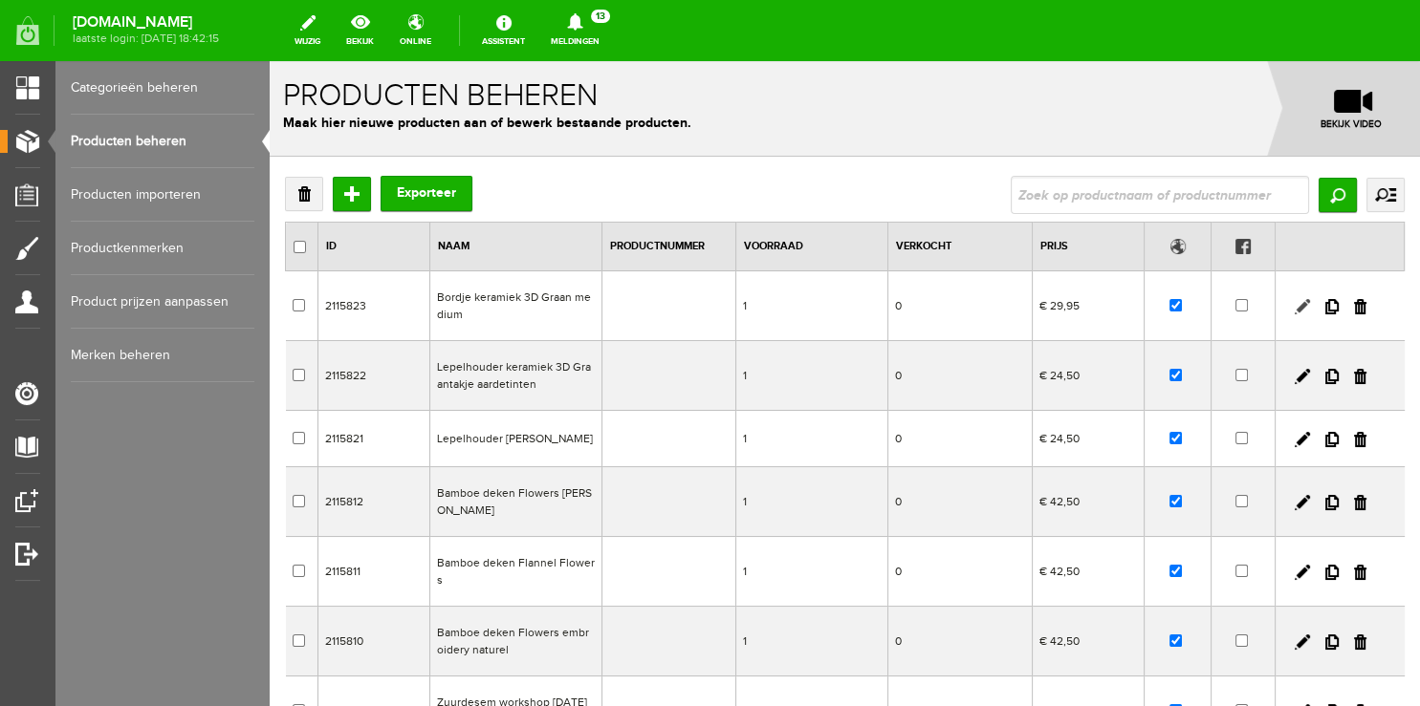
click at [1294, 304] on link at bounding box center [1301, 306] width 15 height 15
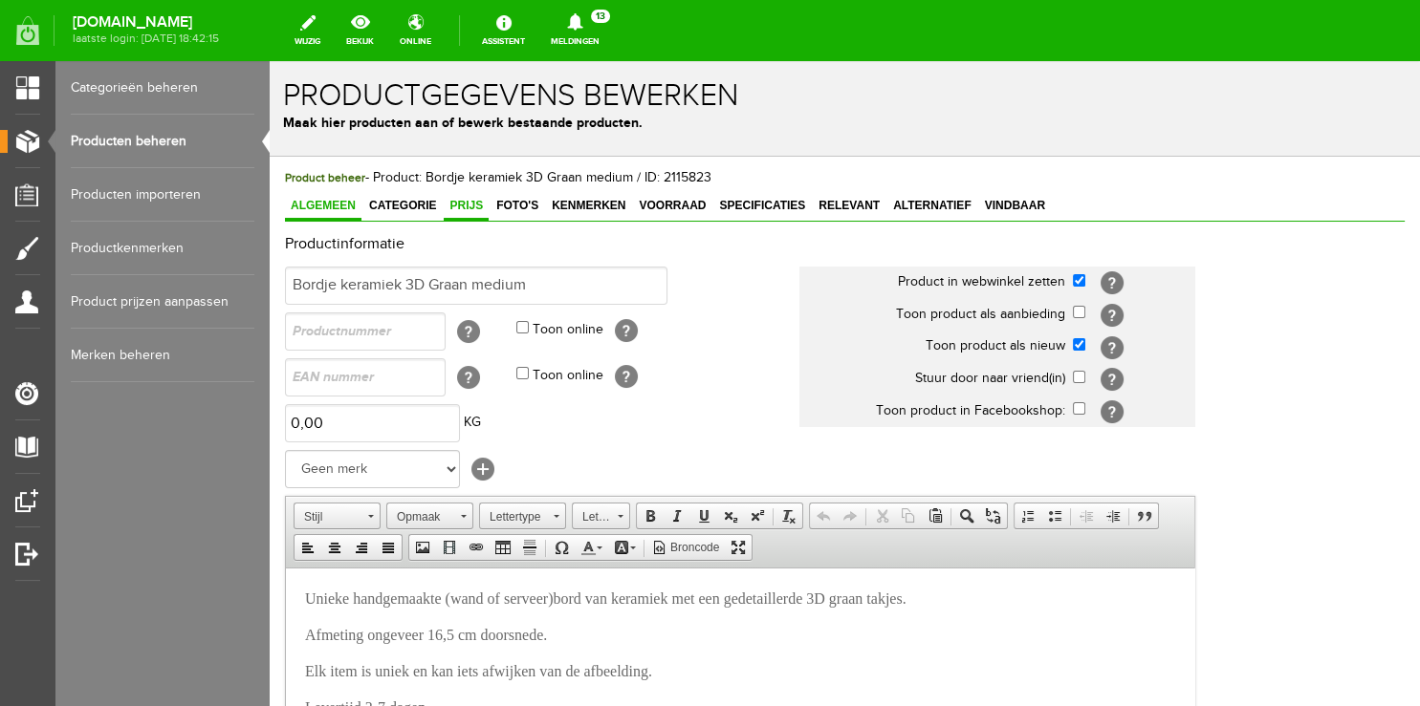
click at [476, 205] on span "Prijs" at bounding box center [466, 205] width 45 height 13
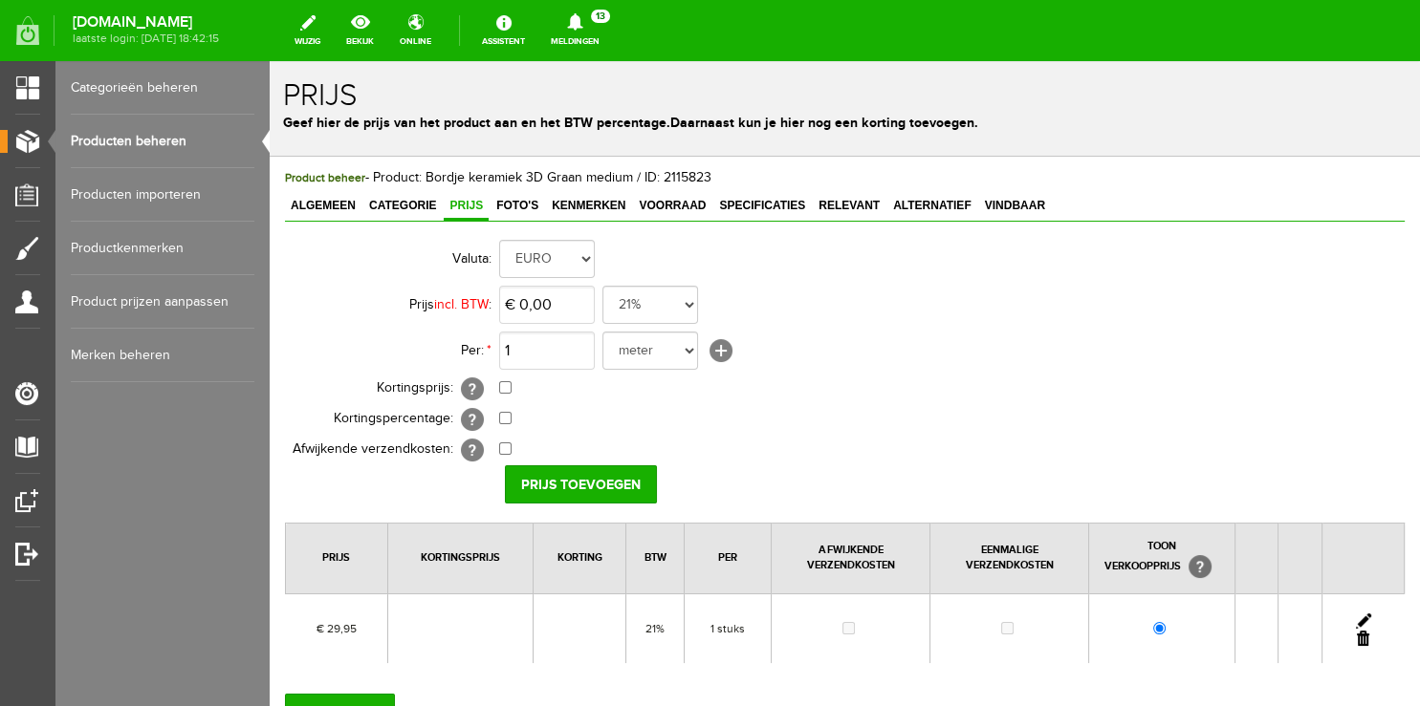
click at [1356, 618] on link at bounding box center [1363, 621] width 15 height 15
click at [533, 305] on input "29,95" at bounding box center [547, 305] width 96 height 38
type input "€ 24,95"
click at [530, 484] on input "[PERSON_NAME]" at bounding box center [574, 485] width 139 height 38
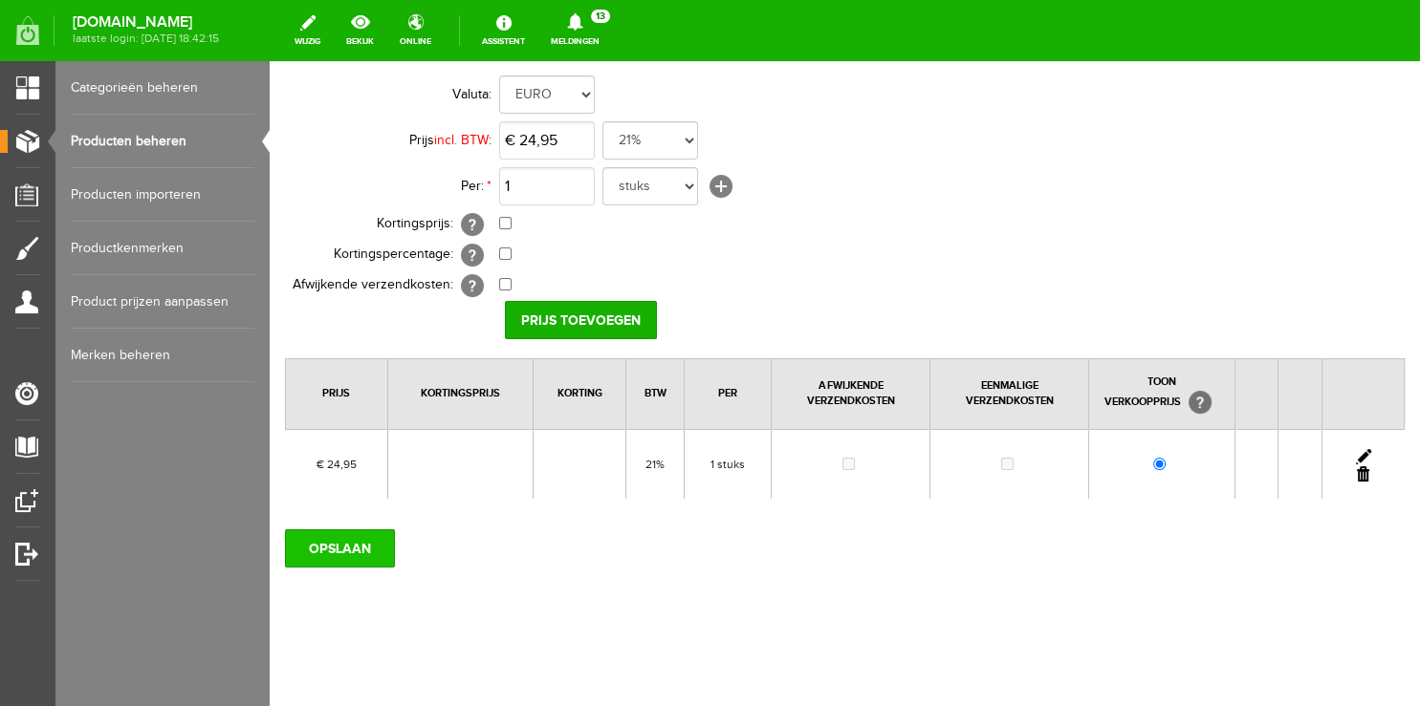
click at [333, 554] on input "OPSLAAN" at bounding box center [340, 549] width 110 height 38
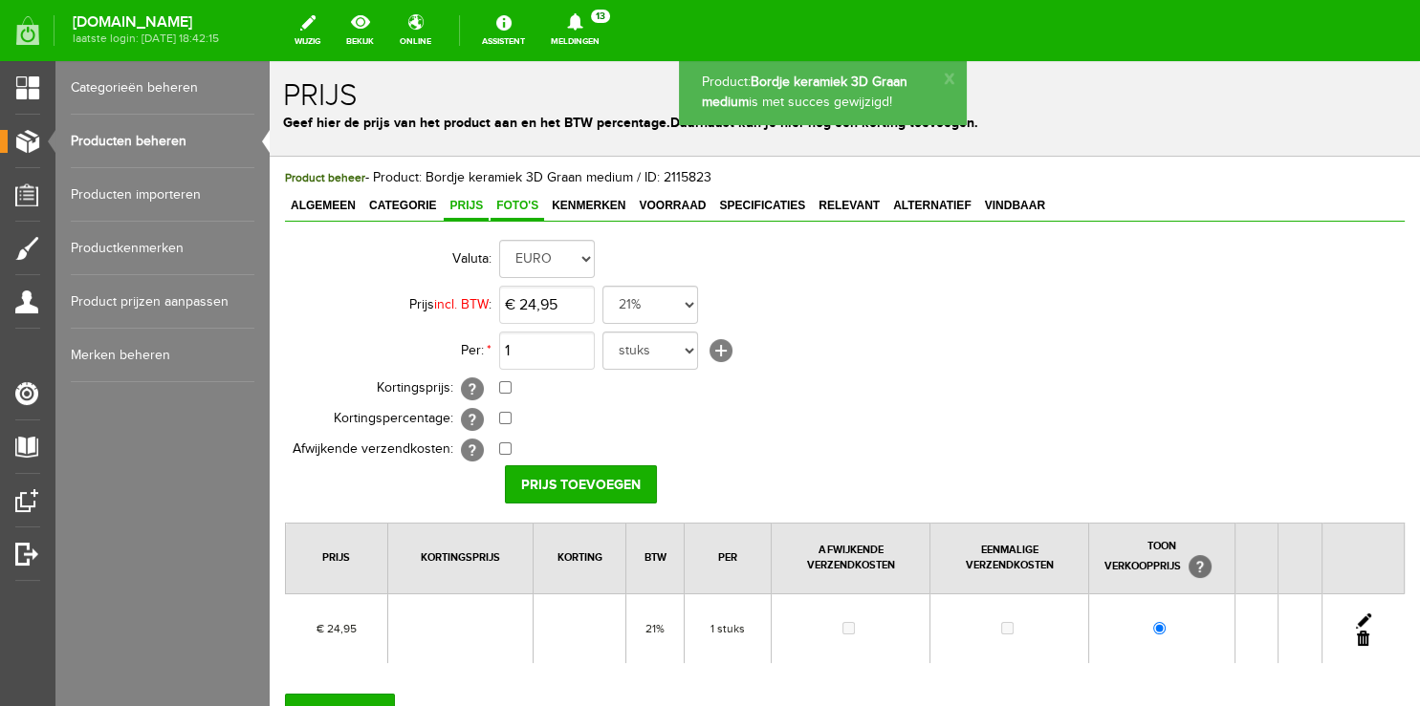
click at [531, 204] on span "Foto's" at bounding box center [517, 205] width 54 height 13
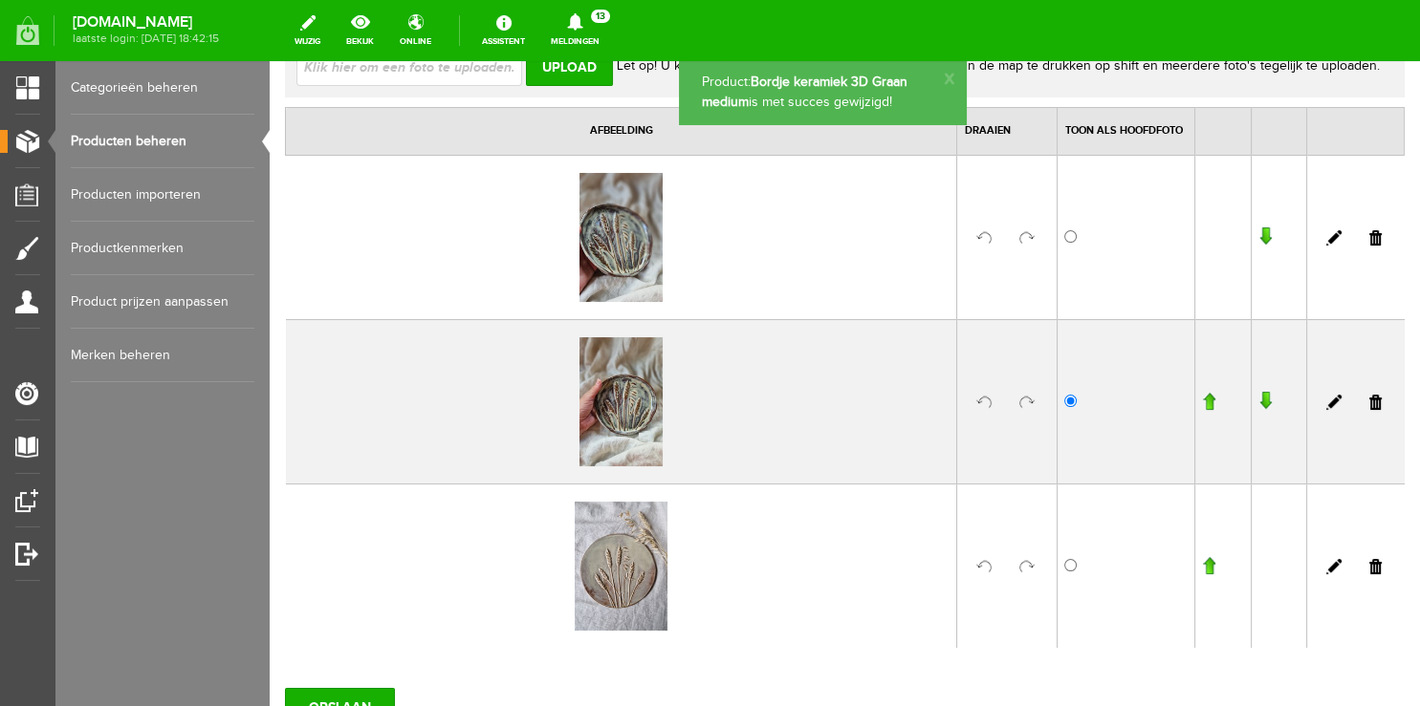
scroll to position [302, 0]
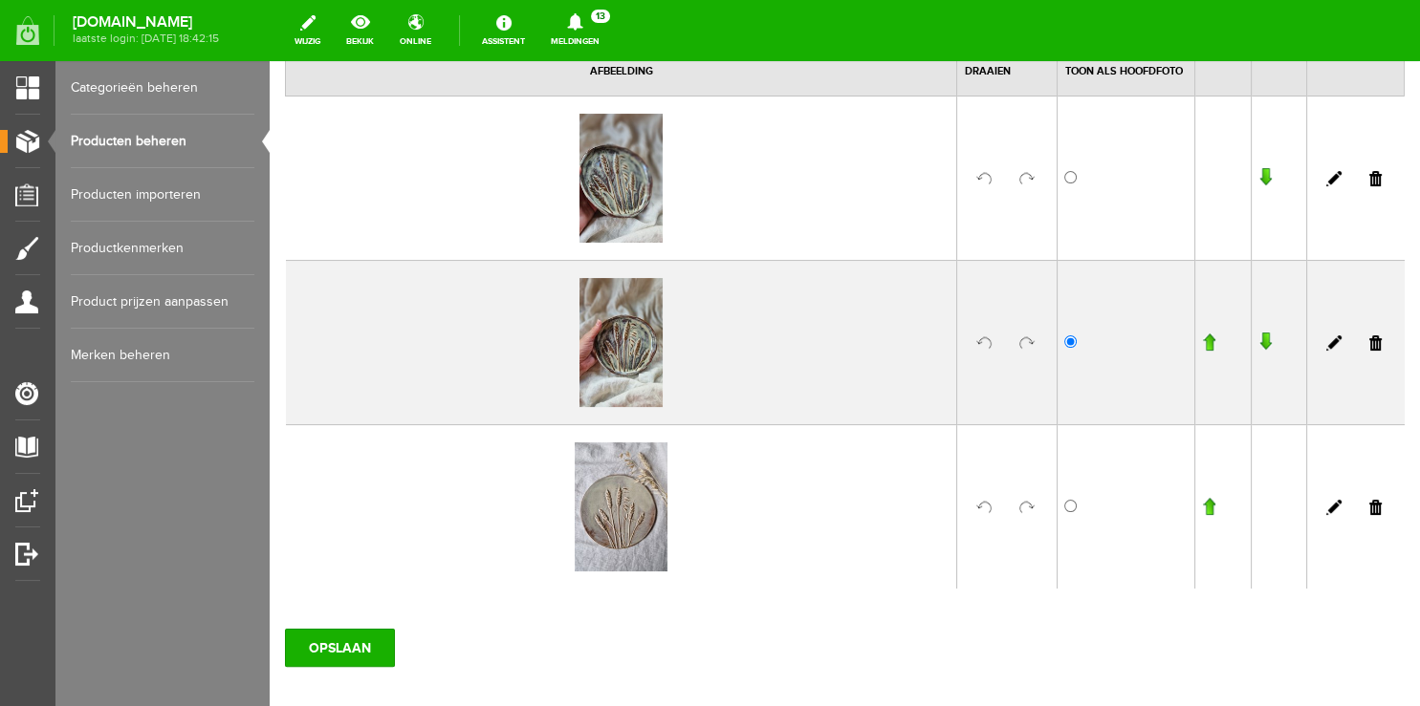
click at [1369, 503] on link at bounding box center [1375, 507] width 12 height 15
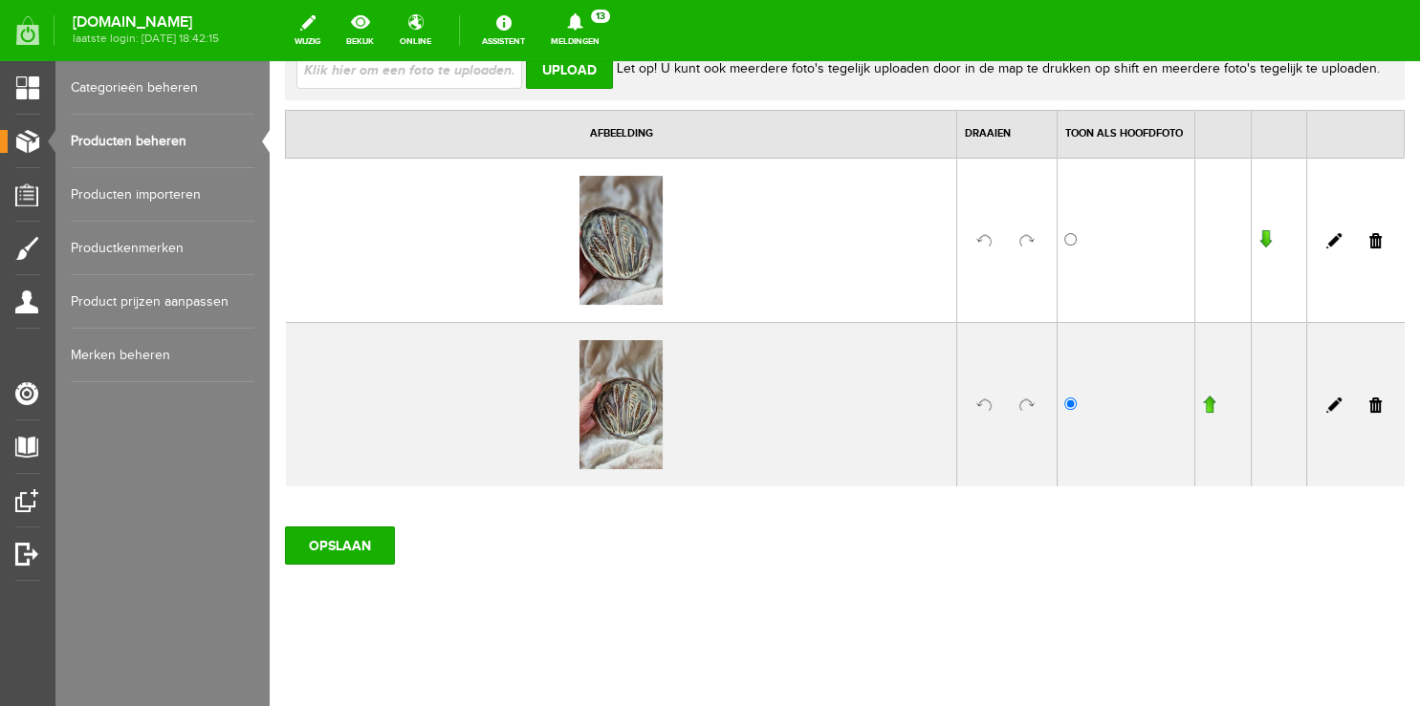
scroll to position [237, 0]
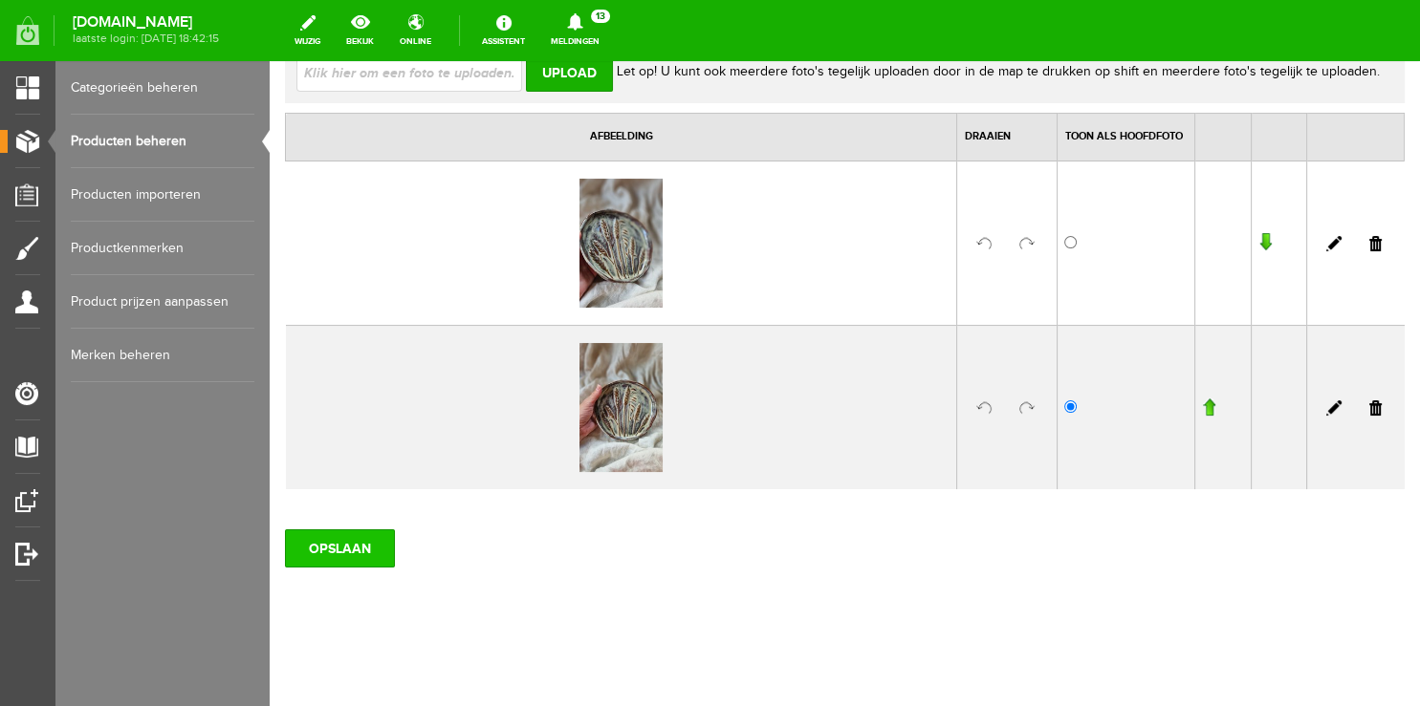
click at [303, 554] on input "OPSLAAN" at bounding box center [340, 549] width 110 height 38
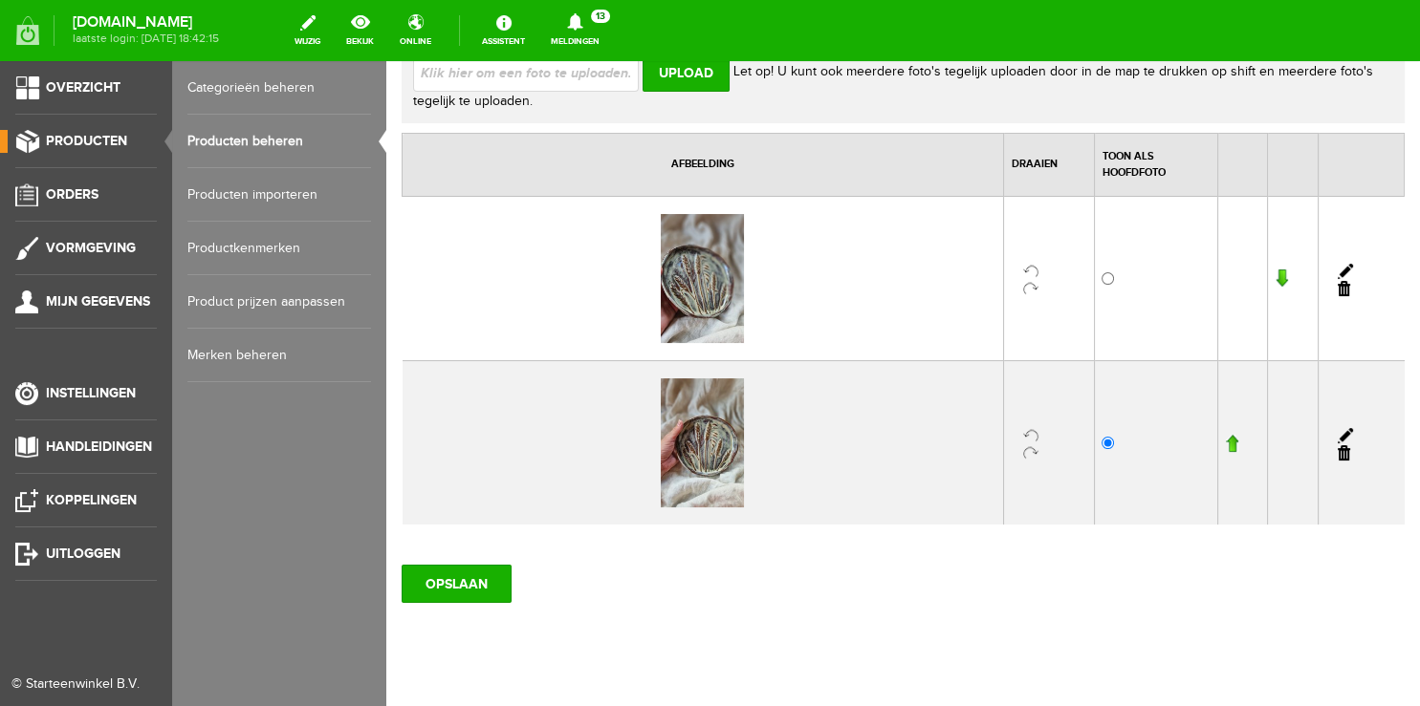
click at [67, 142] on span "Producten" at bounding box center [86, 141] width 81 height 16
